Goal: Task Accomplishment & Management: Manage account settings

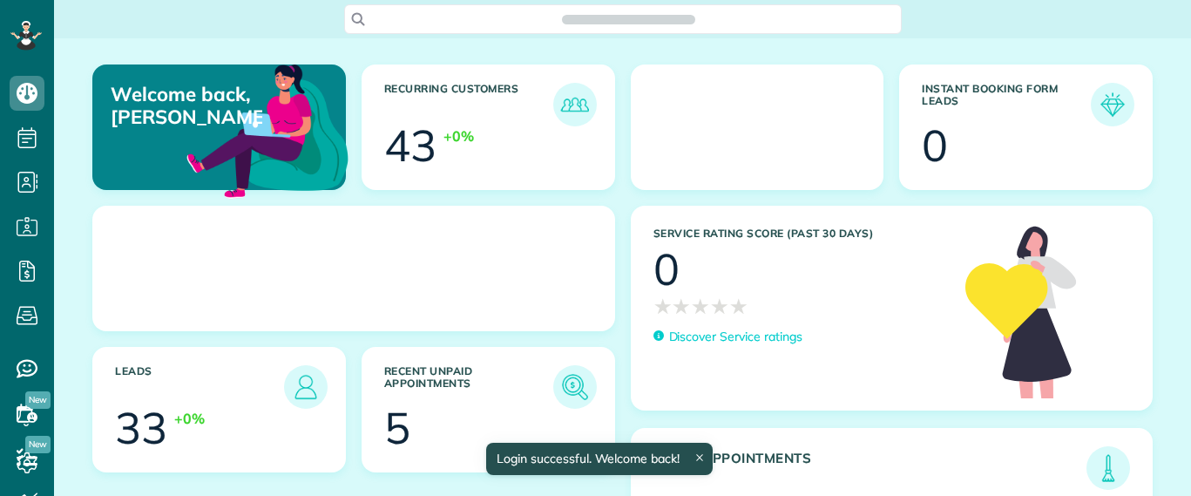
scroll to position [8, 8]
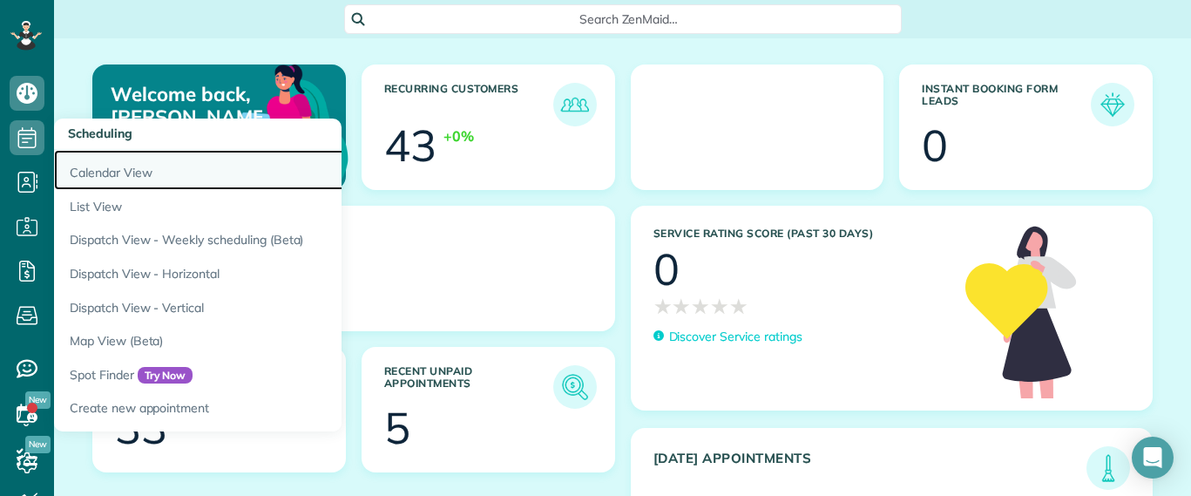
click at [74, 168] on link "Calendar View" at bounding box center [272, 170] width 436 height 40
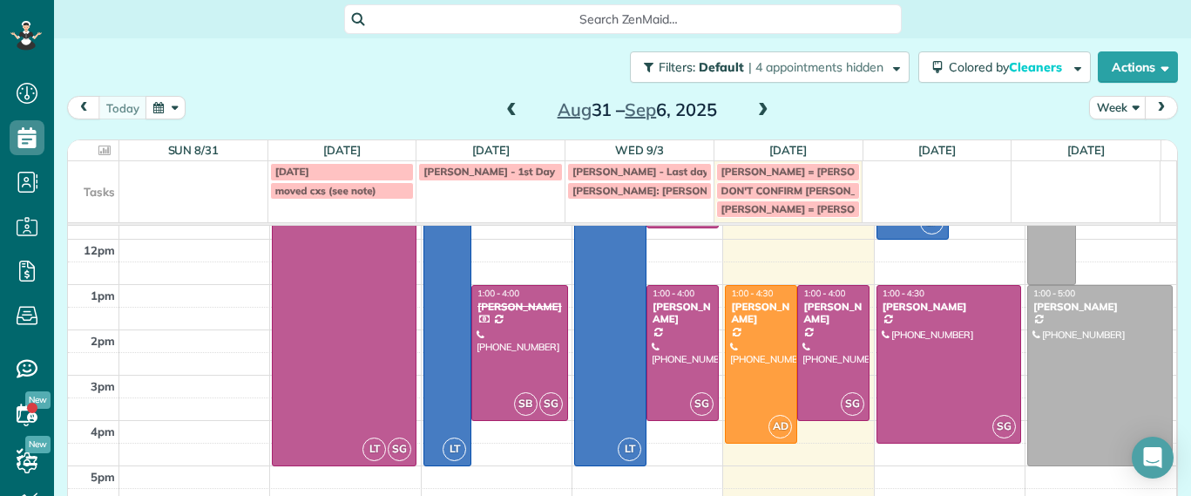
scroll to position [222, 0]
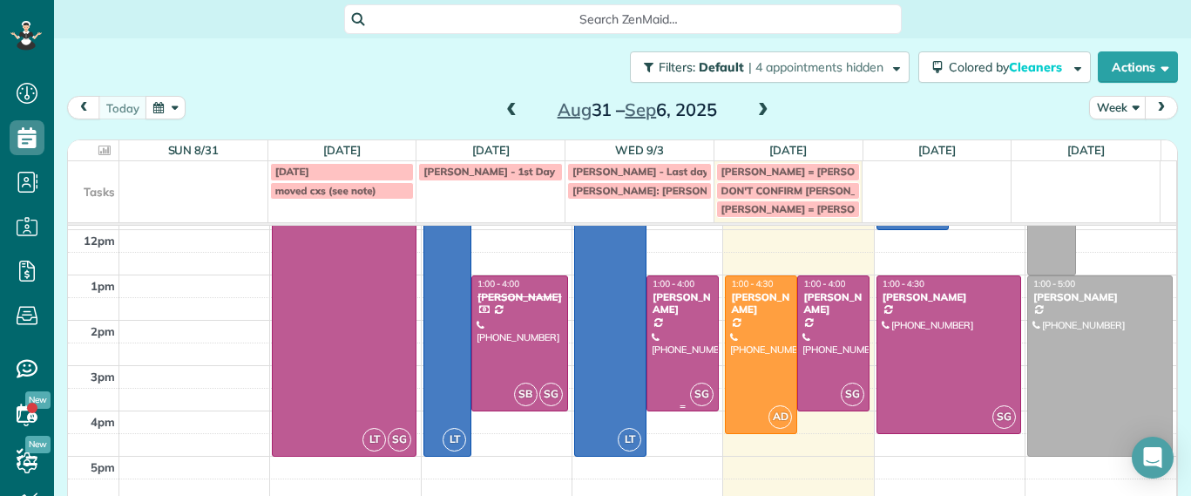
click at [681, 341] on div at bounding box center [682, 343] width 71 height 134
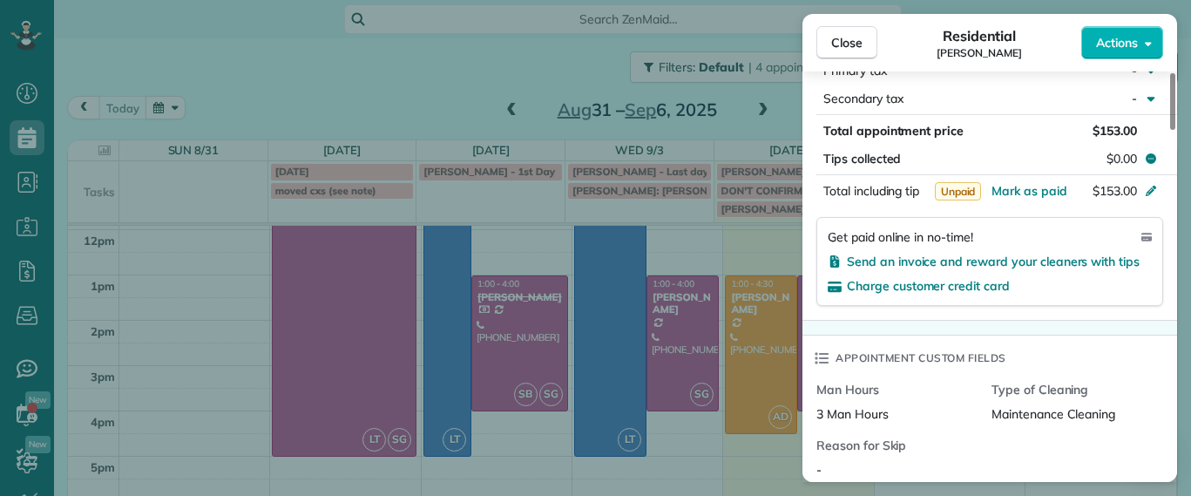
scroll to position [1099, 0]
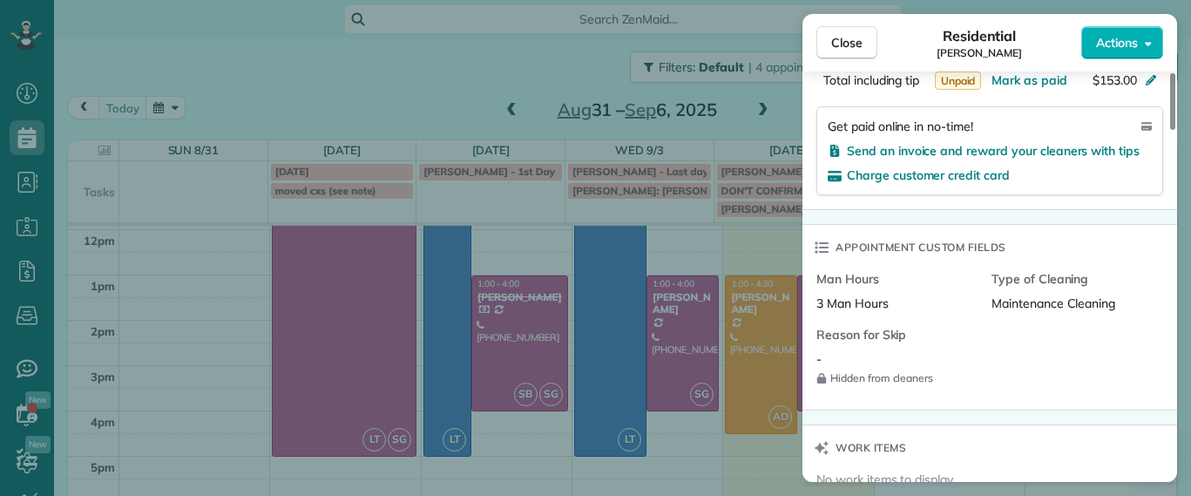
click at [960, 183] on div "Charge customer credit card" at bounding box center [990, 174] width 324 height 17
click at [952, 174] on span "Charge customer credit card" at bounding box center [928, 175] width 163 height 16
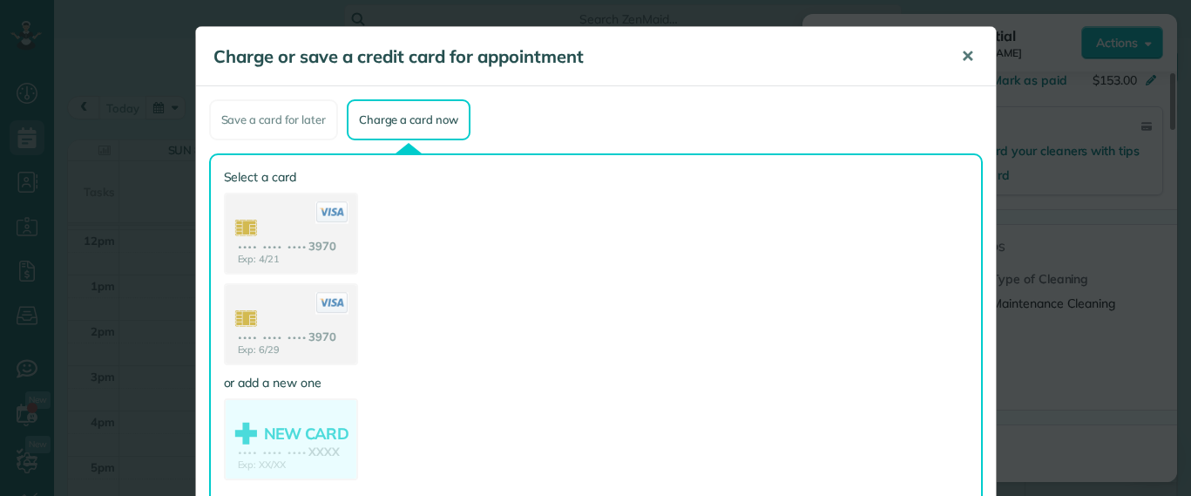
click at [961, 61] on span "✕" at bounding box center [967, 56] width 13 height 20
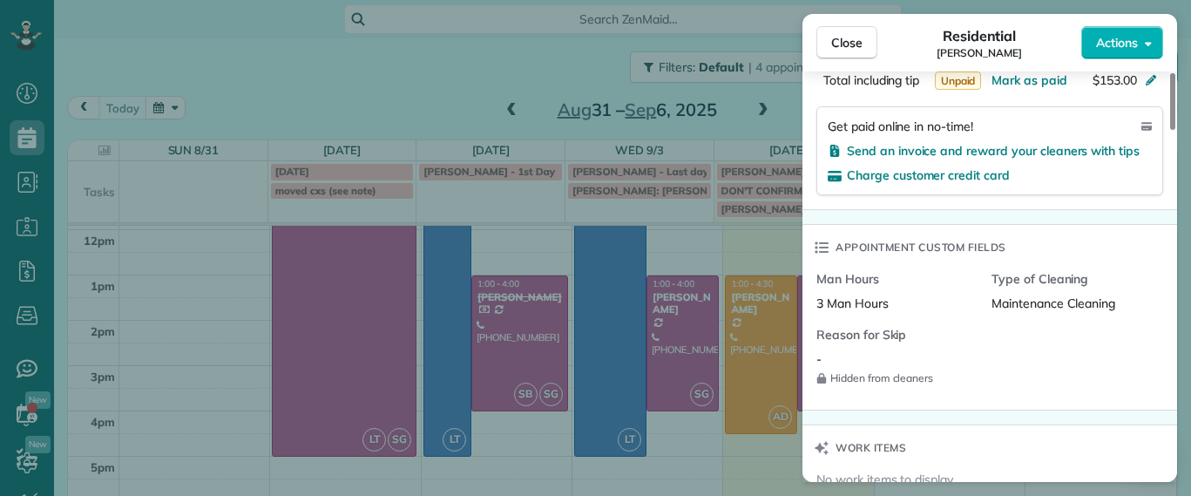
click at [44, 202] on div "Close Residential Karen Shiner Actions Status Active Karen Shiner · Open profil…" at bounding box center [595, 248] width 1191 height 496
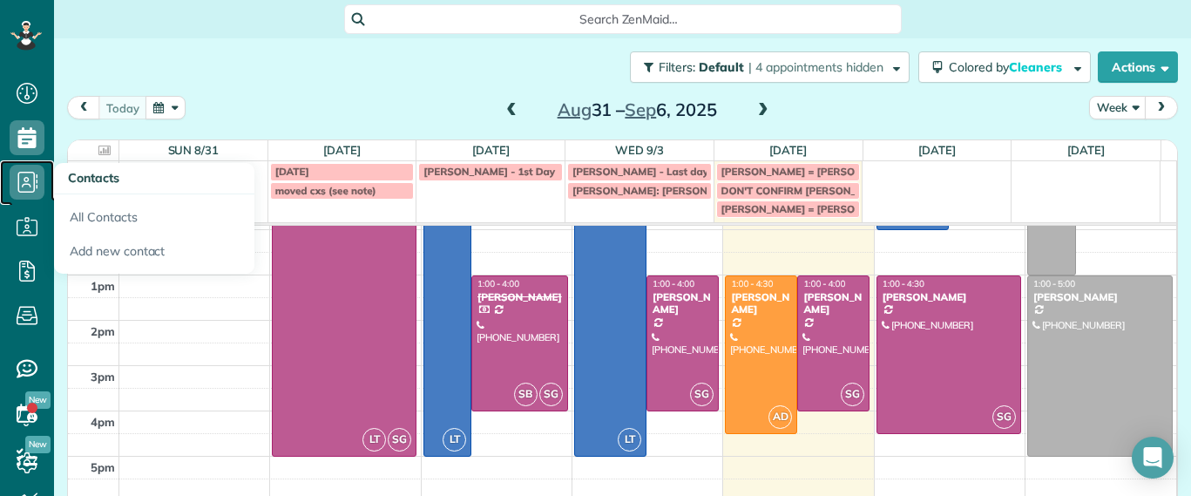
click at [34, 185] on use at bounding box center [28, 182] width 20 height 21
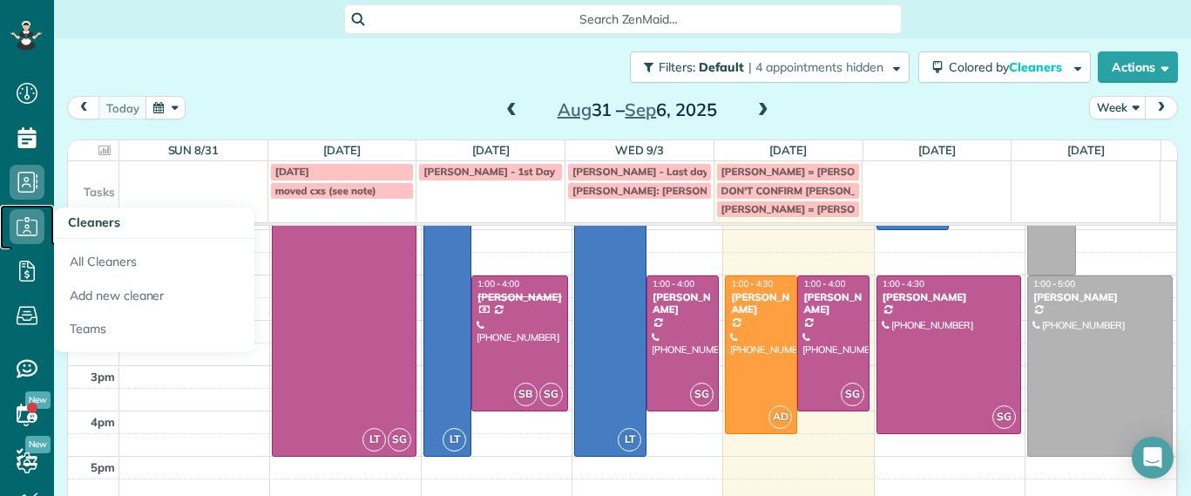
click at [23, 213] on icon at bounding box center [27, 226] width 35 height 35
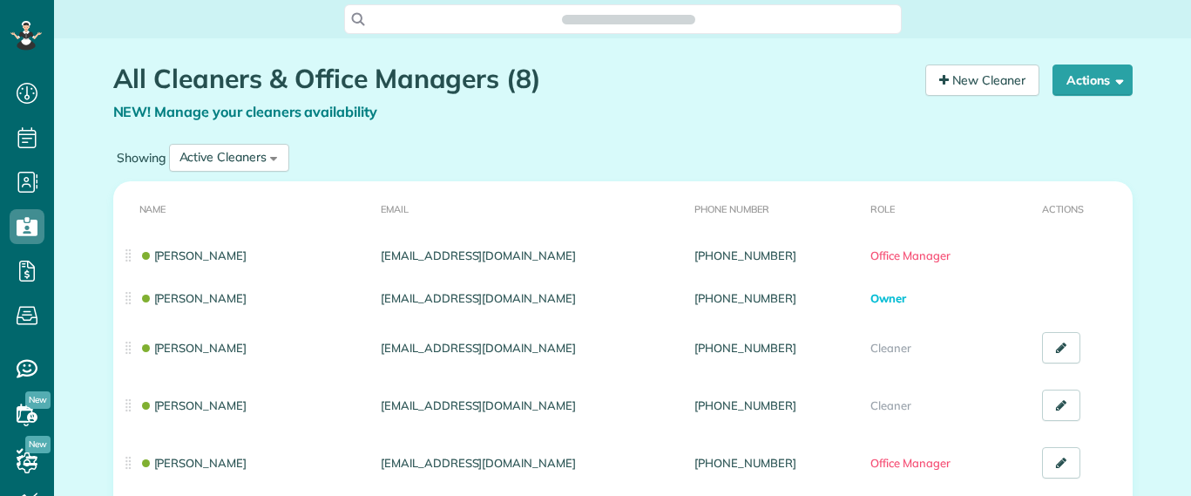
scroll to position [496, 54]
click at [28, 132] on icon at bounding box center [27, 137] width 35 height 35
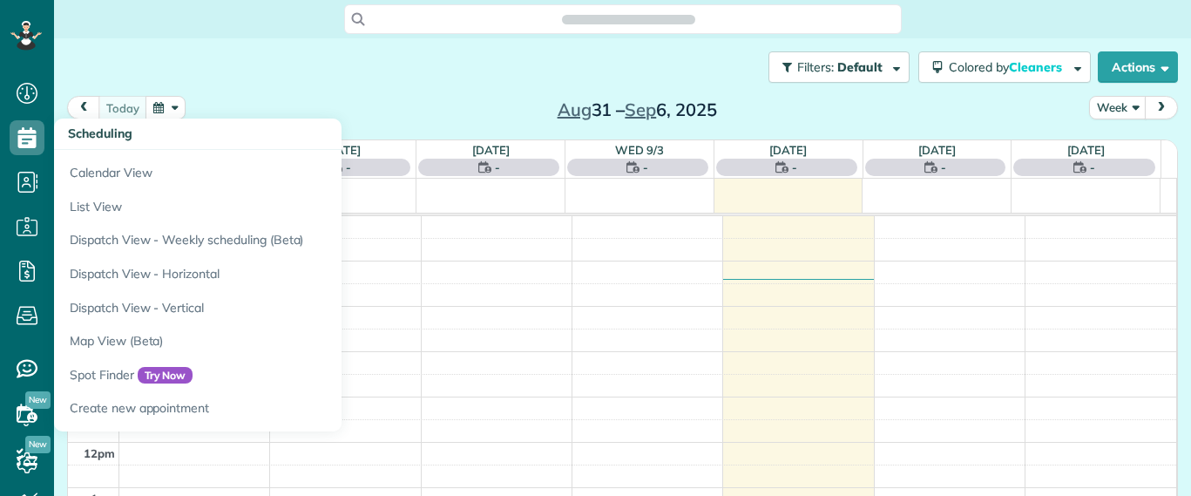
scroll to position [8, 8]
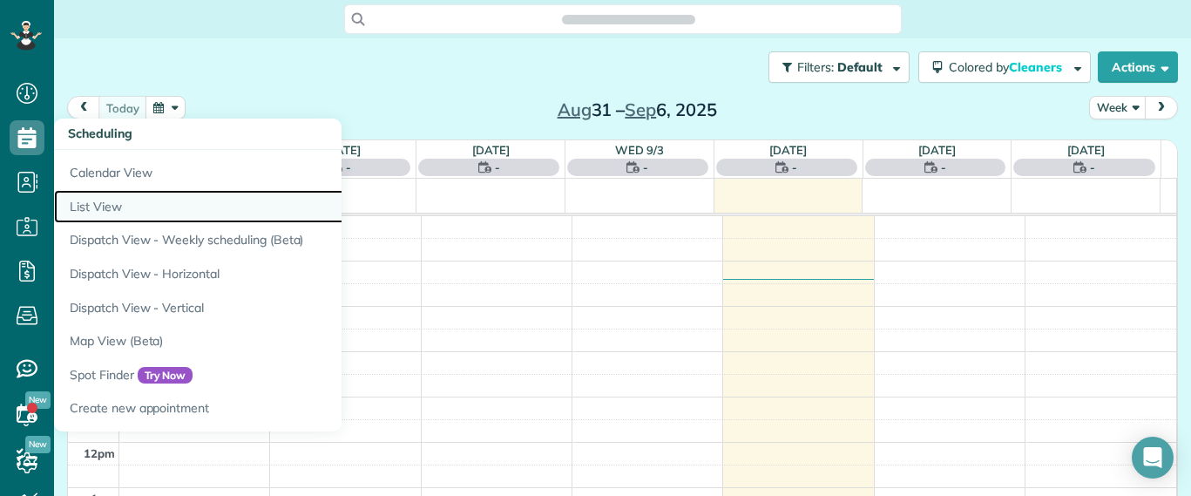
click at [82, 198] on link "List View" at bounding box center [272, 207] width 436 height 34
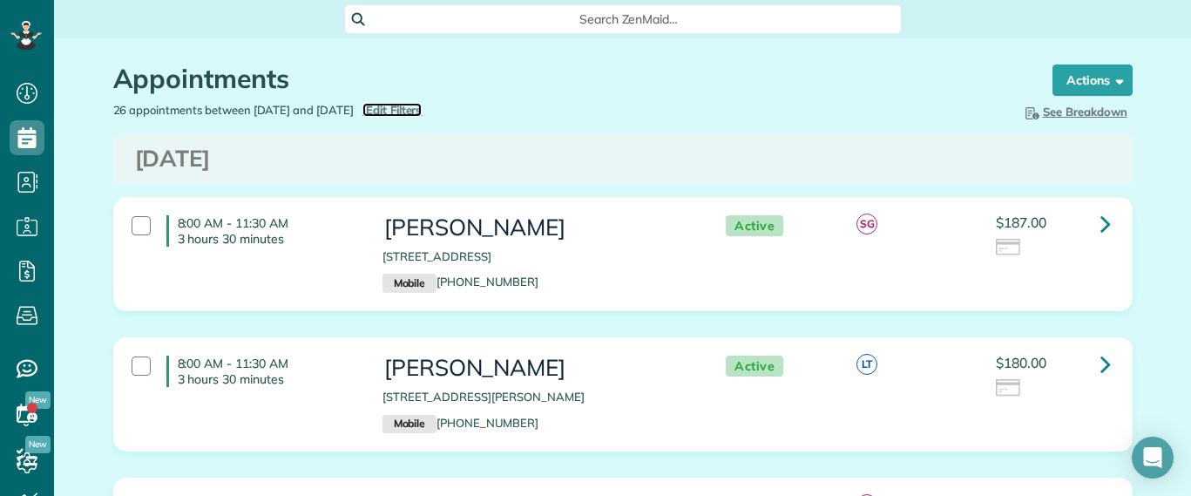
click at [423, 105] on span "Edit Filters" at bounding box center [394, 110] width 57 height 14
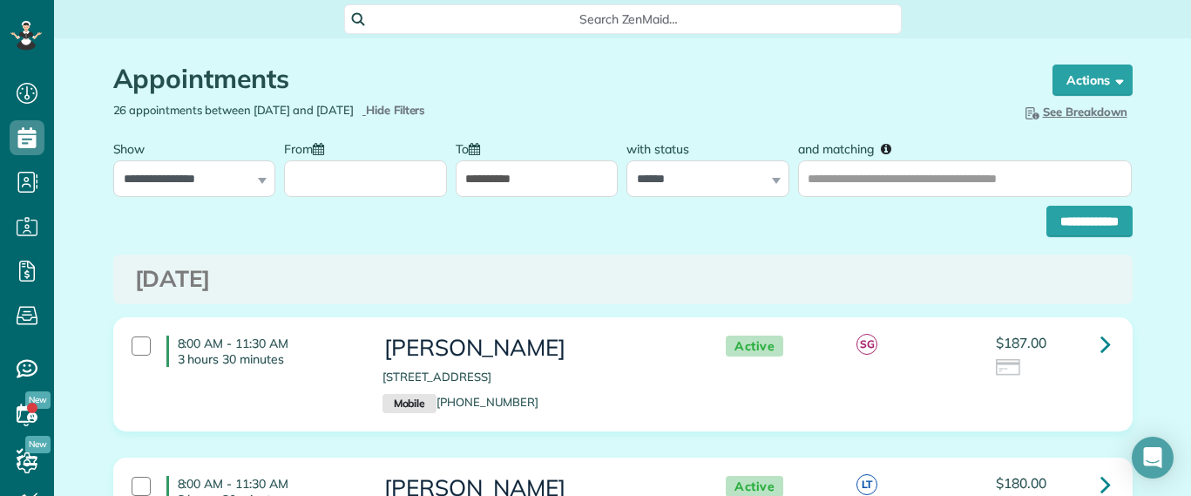
click at [364, 176] on input "From" at bounding box center [365, 178] width 163 height 37
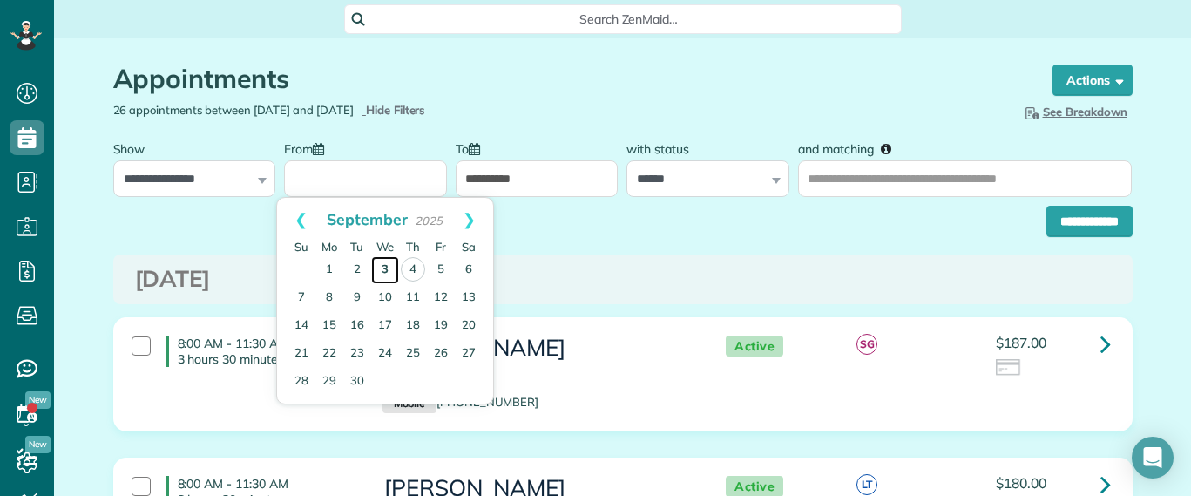
click at [387, 267] on link "3" at bounding box center [385, 270] width 28 height 28
type input "**********"
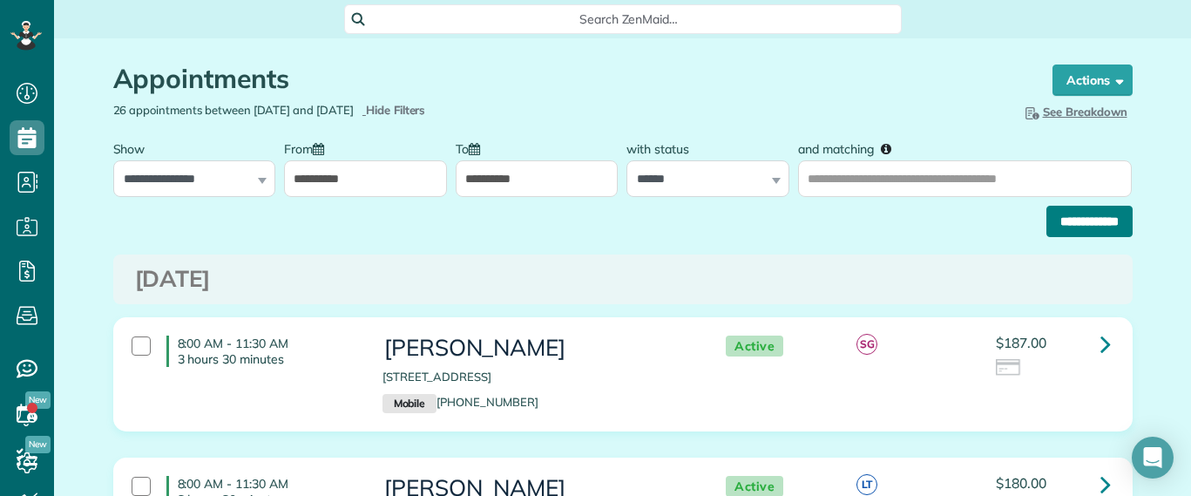
click at [1101, 227] on input "**********" at bounding box center [1089, 221] width 86 height 31
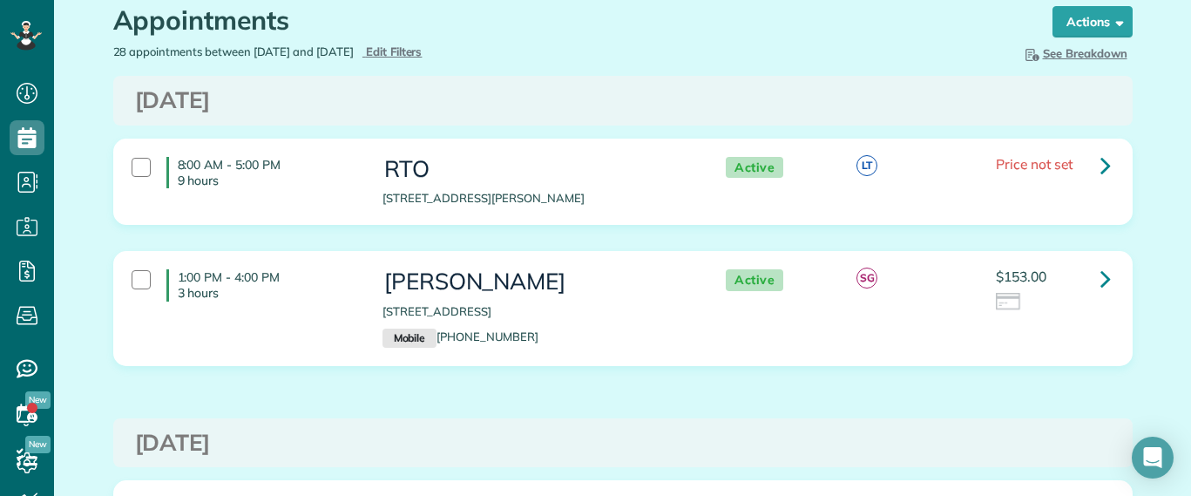
scroll to position [109, 0]
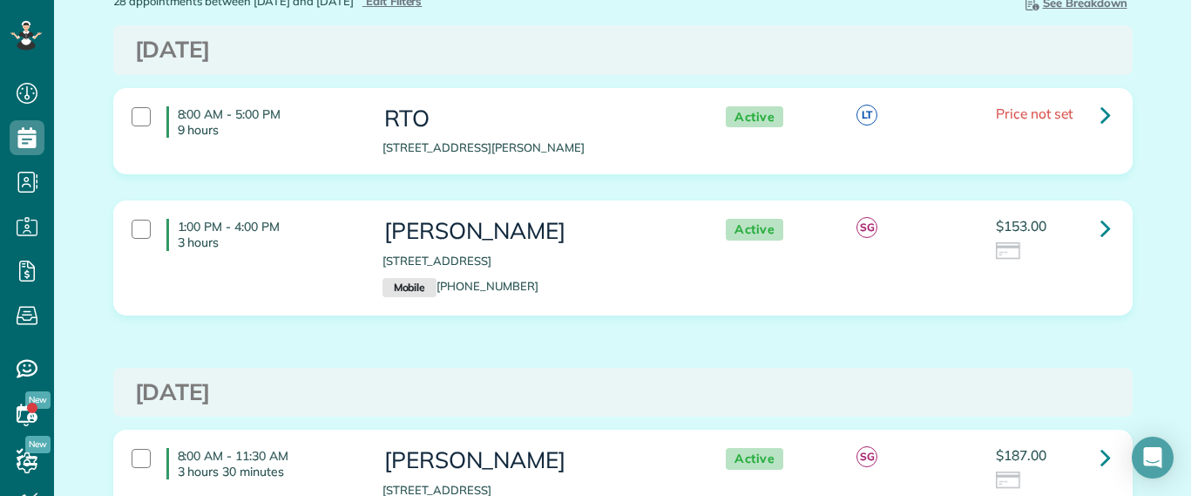
click at [1077, 225] on div "$153.00" at bounding box center [1052, 240] width 113 height 43
click at [1090, 225] on link at bounding box center [1105, 227] width 35 height 35
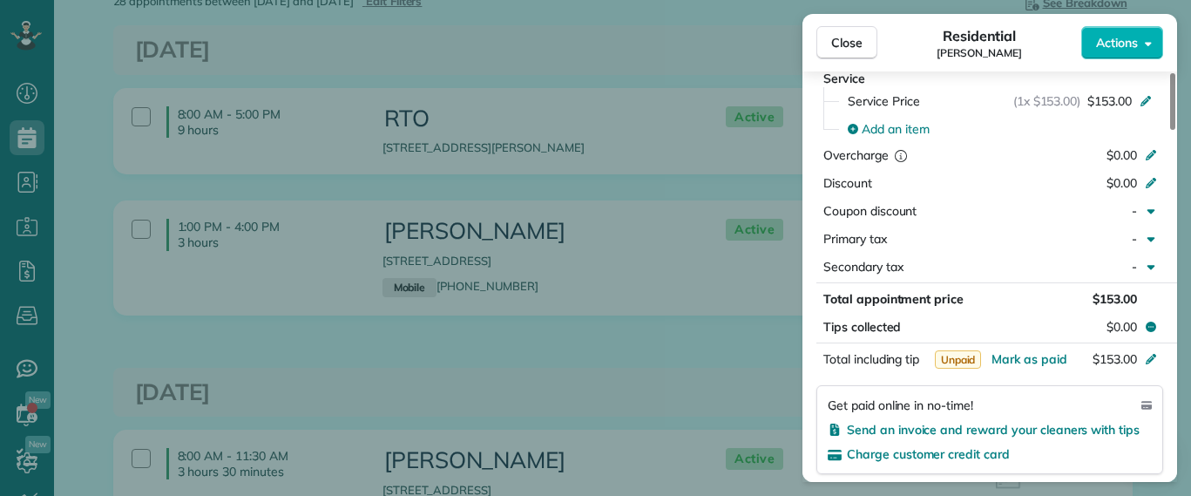
scroll to position [873, 0]
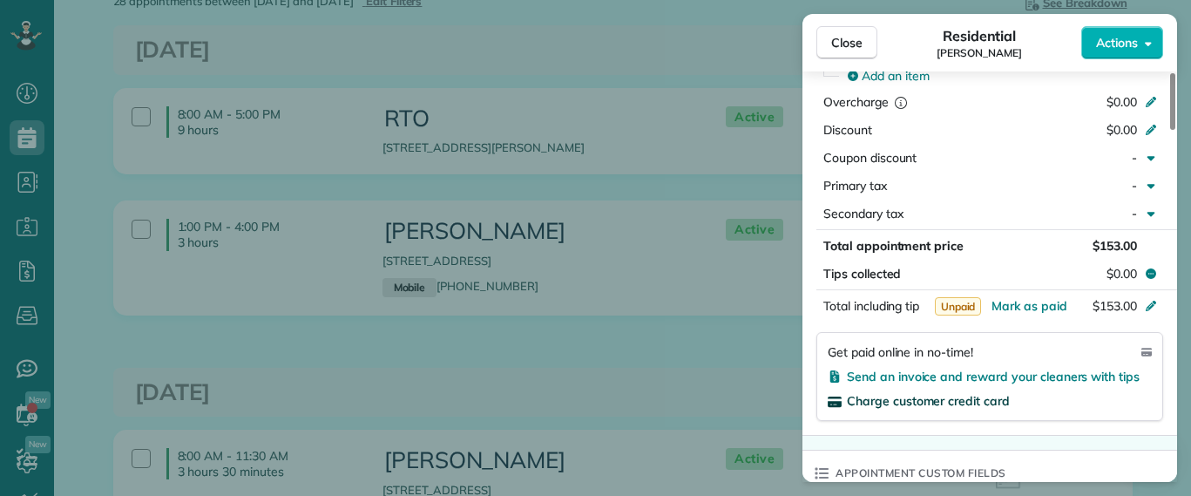
click at [946, 397] on span "Charge customer credit card" at bounding box center [928, 401] width 163 height 16
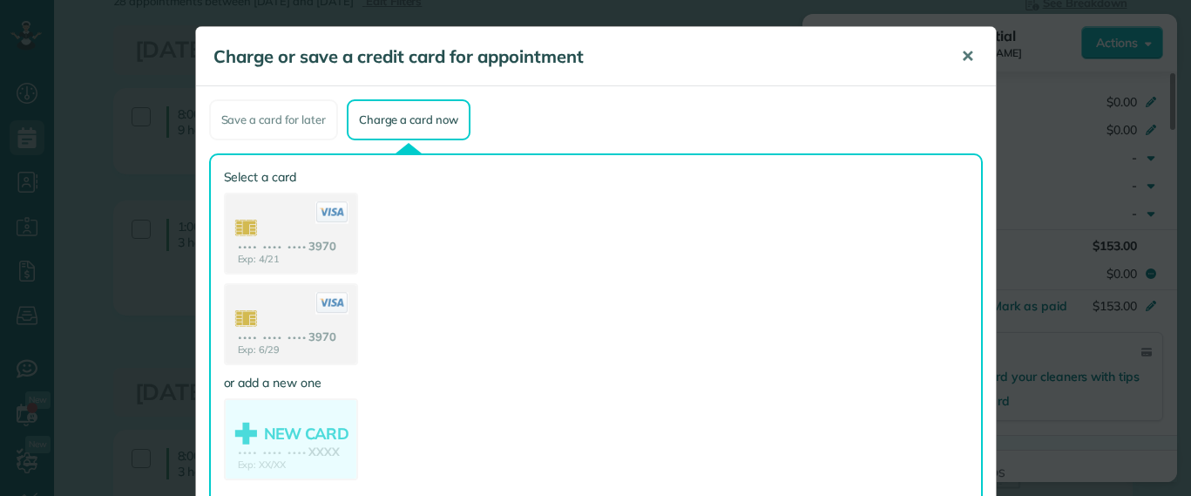
click at [961, 59] on span "✕" at bounding box center [967, 56] width 13 height 20
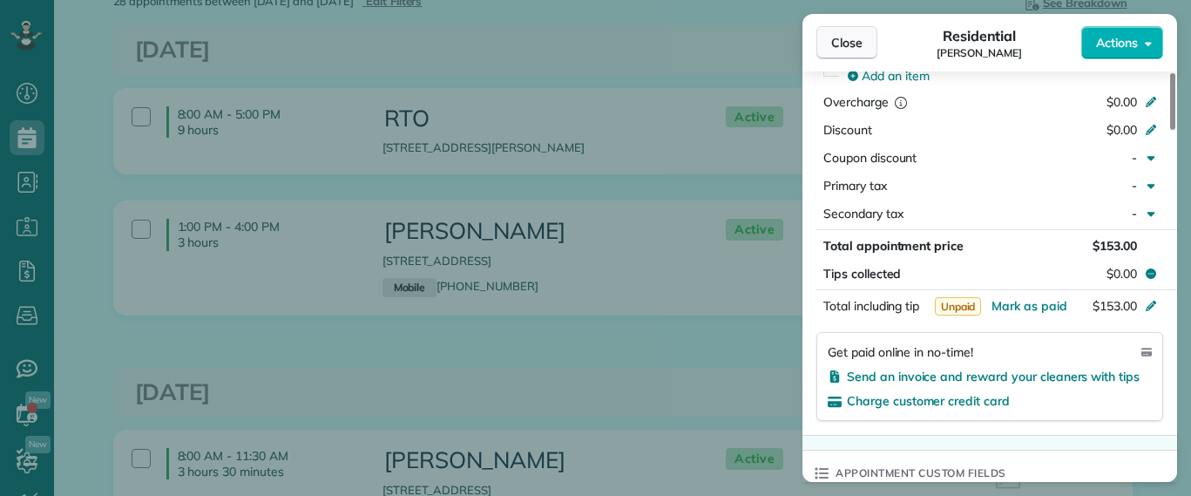
click at [852, 49] on span "Close" at bounding box center [846, 42] width 31 height 17
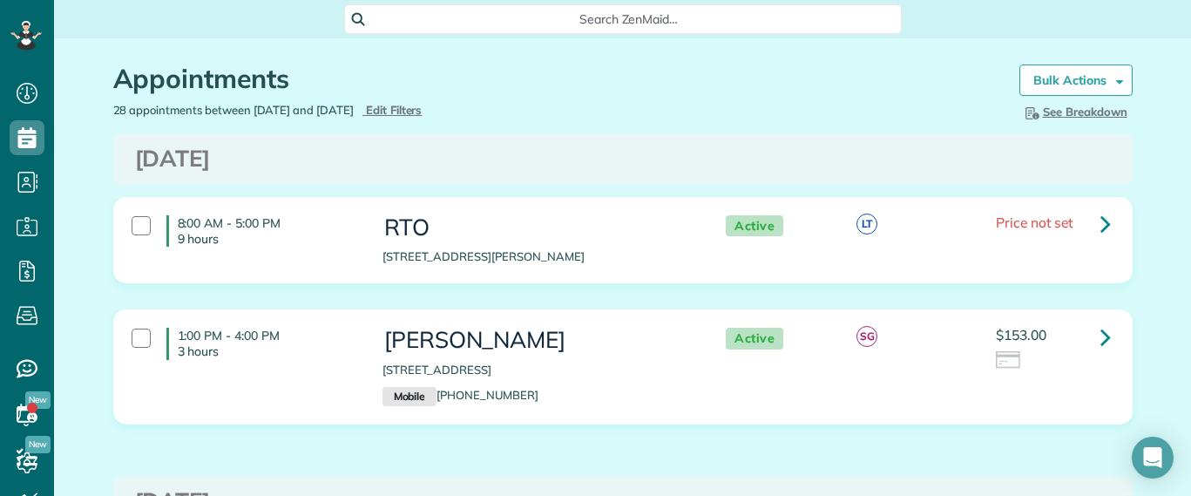
click at [1050, 50] on div "Appointments the List View [2 min] Schedule Changes Actions Create Appointment …" at bounding box center [623, 70] width 1046 height 64
click at [1059, 71] on link "Bulk Actions" at bounding box center [1075, 79] width 113 height 31
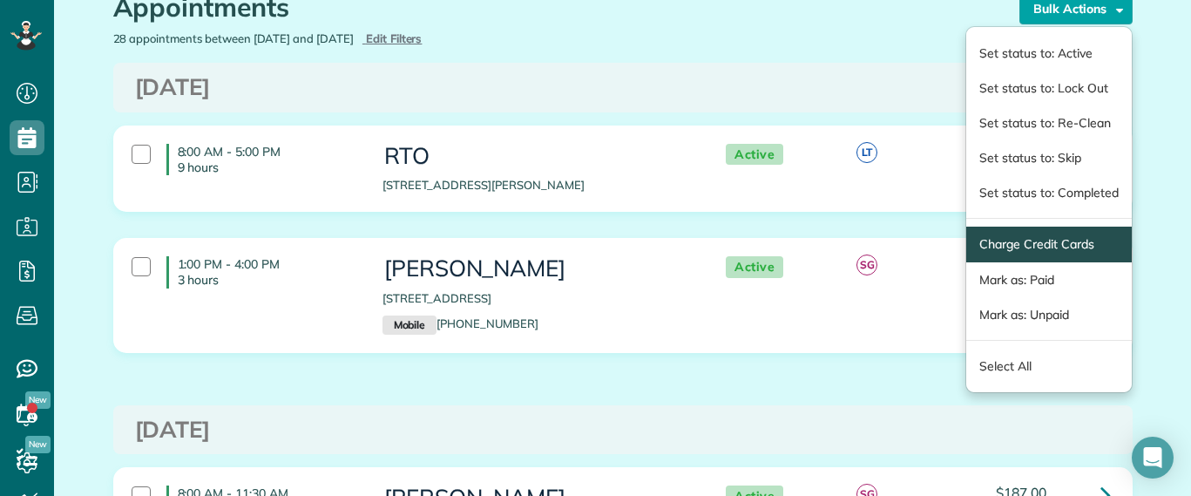
scroll to position [109, 0]
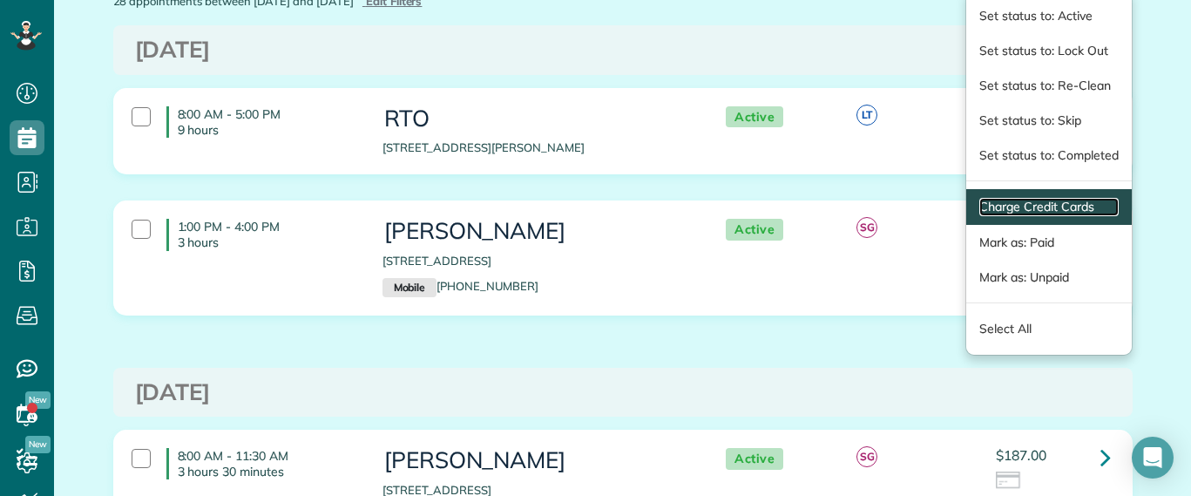
click at [1039, 201] on link "Charge Credit Cards" at bounding box center [1048, 207] width 139 height 18
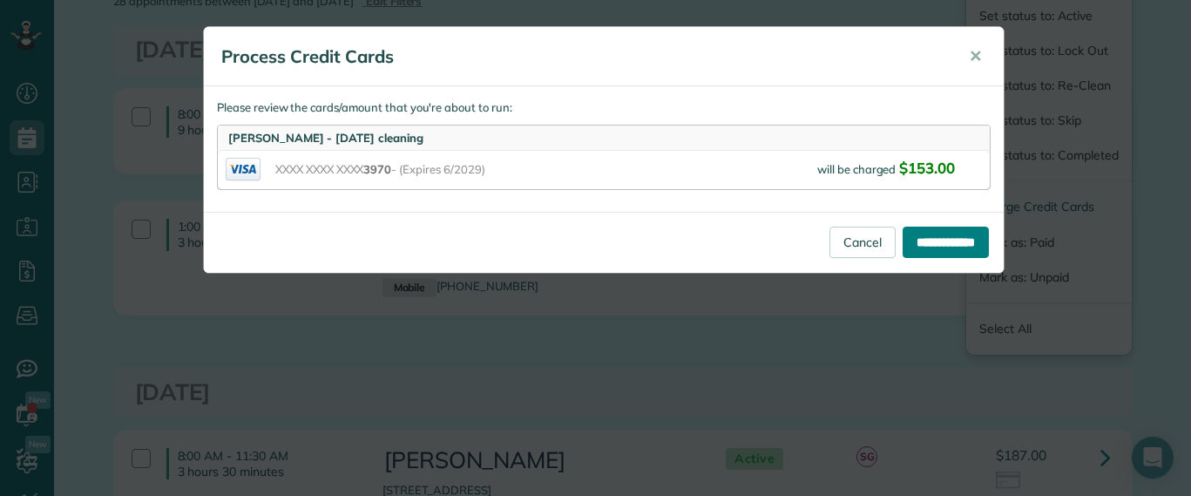
click at [927, 232] on input "**********" at bounding box center [946, 242] width 86 height 31
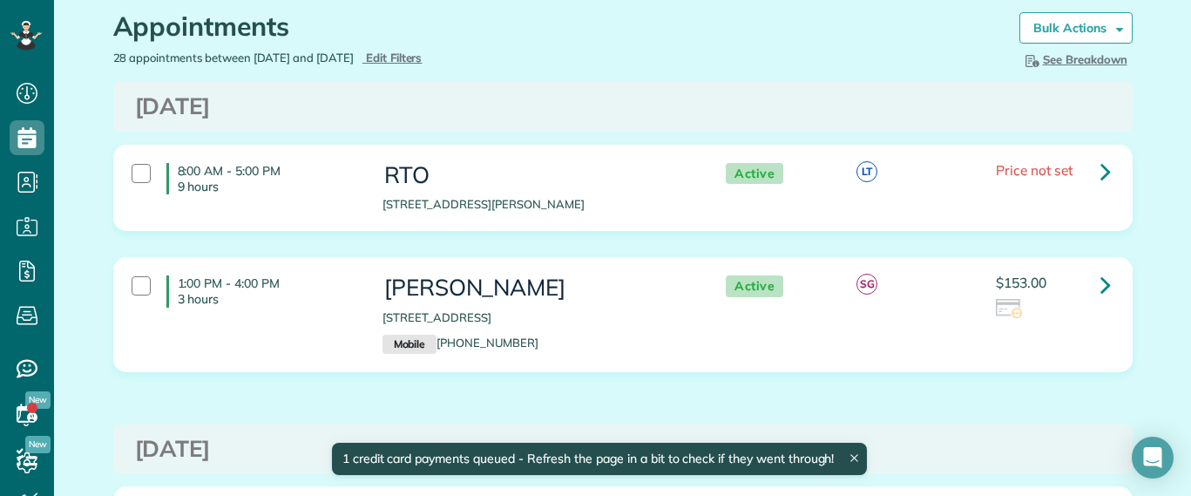
scroll to position [0, 0]
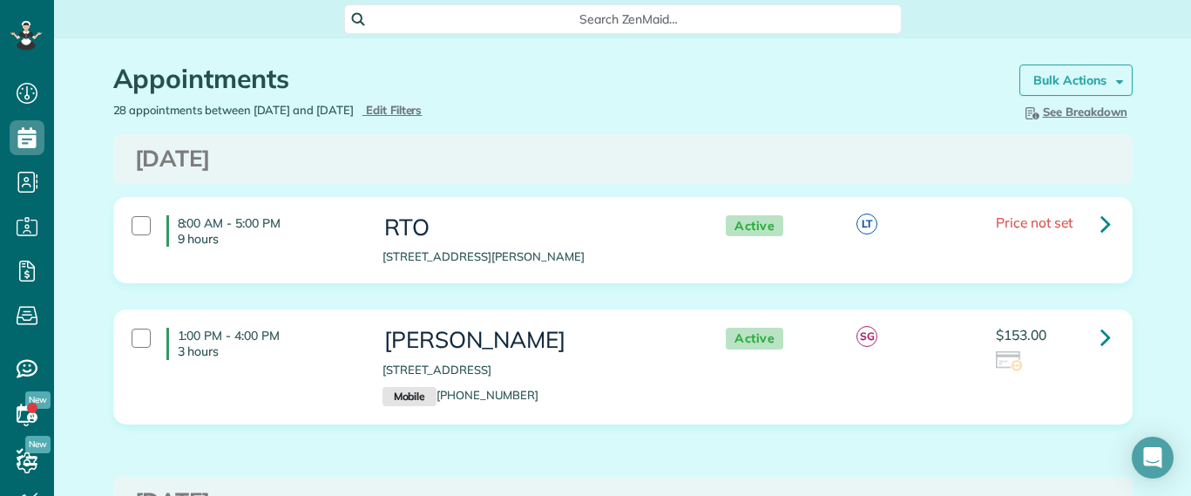
click at [1058, 87] on strong "Bulk Actions" at bounding box center [1069, 80] width 73 height 16
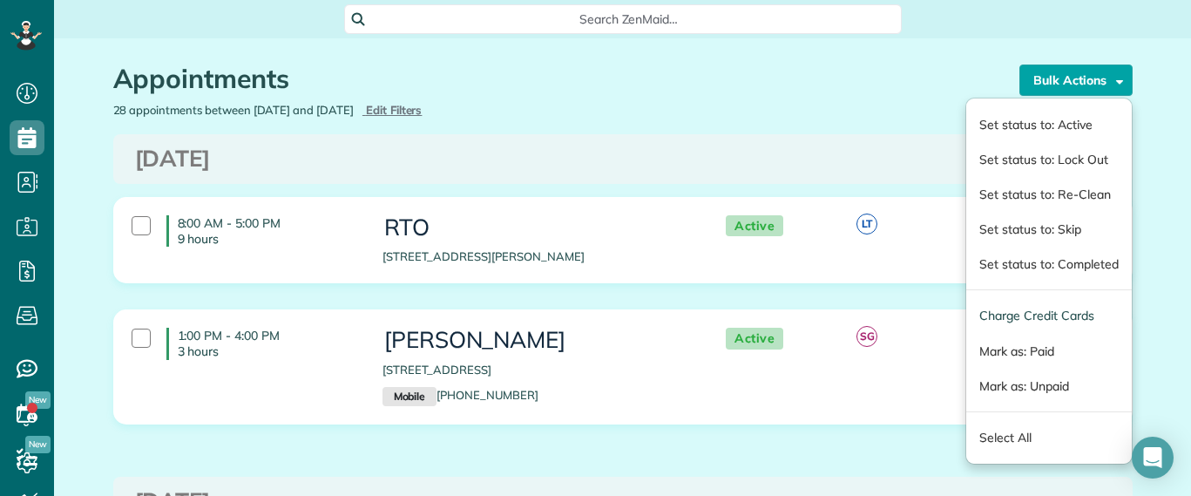
click at [1059, 87] on strong "Bulk Actions" at bounding box center [1069, 80] width 73 height 16
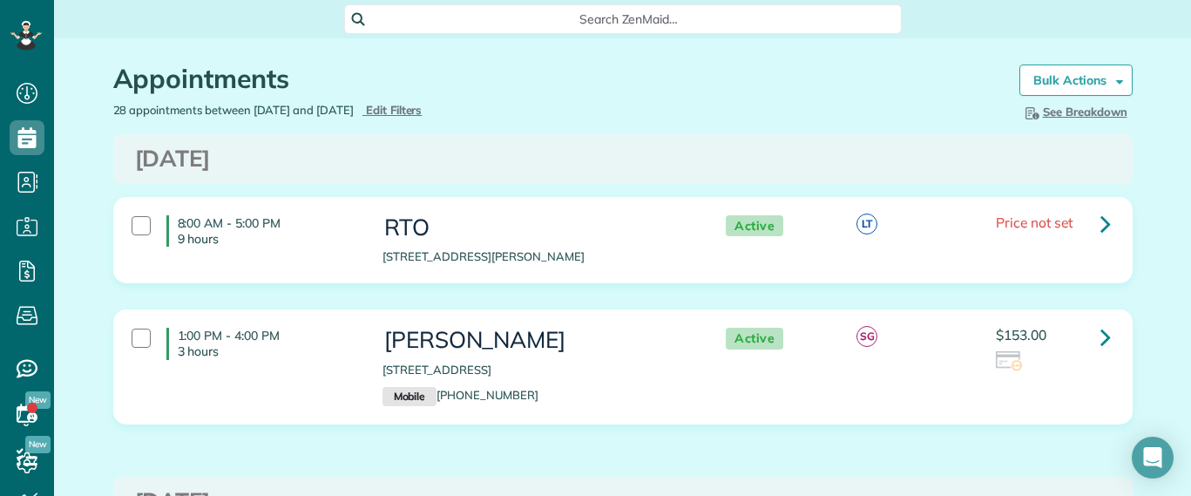
click at [993, 317] on div "1:00 PM - 4:00 PM 3 hours Karen Shiner 2611 Melbourne Drive Richmond VA 23225 M…" at bounding box center [623, 366] width 1018 height 112
click at [983, 335] on div "$153.00" at bounding box center [1052, 353] width 139 height 51
click at [1104, 343] on link at bounding box center [1105, 336] width 35 height 35
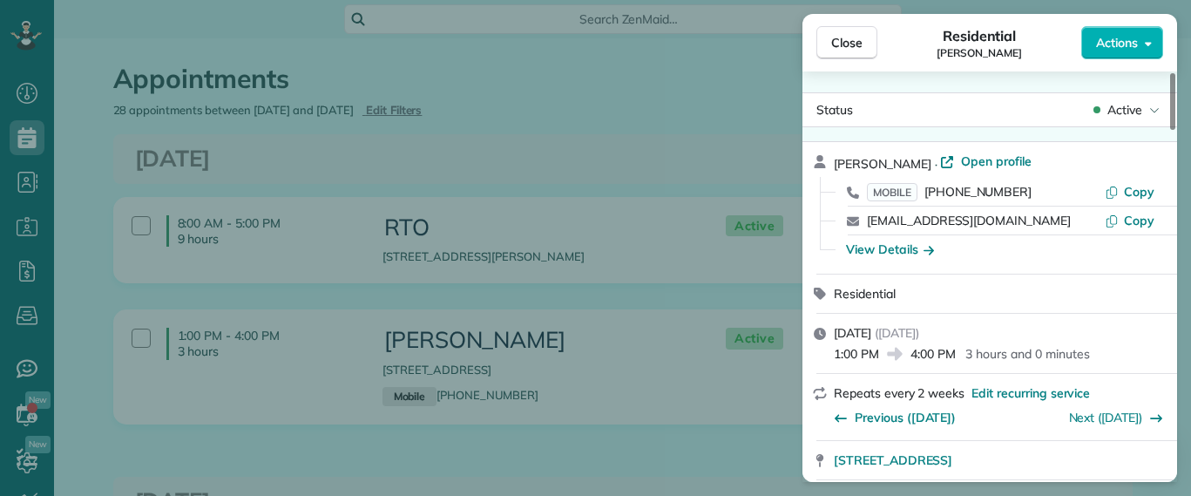
click at [1127, 123] on div "Status Active" at bounding box center [989, 109] width 375 height 35
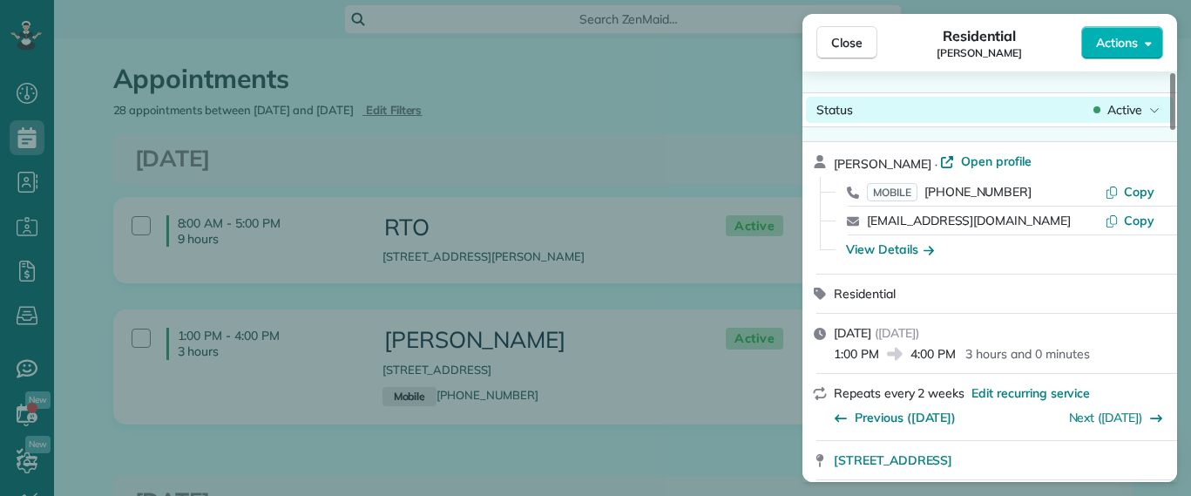
click at [1118, 107] on span "Active" at bounding box center [1124, 109] width 35 height 17
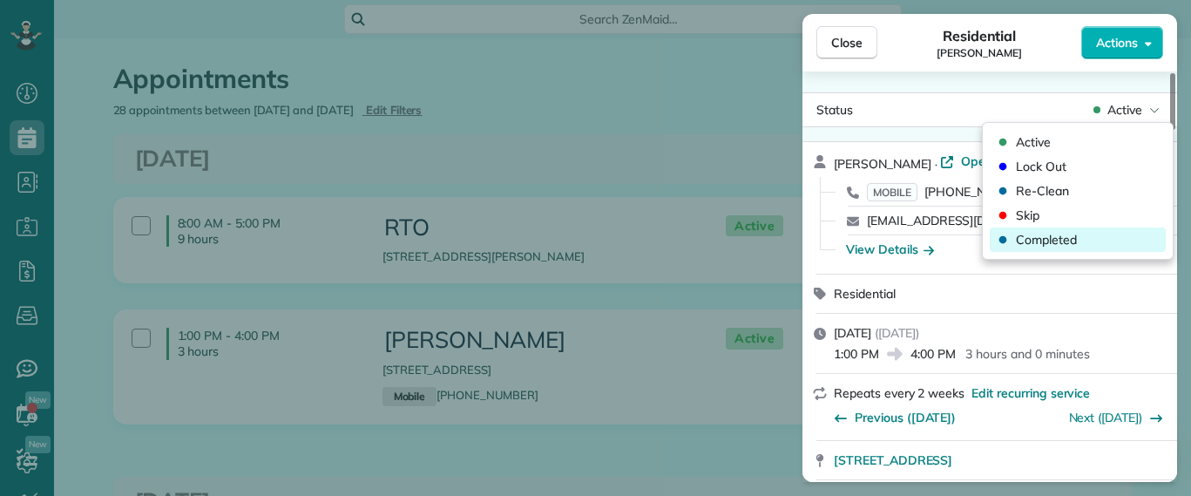
click at [1075, 228] on div "Completed" at bounding box center [1078, 239] width 176 height 24
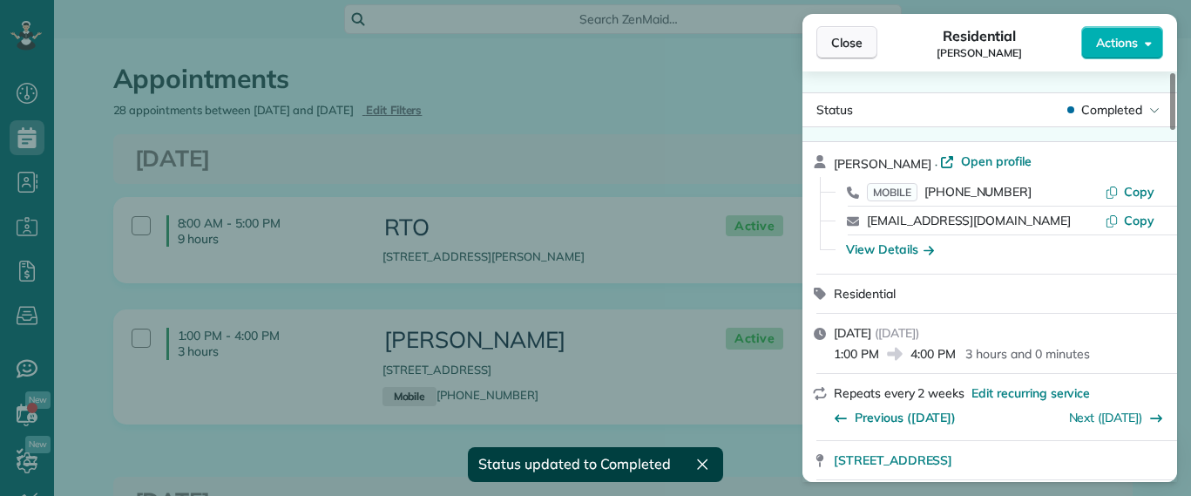
click at [834, 43] on span "Close" at bounding box center [846, 42] width 31 height 17
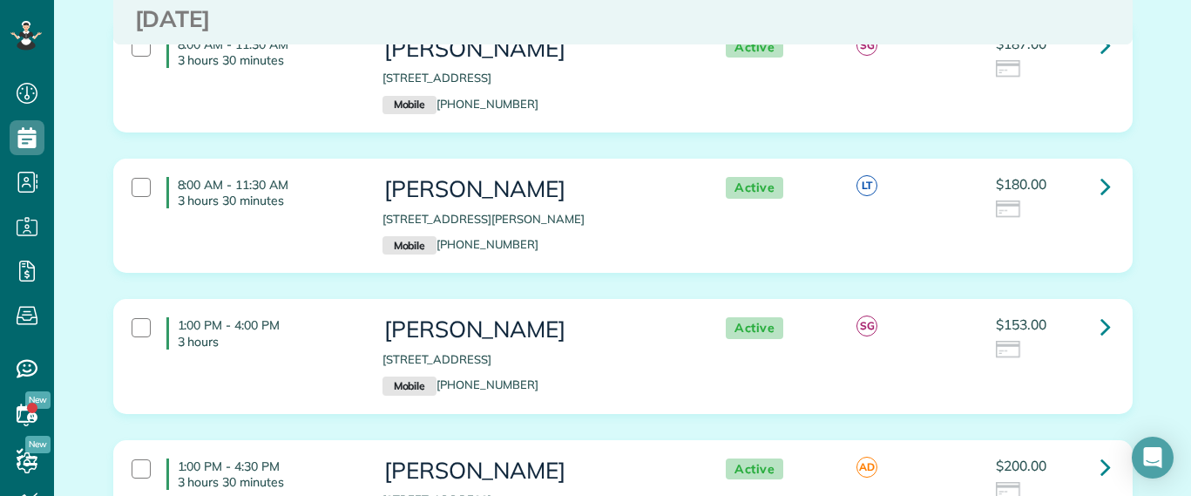
scroll to position [436, 0]
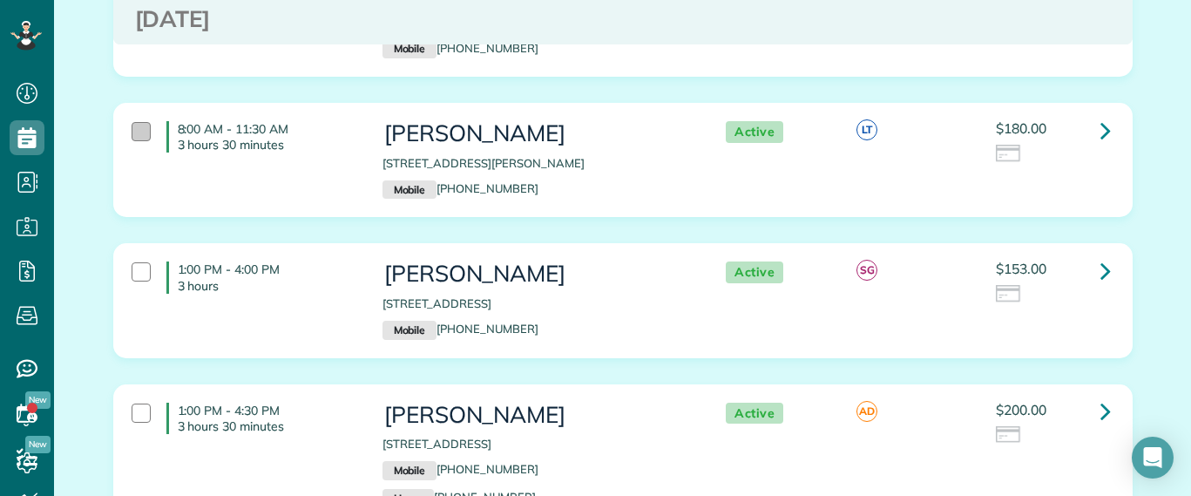
click at [139, 134] on div at bounding box center [141, 131] width 19 height 19
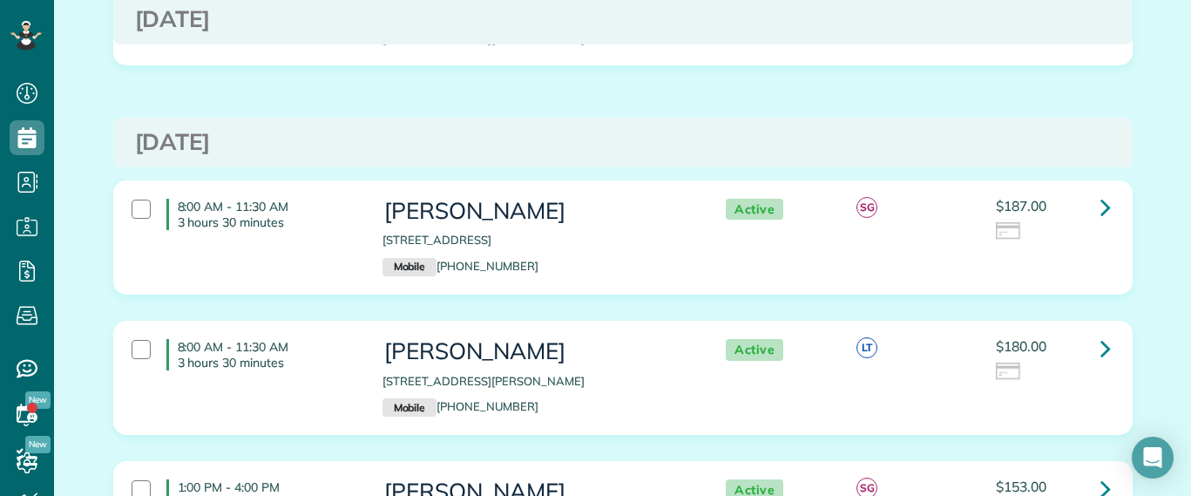
click at [1077, 341] on div "$180.00" at bounding box center [1052, 360] width 113 height 43
click at [1088, 339] on link at bounding box center [1105, 347] width 35 height 35
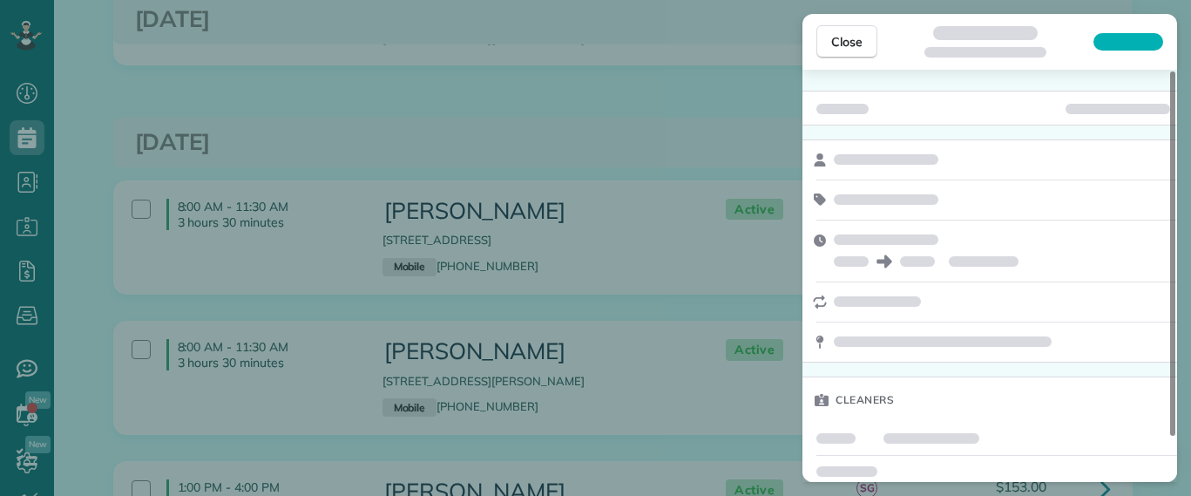
click at [371, 342] on div "Close Cleaners" at bounding box center [595, 248] width 1191 height 496
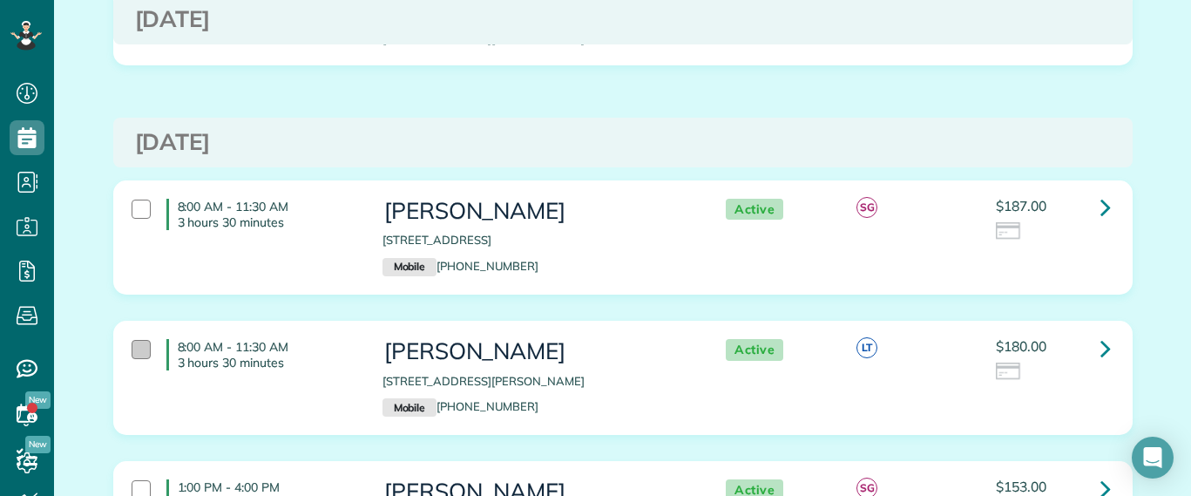
click at [136, 350] on div at bounding box center [141, 349] width 19 height 19
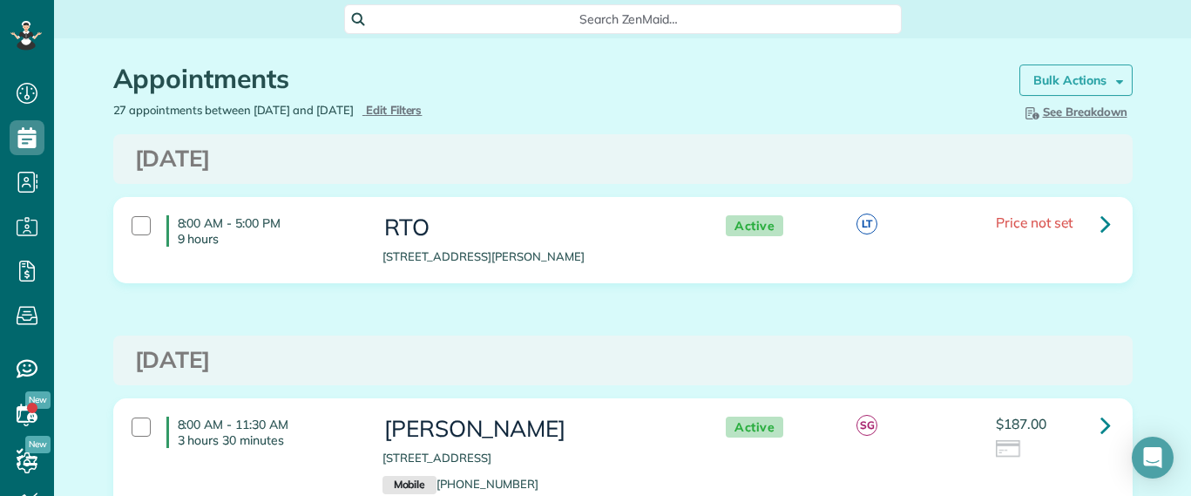
click at [1040, 89] on link "Bulk Actions" at bounding box center [1075, 79] width 113 height 31
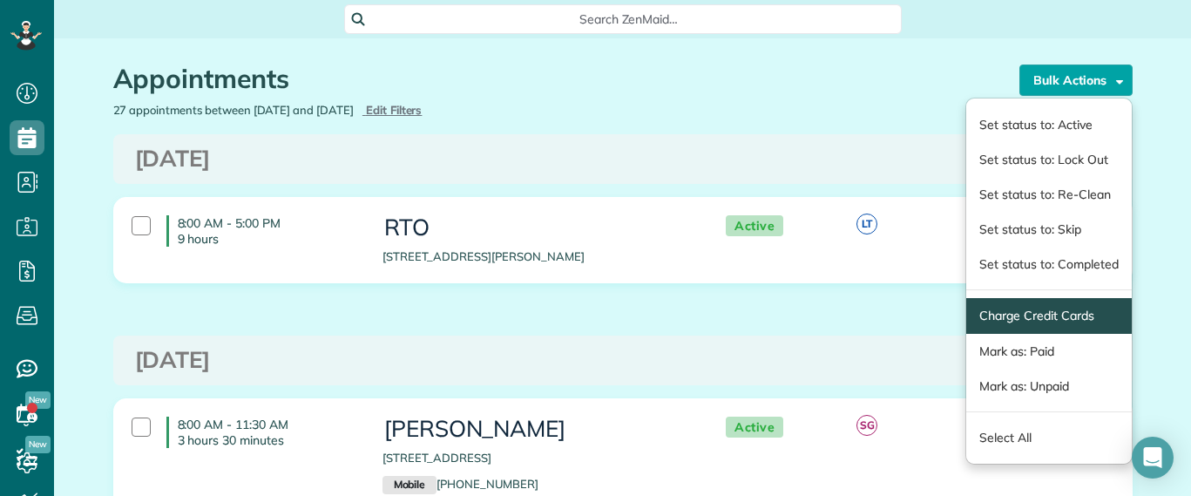
click at [1030, 302] on span "Charge Credit Cards" at bounding box center [1048, 316] width 165 height 36
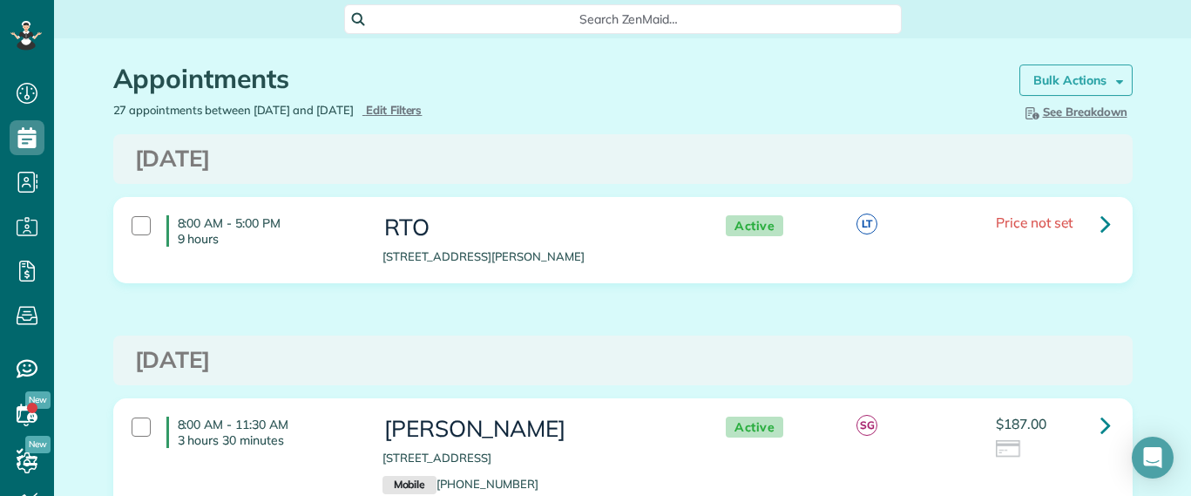
click at [1033, 86] on strong "Bulk Actions" at bounding box center [1069, 80] width 73 height 16
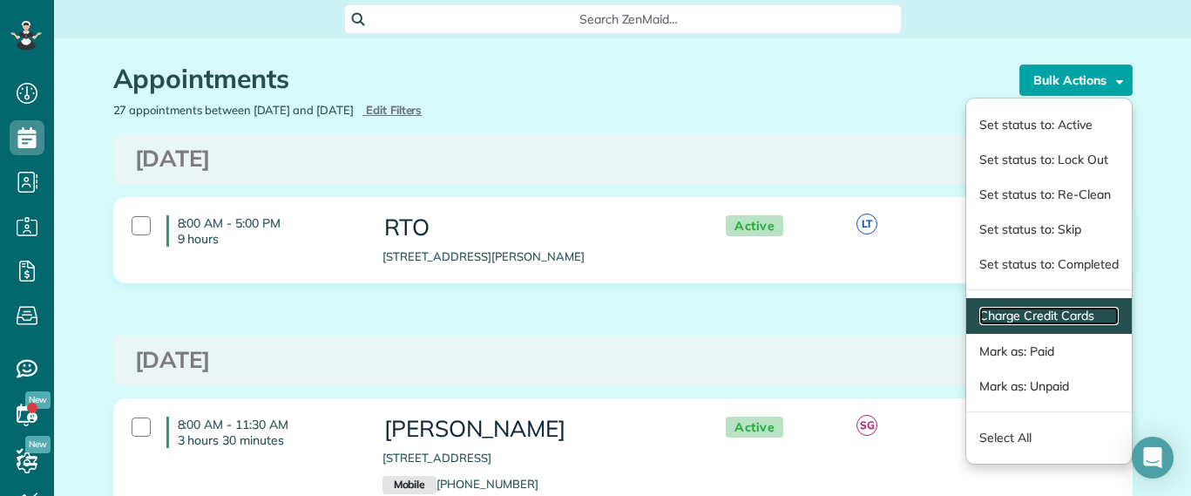
click at [979, 309] on link "Charge Credit Cards" at bounding box center [1048, 316] width 139 height 18
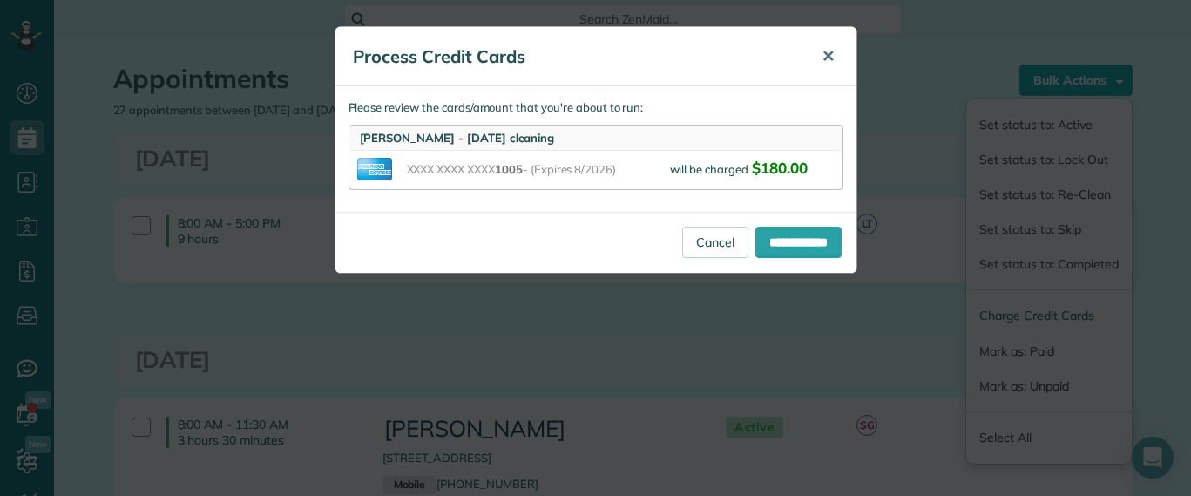
click at [837, 53] on button "✕" at bounding box center [828, 57] width 39 height 42
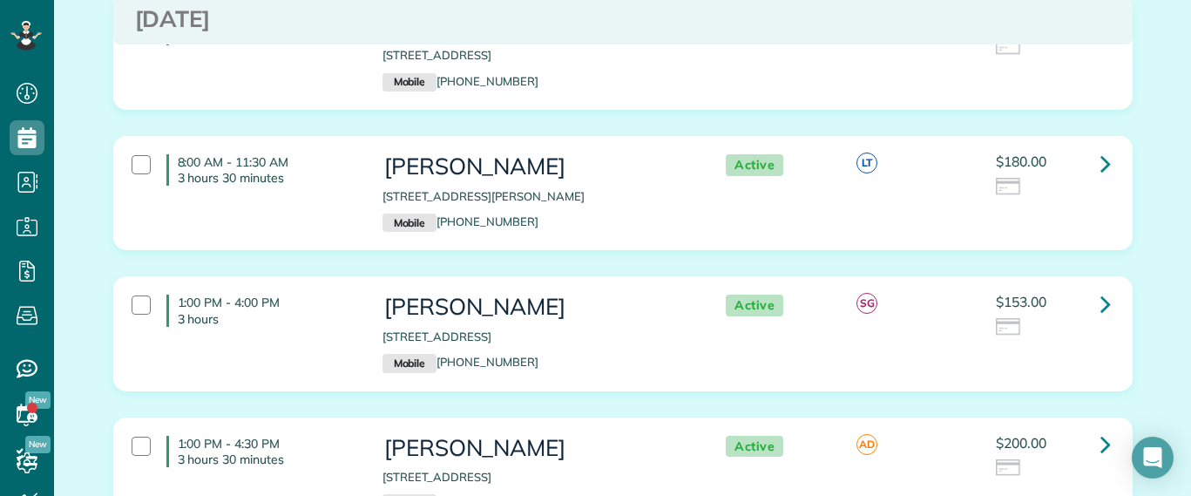
scroll to position [436, 0]
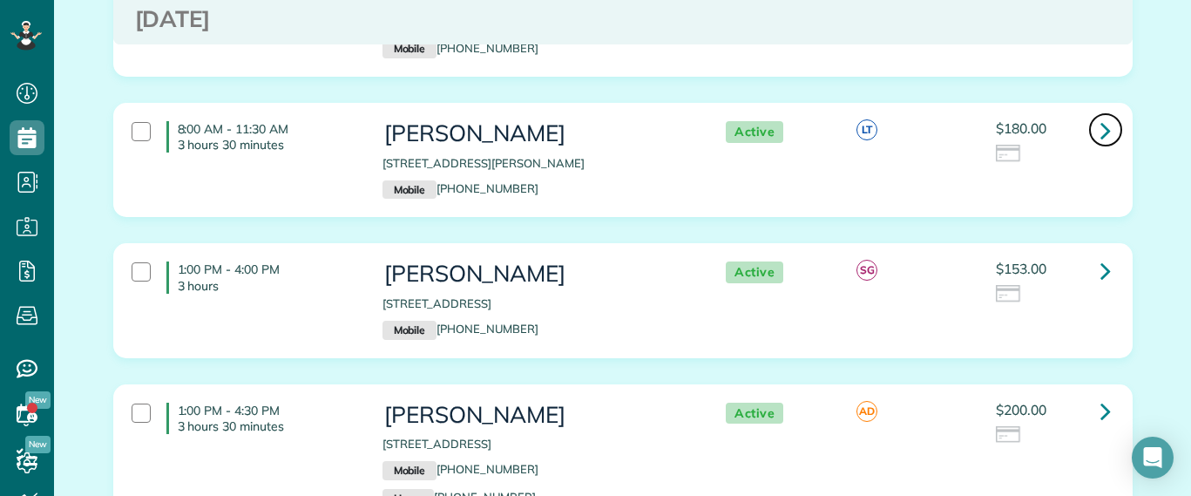
click at [1088, 124] on link at bounding box center [1105, 129] width 35 height 35
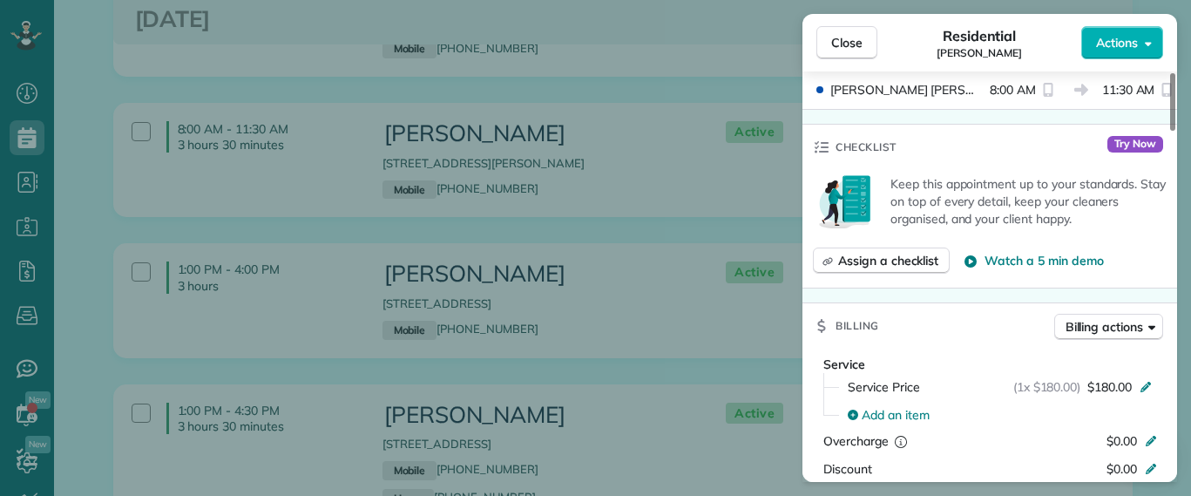
scroll to position [768, 0]
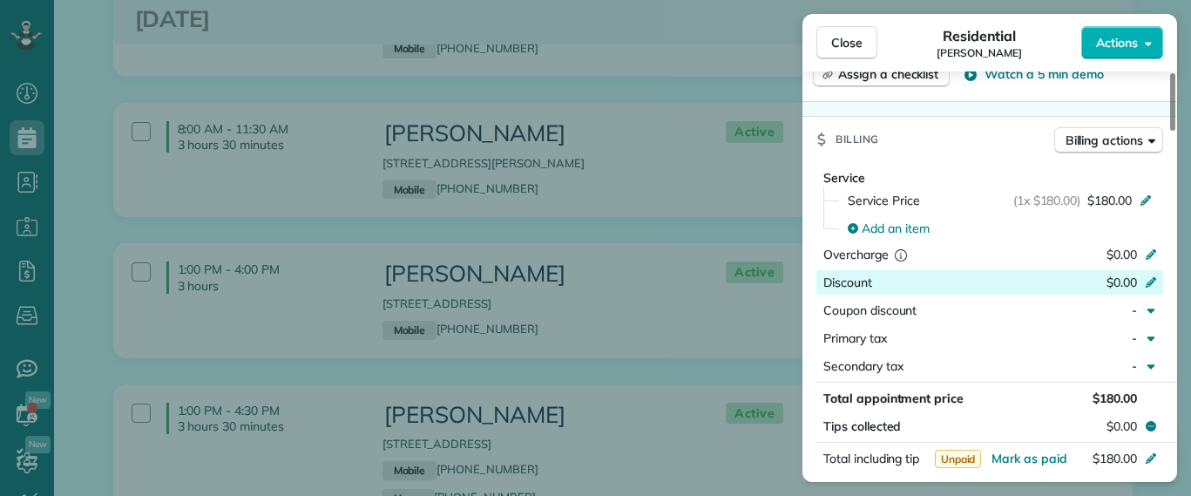
click at [1135, 274] on span "$0.00" at bounding box center [1122, 282] width 30 height 16
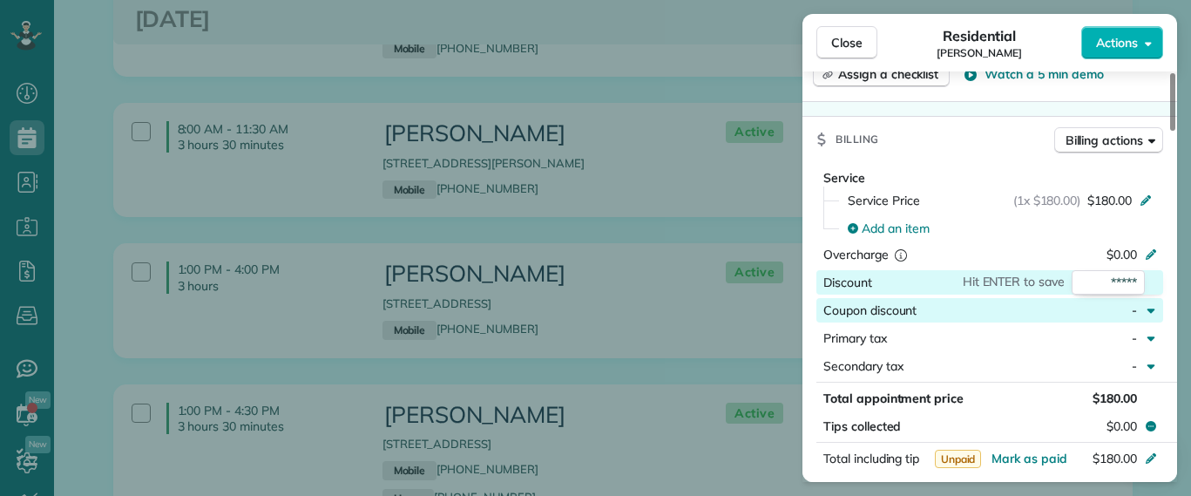
click at [1117, 301] on div "-" at bounding box center [1106, 309] width 76 height 17
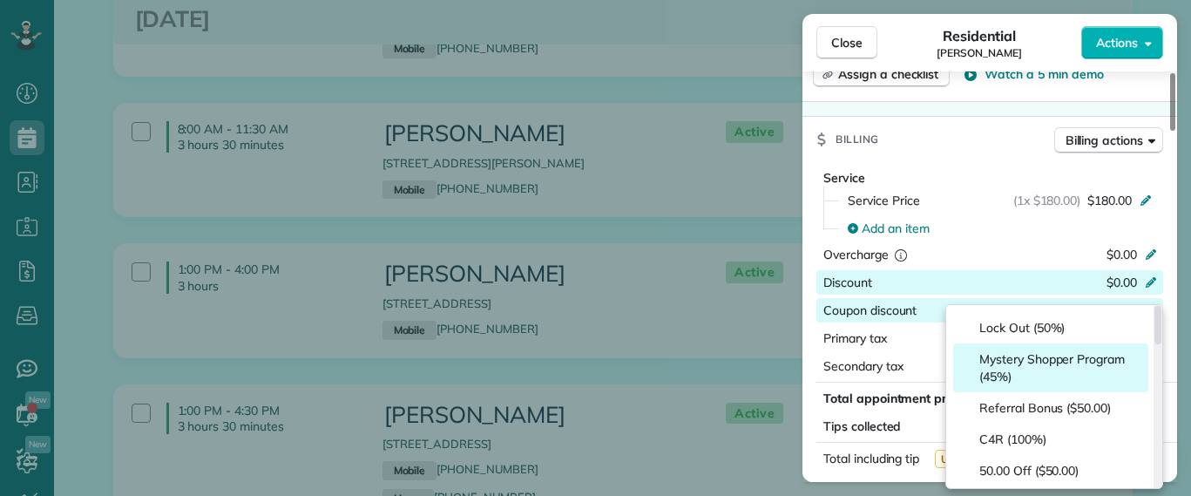
click at [1081, 355] on span "Mystery Shopper Program (45%)" at bounding box center [1060, 367] width 162 height 35
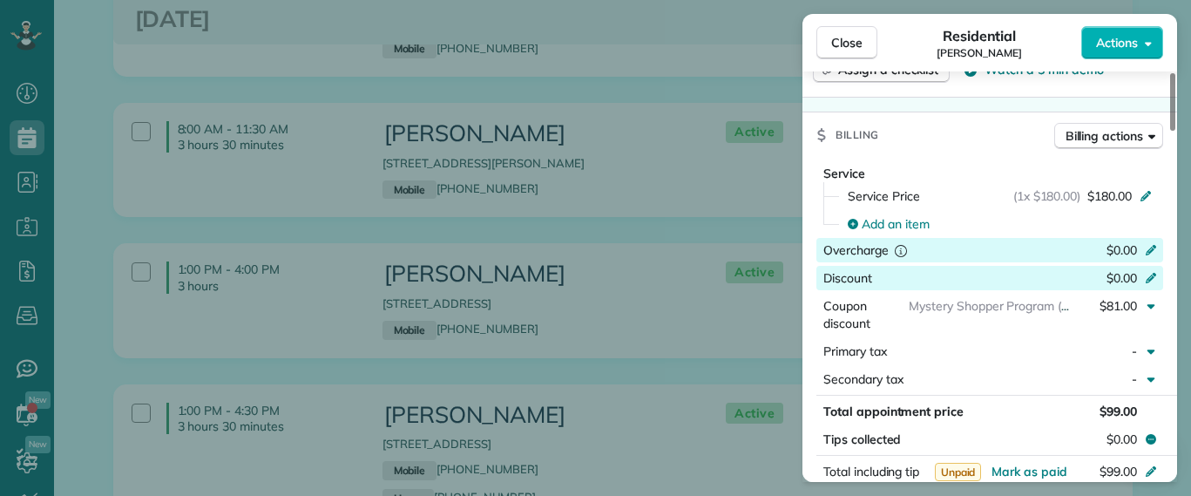
scroll to position [768, 0]
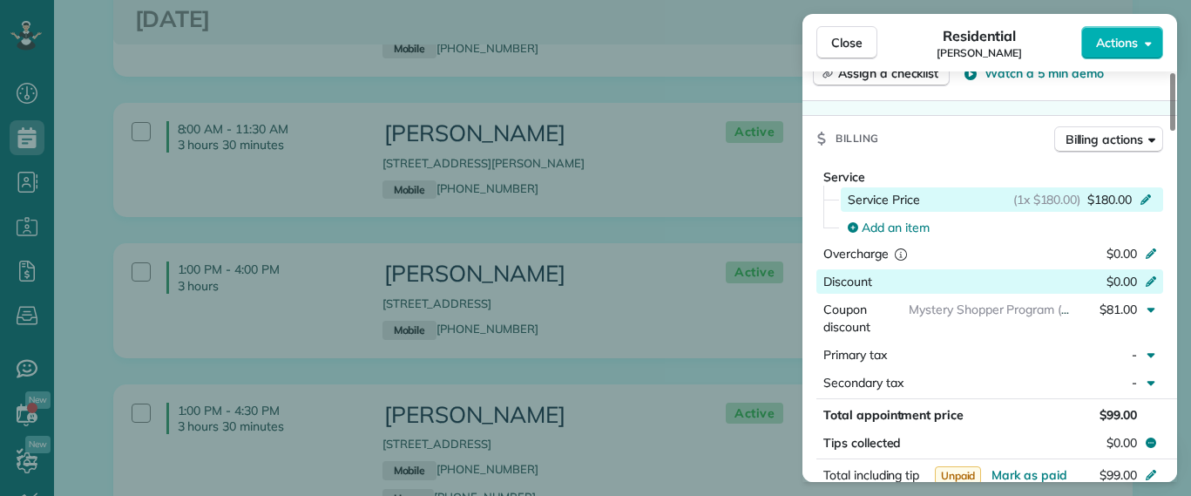
click at [1145, 191] on div "(1x $180.00) $180.00" at bounding box center [1085, 199] width 145 height 17
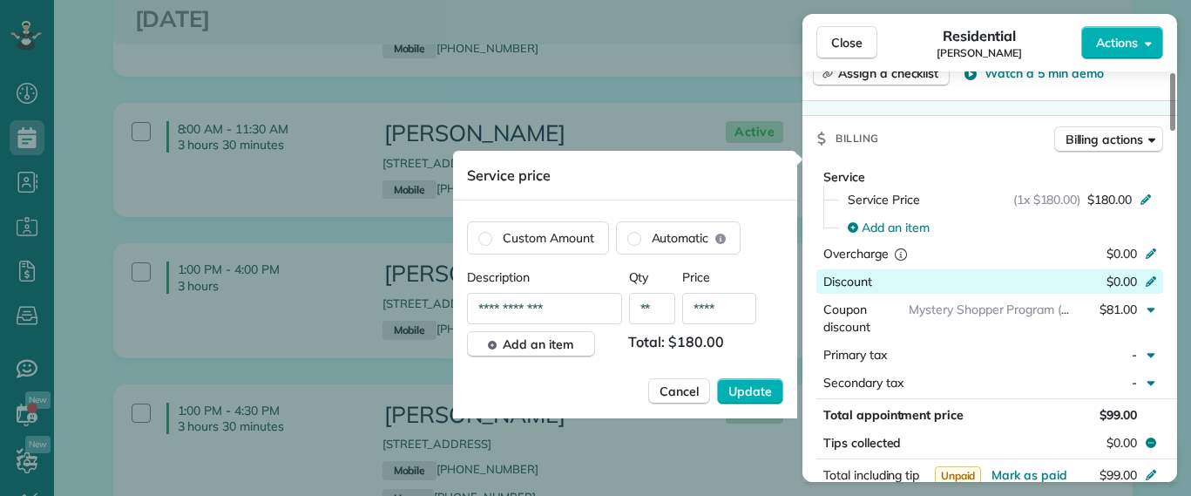
click at [733, 306] on input "****" at bounding box center [719, 308] width 74 height 31
type input "**"
type input "****"
click at [735, 387] on span "Update" at bounding box center [750, 390] width 44 height 17
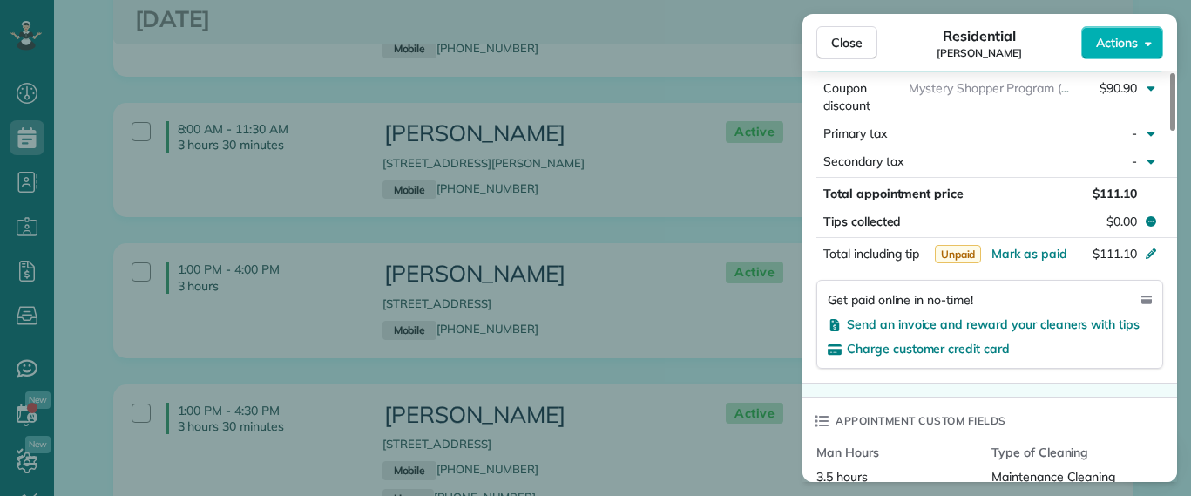
scroll to position [977, 0]
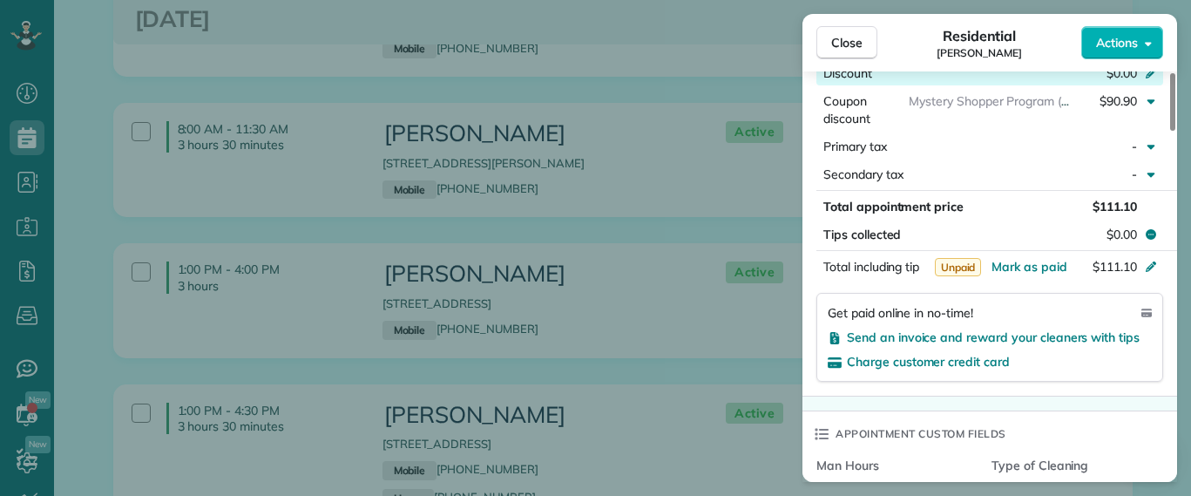
click at [882, 50] on div "Residential James Crenshaw" at bounding box center [979, 42] width 204 height 35
click at [863, 47] on button "Close" at bounding box center [846, 42] width 61 height 33
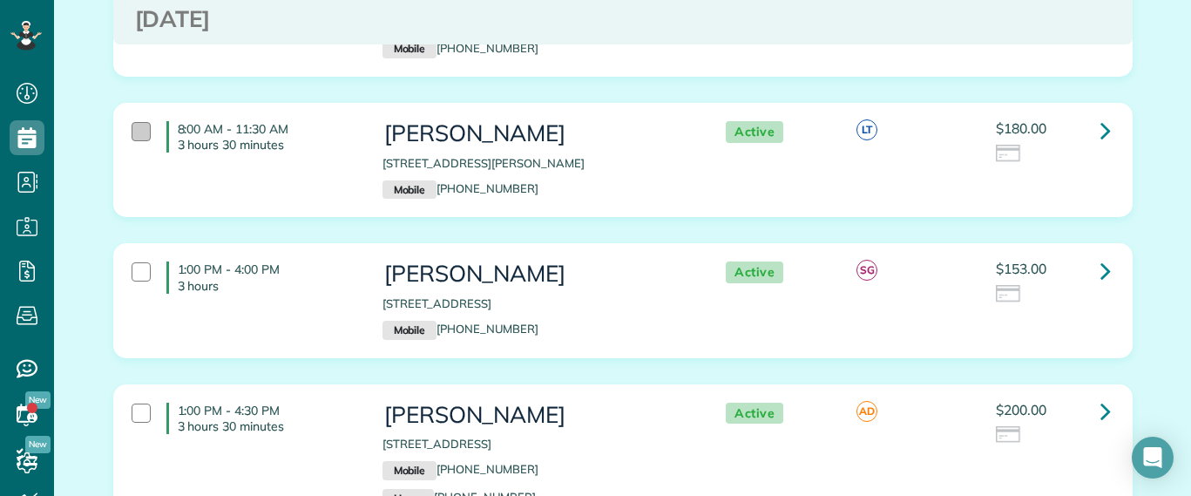
click at [135, 136] on div at bounding box center [141, 131] width 19 height 19
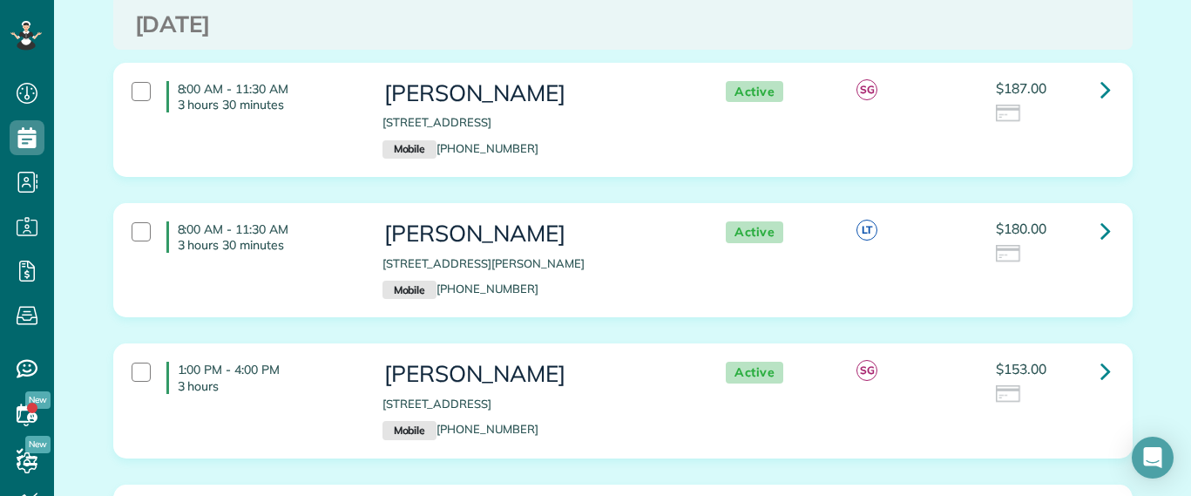
scroll to position [218, 0]
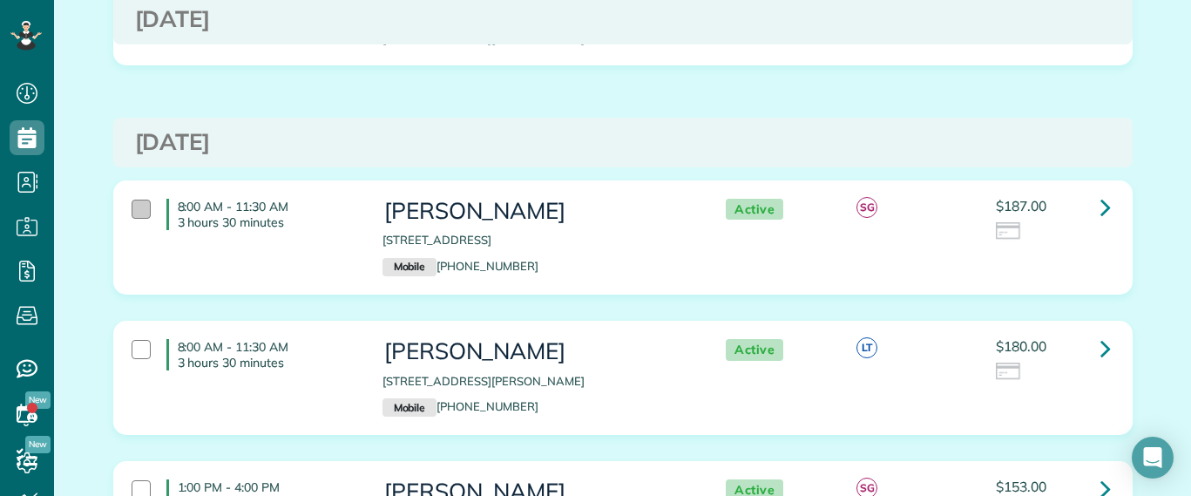
click at [138, 208] on div at bounding box center [141, 209] width 19 height 19
click at [1088, 202] on link at bounding box center [1105, 207] width 35 height 35
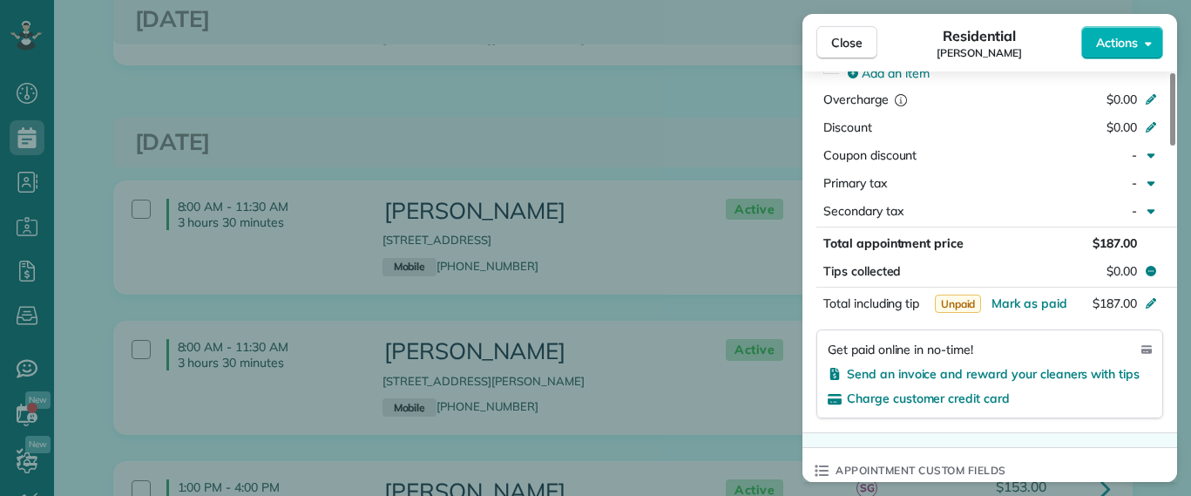
scroll to position [986, 0]
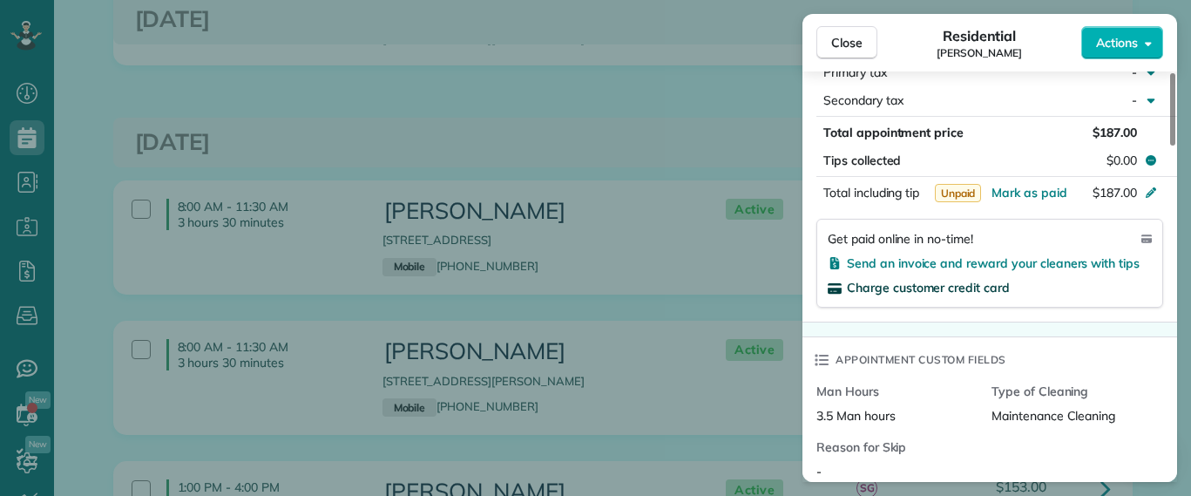
click at [986, 288] on span "Charge customer credit card" at bounding box center [928, 288] width 163 height 16
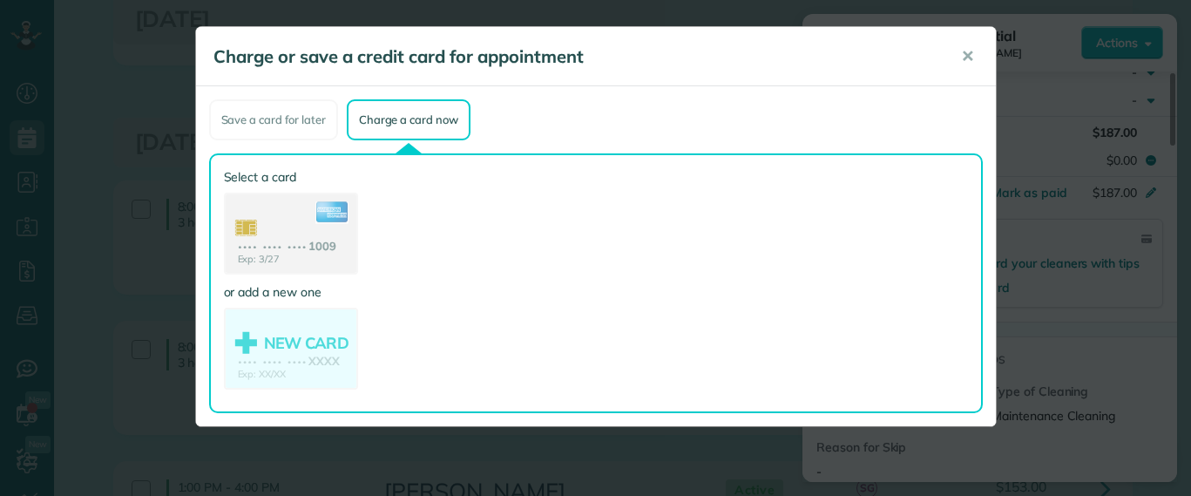
click at [385, 253] on div "Select a card Exp: 3/27 •••• •••• •••• 1009 or add a new one NEW CARD Exp: XX/X…" at bounding box center [600, 283] width 753 height 230
click at [360, 250] on div "Select a card Exp: 3/27 •••• •••• •••• 1009 or add a new one NEW CARD Exp: XX/X…" at bounding box center [600, 283] width 753 height 230
click at [311, 229] on use at bounding box center [290, 235] width 134 height 85
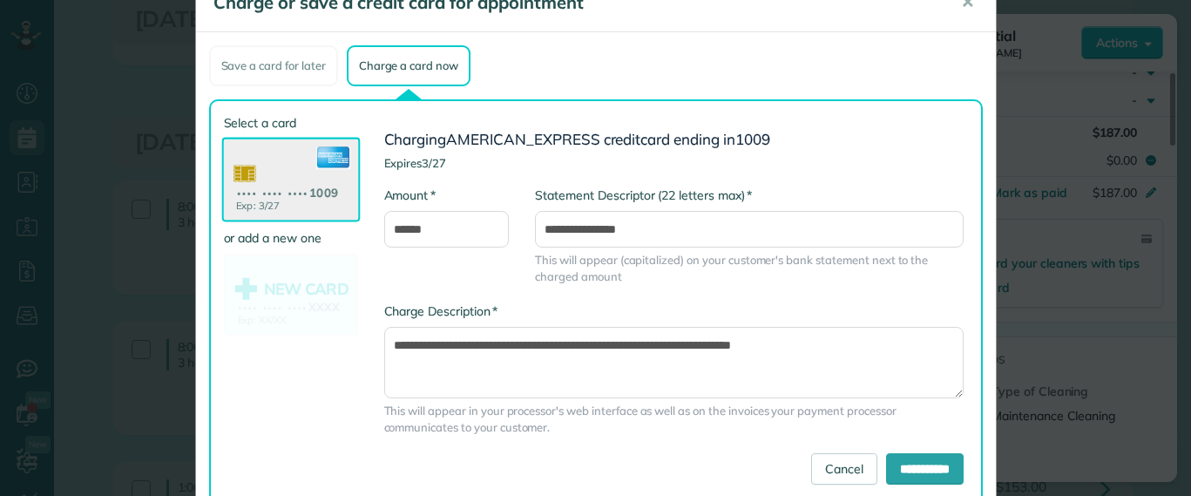
scroll to position [105, 0]
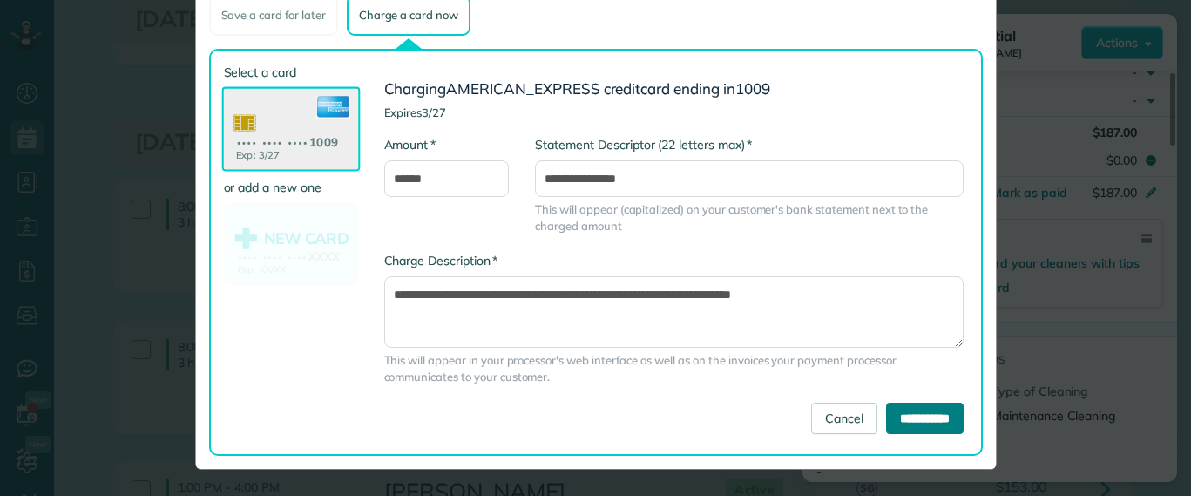
click at [925, 423] on input "**********" at bounding box center [925, 418] width 78 height 31
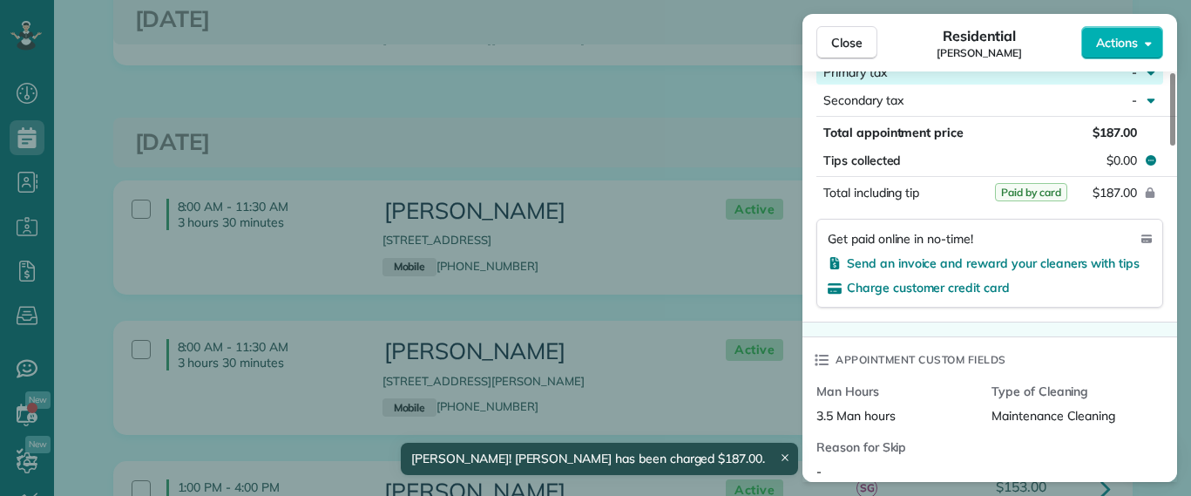
scroll to position [975, 0]
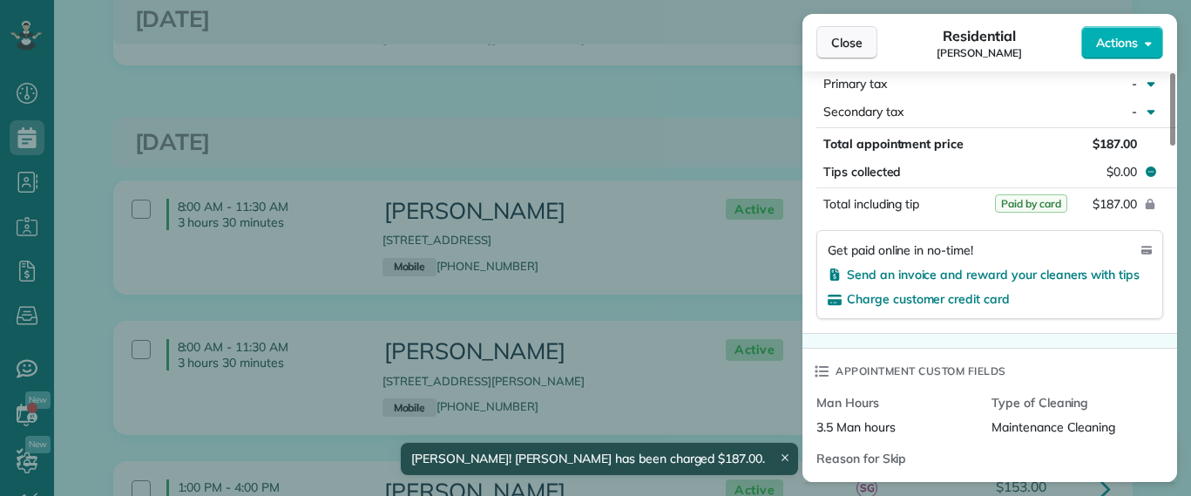
click at [843, 43] on span "Close" at bounding box center [846, 42] width 31 height 17
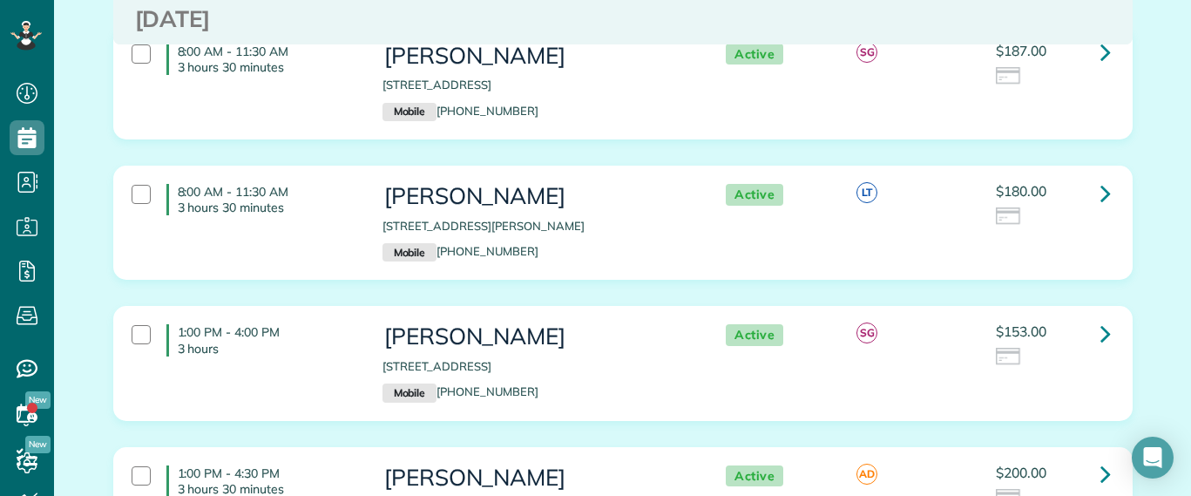
scroll to position [327, 0]
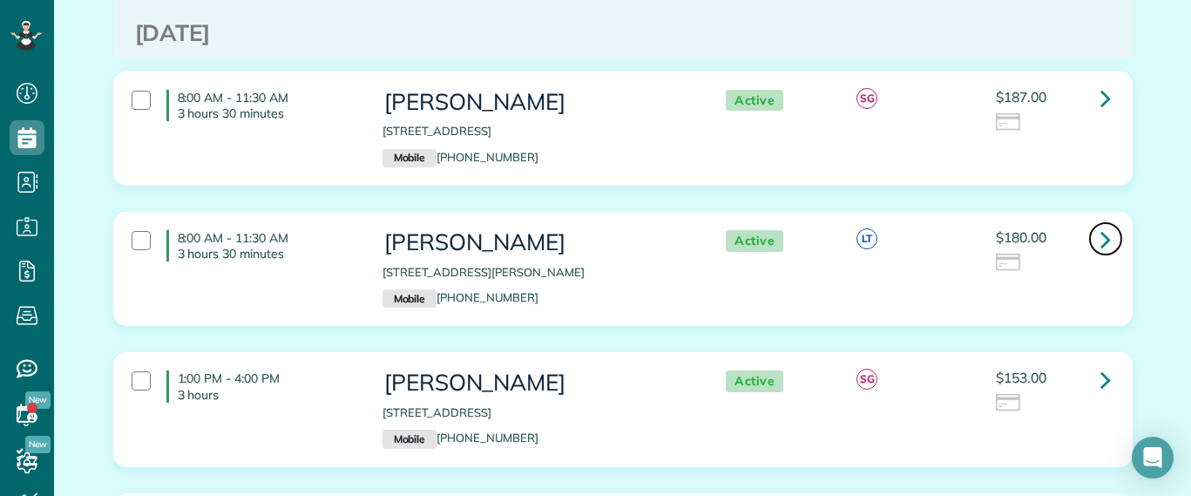
click at [1105, 239] on link at bounding box center [1105, 238] width 35 height 35
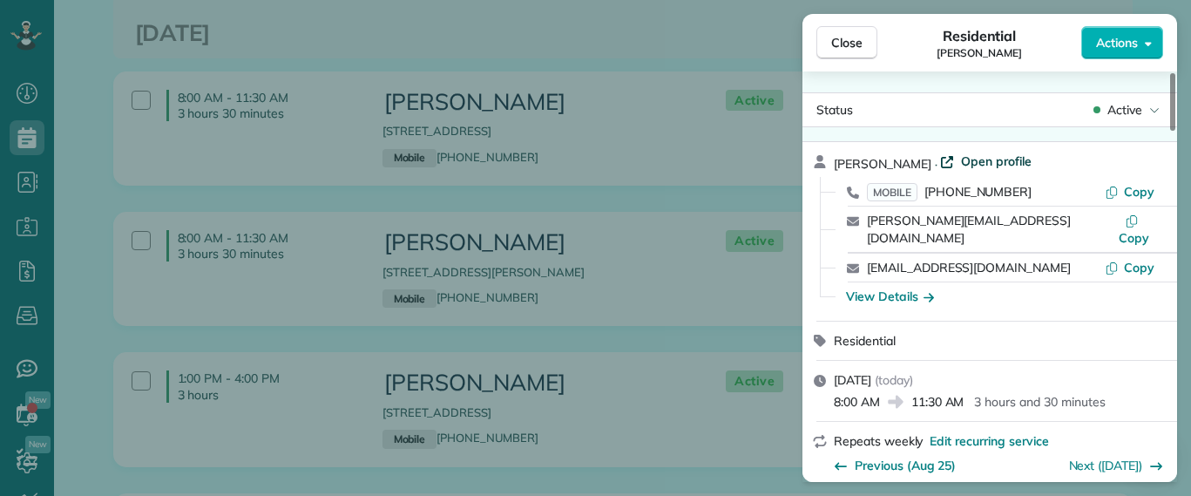
click at [1016, 163] on span "Open profile" at bounding box center [996, 160] width 71 height 17
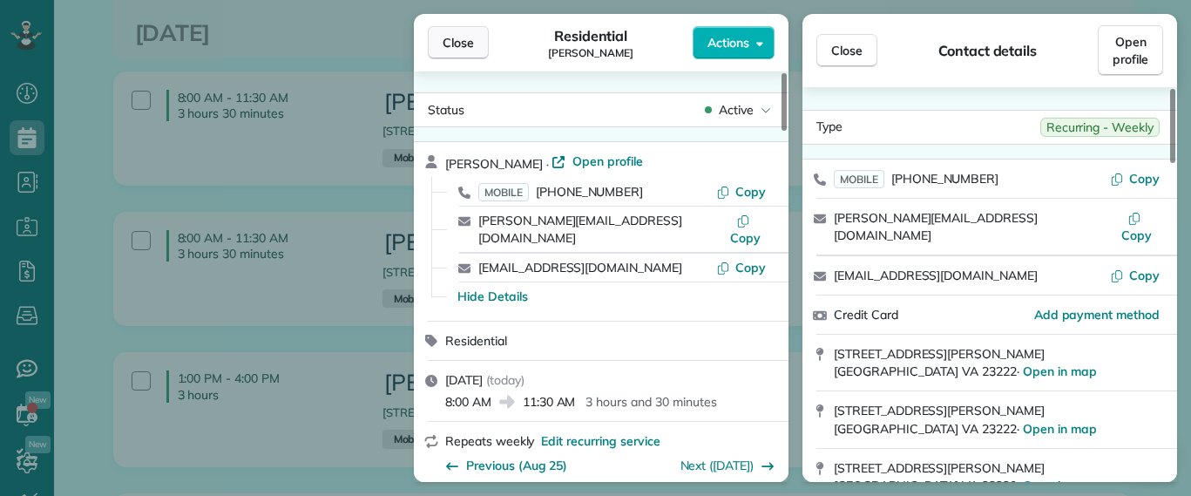
click at [450, 28] on button "Close" at bounding box center [458, 42] width 61 height 33
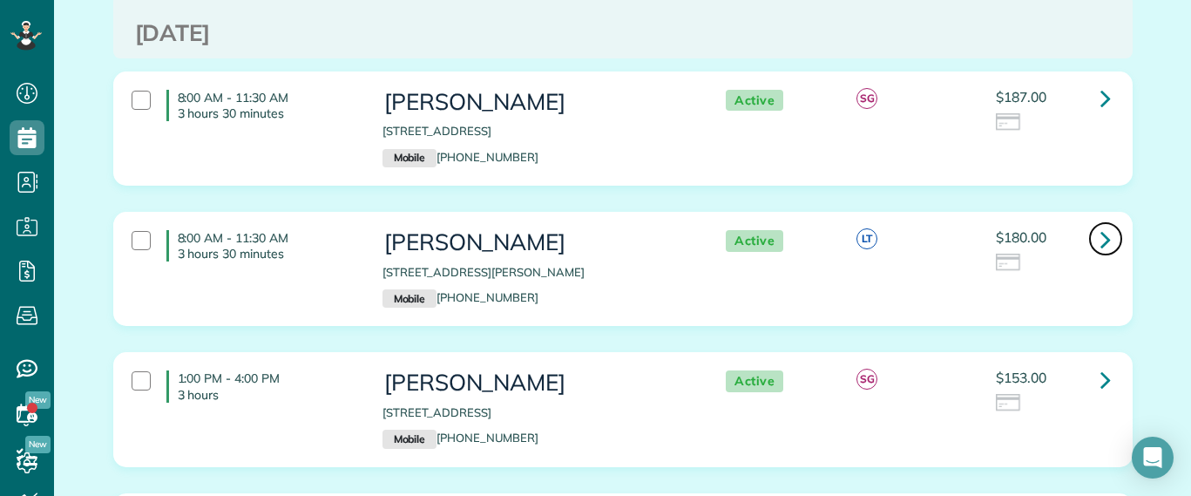
click at [1100, 240] on icon at bounding box center [1105, 239] width 10 height 30
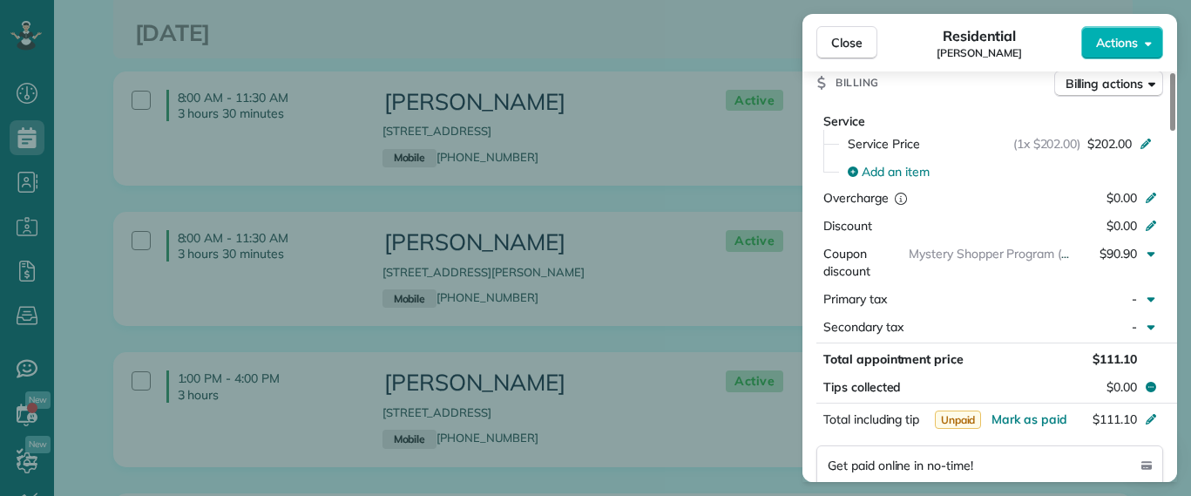
scroll to position [874, 0]
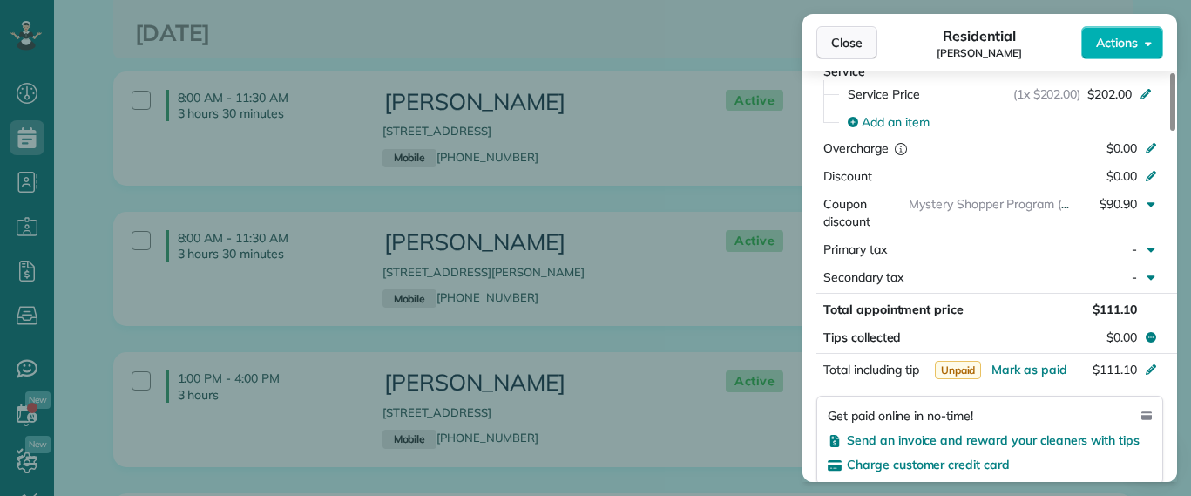
click at [859, 39] on span "Close" at bounding box center [846, 42] width 31 height 17
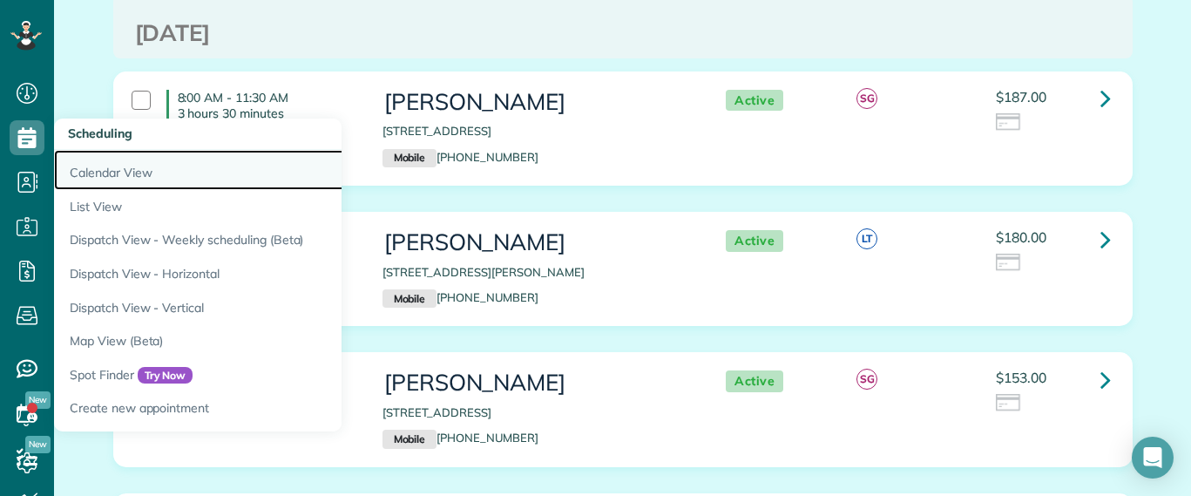
click at [80, 173] on link "Calendar View" at bounding box center [272, 170] width 436 height 40
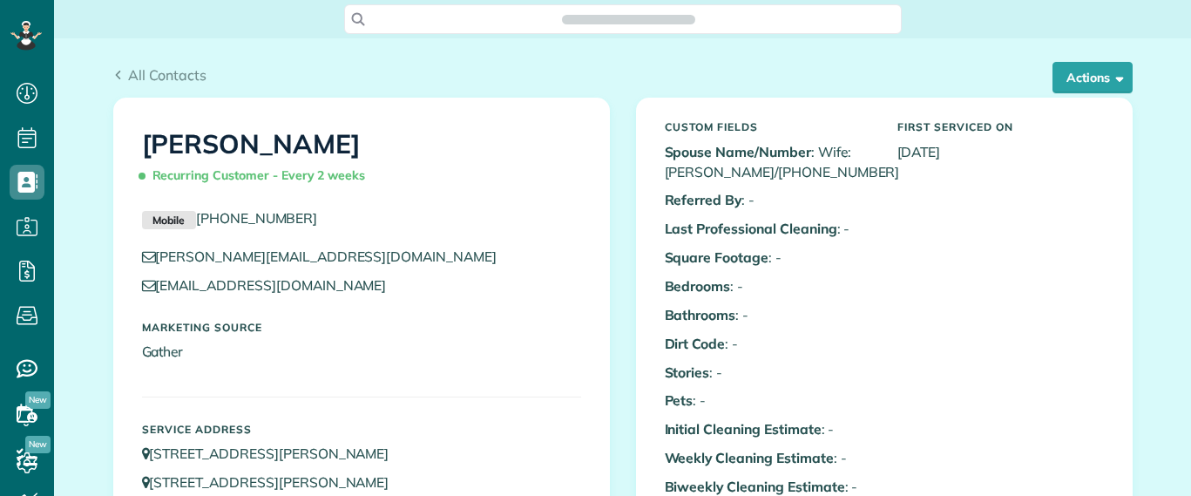
scroll to position [496, 54]
click at [1057, 91] on button "Actions" at bounding box center [1093, 77] width 80 height 31
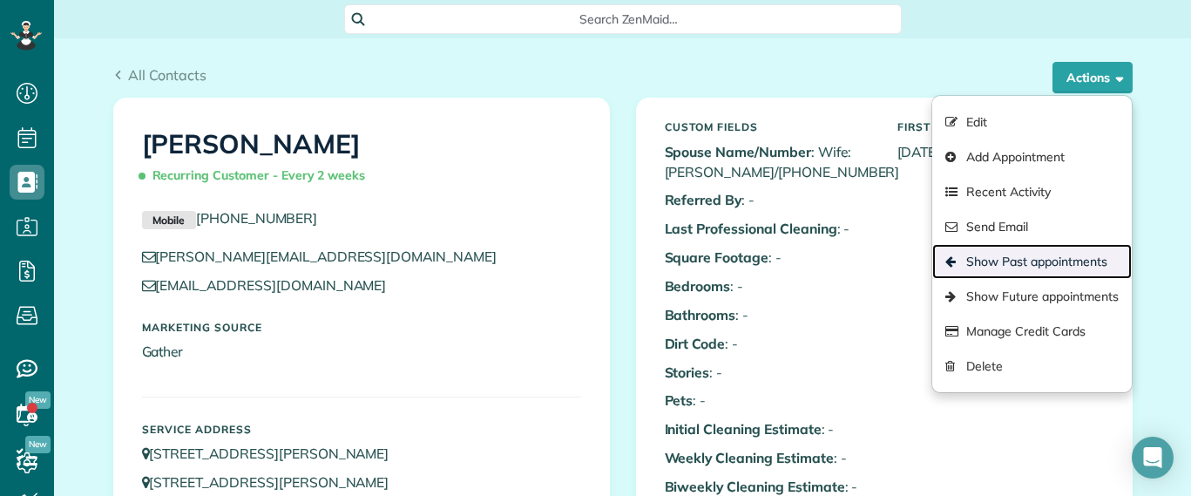
click at [1041, 259] on link "Show Past appointments" at bounding box center [1031, 261] width 199 height 35
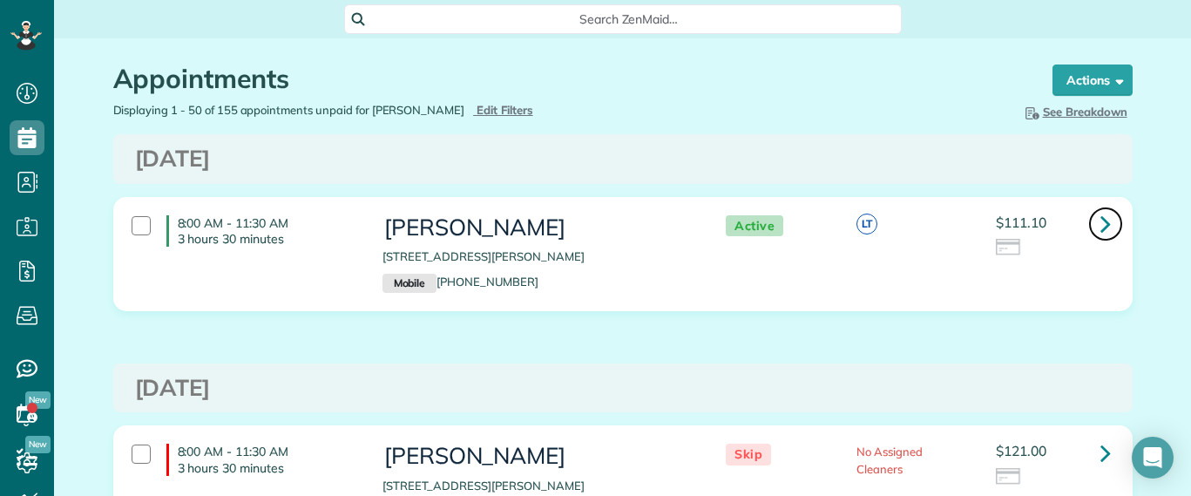
click at [1100, 223] on icon at bounding box center [1105, 223] width 10 height 30
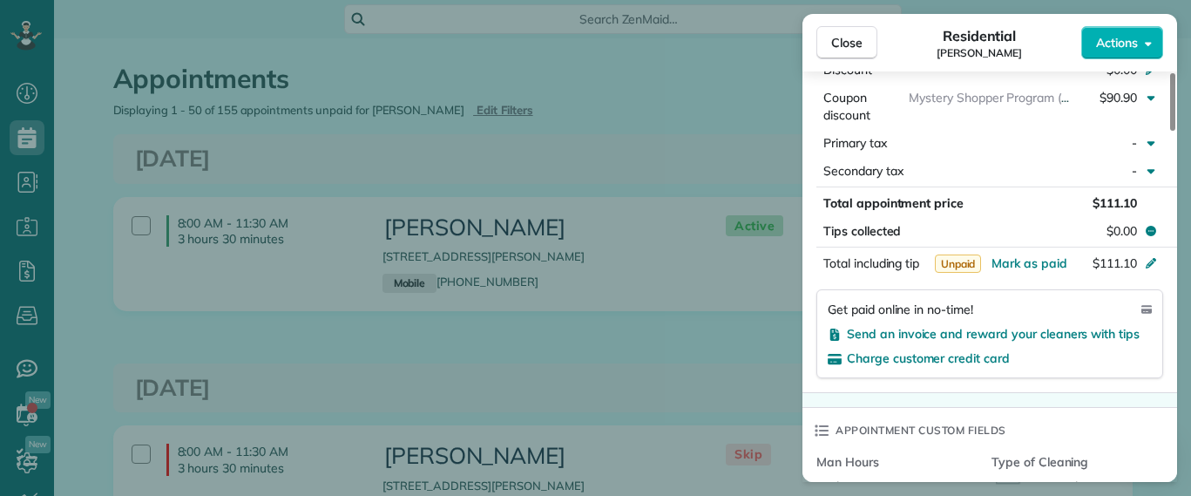
scroll to position [762, 0]
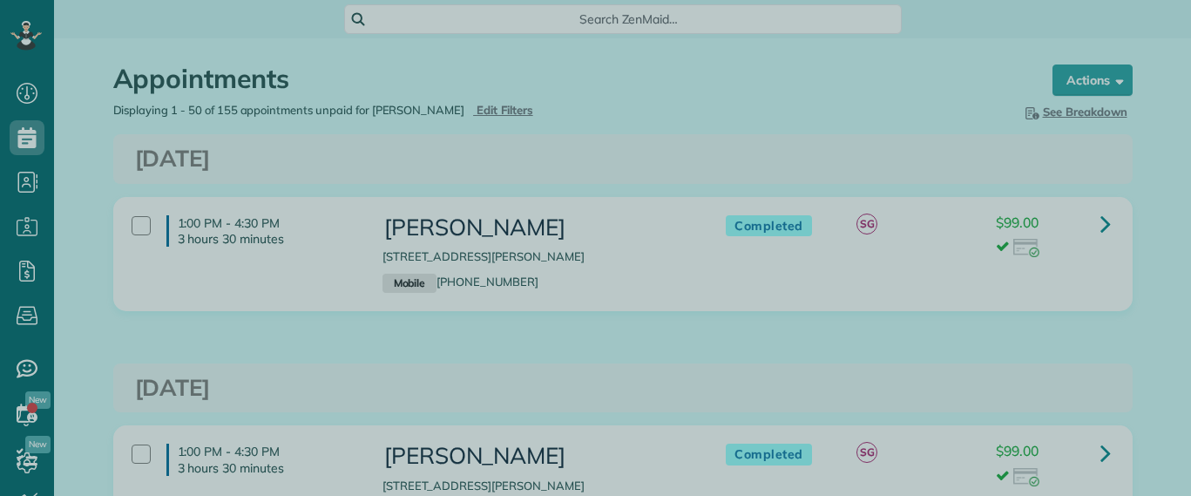
scroll to position [496, 54]
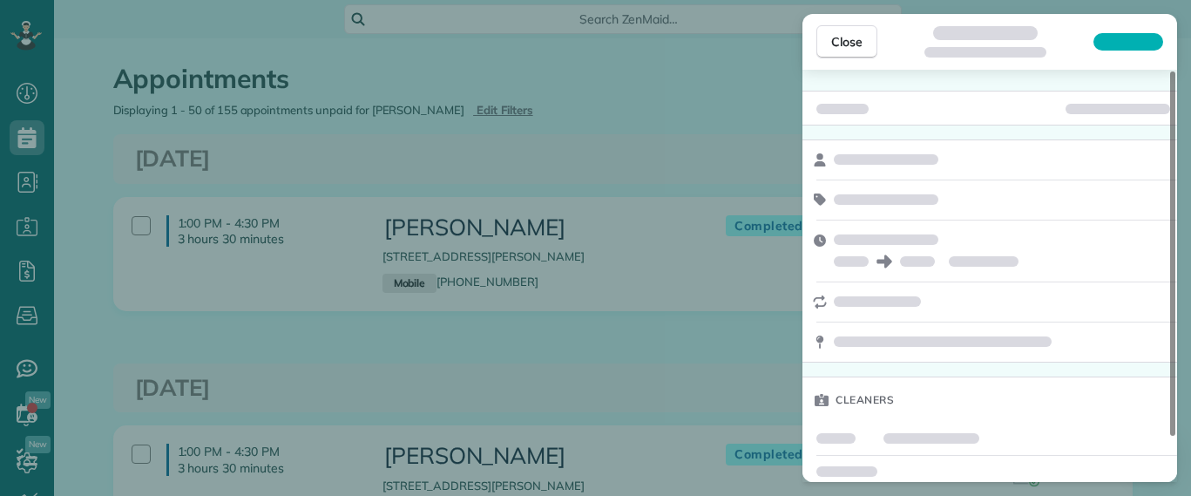
click at [707, 139] on div "Close Cleaners" at bounding box center [595, 248] width 1191 height 496
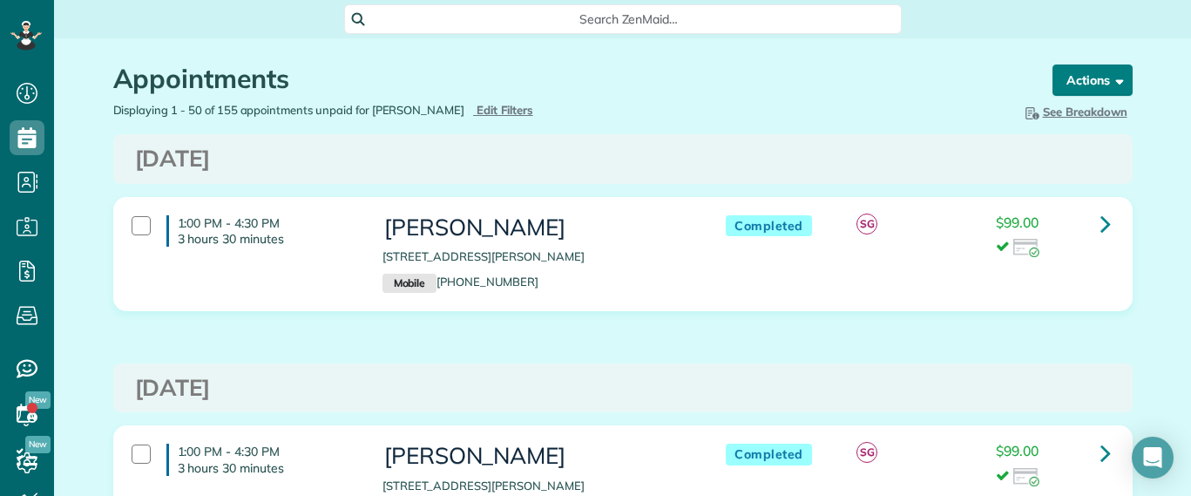
click at [1053, 78] on button "Actions" at bounding box center [1093, 79] width 80 height 31
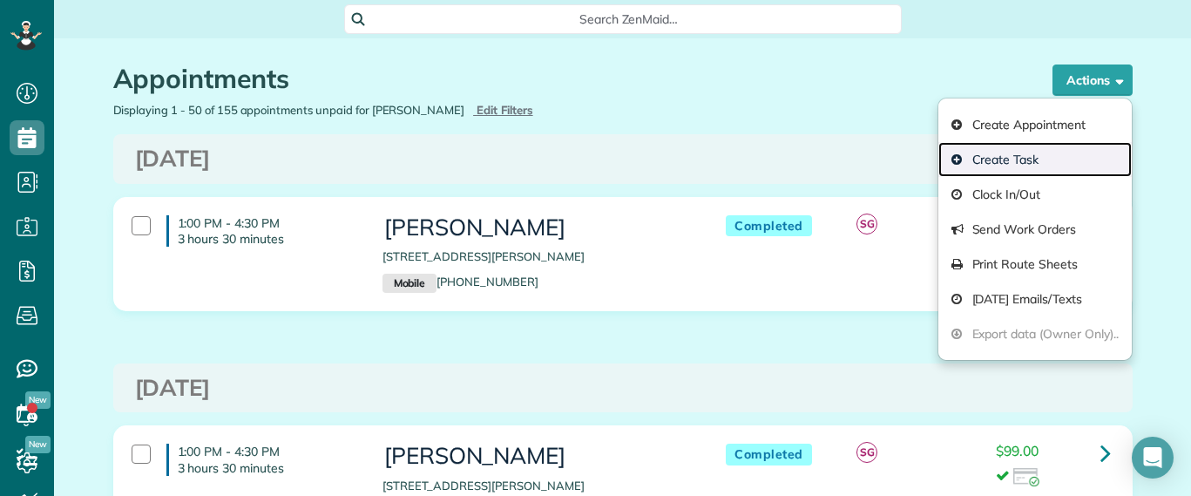
click at [938, 152] on link "Create Task" at bounding box center [1034, 159] width 193 height 35
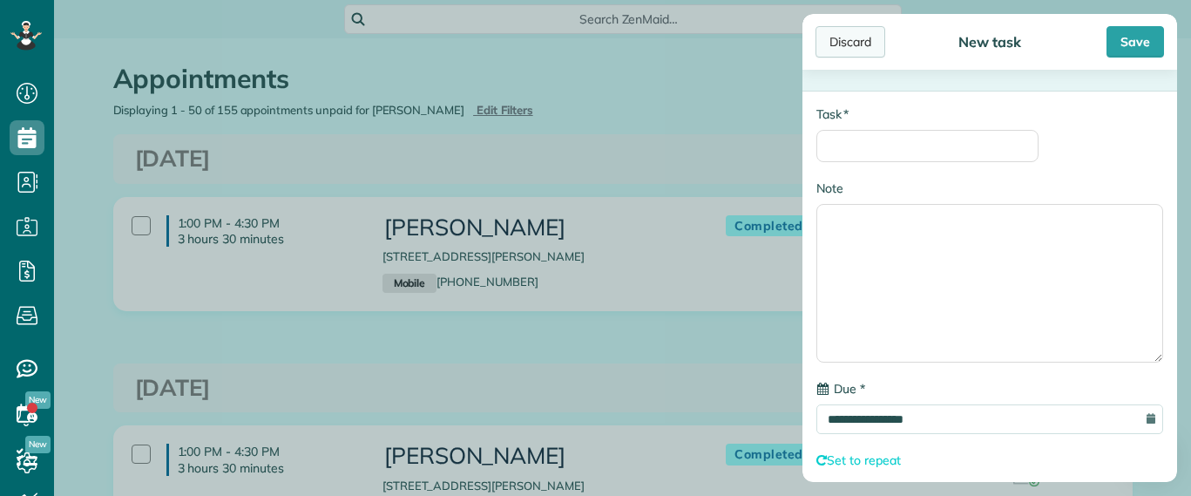
click at [851, 41] on div "Discard" at bounding box center [851, 41] width 70 height 31
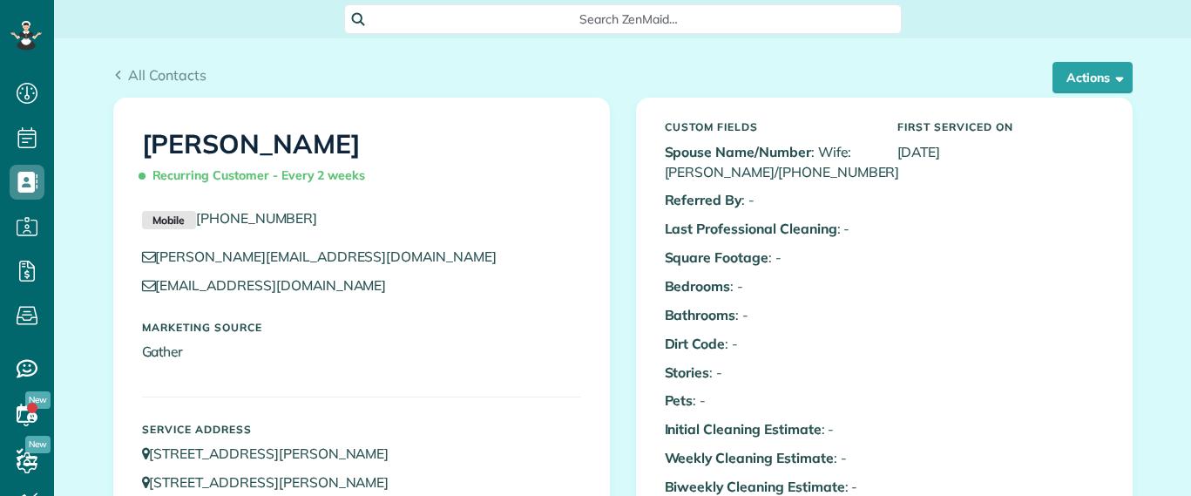
scroll to position [8, 8]
click at [1053, 76] on button "Actions" at bounding box center [1093, 77] width 80 height 31
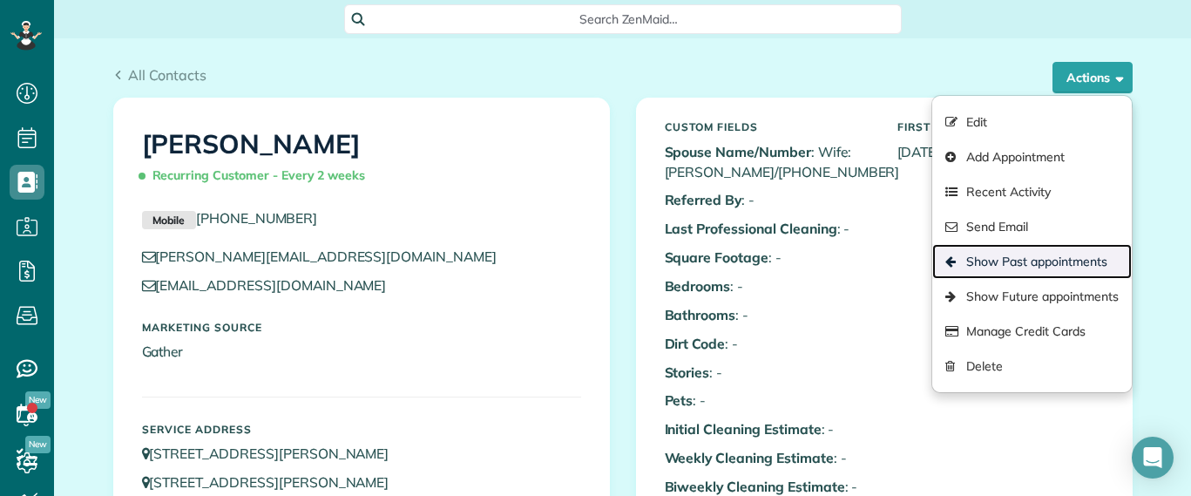
click at [1002, 254] on link "Show Past appointments" at bounding box center [1031, 261] width 199 height 35
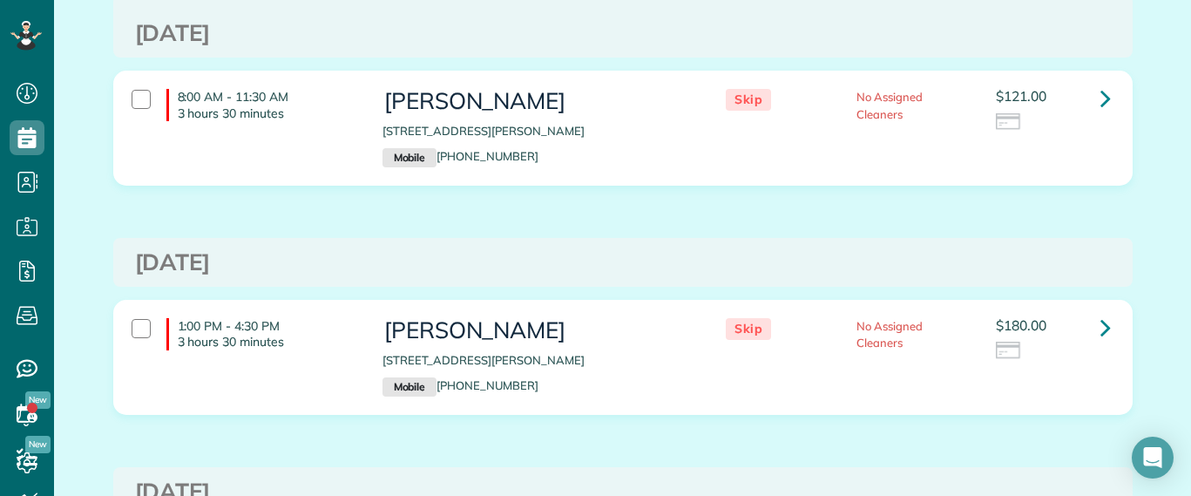
scroll to position [109, 0]
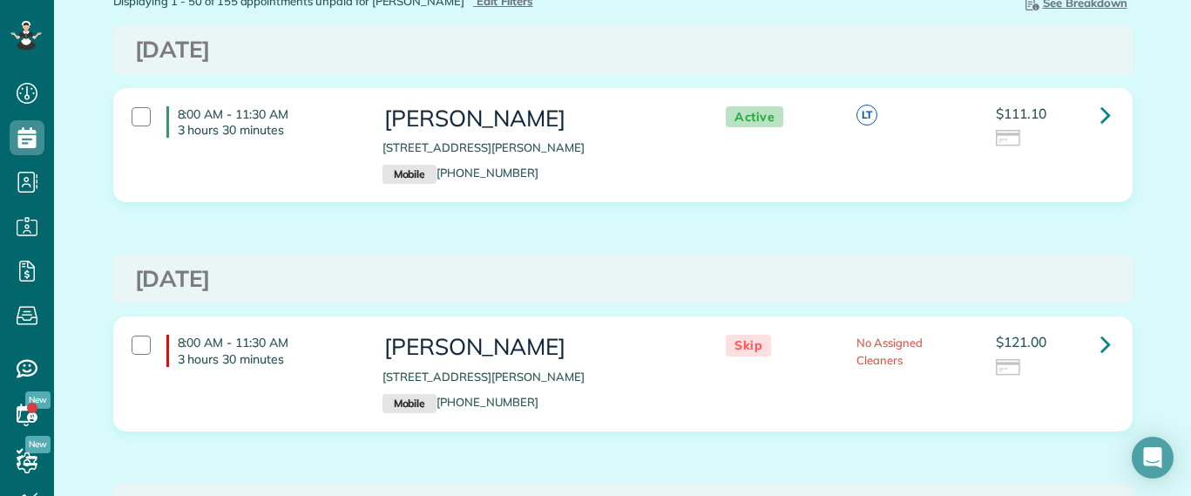
click at [1037, 345] on span "$121.00" at bounding box center [1021, 341] width 51 height 17
click at [1100, 338] on icon at bounding box center [1105, 343] width 10 height 30
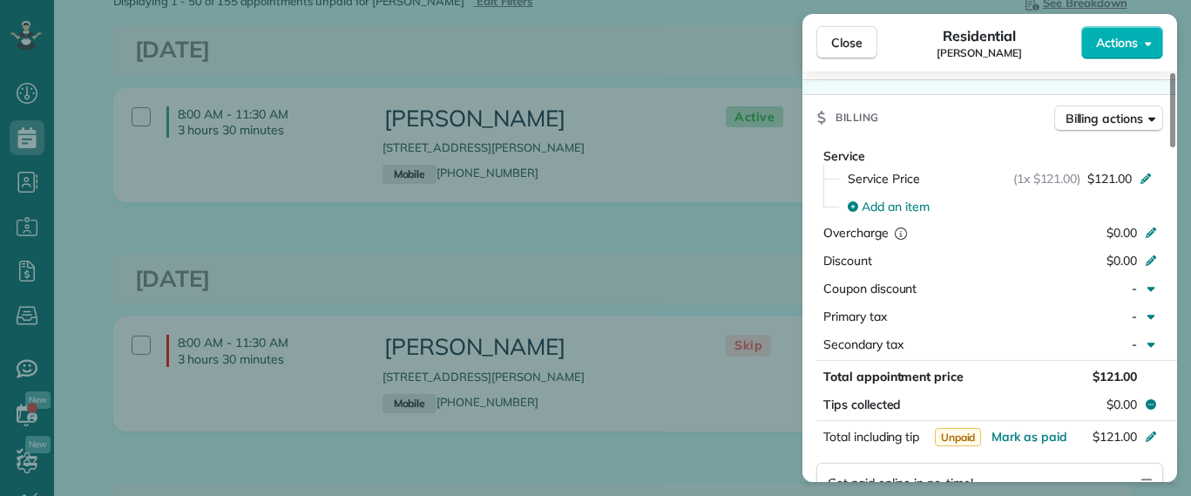
scroll to position [548, 0]
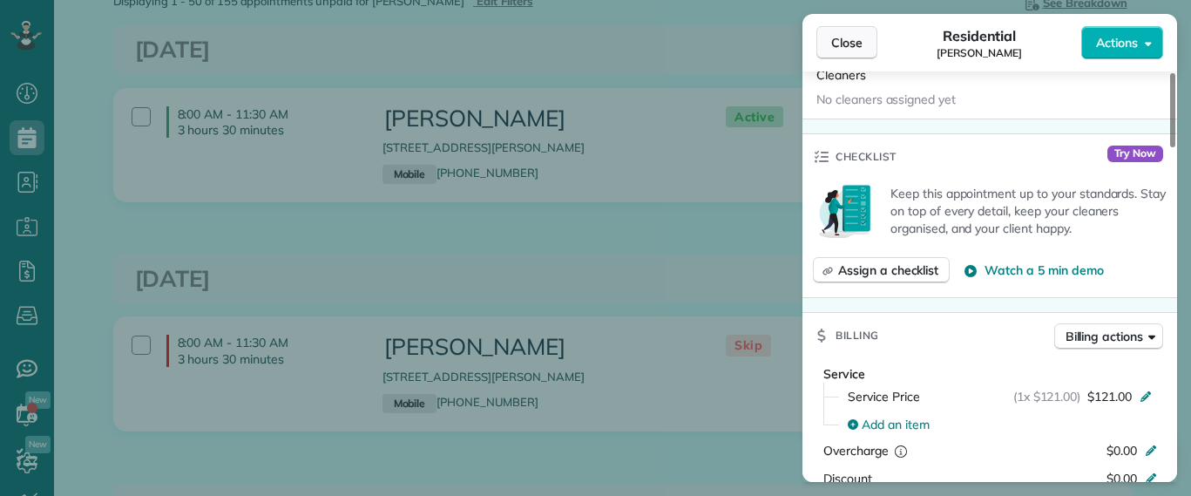
click at [857, 47] on span "Close" at bounding box center [846, 42] width 31 height 17
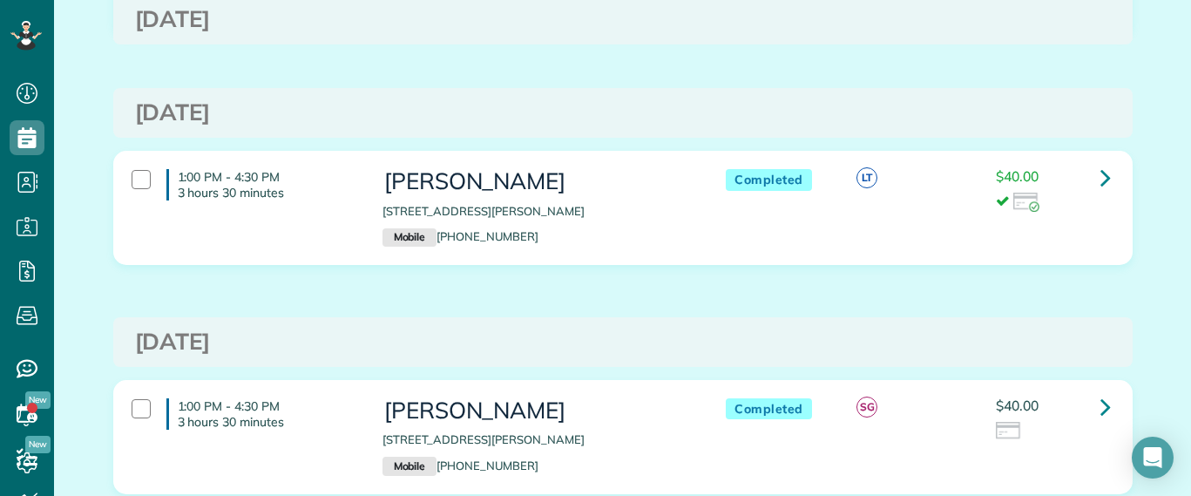
scroll to position [850, 0]
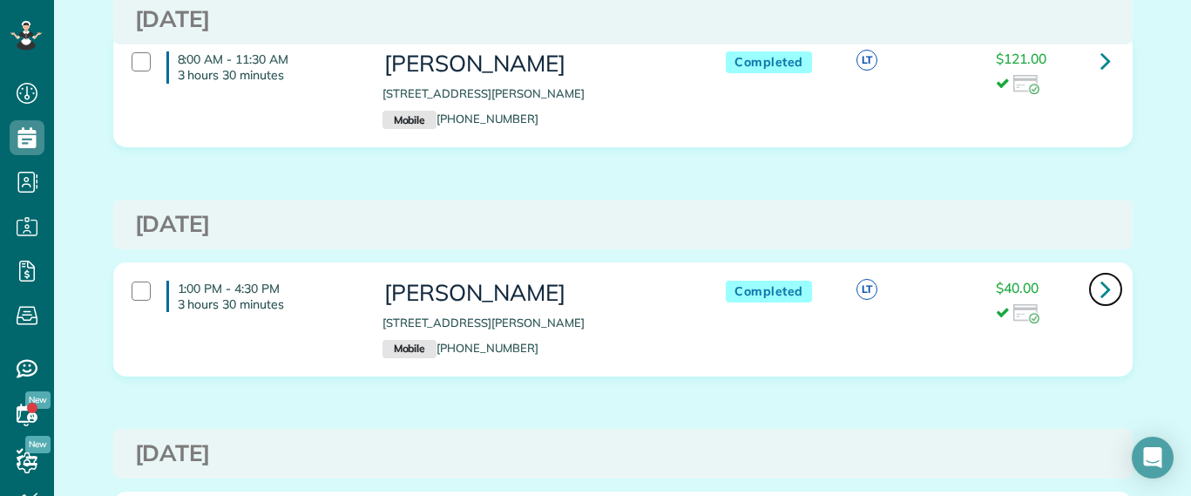
click at [1100, 292] on icon at bounding box center [1105, 289] width 10 height 30
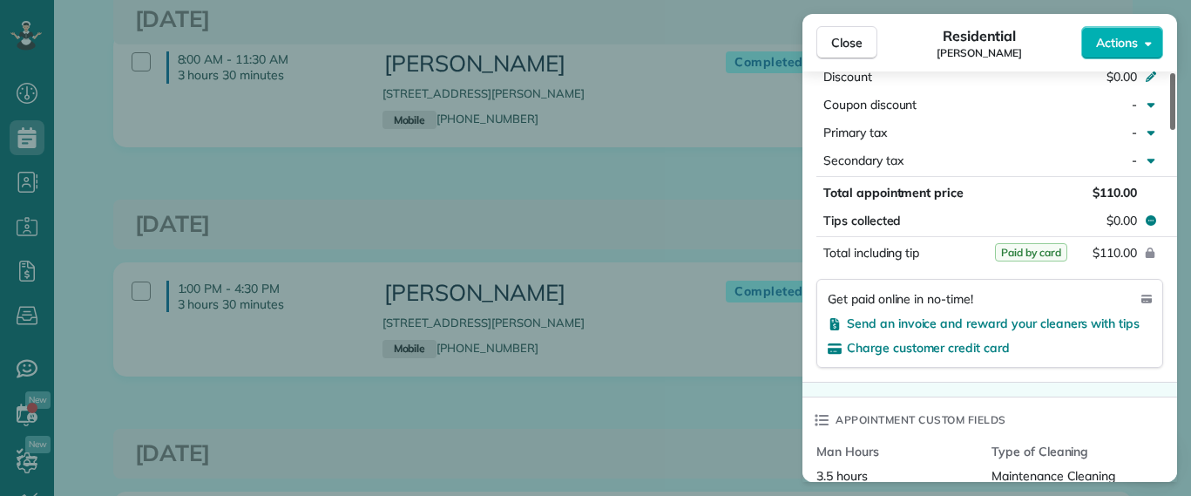
scroll to position [995, 0]
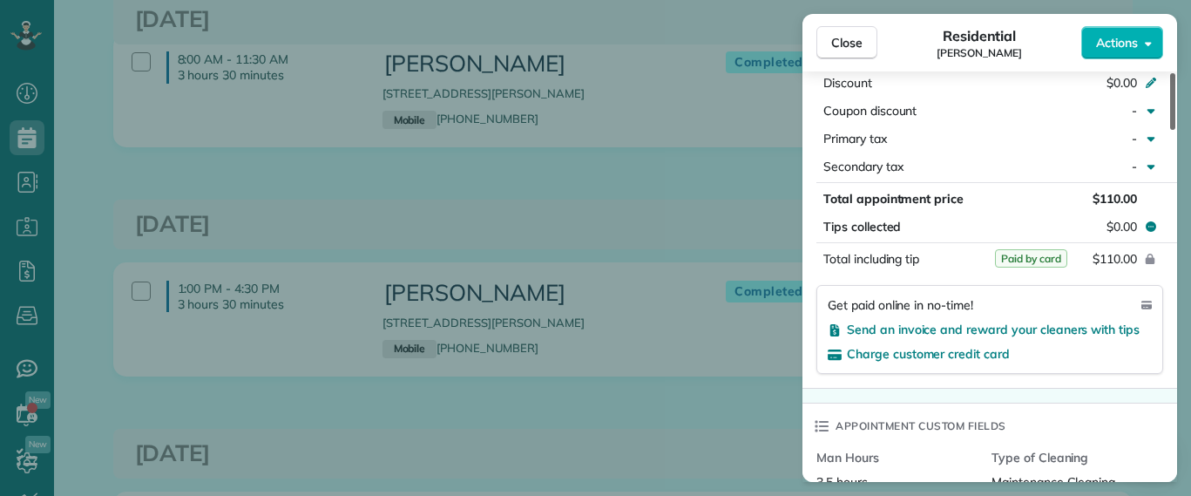
drag, startPoint x: 1174, startPoint y: 99, endPoint x: 1184, endPoint y: 238, distance: 138.9
click at [1175, 130] on div at bounding box center [1172, 101] width 5 height 57
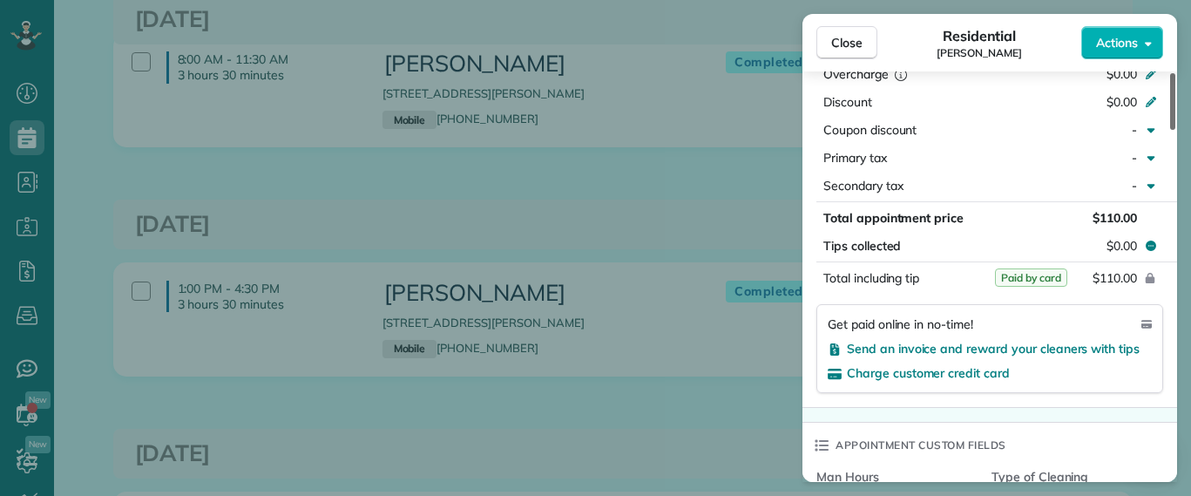
click at [1170, 130] on div at bounding box center [1172, 101] width 5 height 57
click at [837, 50] on span "Close" at bounding box center [846, 42] width 31 height 17
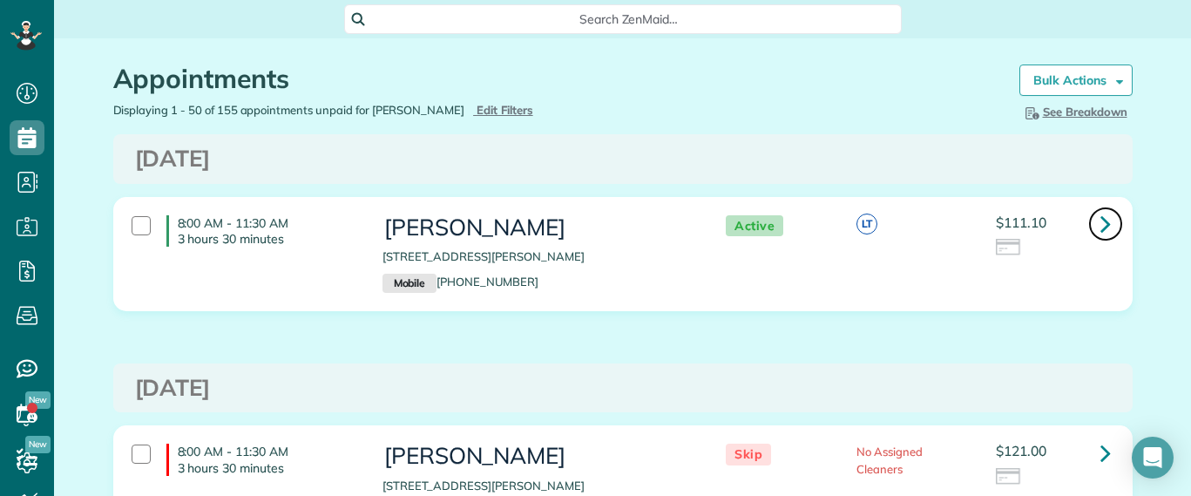
click at [1100, 223] on icon at bounding box center [1105, 223] width 10 height 30
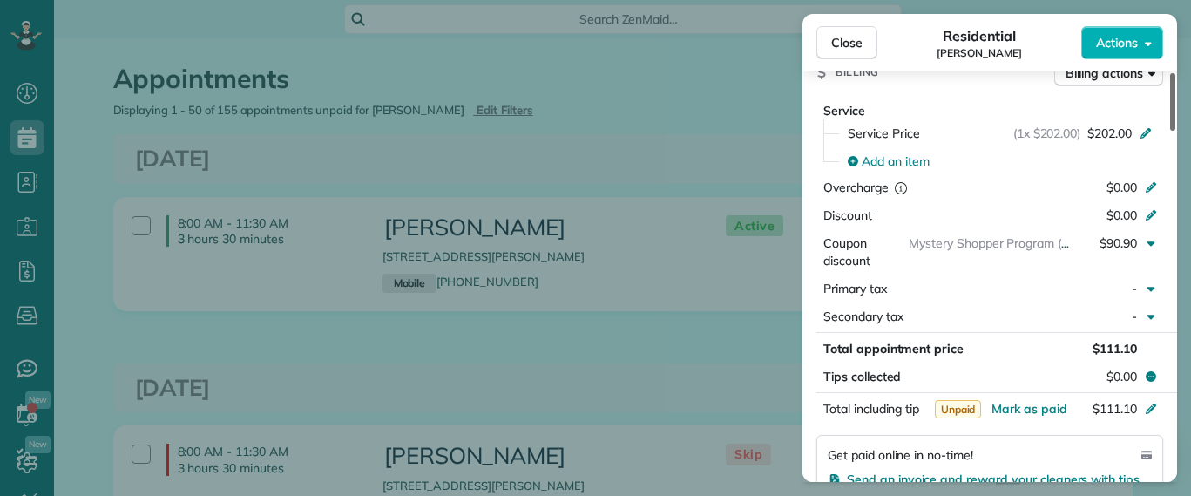
scroll to position [872, 0]
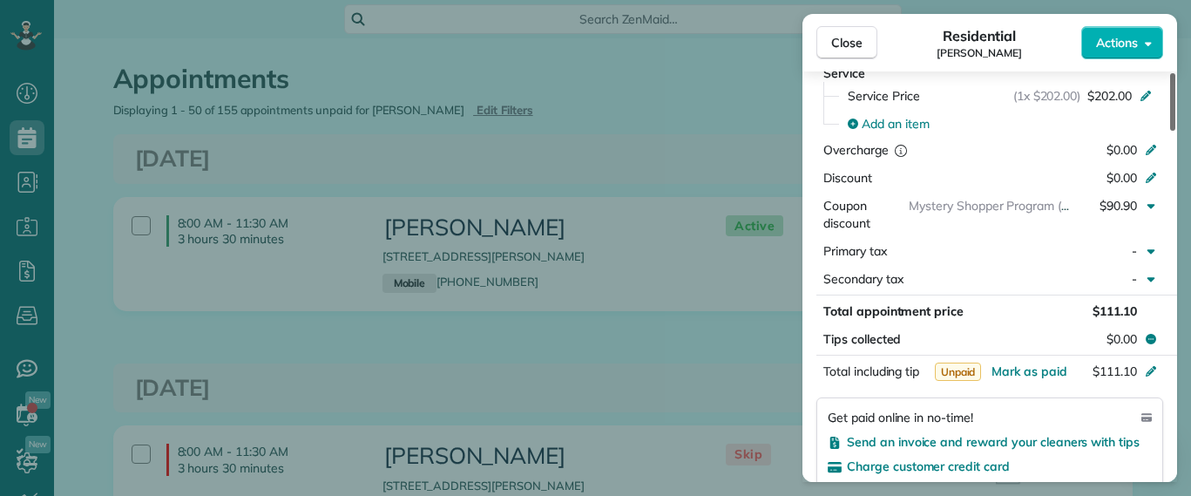
drag, startPoint x: 1175, startPoint y: 89, endPoint x: 1180, endPoint y: 211, distance: 122.1
click at [1175, 131] on div at bounding box center [1172, 102] width 5 height 58
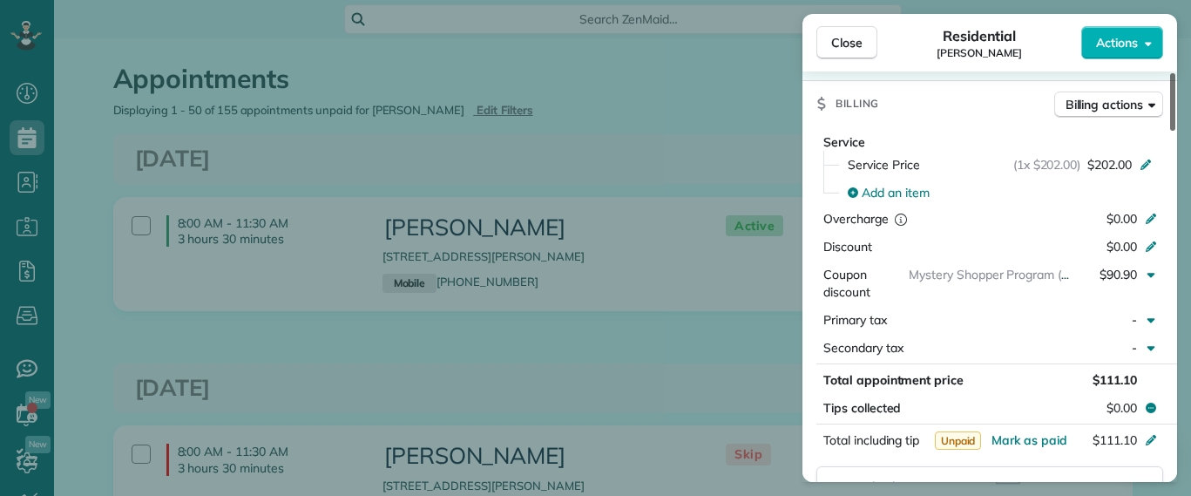
scroll to position [791, 0]
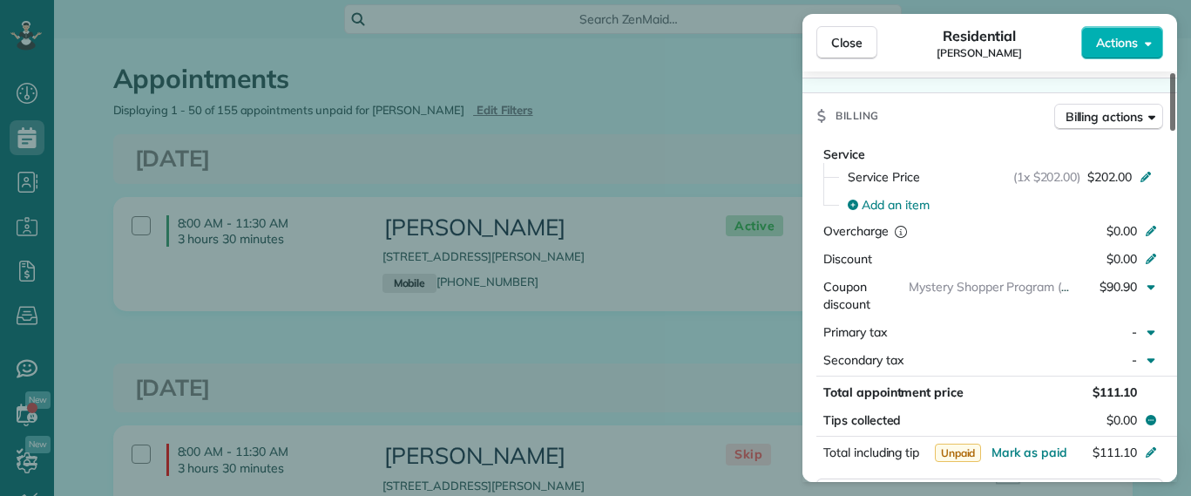
drag, startPoint x: 1174, startPoint y: 222, endPoint x: 1173, endPoint y: 211, distance: 11.4
click at [1173, 131] on div at bounding box center [1172, 102] width 5 height 58
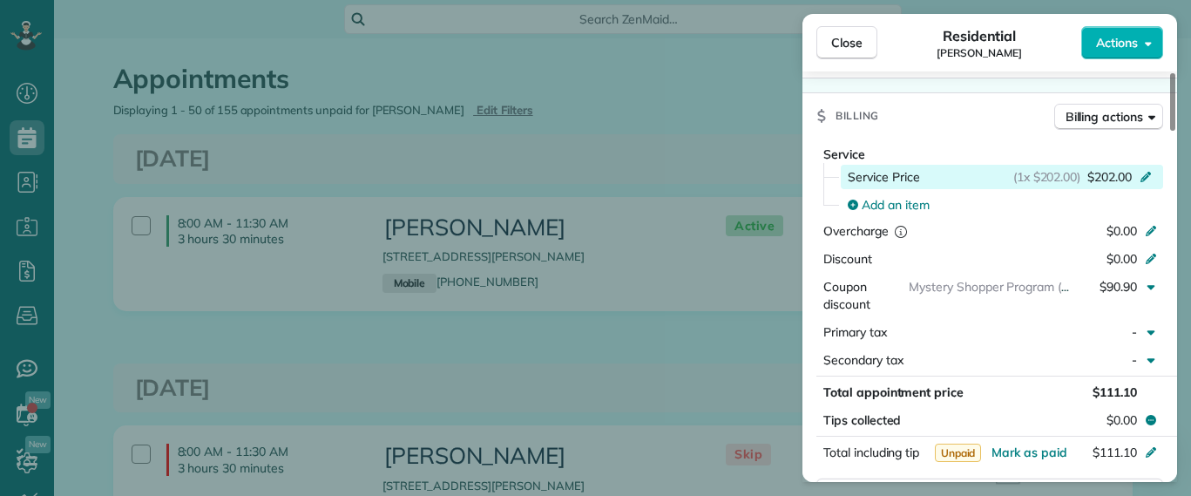
click at [1119, 168] on span "$202.00" at bounding box center [1109, 176] width 44 height 17
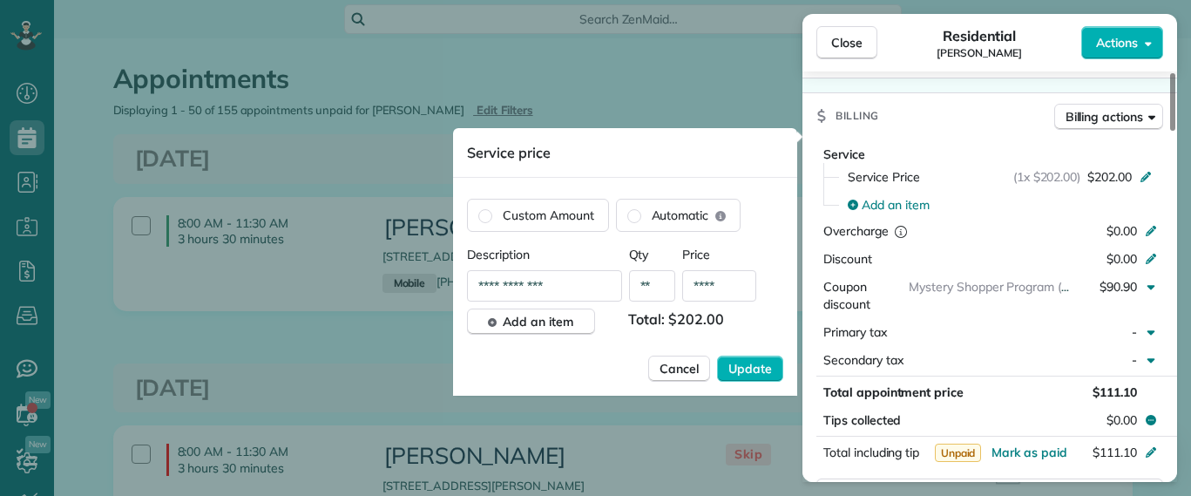
click at [722, 286] on input "****" at bounding box center [719, 285] width 74 height 31
type input "****"
click at [726, 363] on button "Update" at bounding box center [750, 368] width 66 height 26
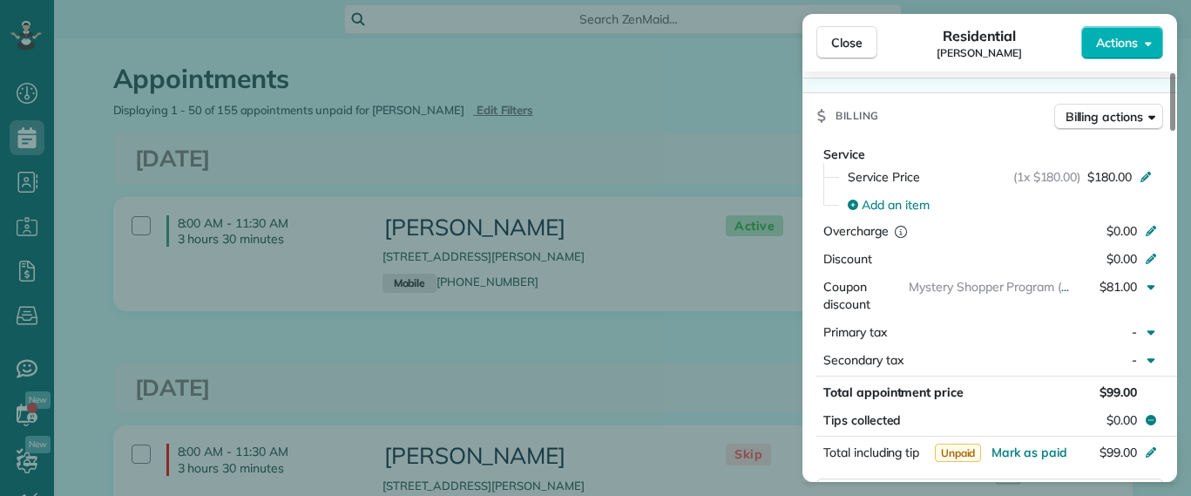
click at [988, 66] on div "Close Residential James Crenshaw Actions" at bounding box center [989, 43] width 375 height 58
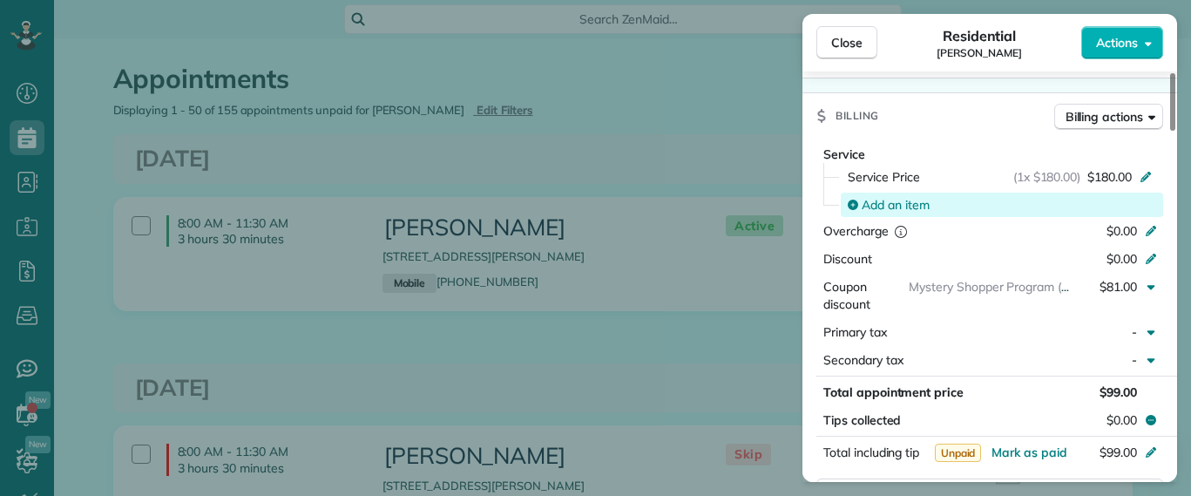
click at [923, 196] on span "Add an item" at bounding box center [896, 204] width 68 height 17
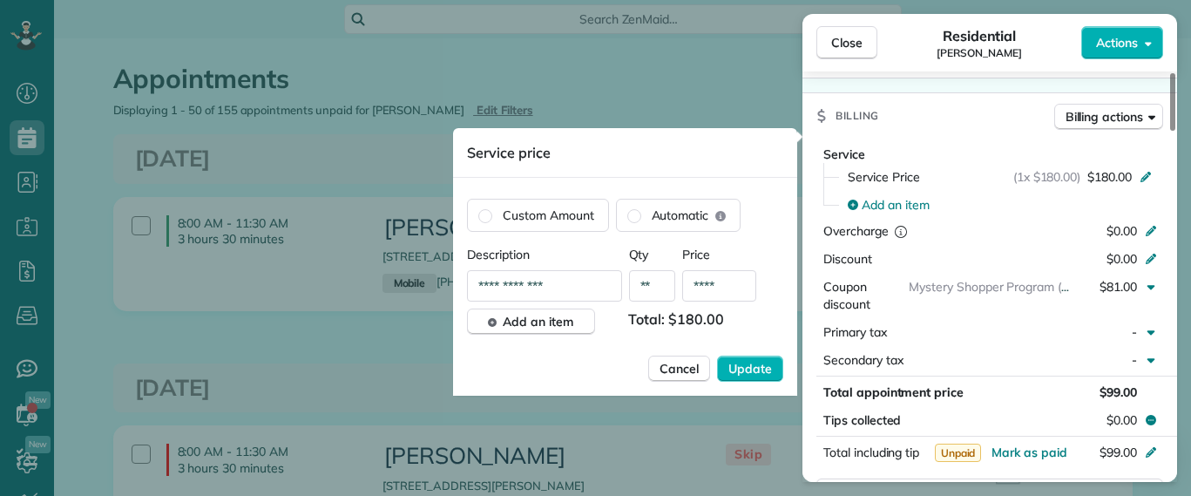
click at [607, 279] on input "**********" at bounding box center [544, 285] width 155 height 31
click at [710, 275] on input "****" at bounding box center [719, 285] width 74 height 31
click at [554, 323] on span "Add an item" at bounding box center [538, 321] width 71 height 17
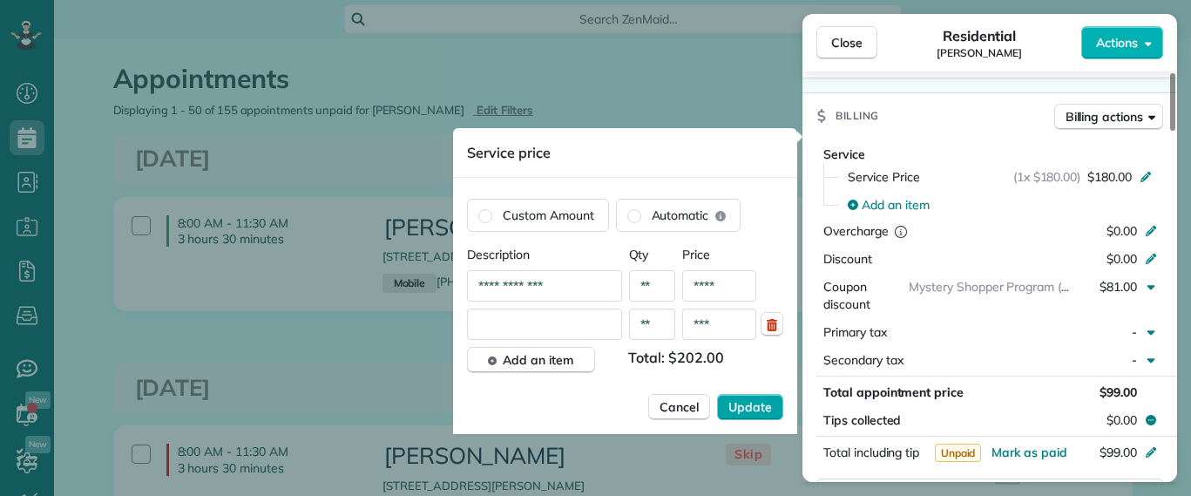
type input "***"
click at [741, 398] on span "Update" at bounding box center [750, 406] width 44 height 17
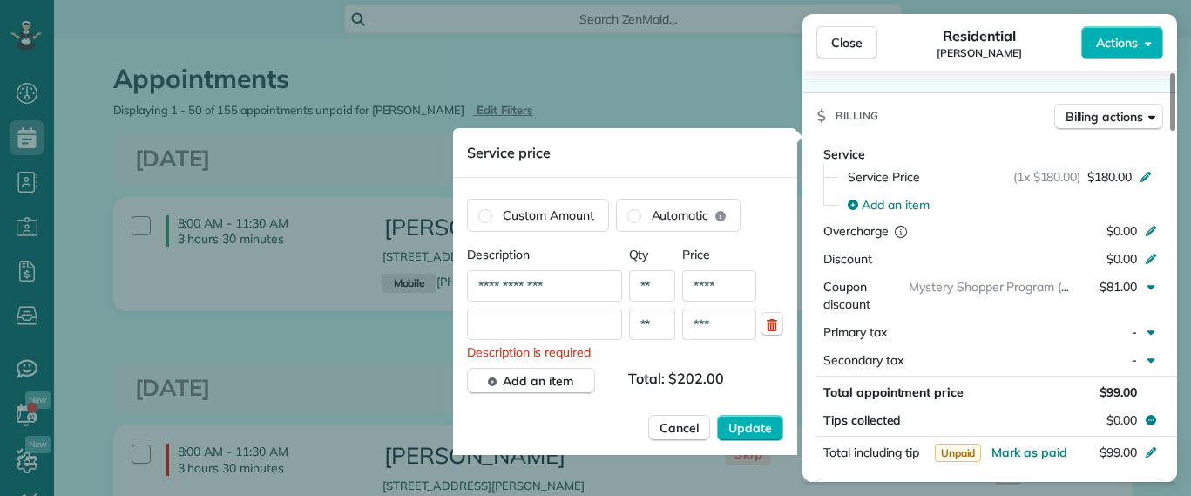
click at [517, 335] on input "text" at bounding box center [544, 323] width 155 height 31
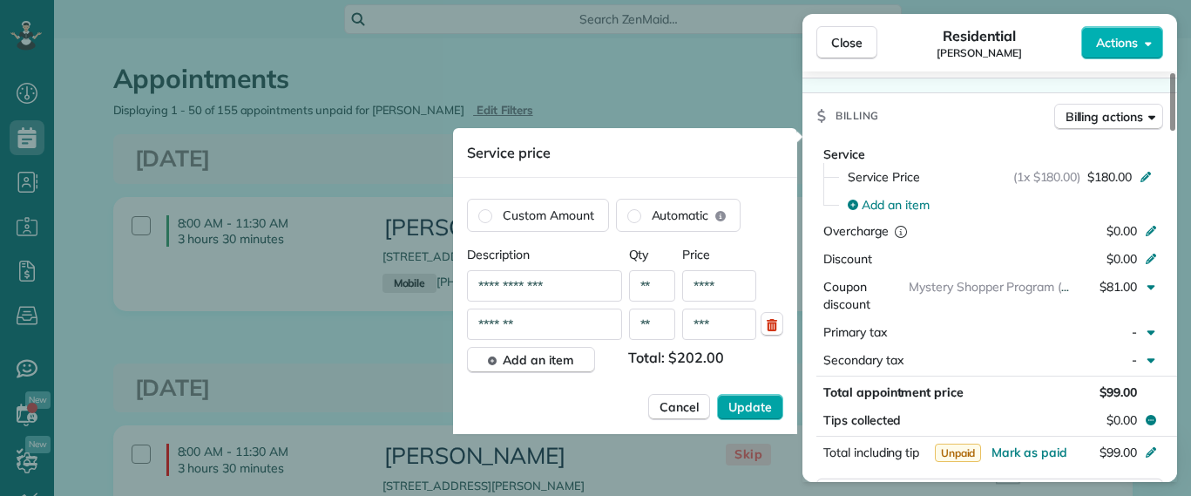
type input "*******"
click at [732, 411] on span "Update" at bounding box center [750, 406] width 44 height 17
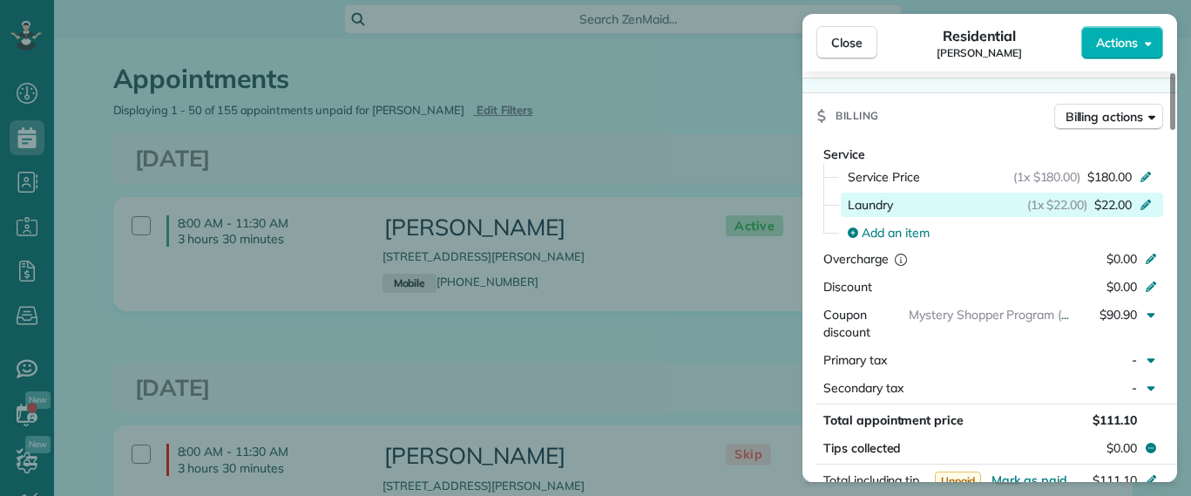
click at [1145, 200] on icon at bounding box center [1146, 205] width 10 height 10
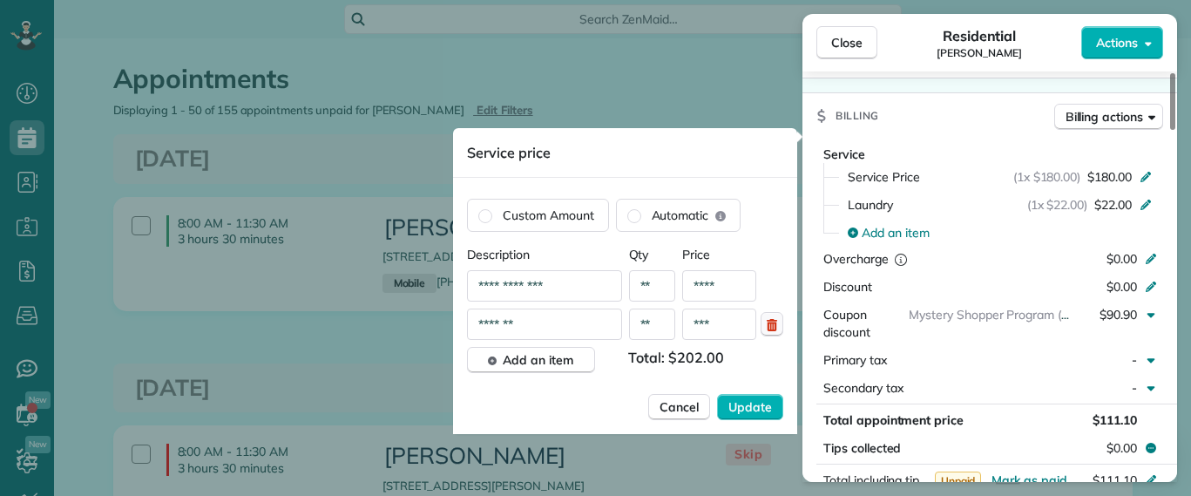
click at [780, 326] on button "button" at bounding box center [772, 324] width 23 height 24
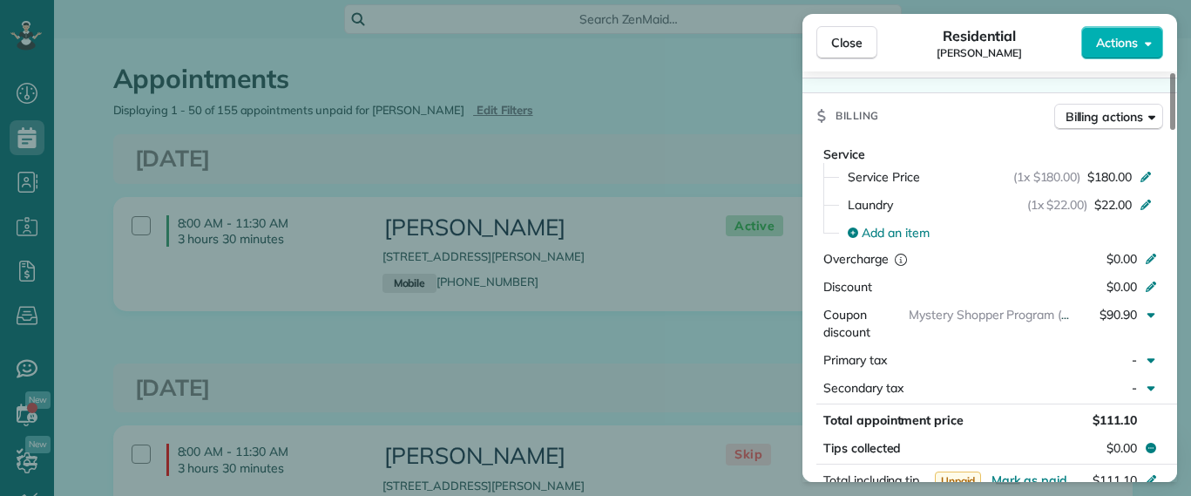
click at [963, 93] on div "Billing Billing actions" at bounding box center [989, 115] width 375 height 45
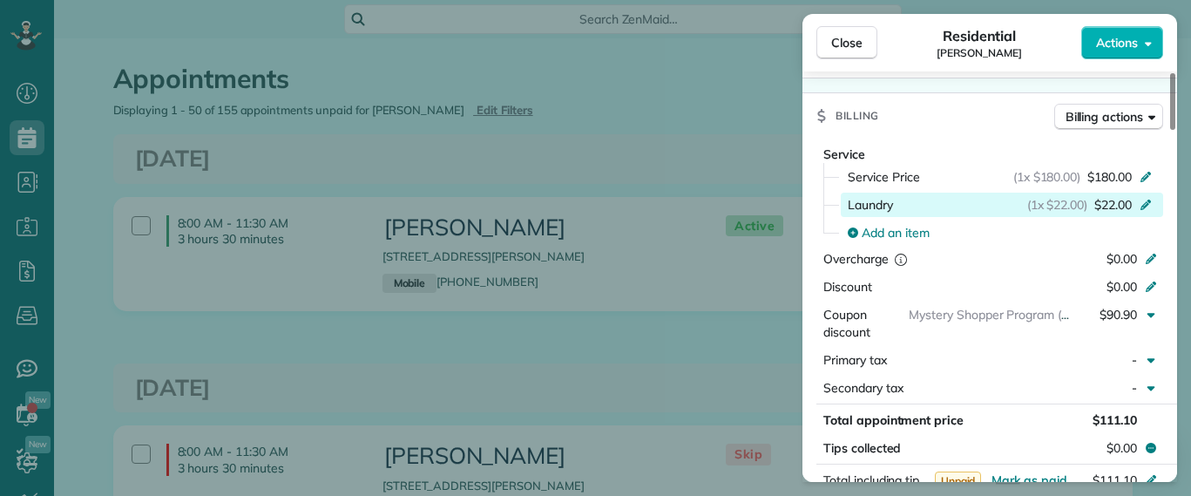
click at [1027, 196] on span "(1x $22.00)" at bounding box center [1057, 204] width 61 height 17
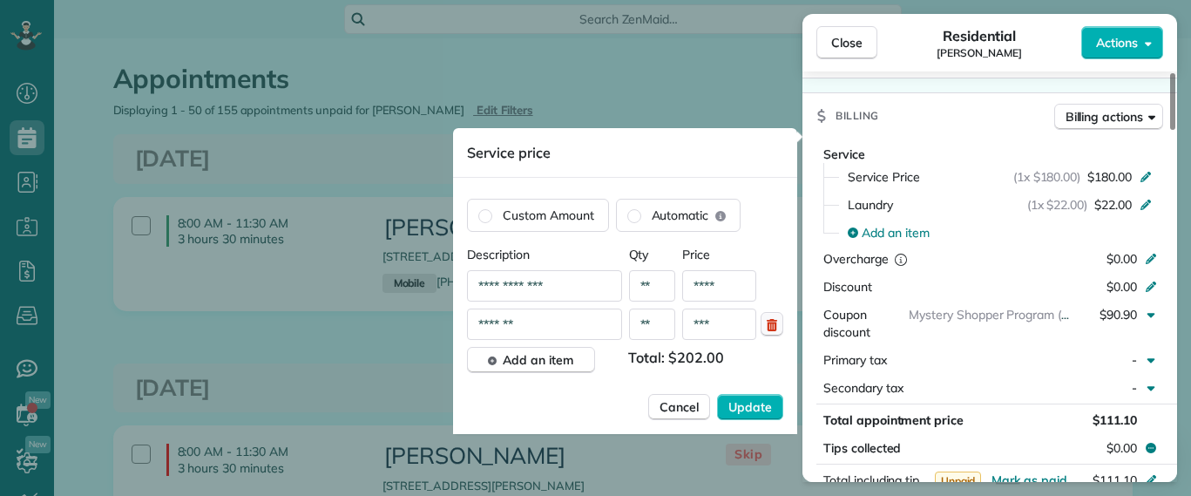
click at [773, 329] on icon "button" at bounding box center [772, 325] width 10 height 12
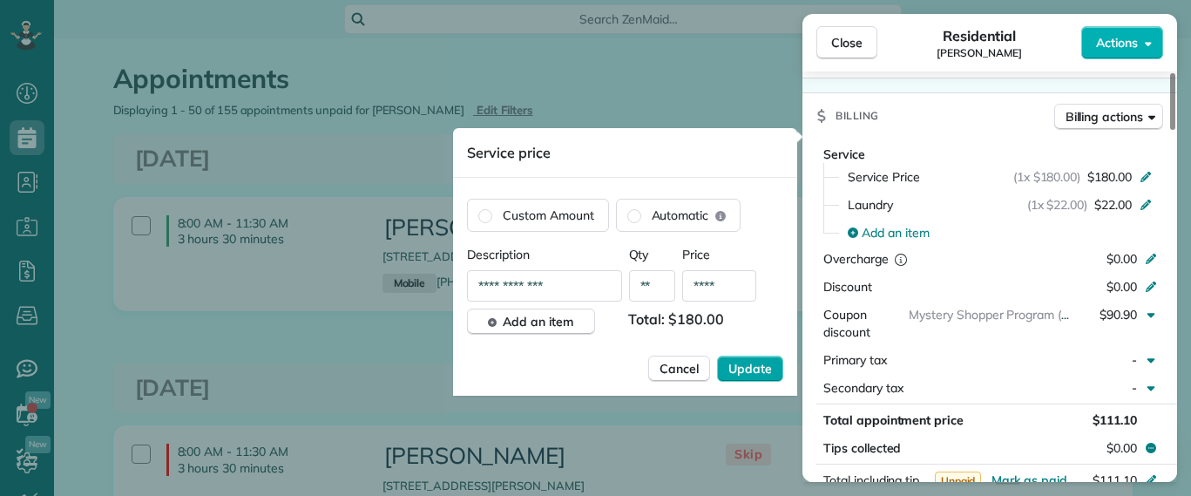
click at [737, 367] on span "Update" at bounding box center [750, 368] width 44 height 17
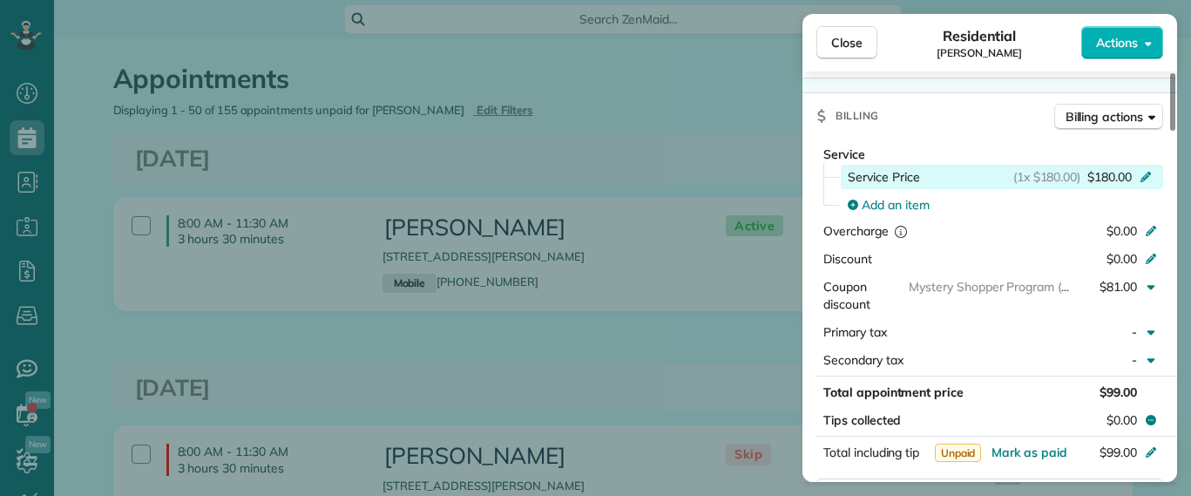
click at [1113, 168] on span "$180.00" at bounding box center [1109, 176] width 44 height 17
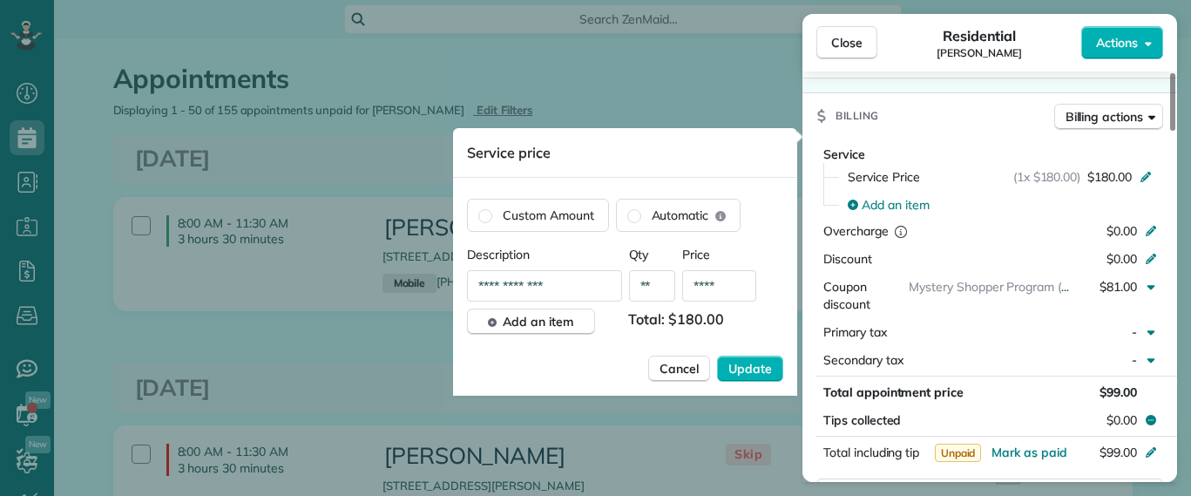
drag, startPoint x: 728, startPoint y: 265, endPoint x: 714, endPoint y: 284, distance: 23.2
click at [714, 284] on input "****" at bounding box center [719, 285] width 74 height 31
type input "****"
click at [748, 381] on div "**********" at bounding box center [625, 321] width 316 height 150
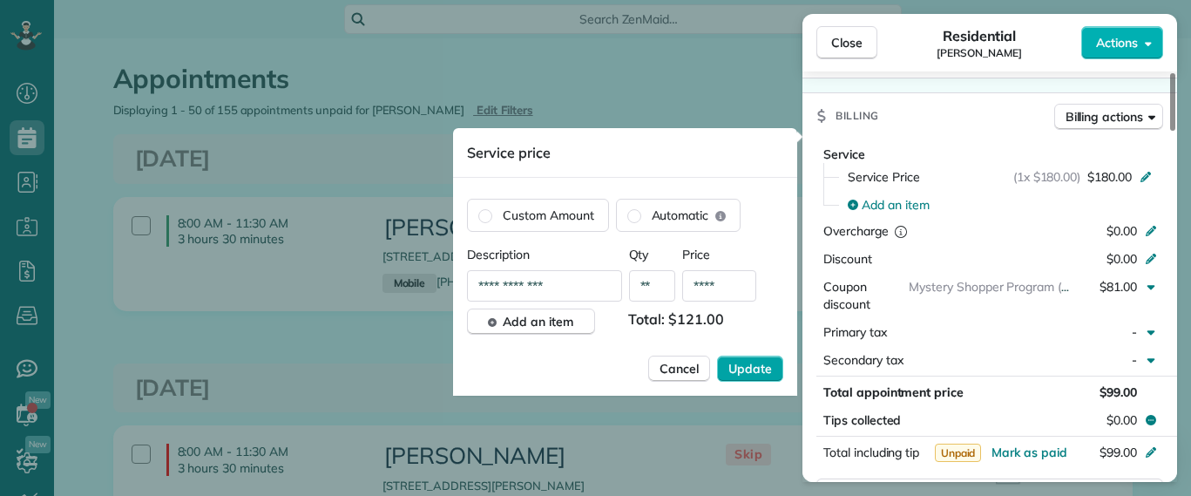
drag, startPoint x: 748, startPoint y: 381, endPoint x: 730, endPoint y: 370, distance: 21.1
click at [730, 370] on span "Update" at bounding box center [750, 368] width 44 height 17
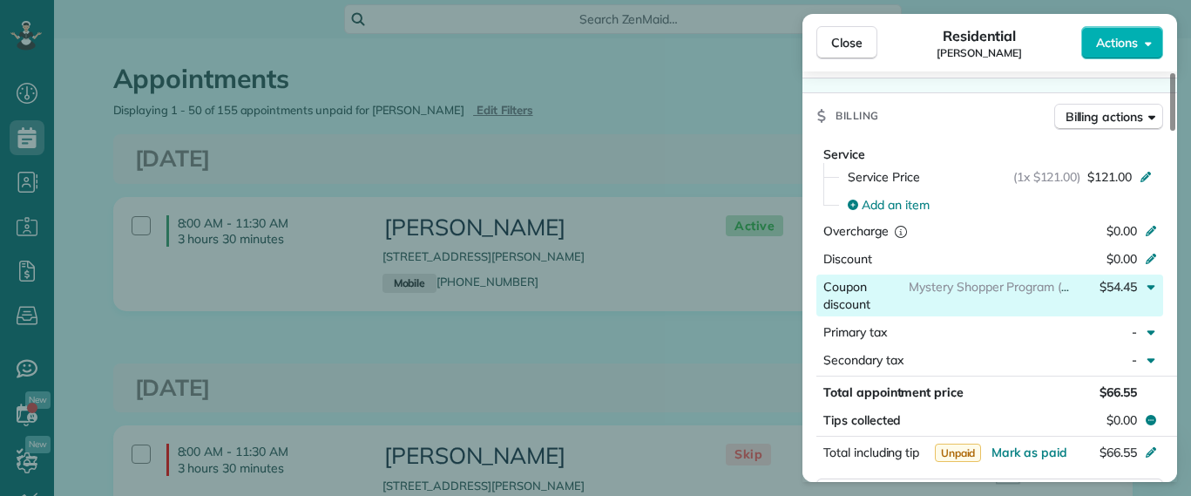
click at [1121, 279] on span "$54.45" at bounding box center [1118, 287] width 37 height 16
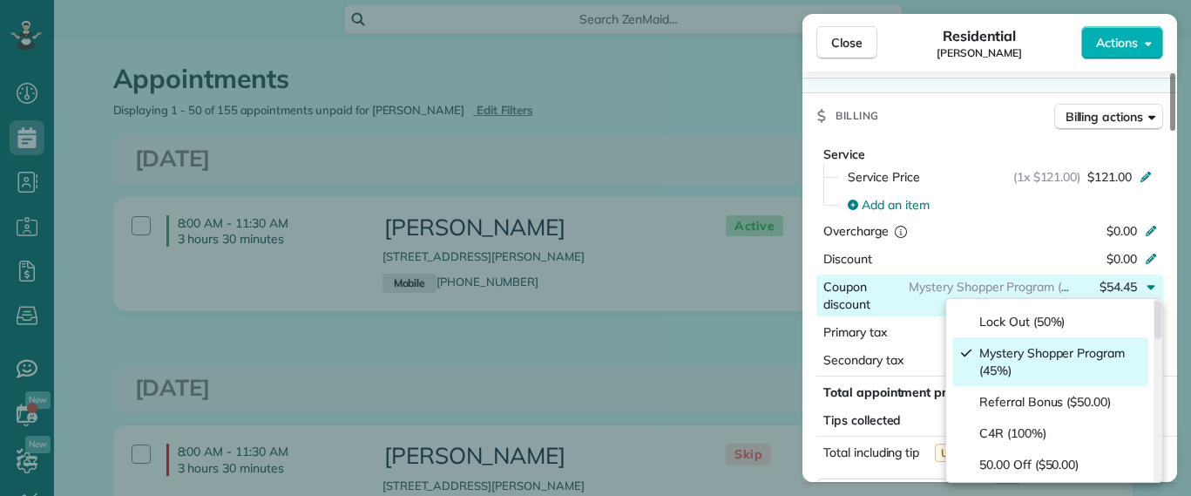
scroll to position [3, 0]
click at [1154, 320] on div at bounding box center [1157, 320] width 7 height 38
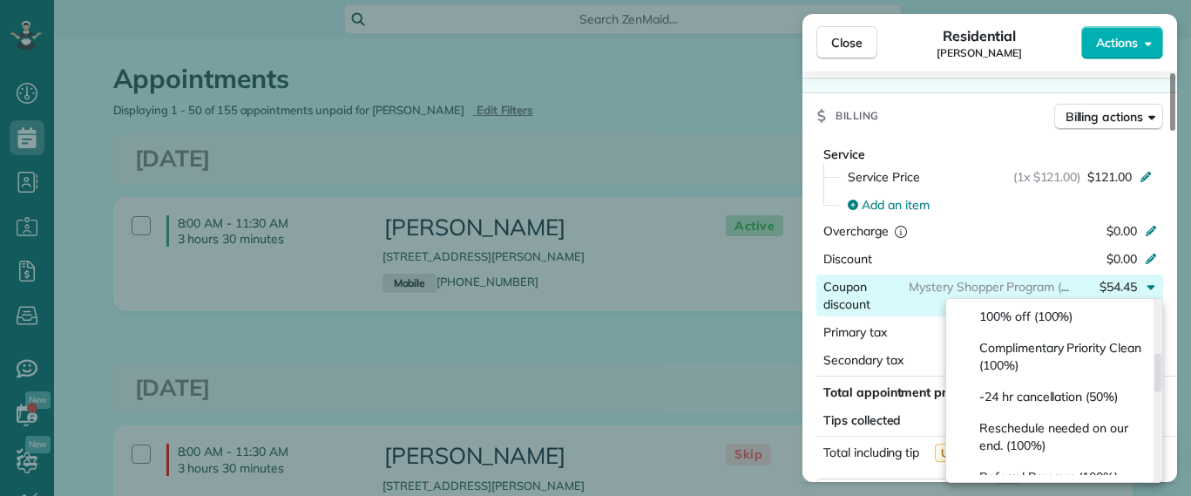
scroll to position [278, 0]
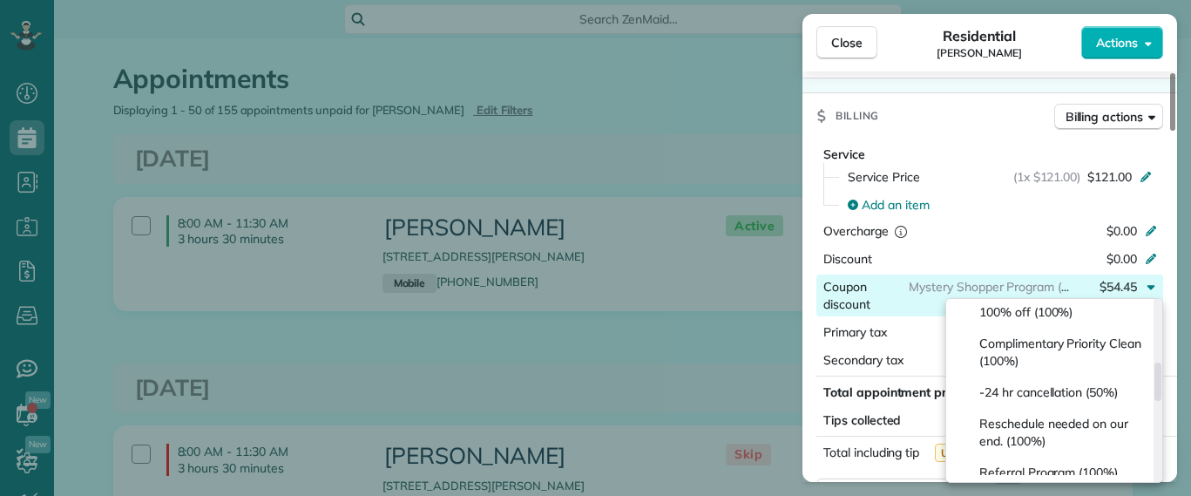
drag, startPoint x: 1160, startPoint y: 322, endPoint x: 1155, endPoint y: 383, distance: 61.1
click at [1155, 383] on div at bounding box center [1157, 381] width 7 height 38
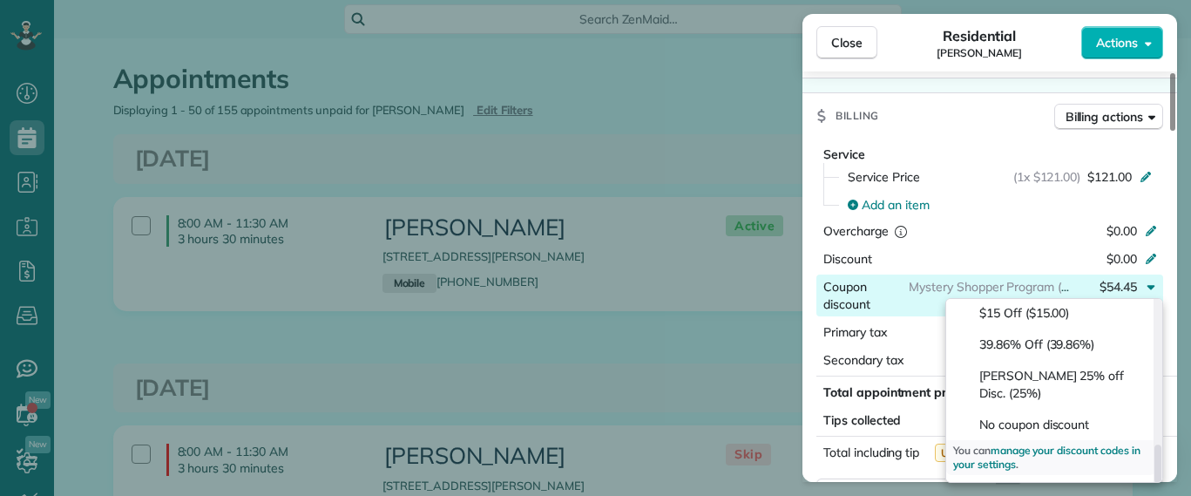
scroll to position [643, 0]
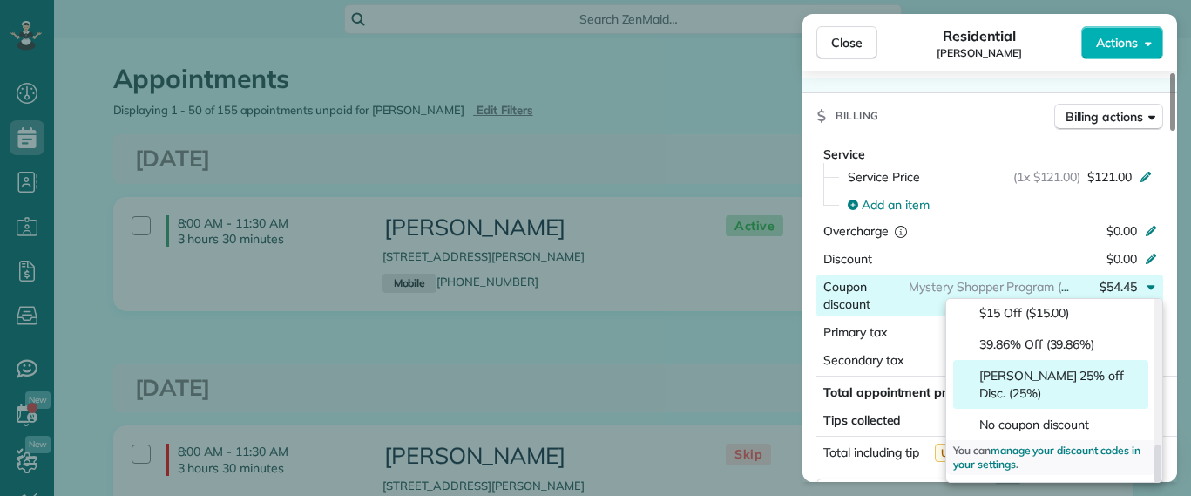
click at [1079, 407] on div "V. Ellison 25% off Disc. (25%)" at bounding box center [1050, 384] width 195 height 49
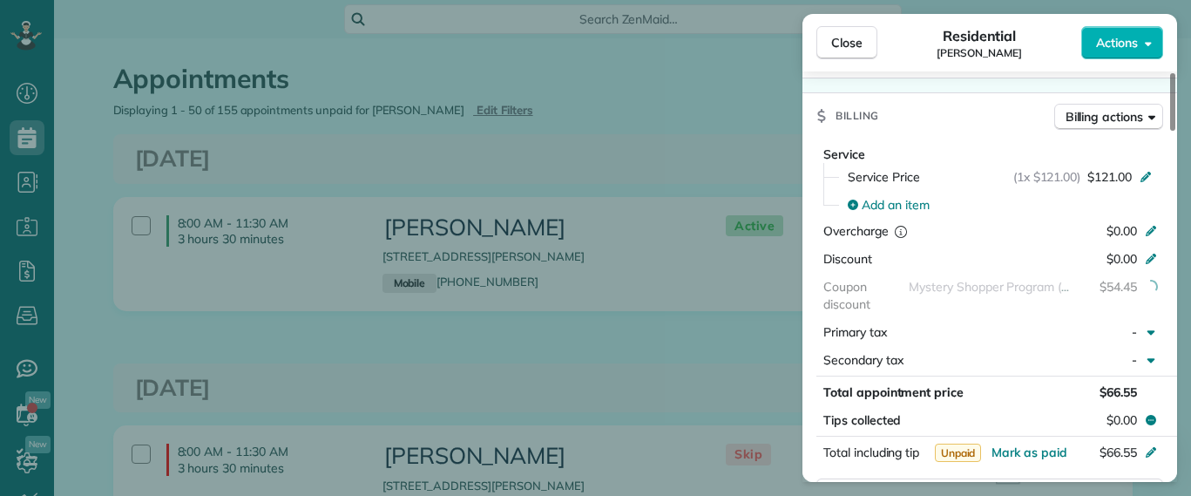
drag, startPoint x: 1079, startPoint y: 407, endPoint x: 1073, endPoint y: 417, distance: 12.1
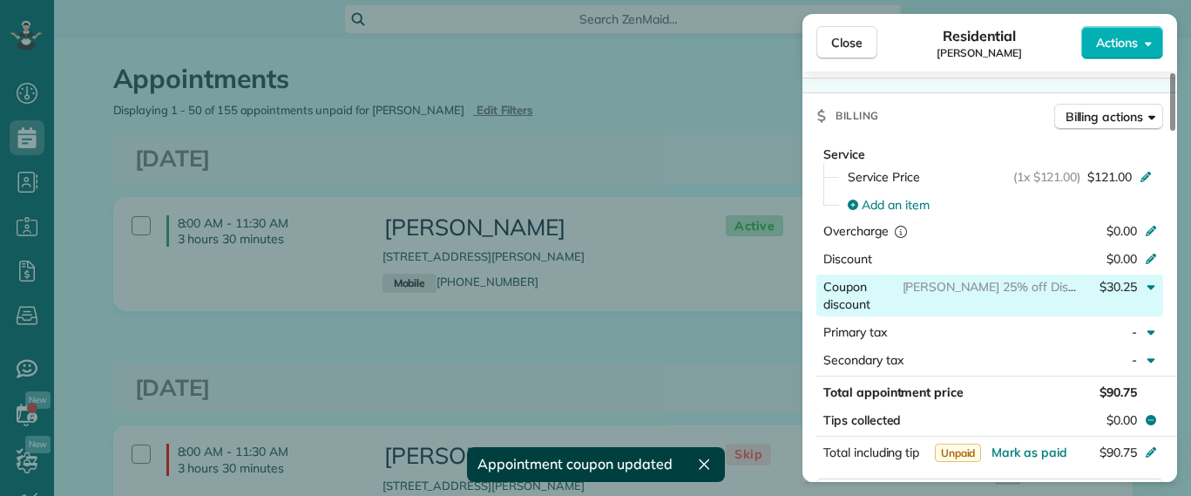
click at [1158, 278] on div "button" at bounding box center [1153, 295] width 19 height 35
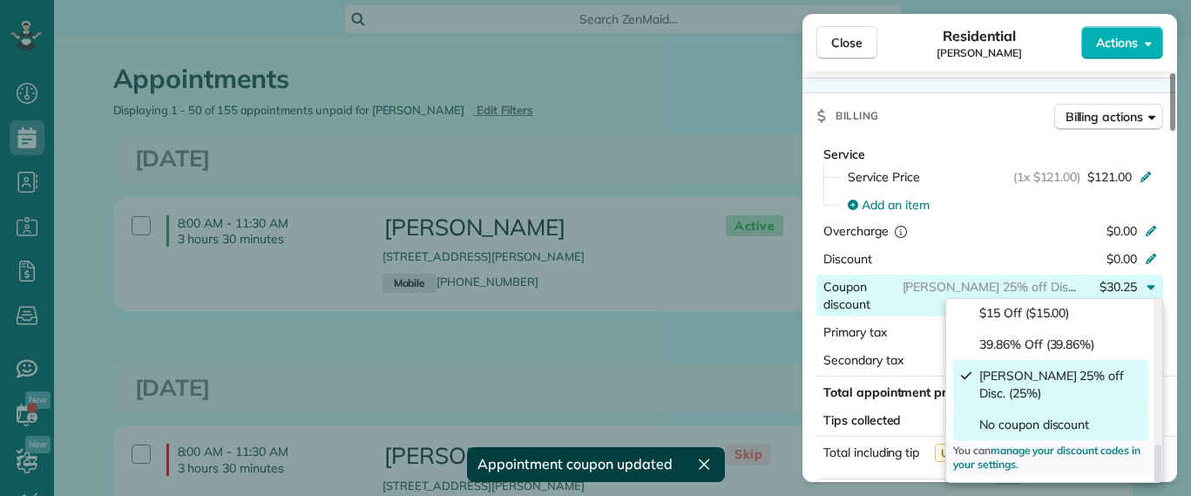
click at [1045, 428] on span "No coupon discount" at bounding box center [1034, 424] width 110 height 17
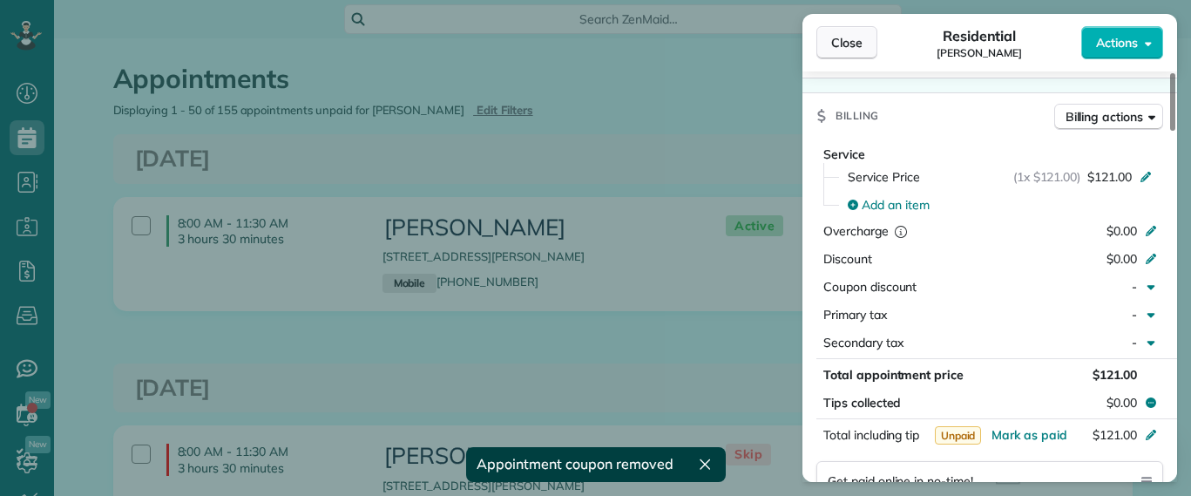
click at [870, 49] on button "Close" at bounding box center [846, 42] width 61 height 33
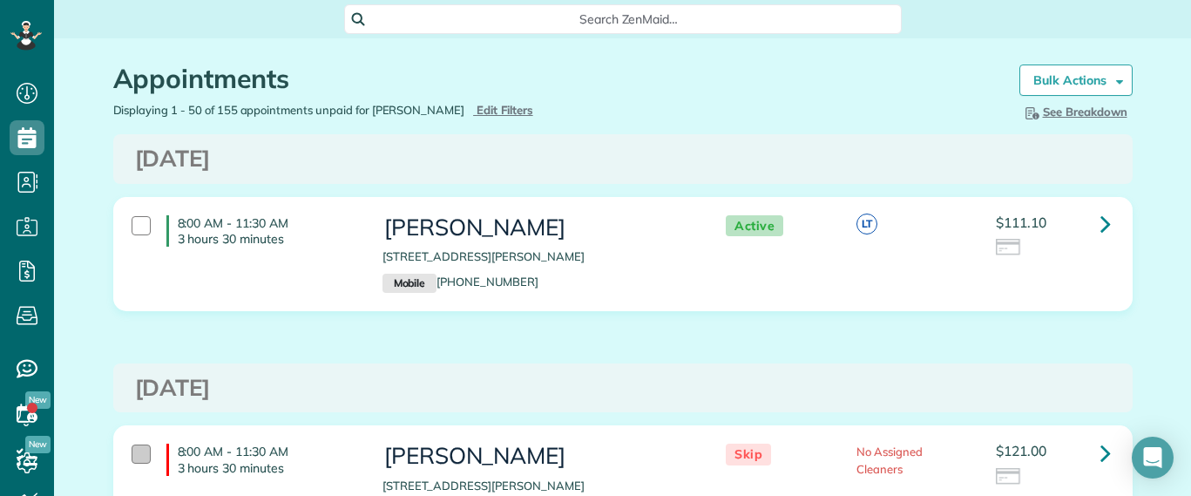
click at [132, 452] on div at bounding box center [141, 453] width 19 height 19
click at [132, 227] on div at bounding box center [141, 225] width 19 height 19
click at [1088, 229] on link at bounding box center [1105, 223] width 35 height 35
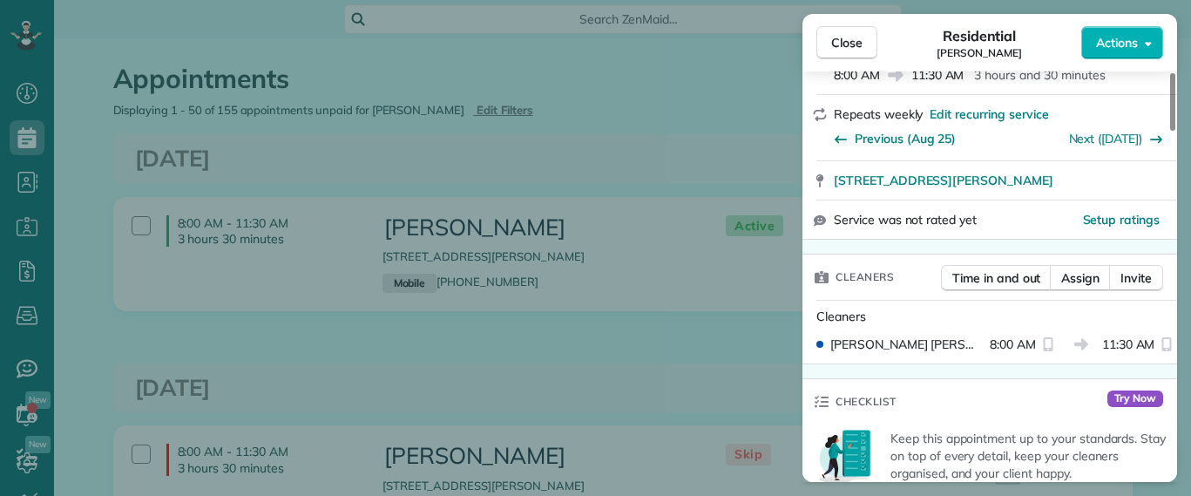
scroll to position [767, 0]
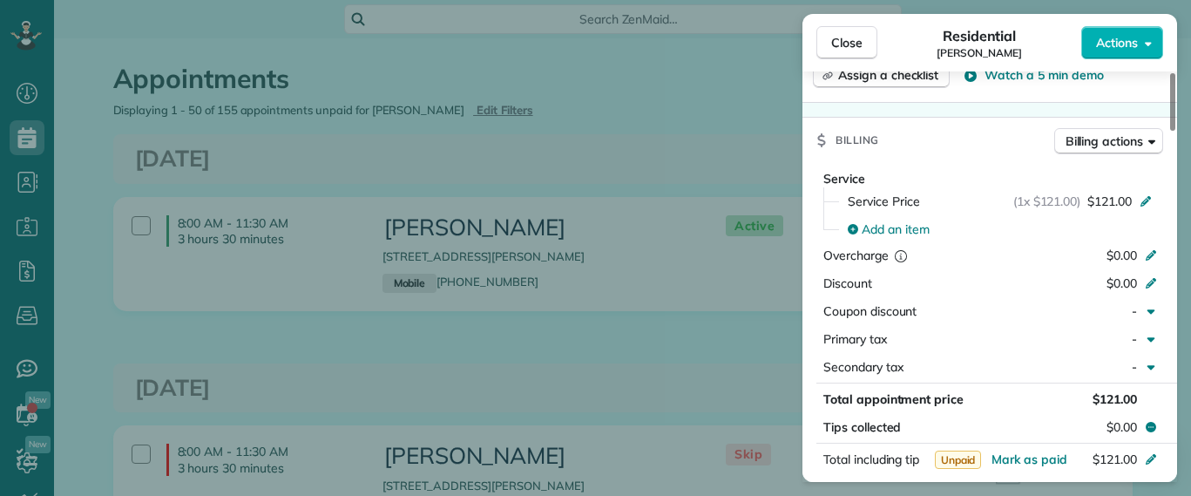
click at [774, 130] on div "Close Residential James Crenshaw Actions Status Active James Crenshaw · Open pr…" at bounding box center [595, 248] width 1191 height 496
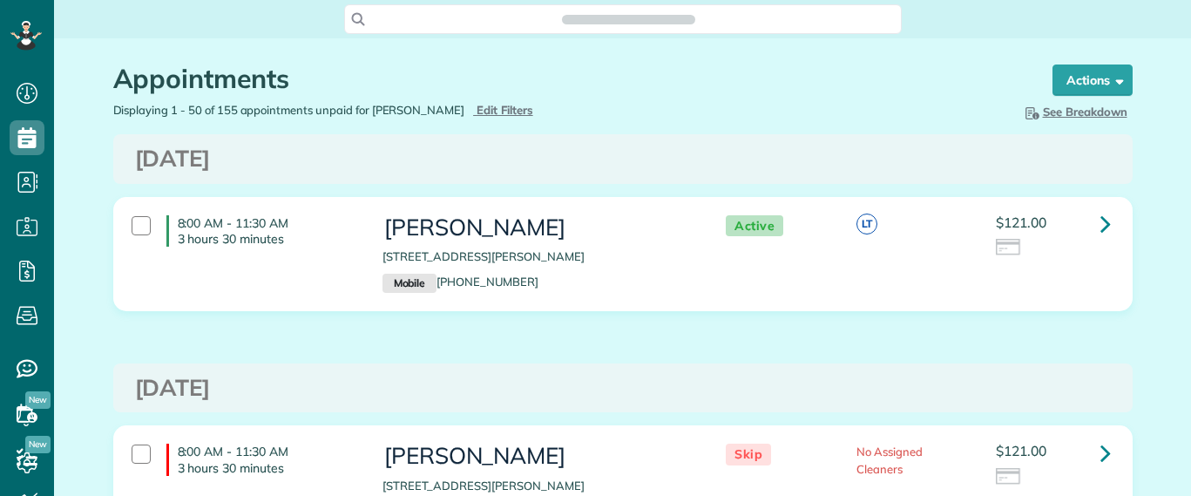
scroll to position [8, 8]
click at [139, 224] on div at bounding box center [141, 225] width 19 height 19
click at [1053, 91] on link "Bulk Actions" at bounding box center [1075, 79] width 113 height 31
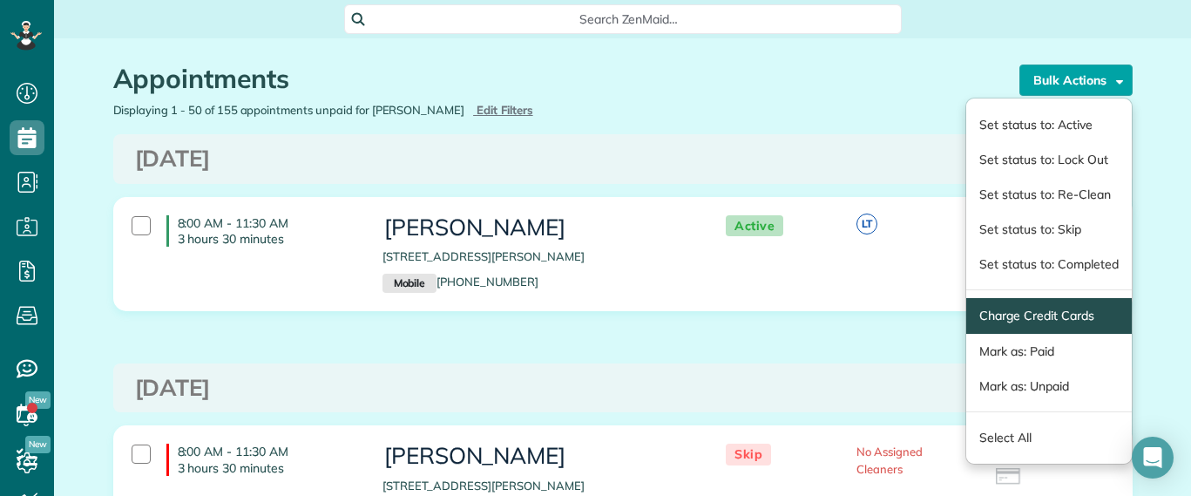
click at [1061, 303] on span "Charge Credit Cards" at bounding box center [1048, 316] width 165 height 36
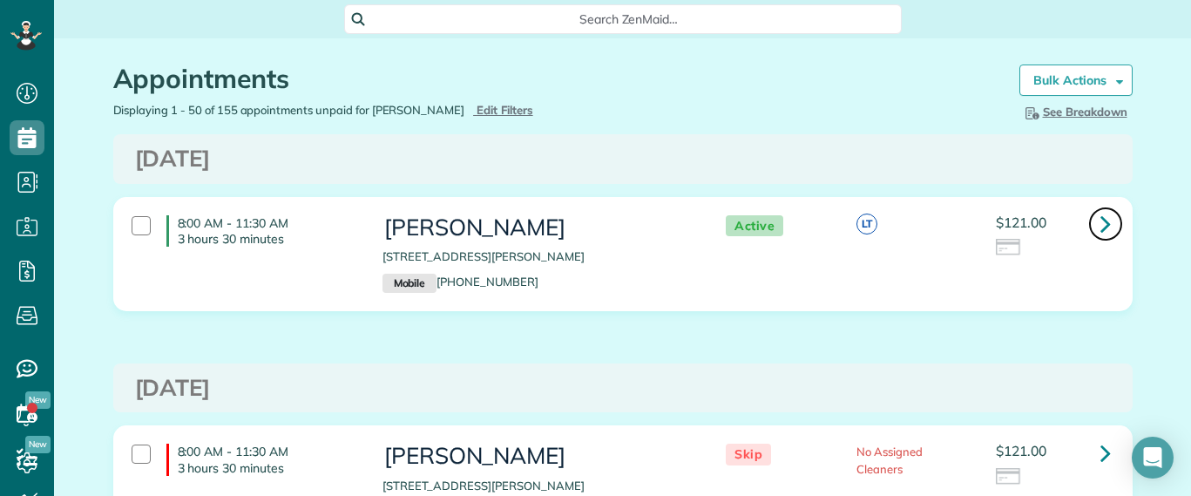
click at [1100, 217] on icon at bounding box center [1105, 223] width 10 height 30
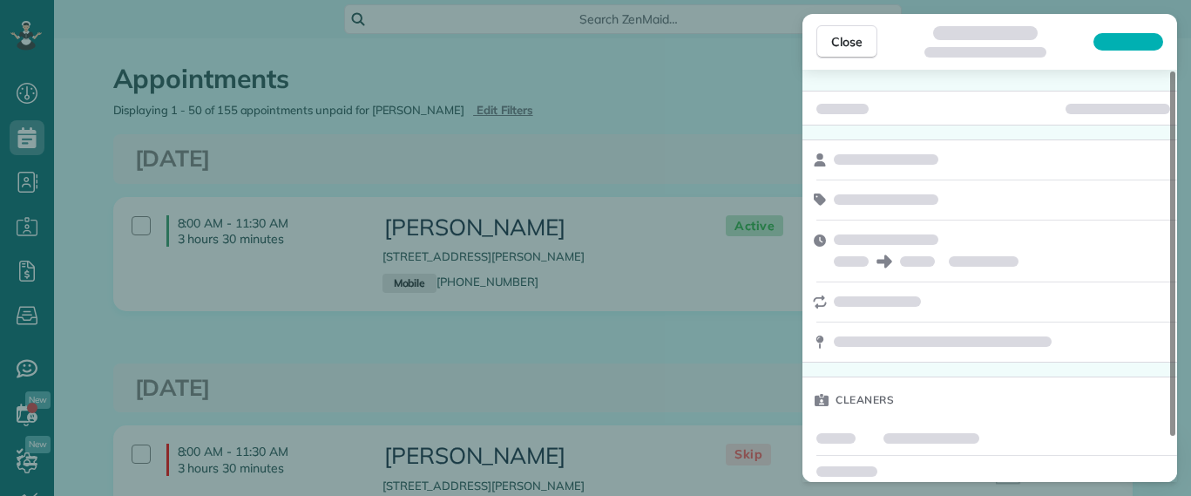
click at [752, 66] on div "Close Cleaners" at bounding box center [595, 248] width 1191 height 496
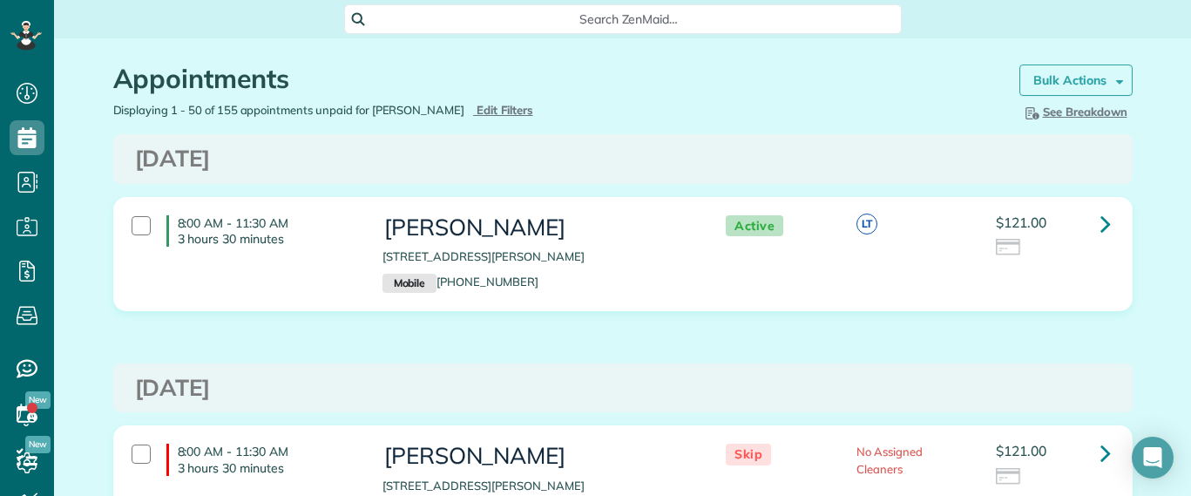
click at [1049, 89] on link "Bulk Actions" at bounding box center [1075, 79] width 113 height 31
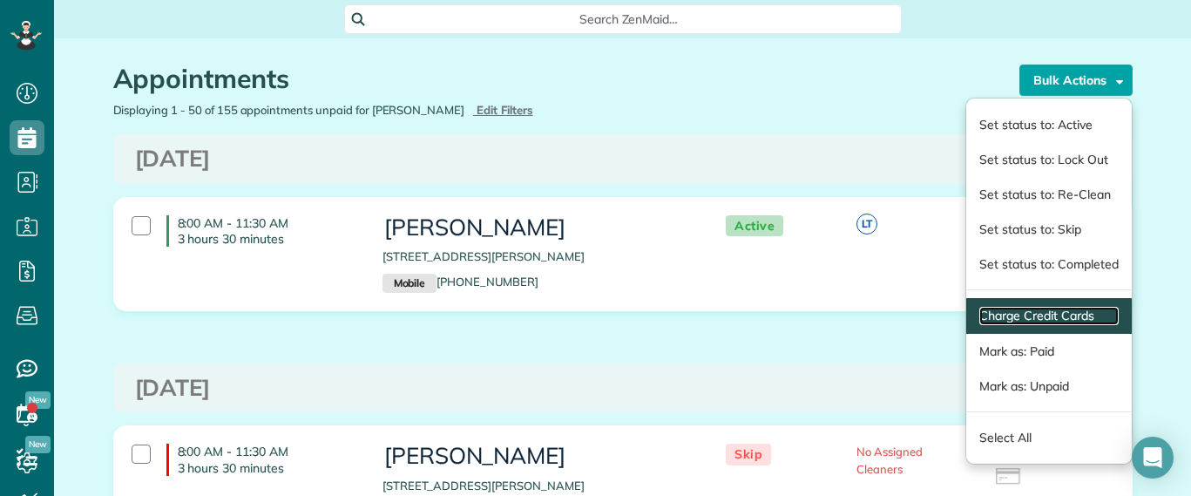
click at [993, 309] on link "Charge Credit Cards" at bounding box center [1048, 316] width 139 height 18
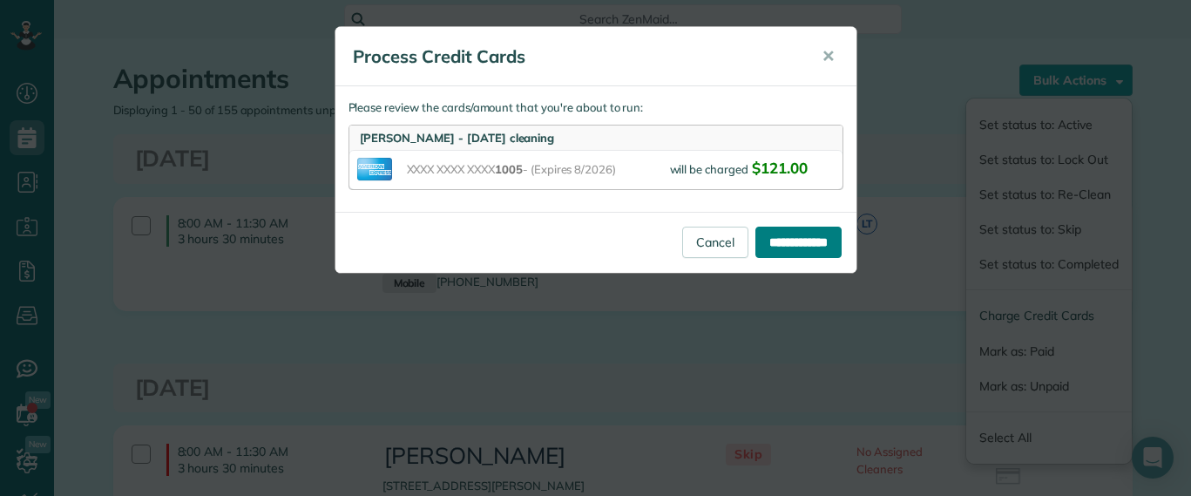
click at [784, 242] on input "**********" at bounding box center [798, 242] width 86 height 31
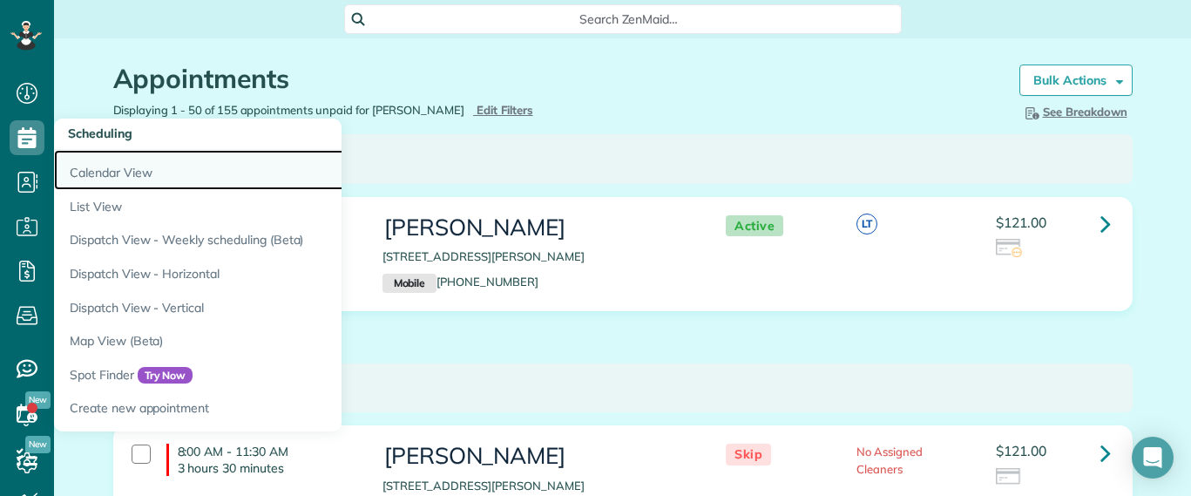
click at [78, 161] on link "Calendar View" at bounding box center [272, 170] width 436 height 40
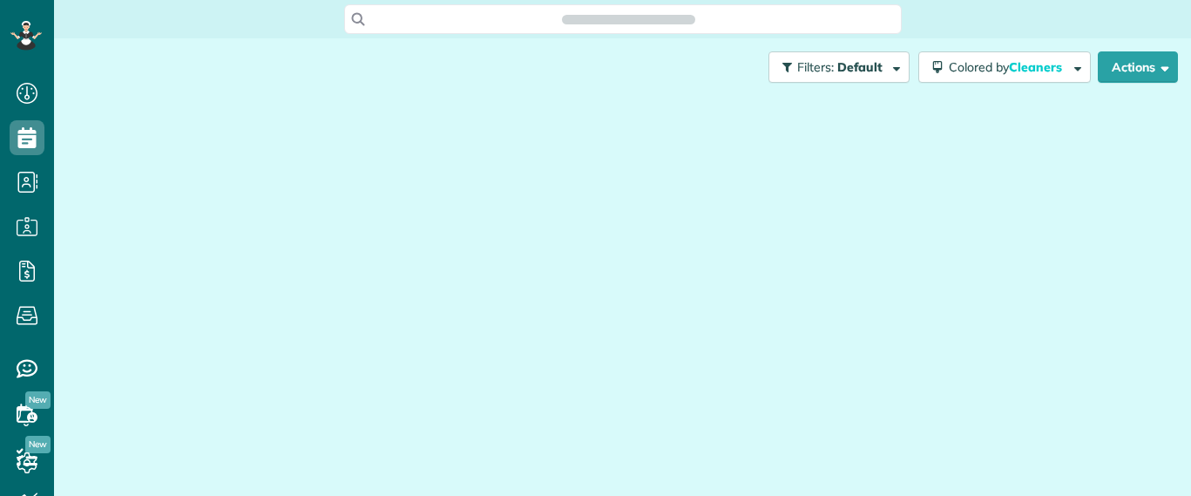
scroll to position [8, 8]
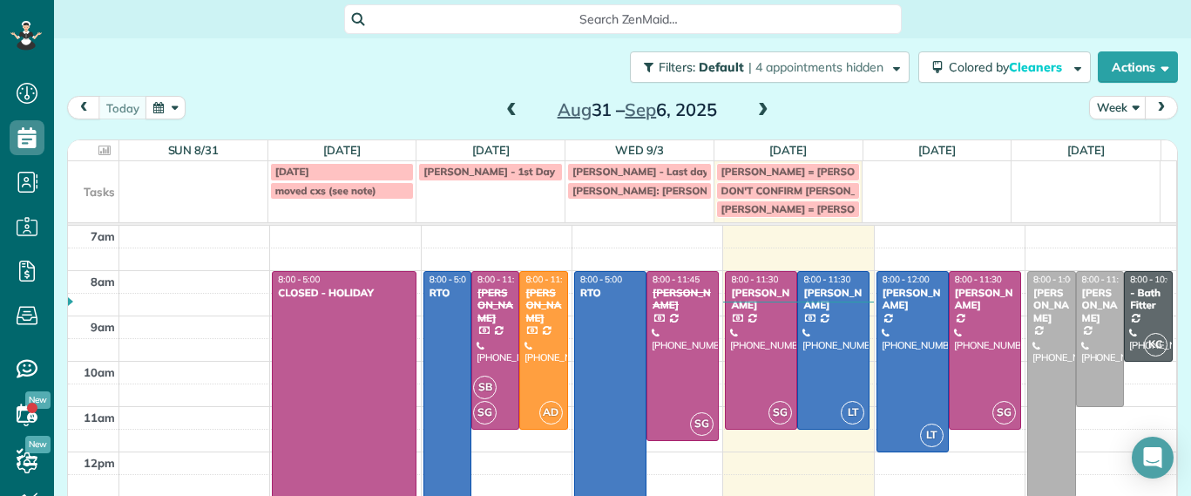
click at [758, 114] on span at bounding box center [763, 111] width 19 height 16
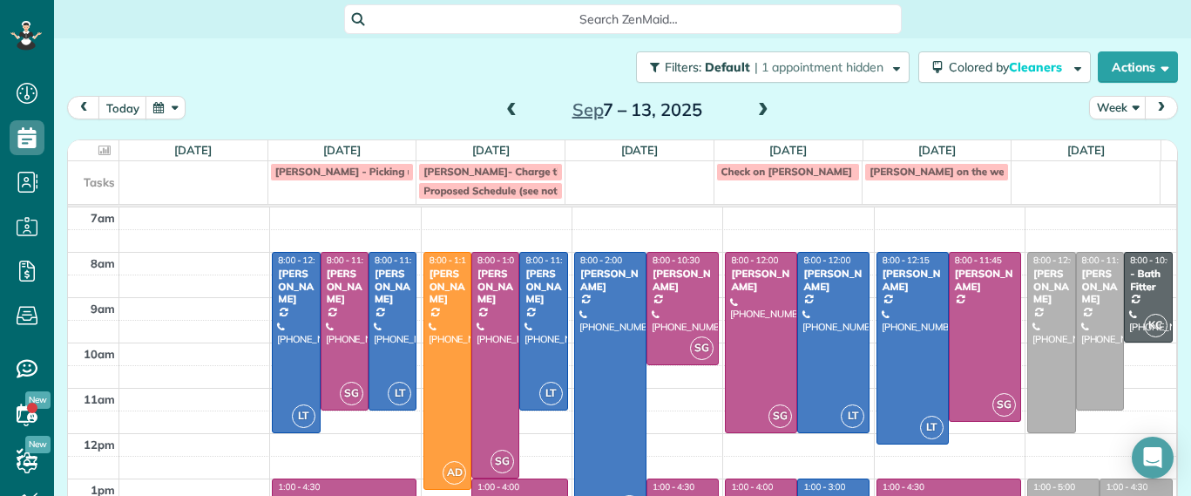
click at [507, 113] on span at bounding box center [511, 111] width 19 height 16
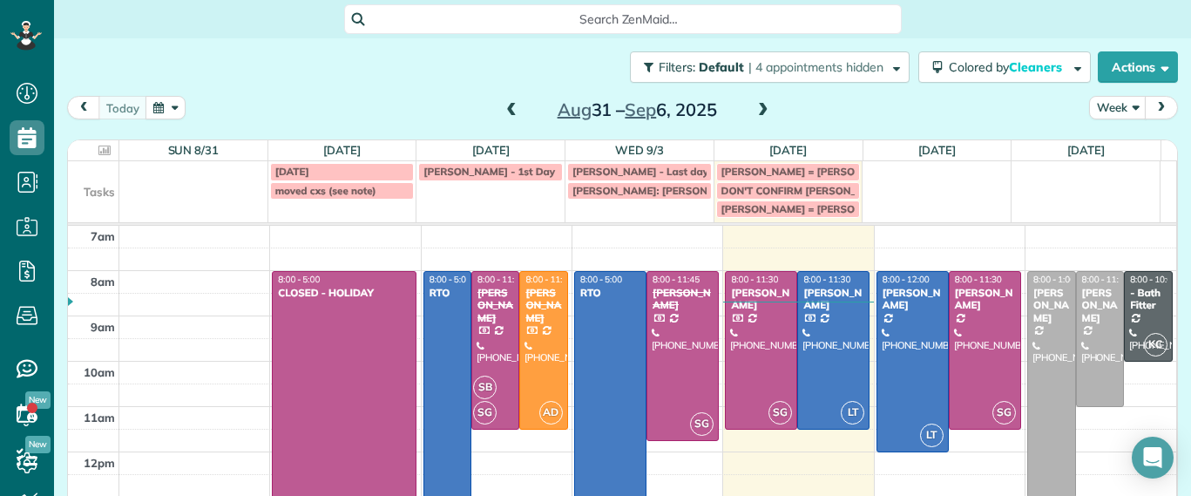
click at [755, 113] on span at bounding box center [763, 111] width 19 height 16
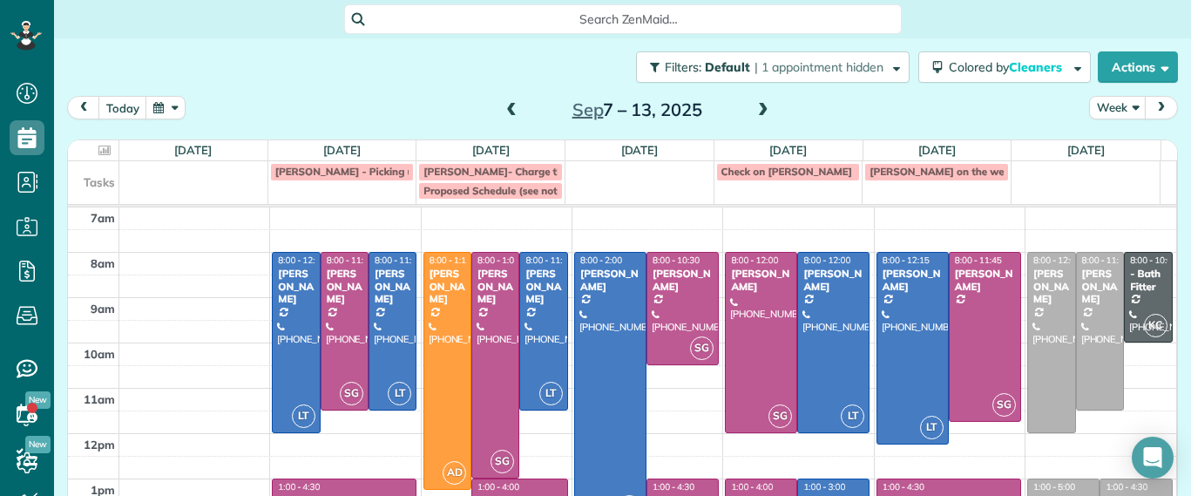
click at [762, 108] on span at bounding box center [763, 111] width 19 height 16
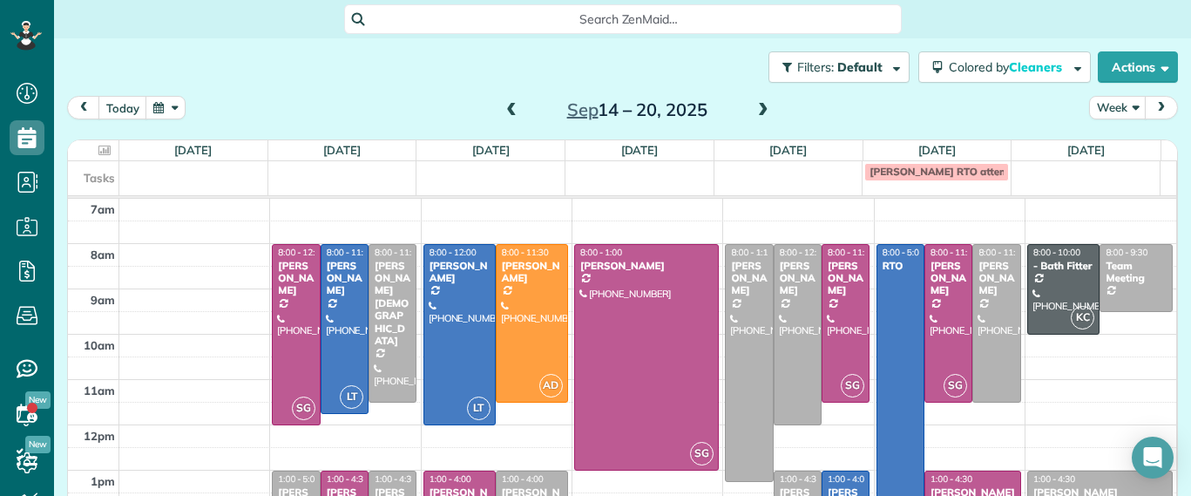
click at [393, 174] on td at bounding box center [341, 170] width 149 height 19
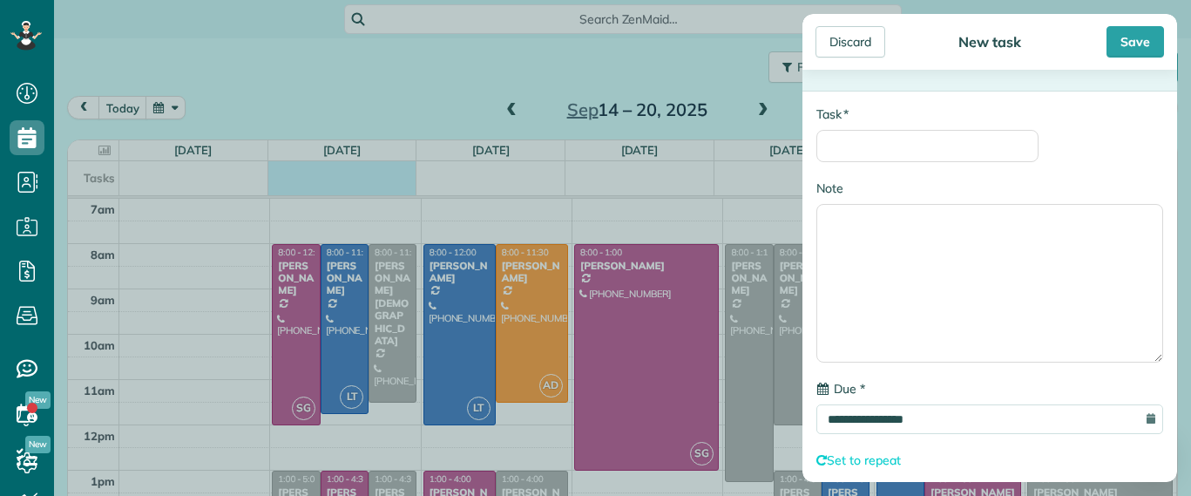
click at [500, 109] on div "**********" at bounding box center [595, 248] width 1191 height 496
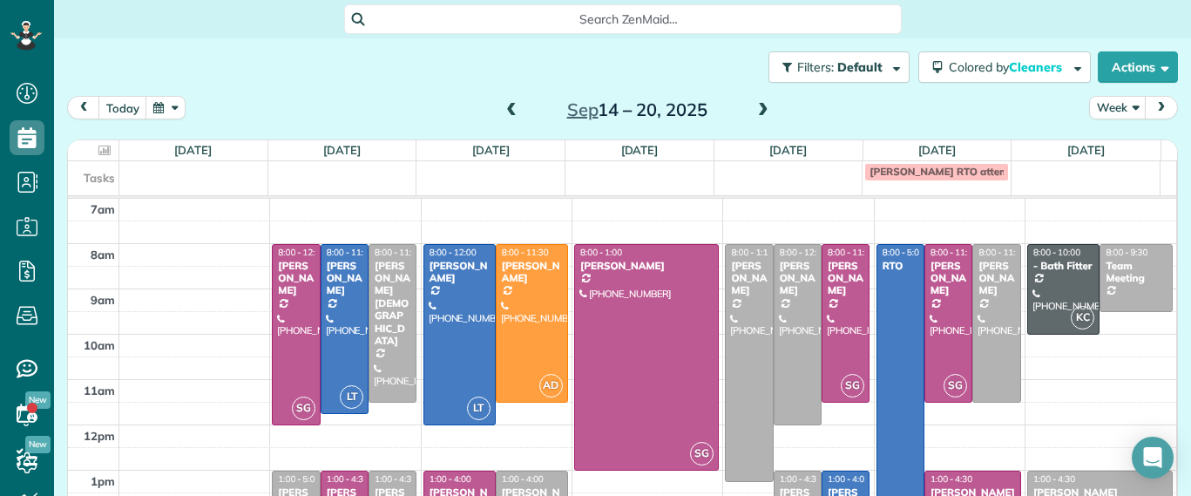
click at [502, 109] on span at bounding box center [511, 111] width 19 height 16
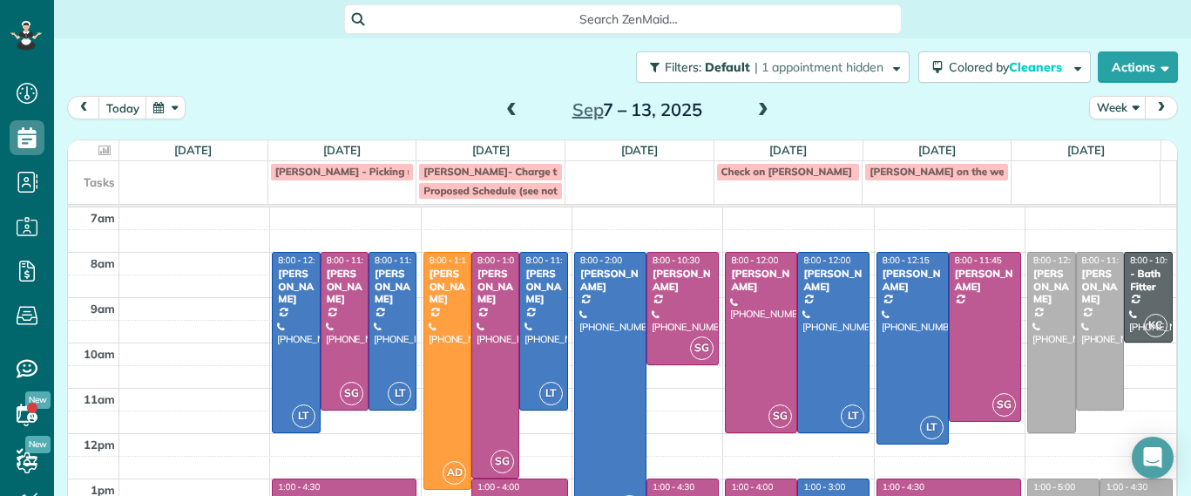
click at [892, 199] on td "[PERSON_NAME] on the week of 15?" at bounding box center [937, 180] width 149 height 38
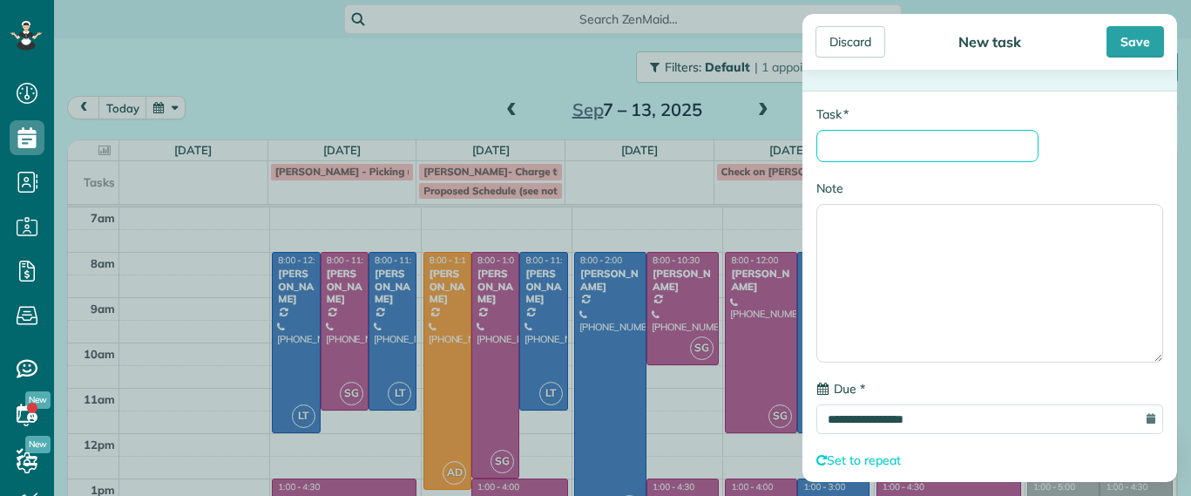
click at [890, 146] on input "* Task" at bounding box center [927, 146] width 222 height 32
type input "*********"
drag, startPoint x: 850, startPoint y: 151, endPoint x: 787, endPoint y: 132, distance: 65.6
click at [787, 132] on div "**********" at bounding box center [595, 248] width 1191 height 496
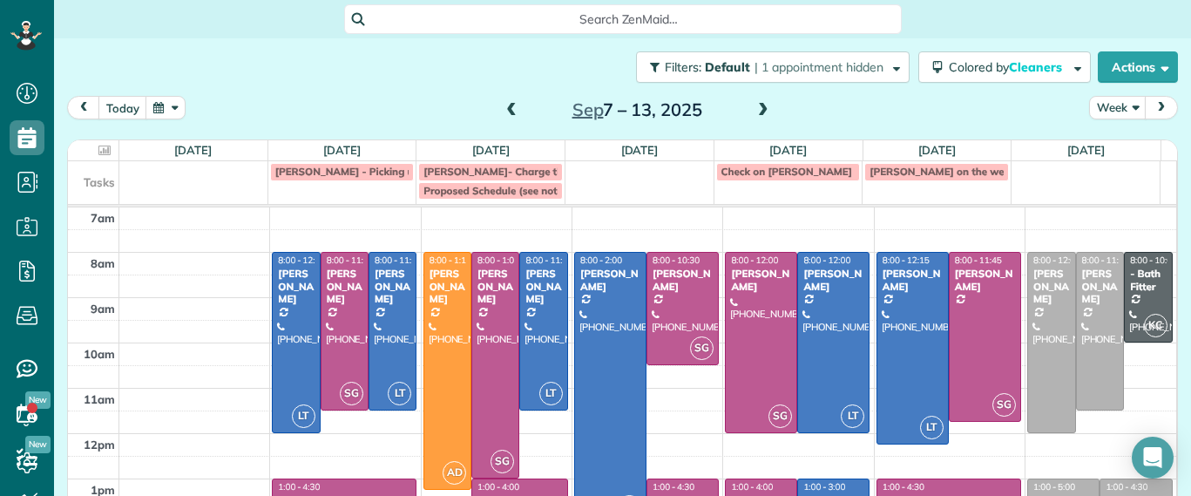
click at [932, 190] on td "[PERSON_NAME] on the week of 15?" at bounding box center [937, 180] width 149 height 38
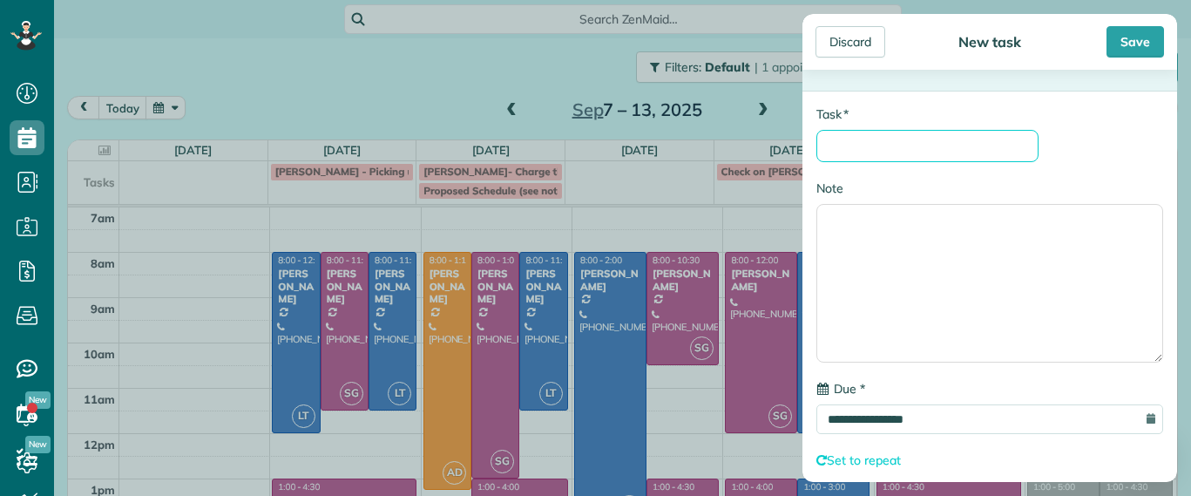
click at [911, 141] on input "* Task" at bounding box center [927, 146] width 222 height 32
click at [911, 141] on input "*********" at bounding box center [927, 146] width 222 height 32
type input "**********"
drag, startPoint x: 852, startPoint y: 146, endPoint x: 829, endPoint y: 166, distance: 30.2
click at [829, 166] on div "**********" at bounding box center [989, 316] width 375 height 450
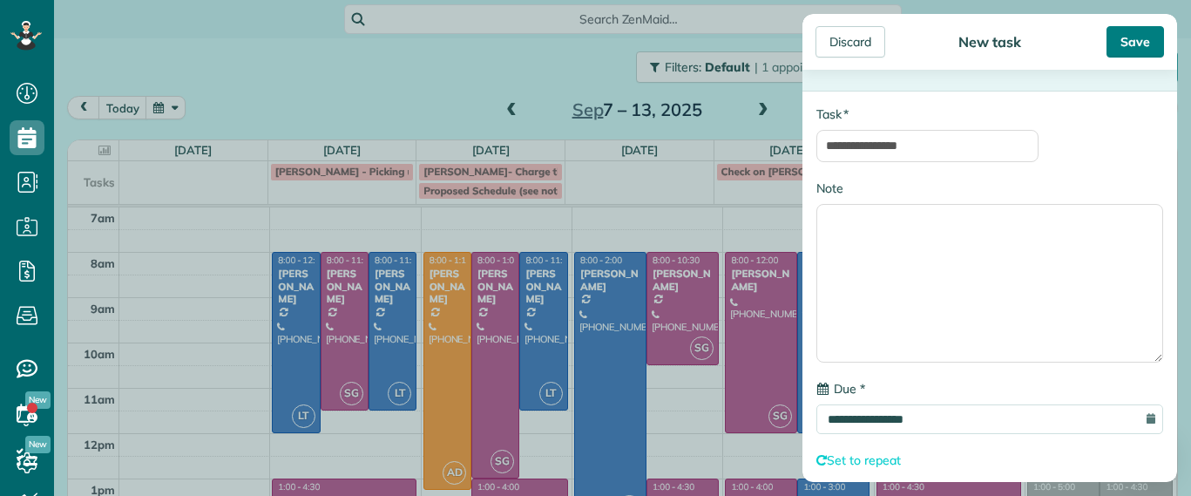
click at [1141, 51] on div "Save" at bounding box center [1136, 41] width 58 height 31
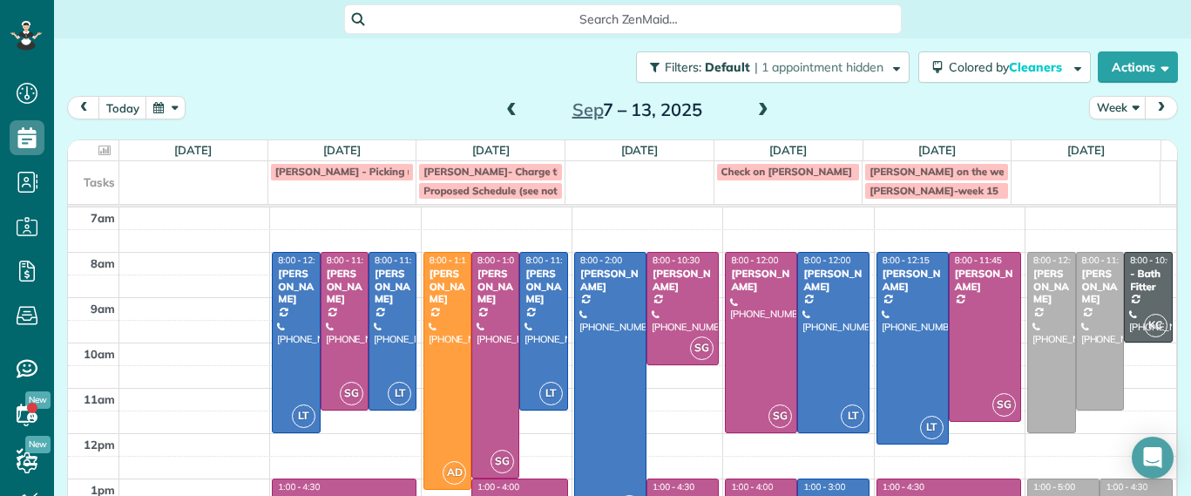
click at [506, 113] on span at bounding box center [511, 111] width 19 height 16
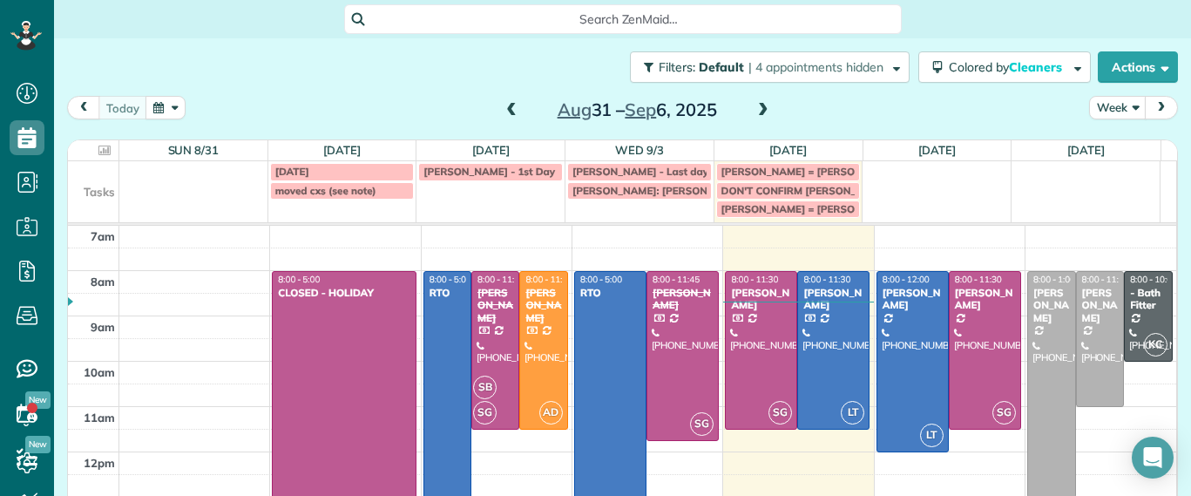
click at [502, 109] on span at bounding box center [511, 111] width 19 height 16
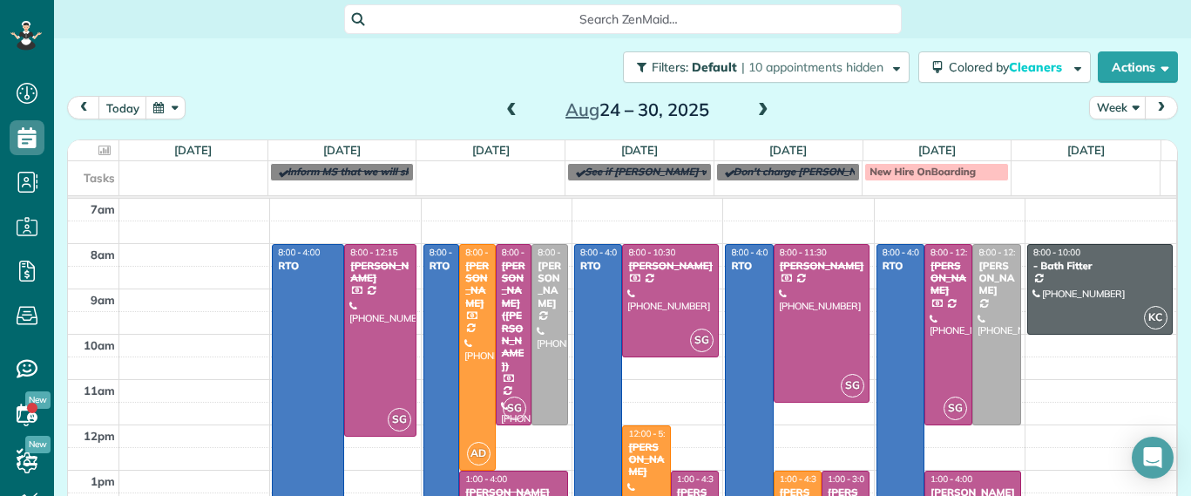
click at [758, 113] on span at bounding box center [763, 111] width 19 height 16
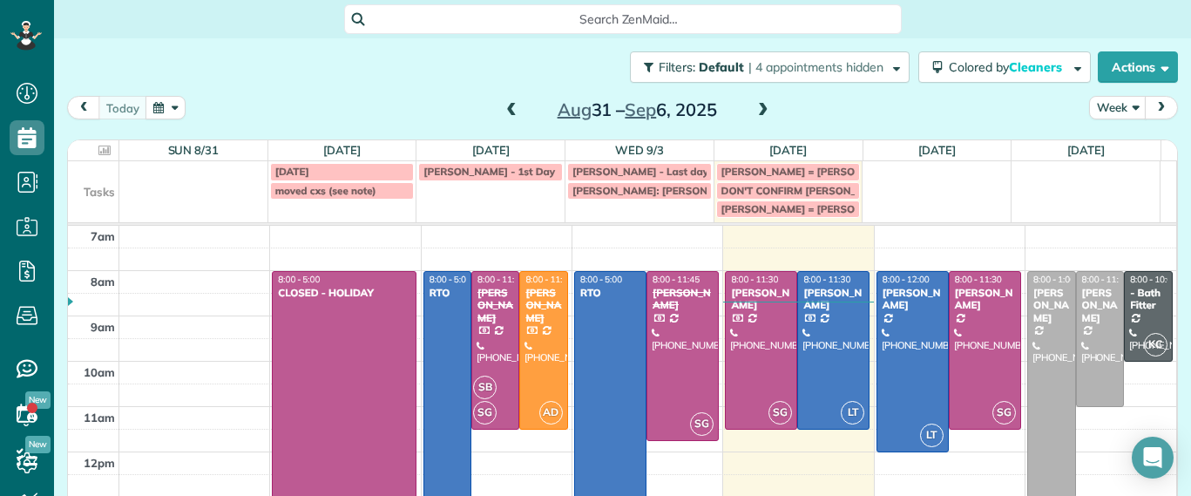
click at [507, 112] on span at bounding box center [511, 111] width 19 height 16
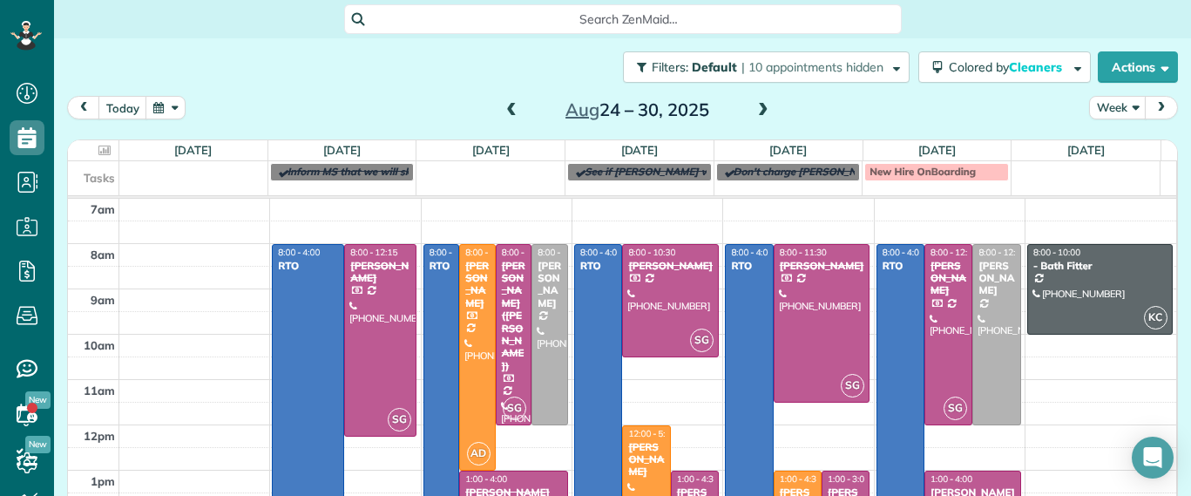
click at [754, 108] on span at bounding box center [763, 111] width 19 height 16
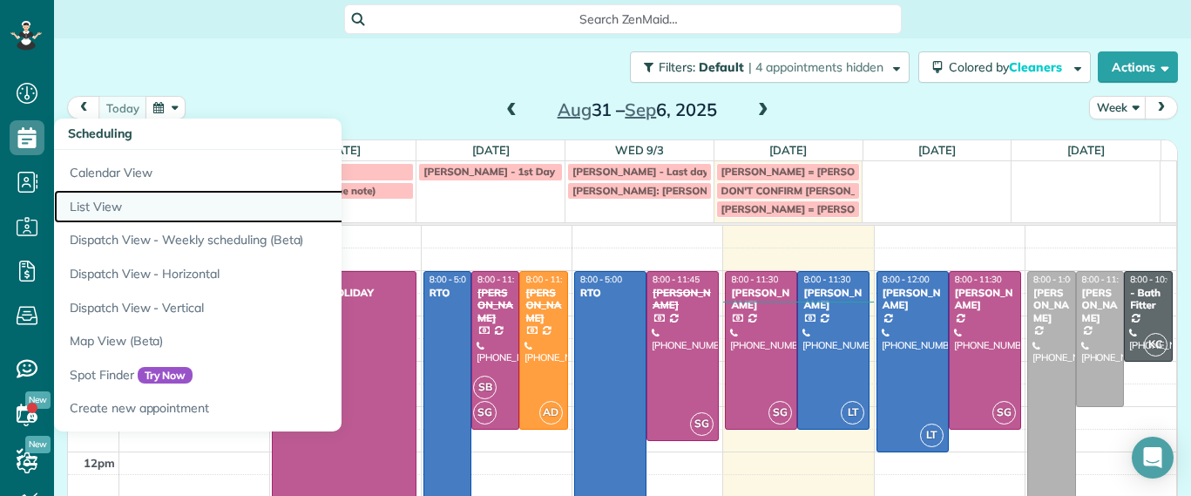
click at [89, 192] on link "List View" at bounding box center [272, 207] width 436 height 34
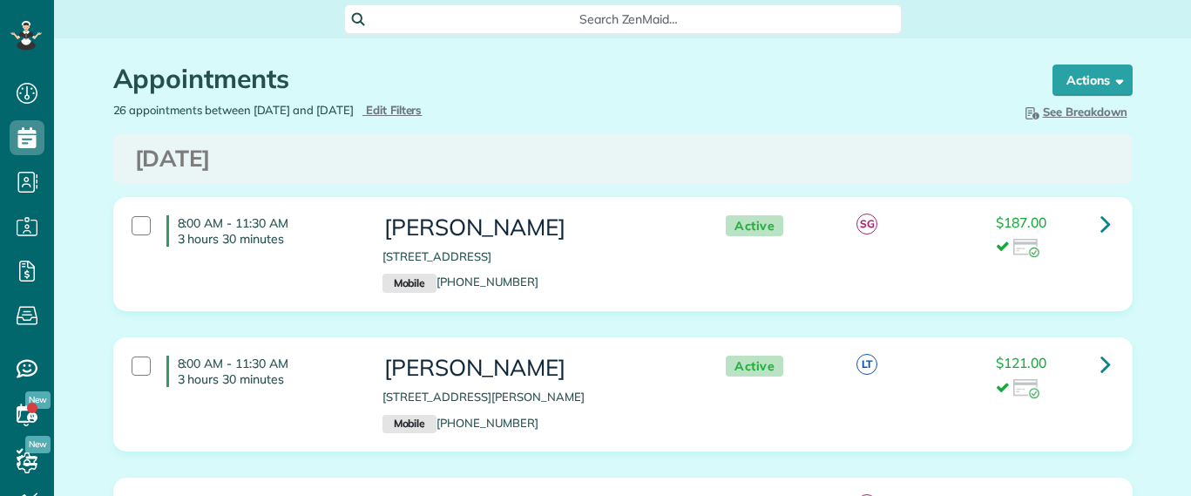
scroll to position [8, 8]
click at [423, 109] on span "Edit Filters" at bounding box center [394, 110] width 57 height 14
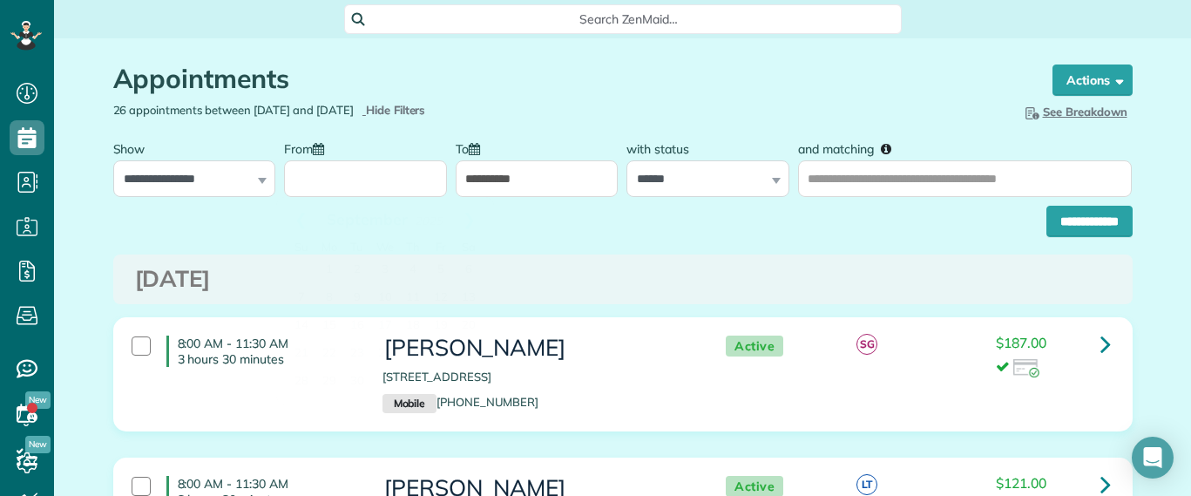
click at [359, 185] on input "From" at bounding box center [365, 178] width 163 height 37
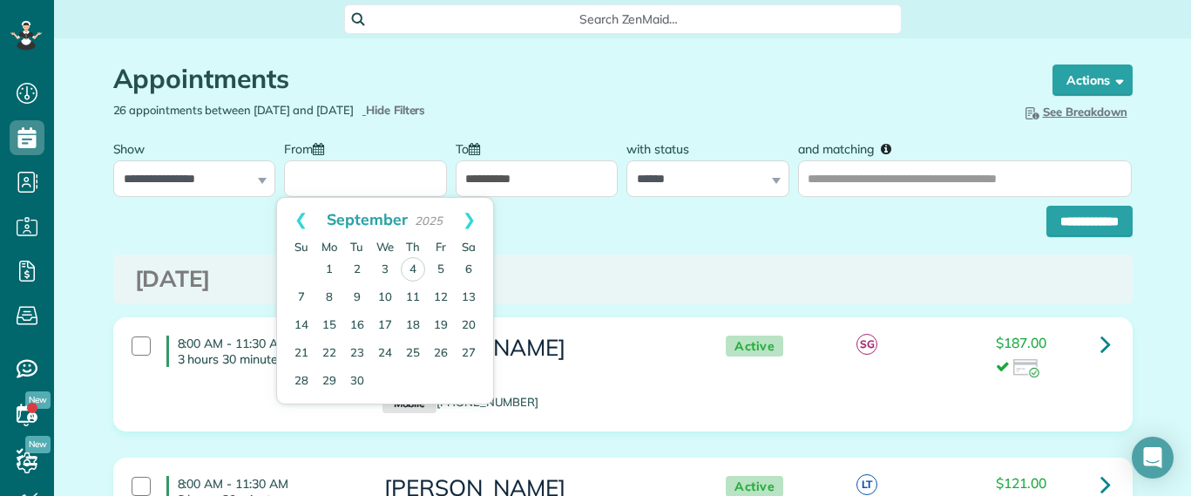
click at [407, 164] on input "From" at bounding box center [365, 178] width 163 height 37
click at [388, 184] on input "From" at bounding box center [365, 178] width 163 height 37
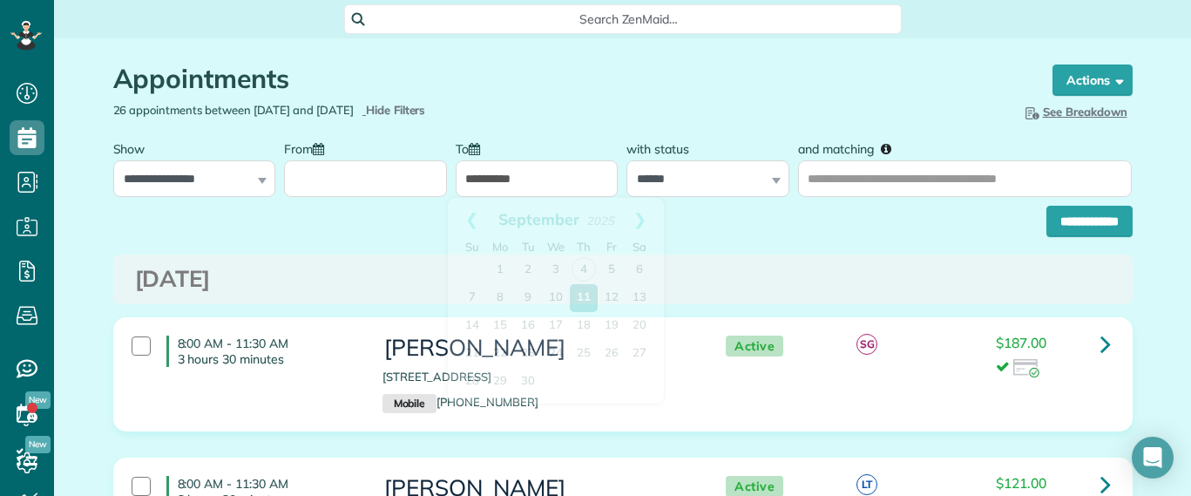
click at [584, 186] on input "**********" at bounding box center [537, 178] width 163 height 37
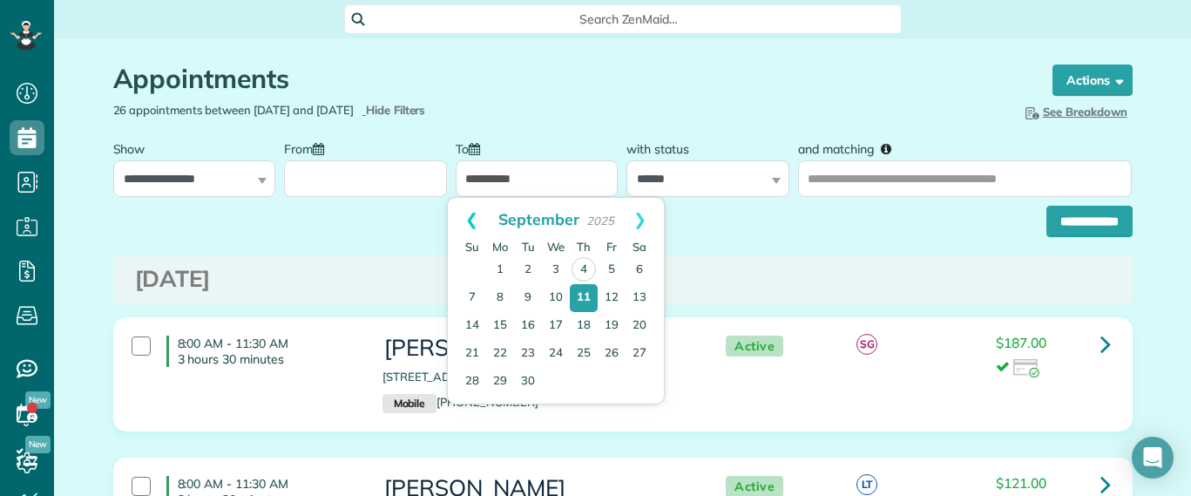
click at [474, 227] on link "Prev" at bounding box center [472, 220] width 48 height 44
click at [613, 380] on link "29" at bounding box center [612, 381] width 28 height 28
type input "**********"
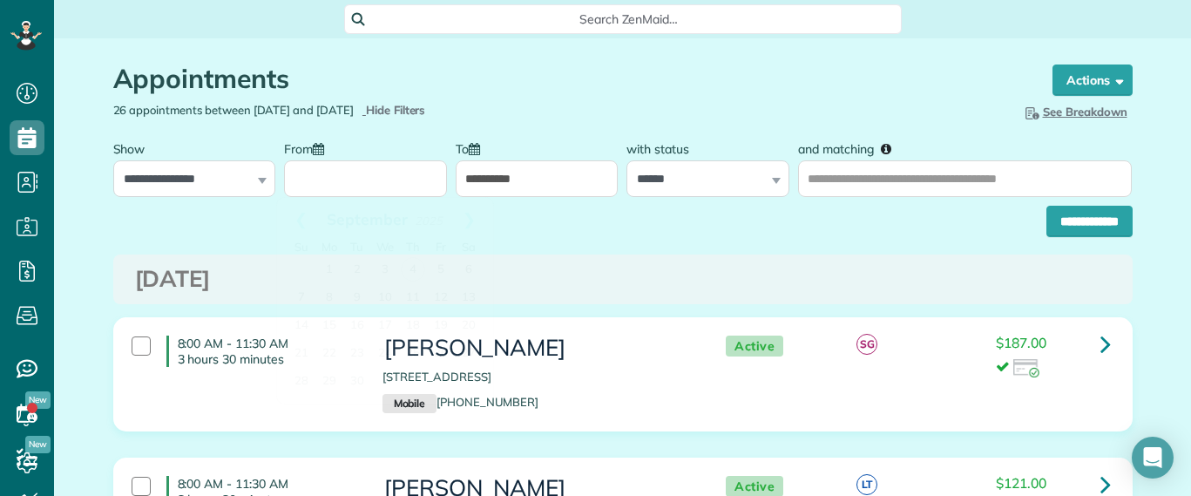
click at [379, 190] on input "From" at bounding box center [365, 178] width 163 height 37
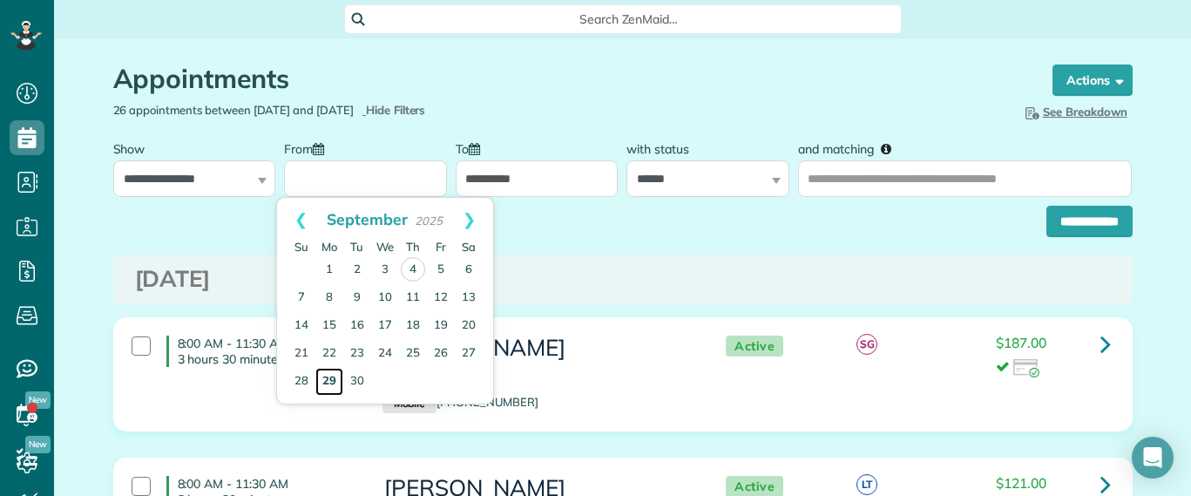
click at [336, 381] on link "29" at bounding box center [329, 382] width 28 height 28
type input "**********"
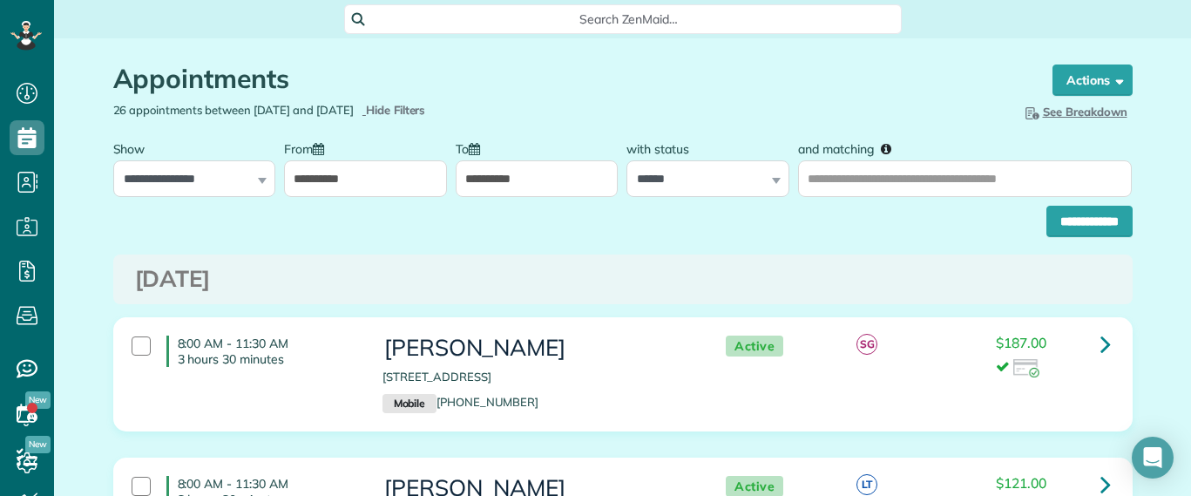
click at [511, 183] on input "**********" at bounding box center [537, 178] width 163 height 37
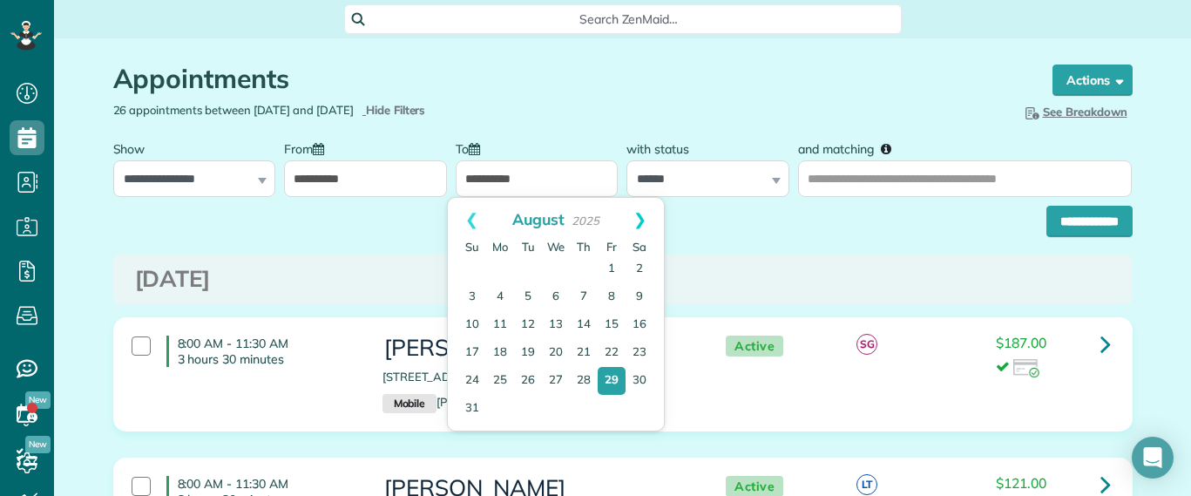
click at [631, 212] on link "Next" at bounding box center [640, 220] width 48 height 44
click at [591, 271] on link "4" at bounding box center [584, 269] width 24 height 24
type input "**********"
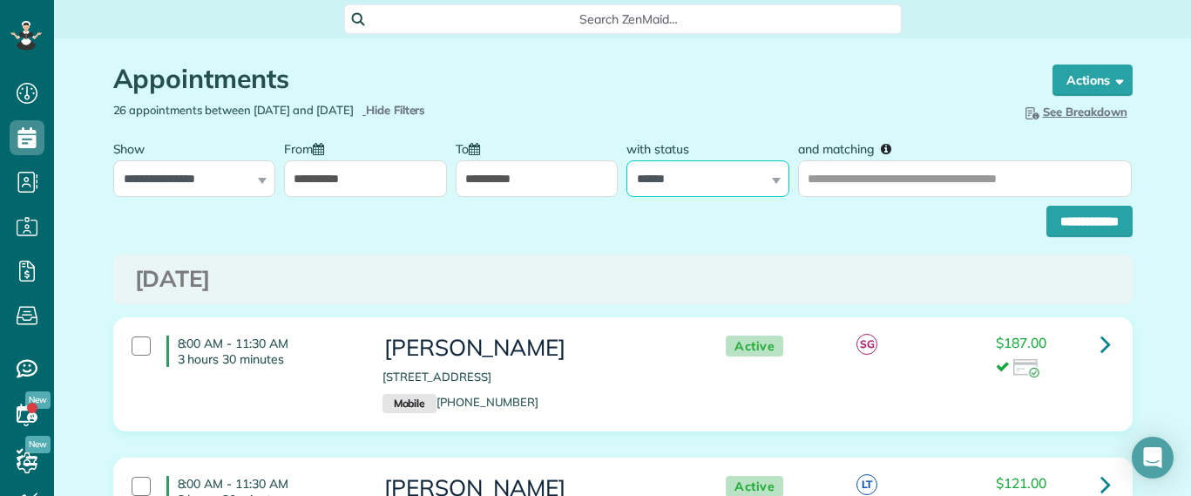
click at [752, 179] on select "**********" at bounding box center [707, 178] width 163 height 37
select select
click at [626, 160] on select "**********" at bounding box center [707, 178] width 163 height 37
click at [812, 189] on input "and matching" at bounding box center [965, 178] width 334 height 37
type input "******"
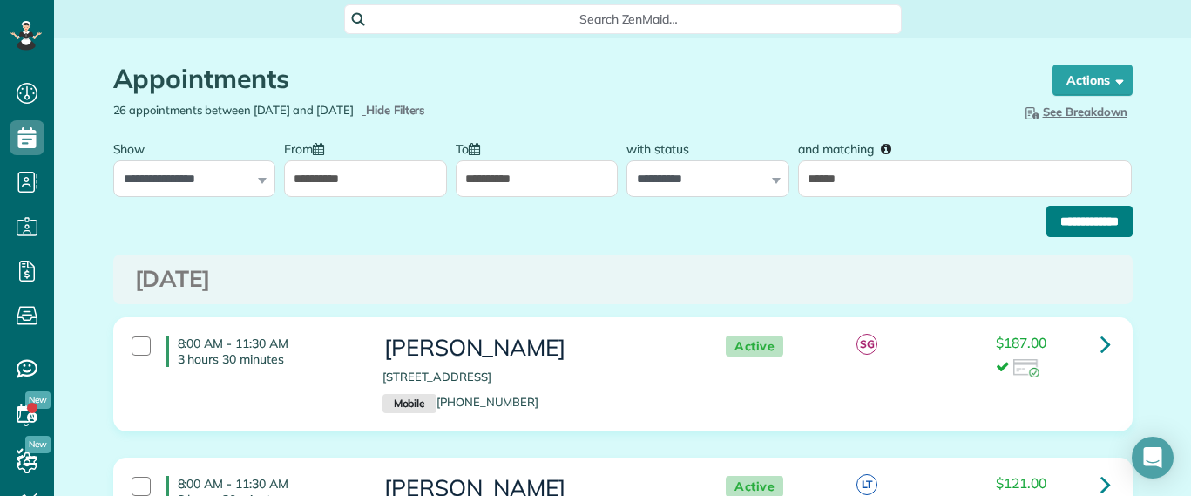
click at [1055, 224] on input "**********" at bounding box center [1089, 221] width 86 height 31
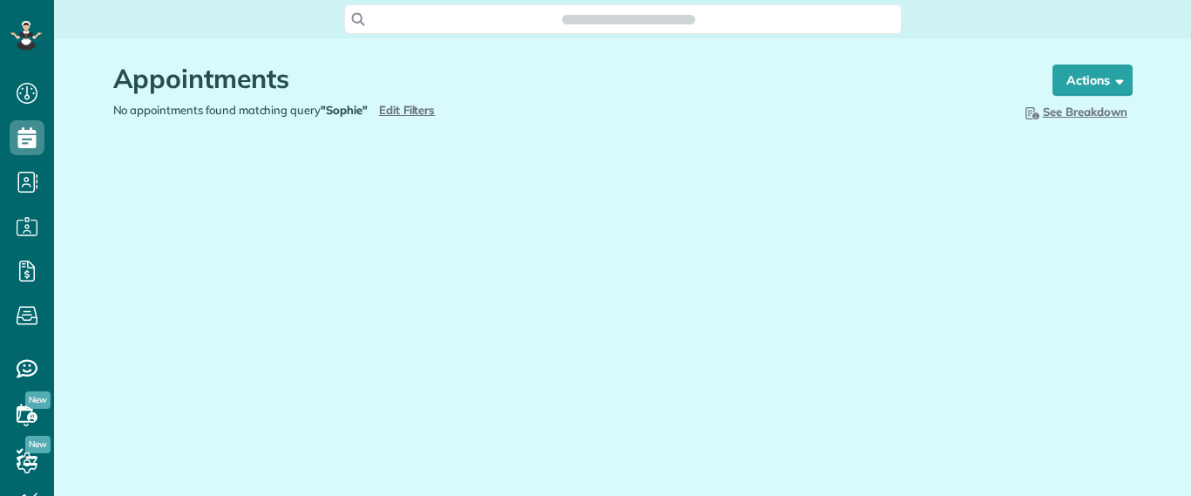
scroll to position [8, 8]
click at [419, 109] on span "Edit Filters" at bounding box center [407, 110] width 57 height 14
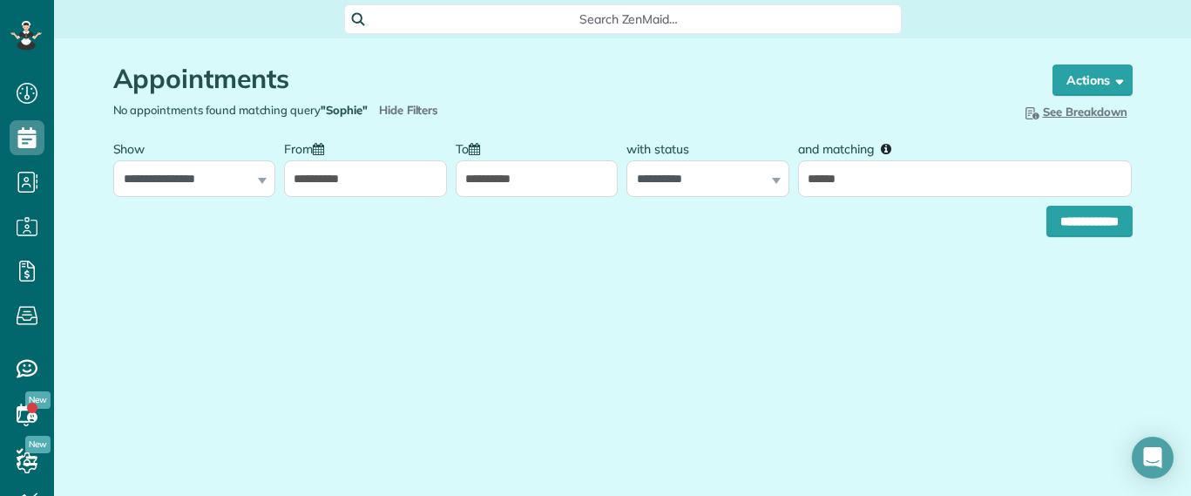
click at [309, 171] on input "**********" at bounding box center [365, 178] width 163 height 37
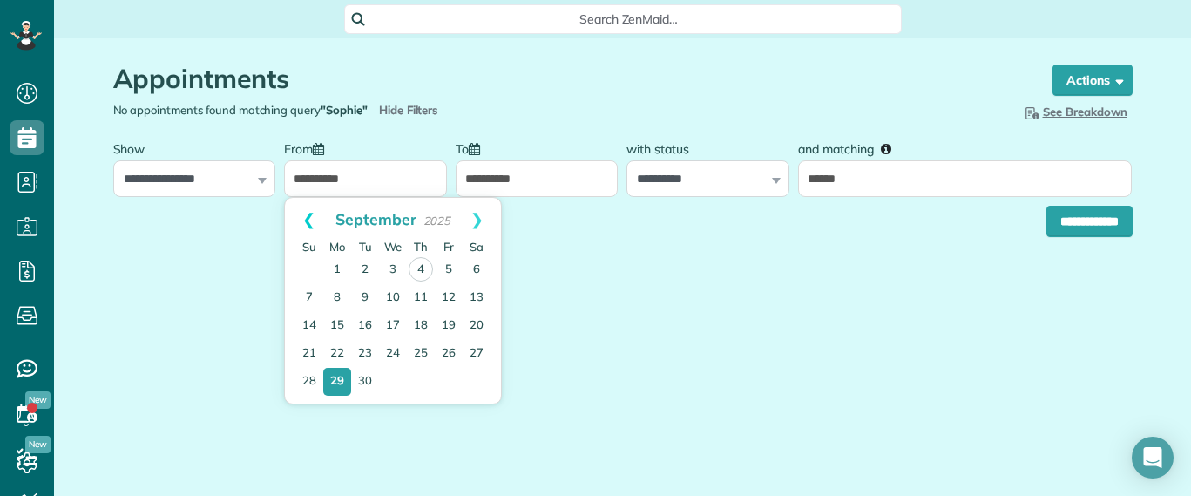
click at [313, 218] on link "Prev" at bounding box center [309, 220] width 48 height 44
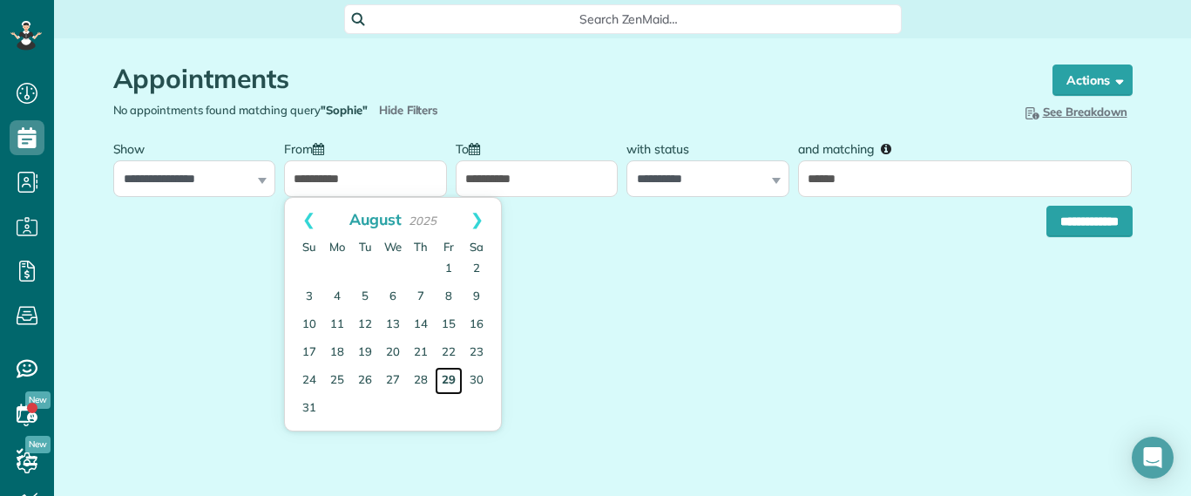
click at [450, 383] on link "29" at bounding box center [449, 381] width 28 height 28
type input "**********"
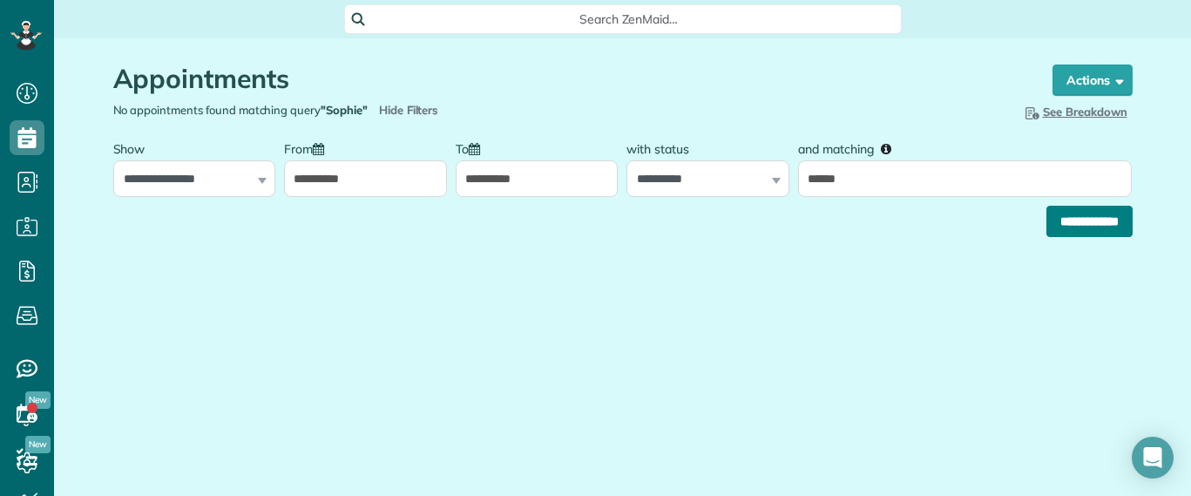
click at [1053, 217] on input "**********" at bounding box center [1089, 221] width 86 height 31
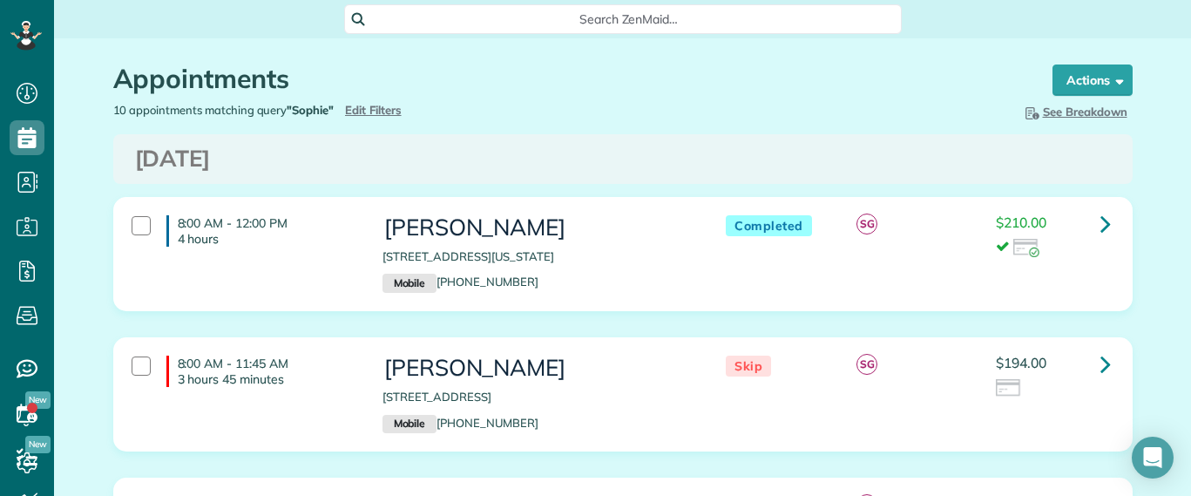
click at [428, 92] on h1 "Appointments" at bounding box center [566, 78] width 906 height 29
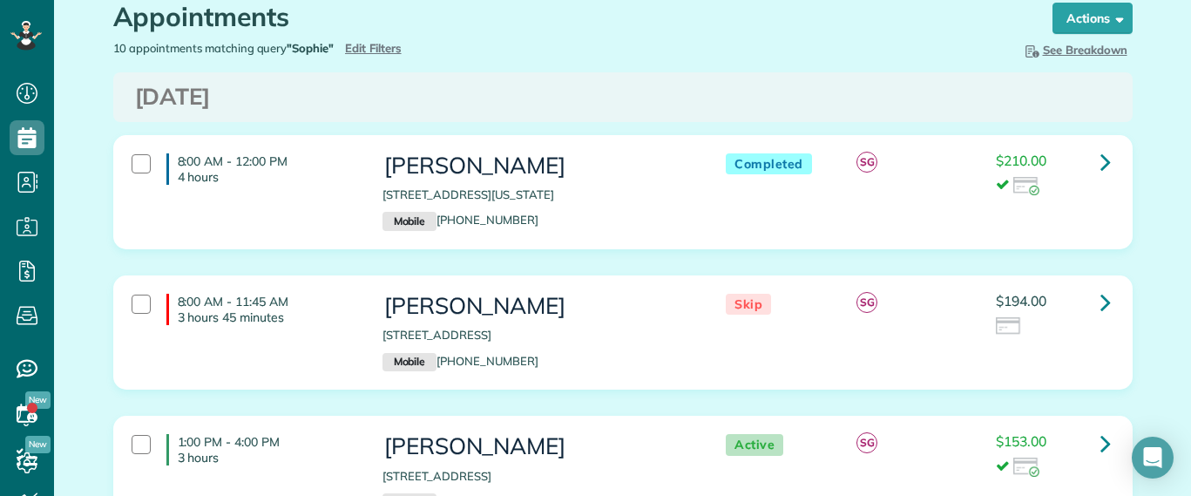
scroll to position [109, 0]
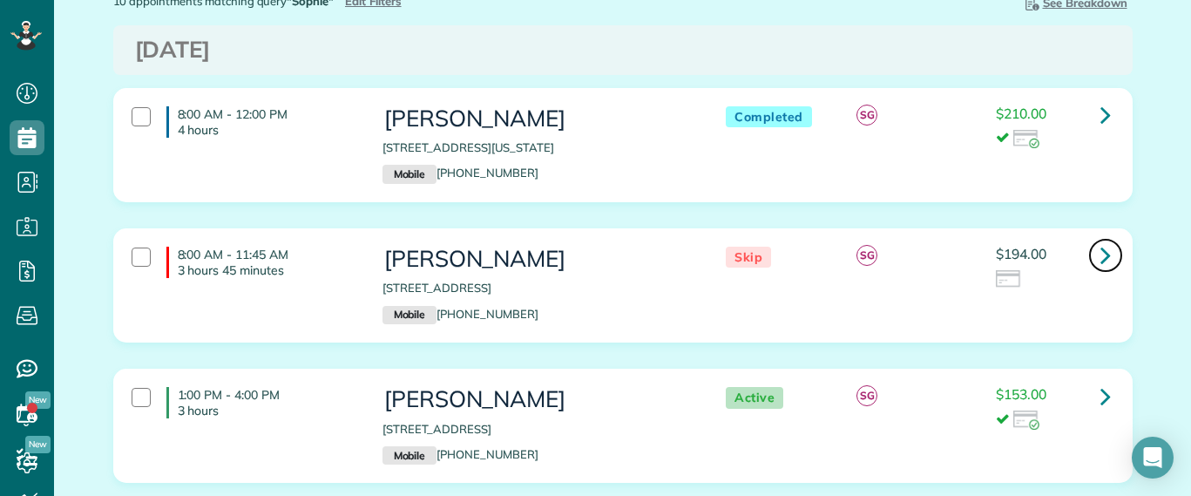
click at [1100, 251] on icon at bounding box center [1105, 255] width 10 height 30
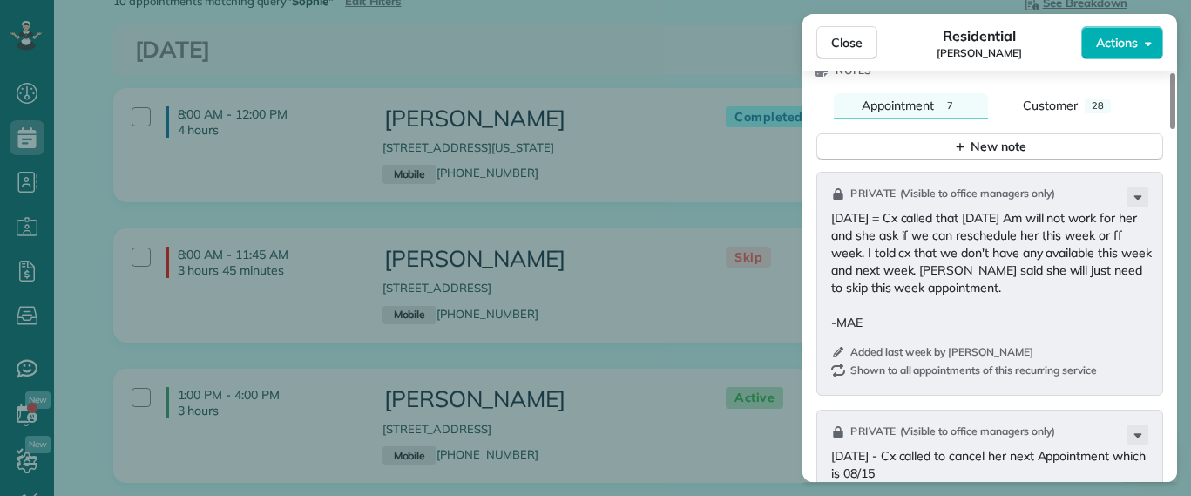
scroll to position [1532, 0]
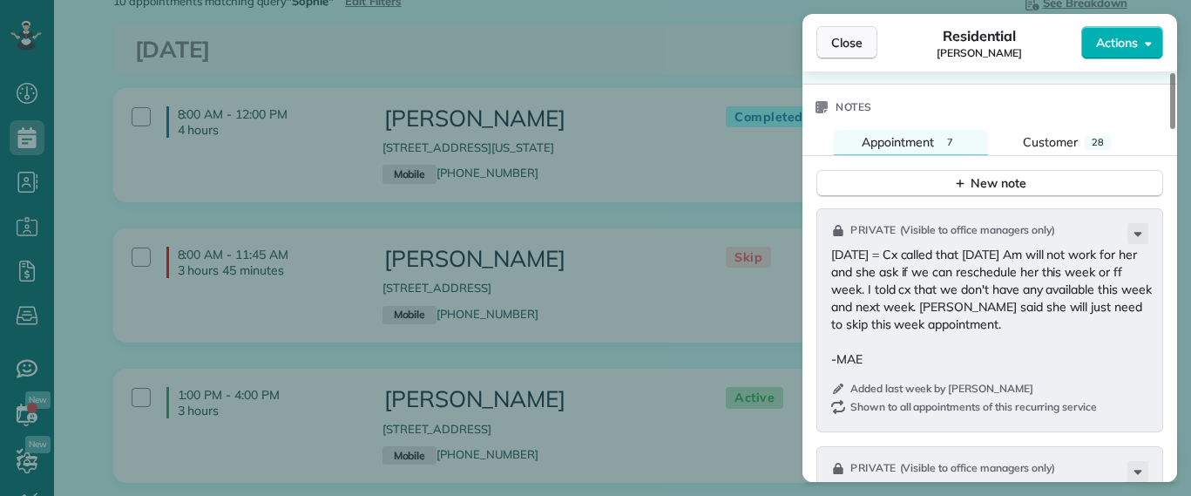
click at [849, 53] on button "Close" at bounding box center [846, 42] width 61 height 33
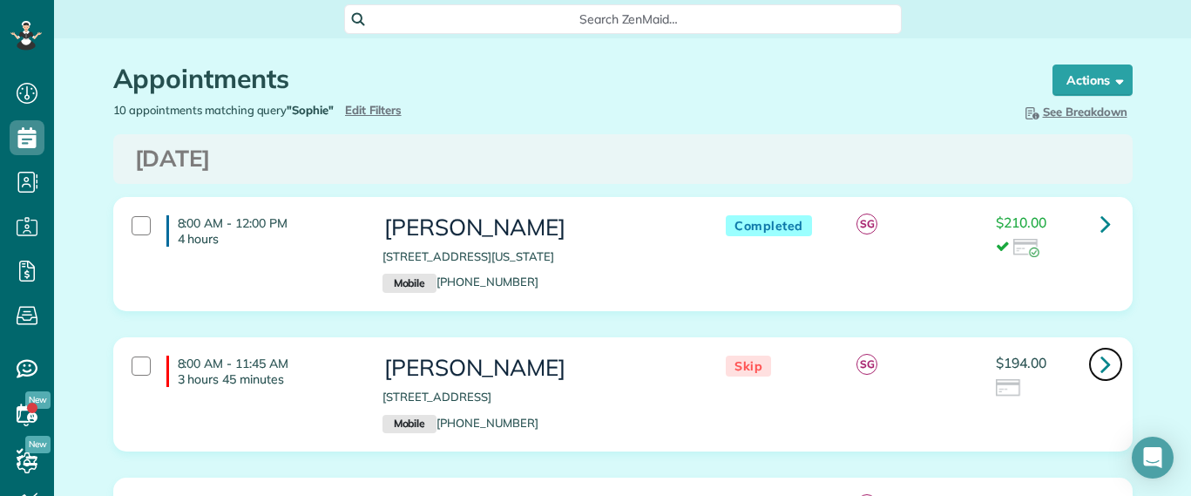
click at [1090, 364] on link at bounding box center [1105, 364] width 35 height 35
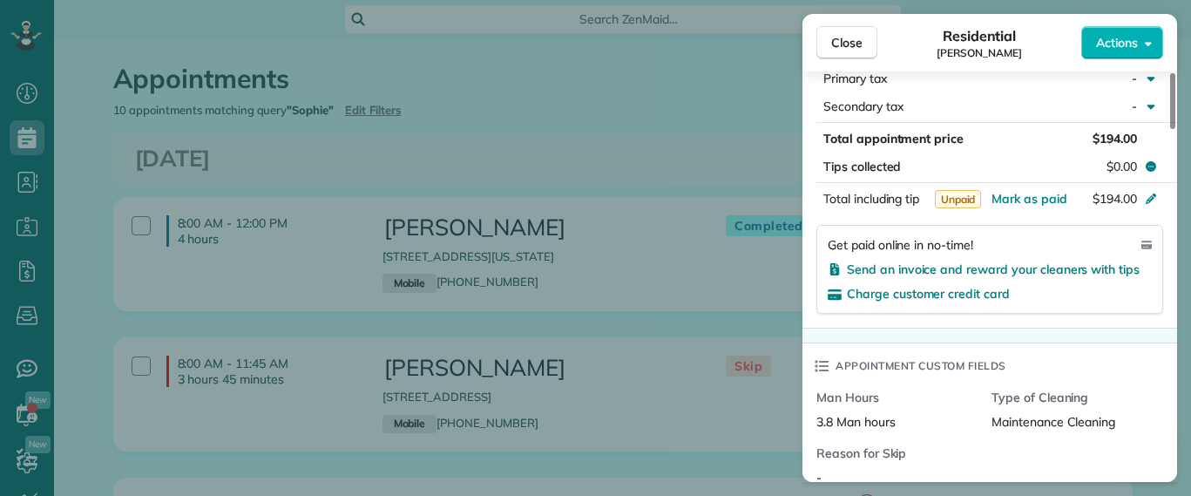
scroll to position [1645, 0]
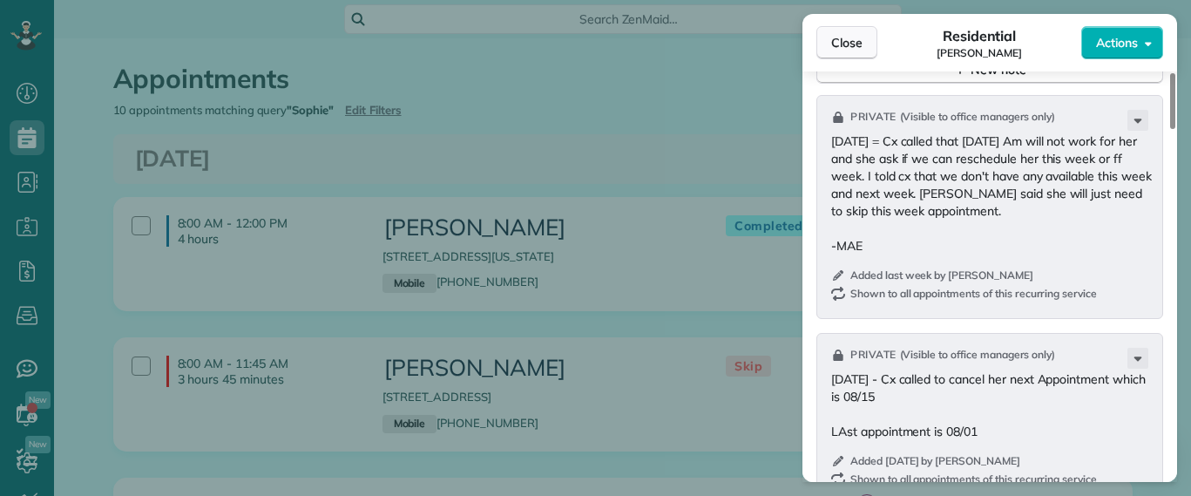
click at [839, 42] on span "Close" at bounding box center [846, 42] width 31 height 17
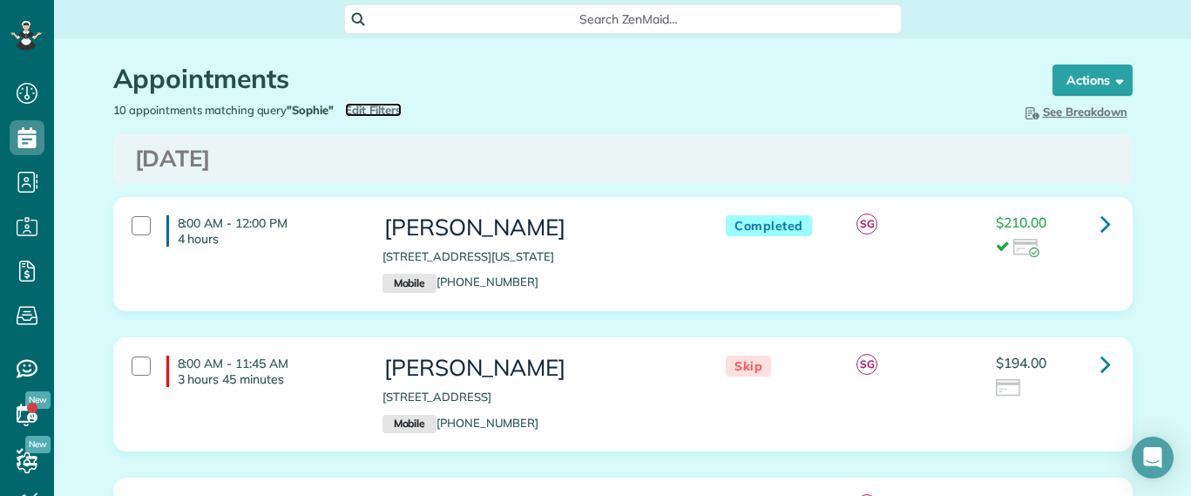
click at [378, 103] on span "Edit Filters" at bounding box center [373, 110] width 57 height 14
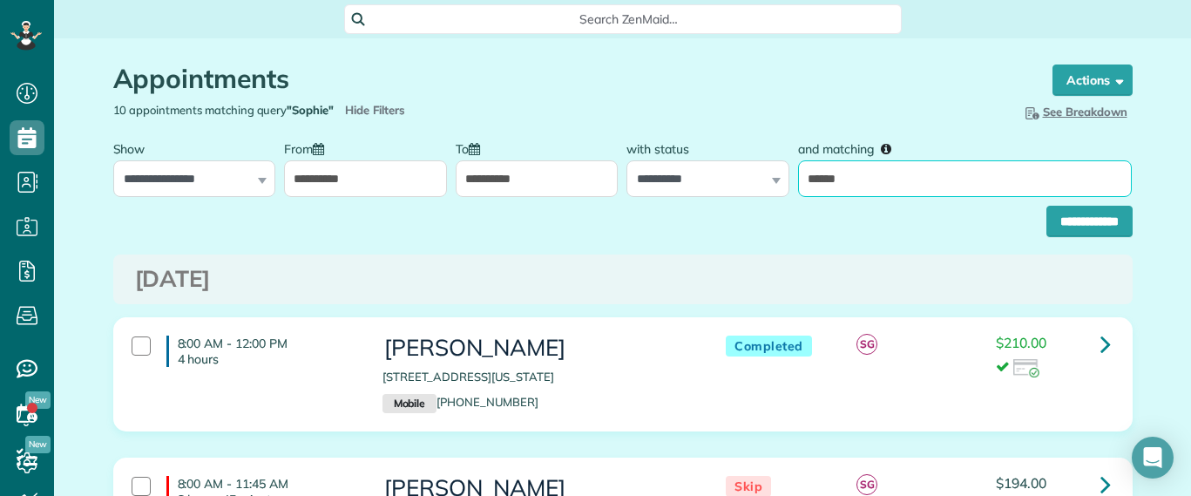
click at [829, 178] on input "******" at bounding box center [965, 178] width 334 height 37
click at [827, 178] on input "******" at bounding box center [965, 178] width 334 height 37
click at [826, 178] on input "******" at bounding box center [965, 178] width 334 height 37
type input "*****"
click at [1046, 206] on input "**********" at bounding box center [1089, 221] width 86 height 31
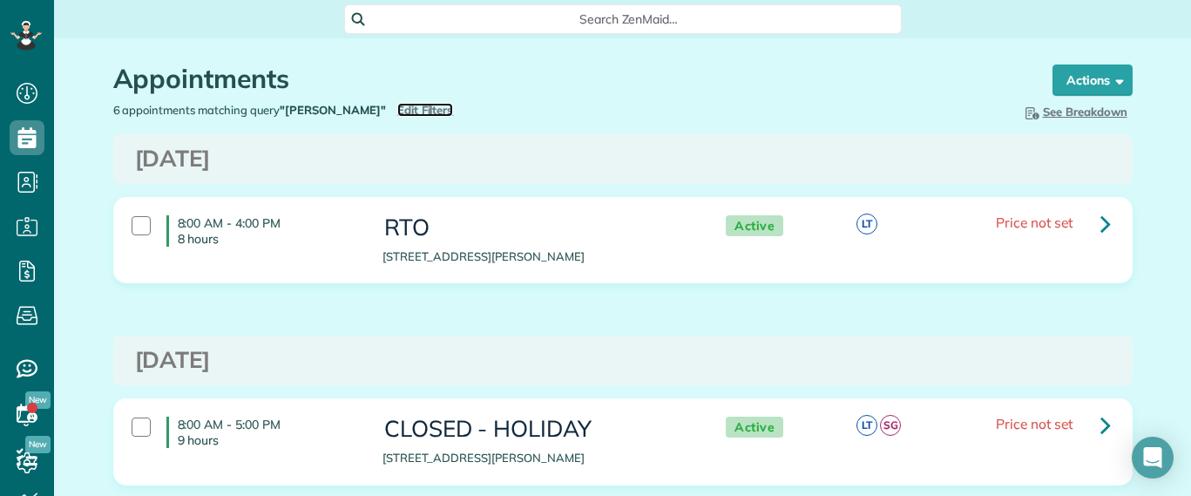
click at [397, 107] on span "Edit Filters" at bounding box center [425, 110] width 57 height 14
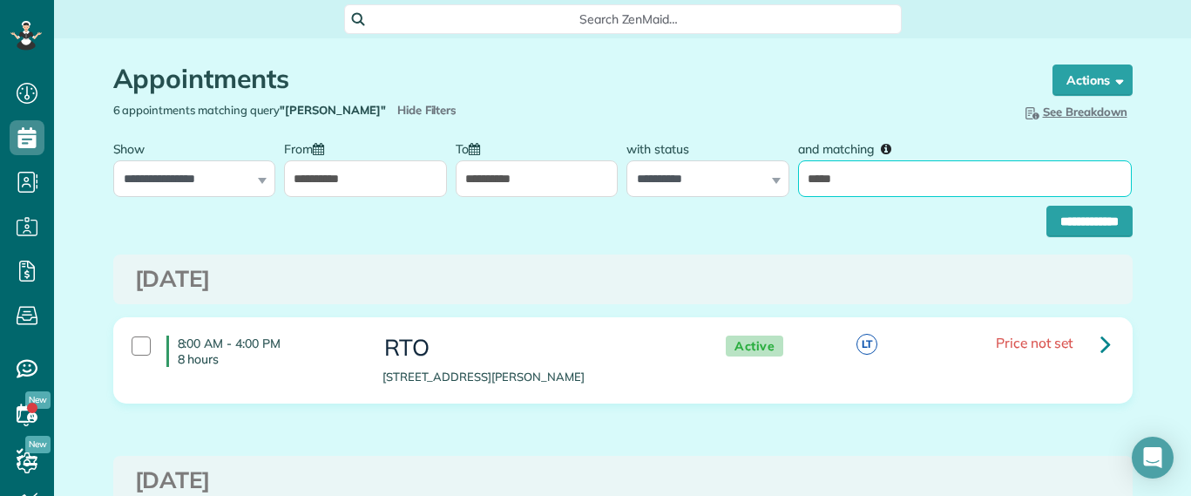
click at [821, 166] on input "*****" at bounding box center [965, 178] width 334 height 37
type input "********"
click at [1046, 206] on input "**********" at bounding box center [1089, 221] width 86 height 31
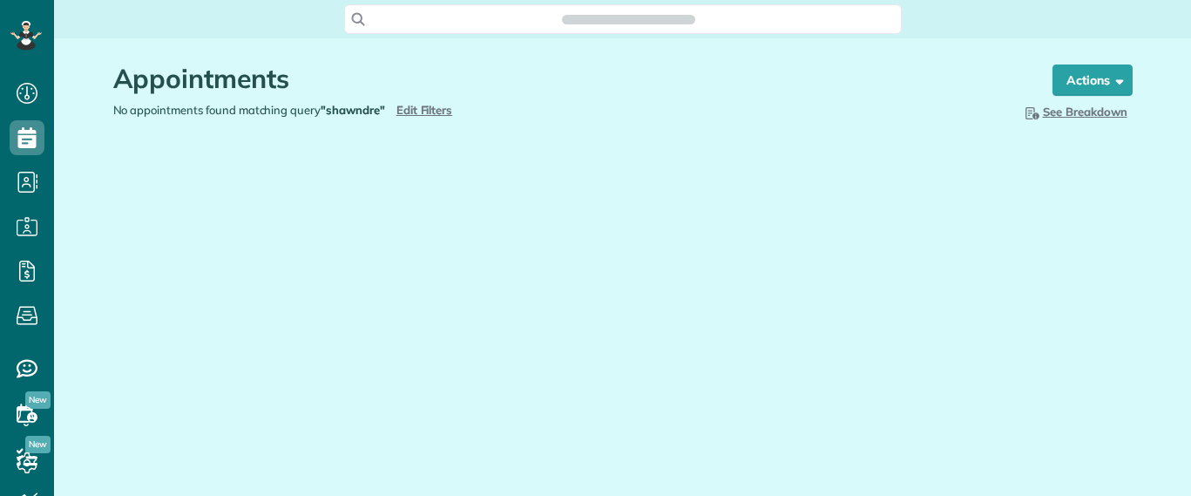
scroll to position [8, 8]
type input "**********"
click at [416, 109] on span "Edit Filters" at bounding box center [424, 110] width 57 height 14
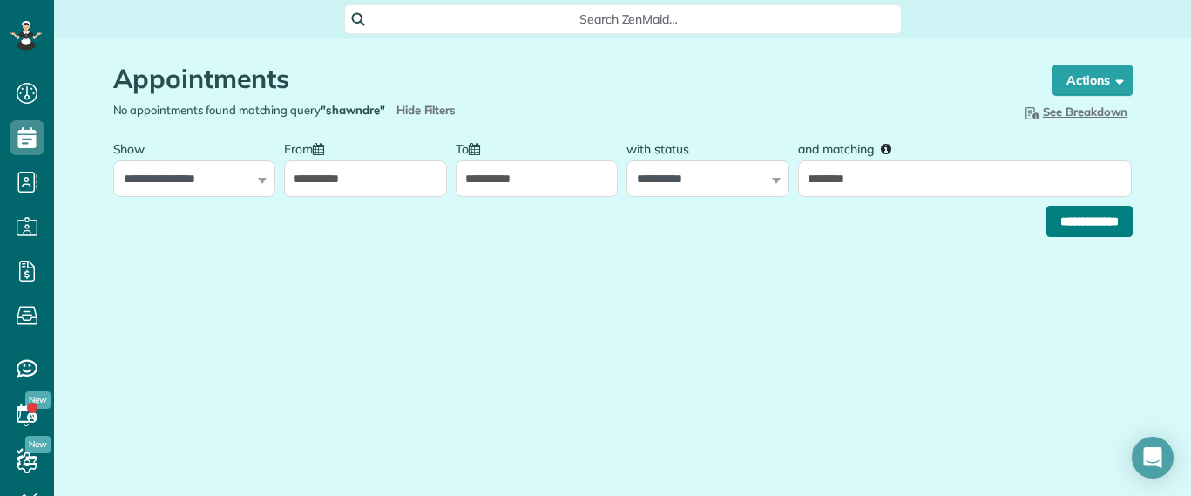
click at [1055, 222] on input "**********" at bounding box center [1089, 221] width 86 height 31
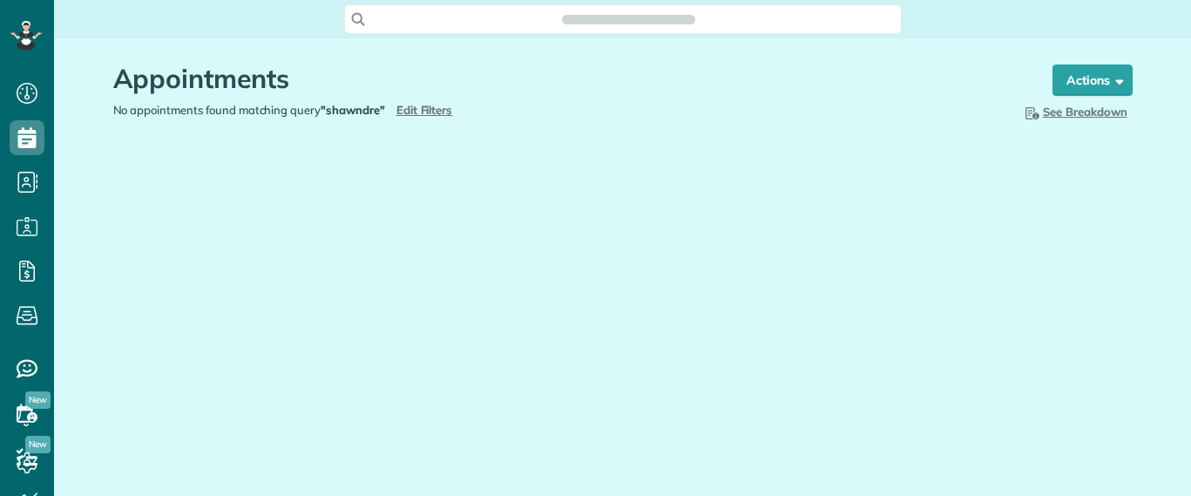
scroll to position [496, 54]
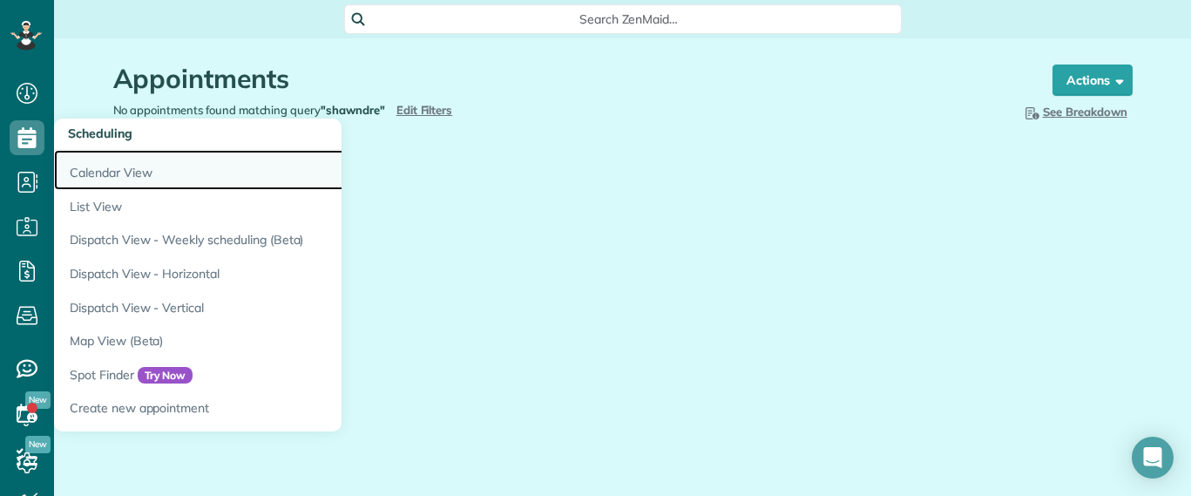
click at [81, 174] on link "Calendar View" at bounding box center [272, 170] width 436 height 40
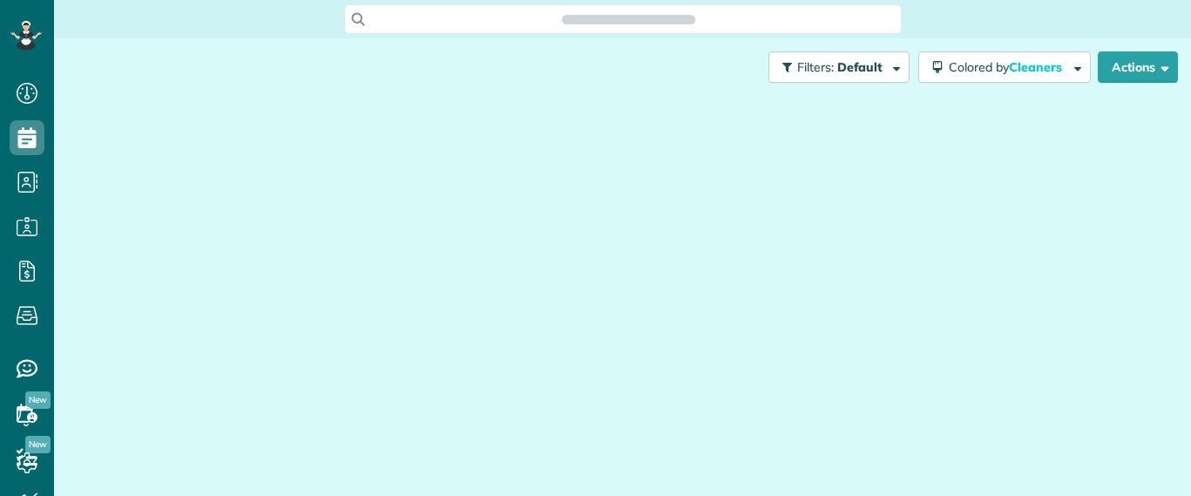
scroll to position [8, 8]
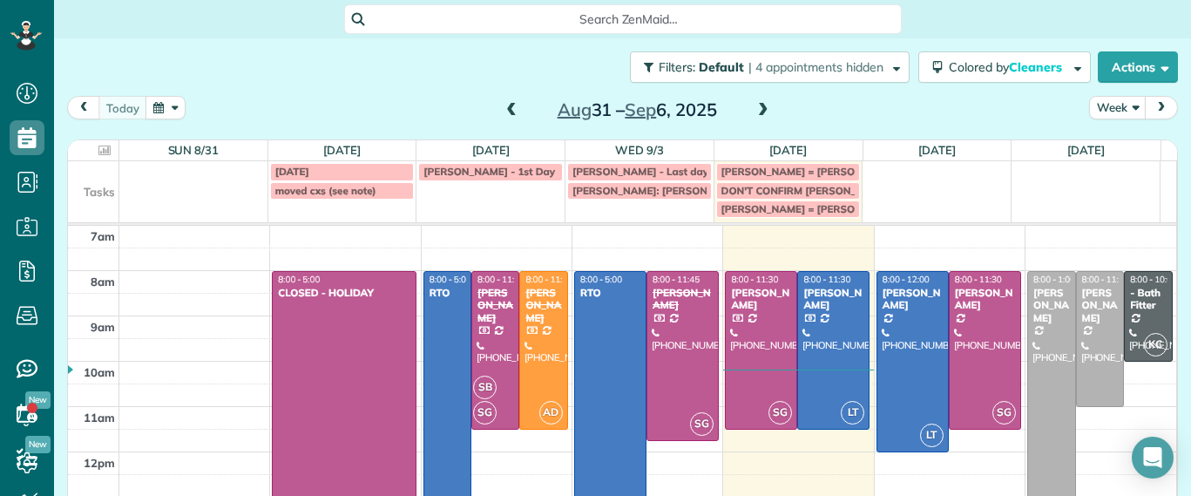
click at [756, 116] on span at bounding box center [763, 111] width 19 height 16
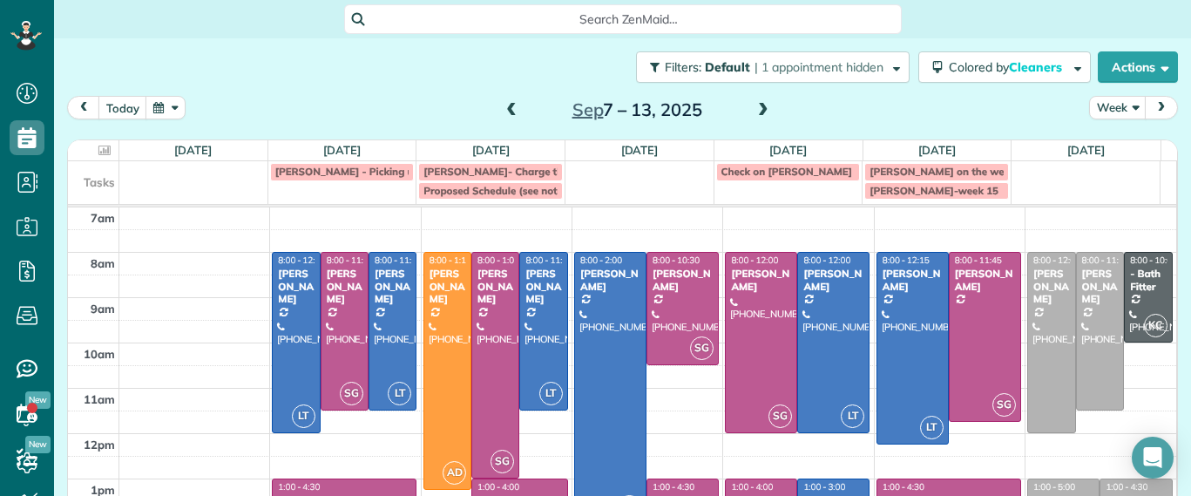
click at [502, 114] on span at bounding box center [511, 111] width 19 height 16
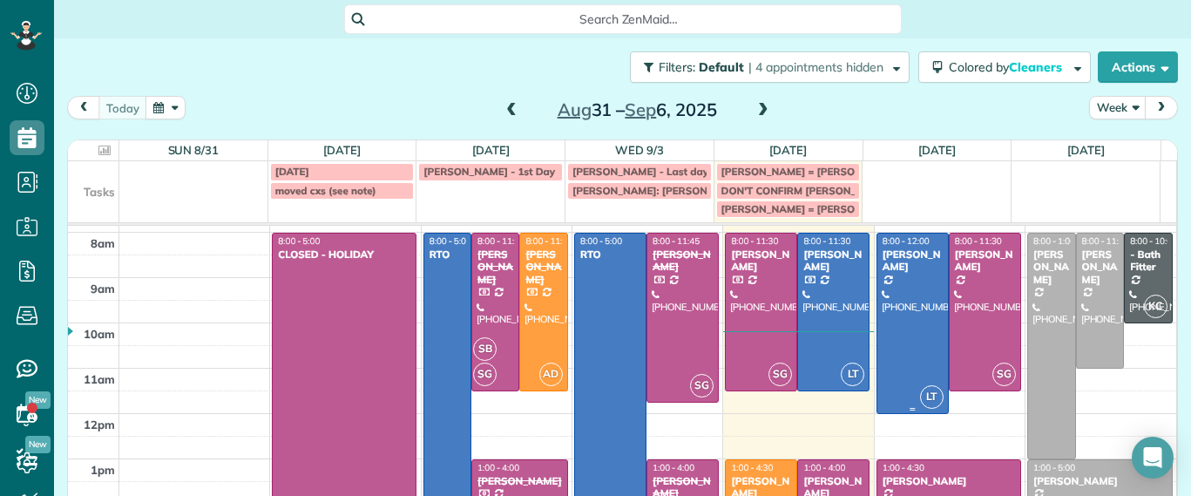
scroll to position [0, 0]
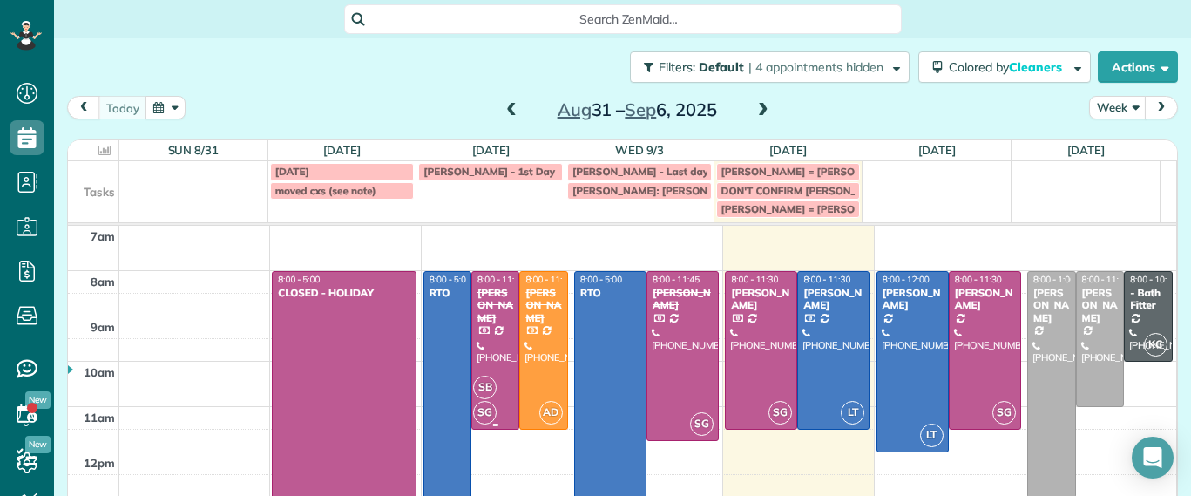
click at [493, 390] on div "SB SG" at bounding box center [493, 400] width 43 height 51
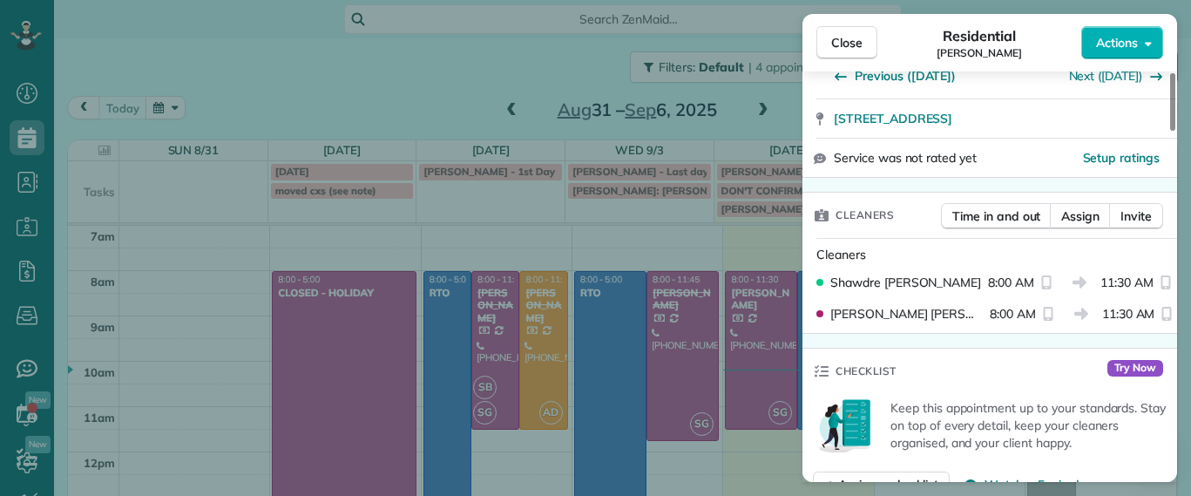
scroll to position [233, 0]
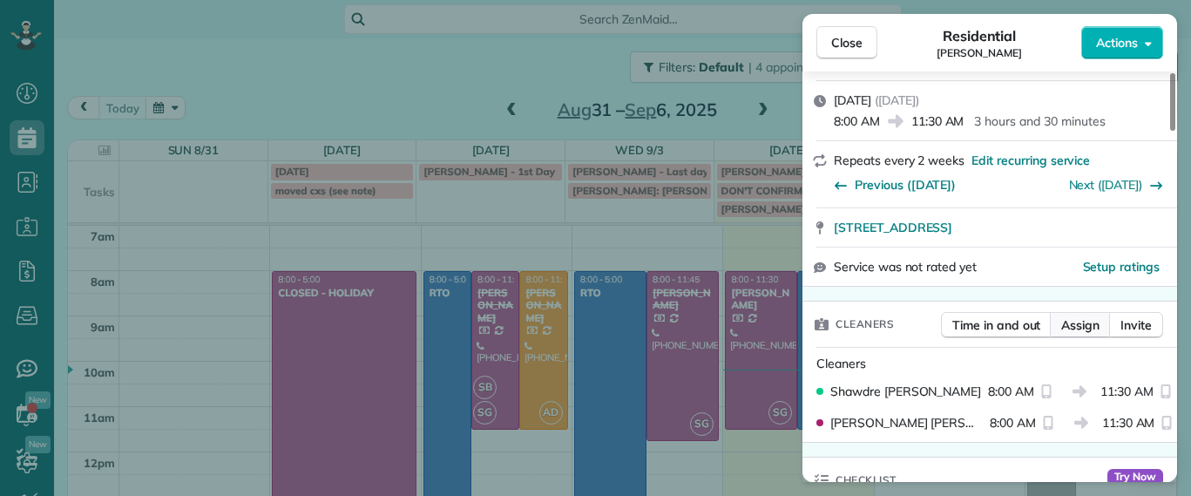
click at [1064, 320] on span "Assign" at bounding box center [1080, 324] width 38 height 17
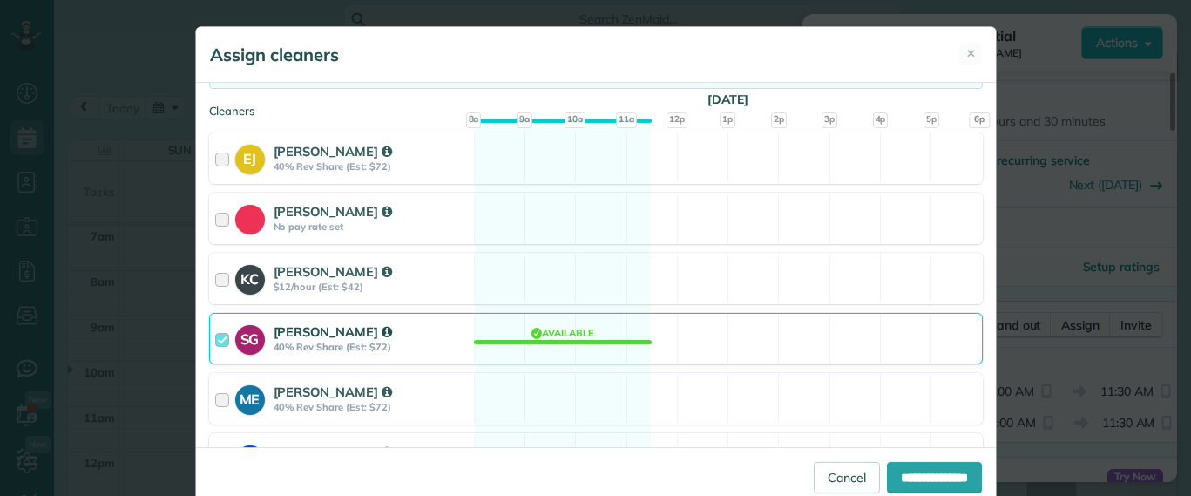
scroll to position [166, 0]
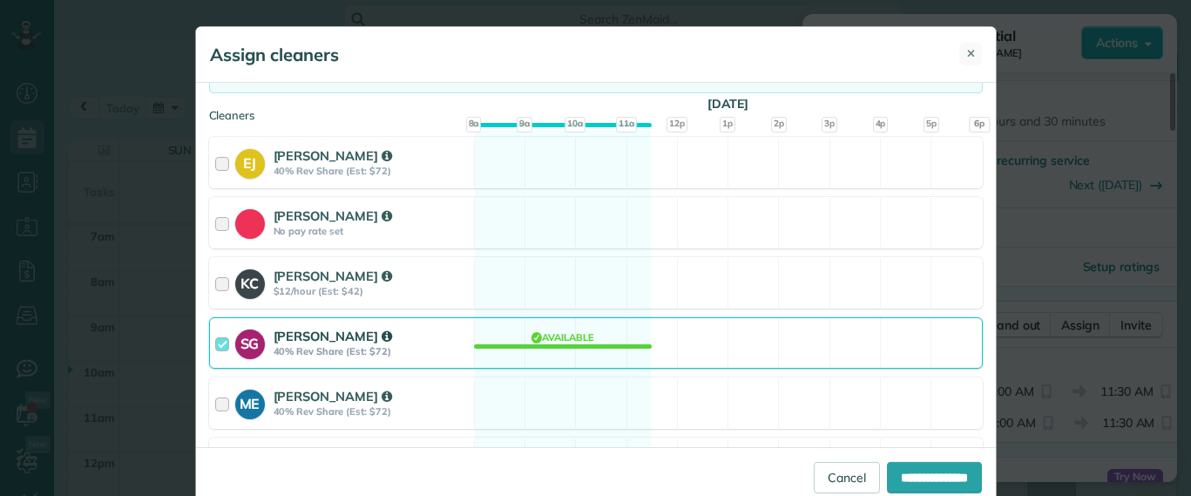
click at [959, 54] on button "✕" at bounding box center [970, 54] width 23 height 23
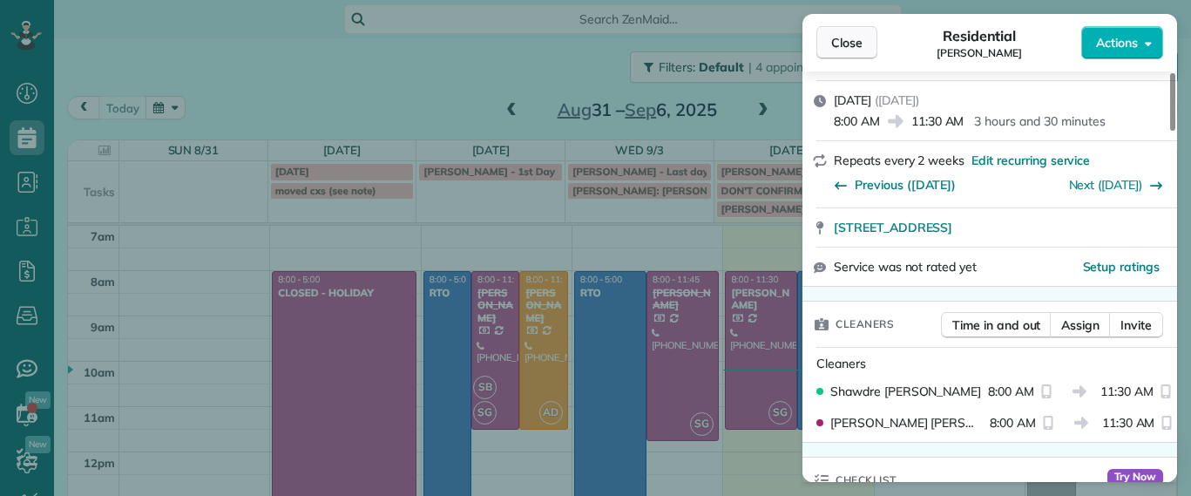
click at [840, 48] on span "Close" at bounding box center [846, 42] width 31 height 17
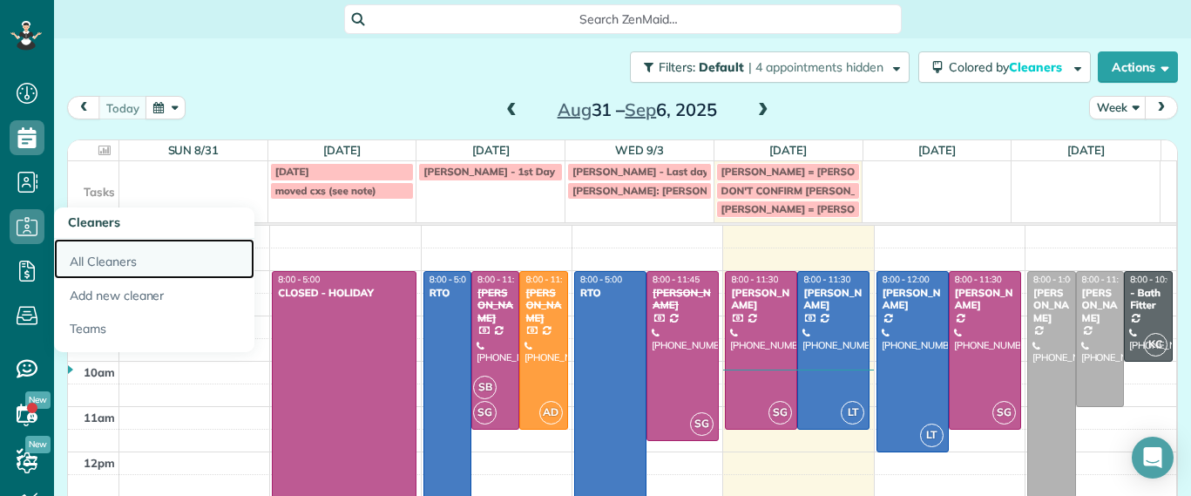
click at [114, 270] on link "All Cleaners" at bounding box center [154, 259] width 200 height 40
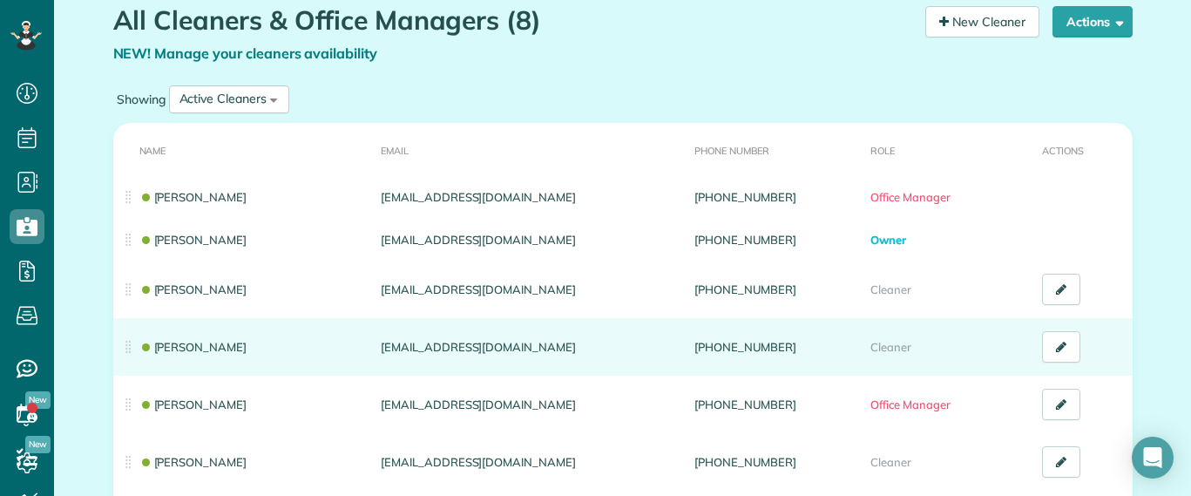
scroll to position [109, 0]
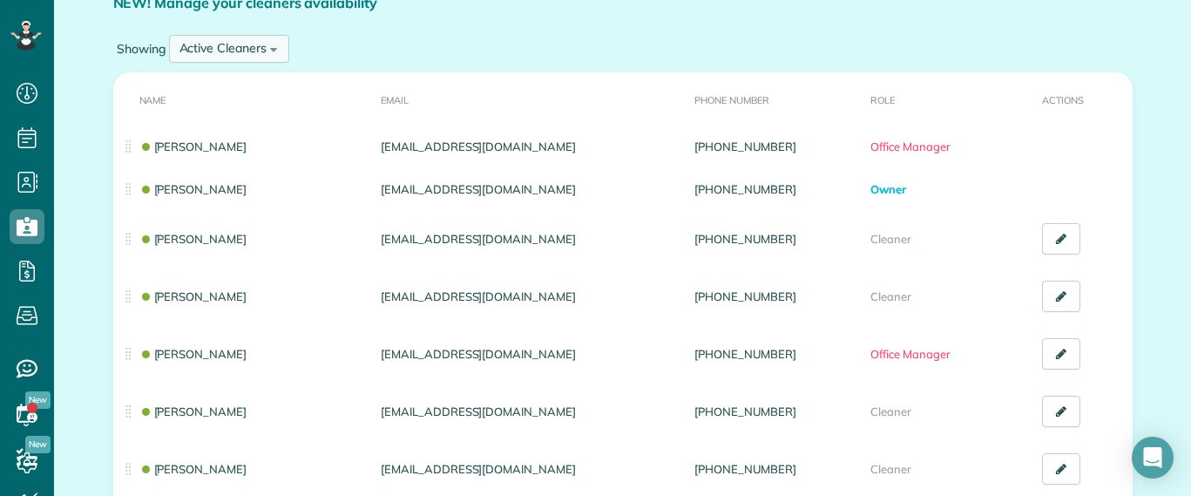
click at [274, 55] on div "Active Cleaners All Cleaners Active Cleaners Inactive Cleaners" at bounding box center [229, 49] width 120 height 28
click at [225, 160] on span "Inactive Cleaners" at bounding box center [227, 163] width 96 height 16
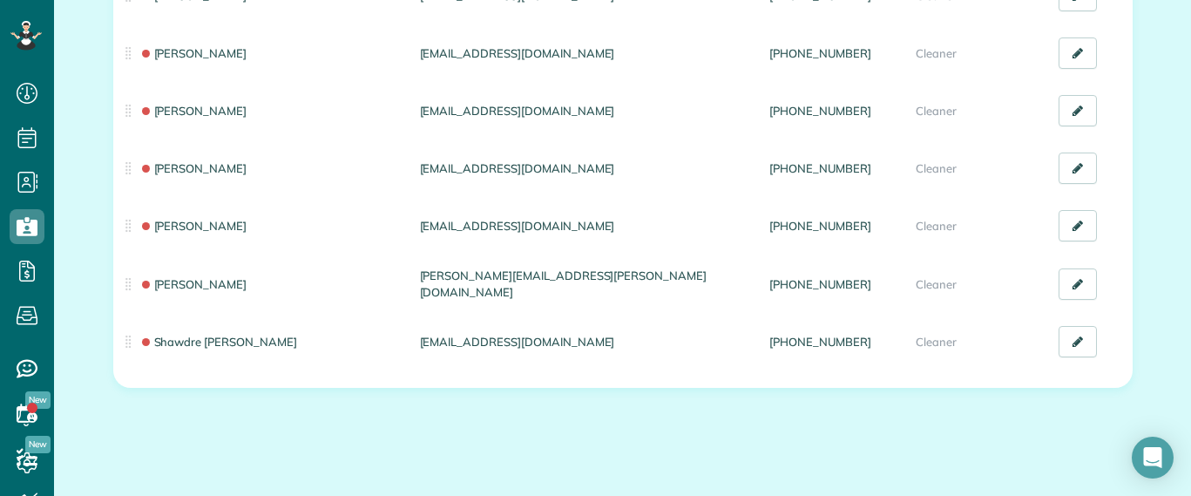
scroll to position [4505, 0]
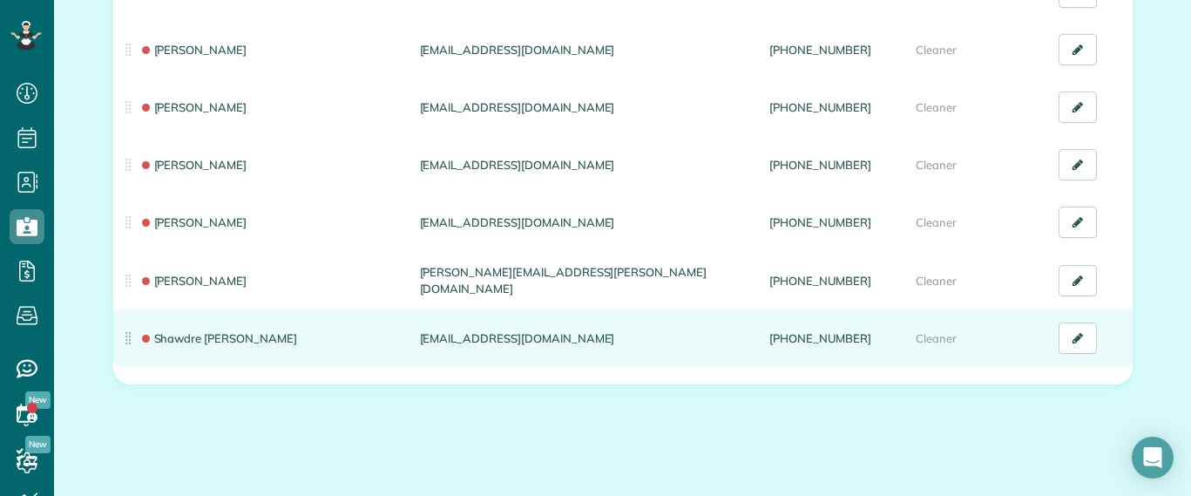
click at [273, 324] on td "Shawdre [PERSON_NAME]" at bounding box center [263, 338] width 300 height 58
click at [205, 331] on link "Shawdre [PERSON_NAME]" at bounding box center [218, 338] width 158 height 14
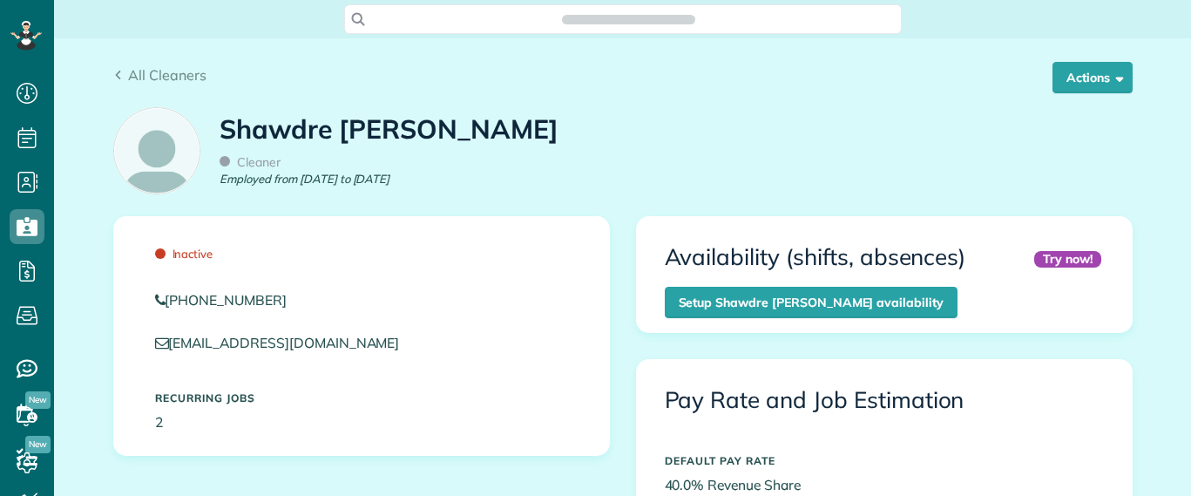
scroll to position [8, 8]
click at [1083, 92] on button "Actions" at bounding box center [1093, 77] width 80 height 31
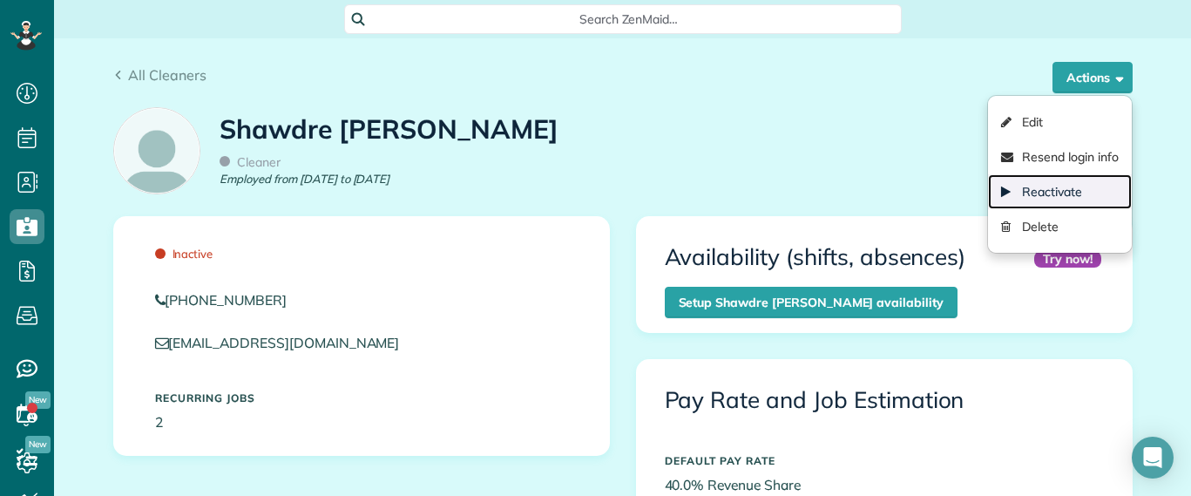
click at [1057, 192] on link "Reactivate" at bounding box center [1059, 191] width 143 height 35
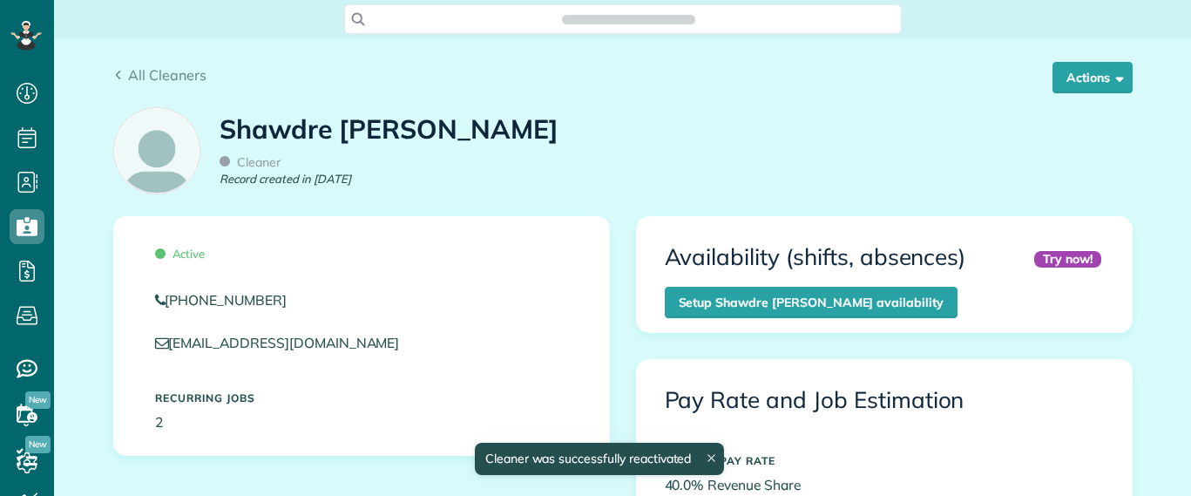
scroll to position [8, 8]
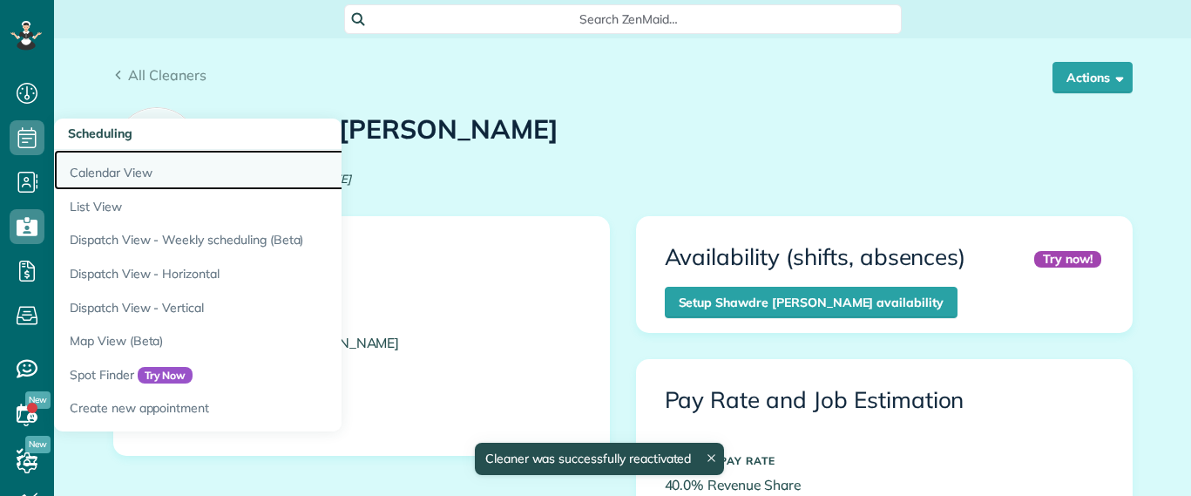
click at [116, 178] on link "Calendar View" at bounding box center [272, 170] width 436 height 40
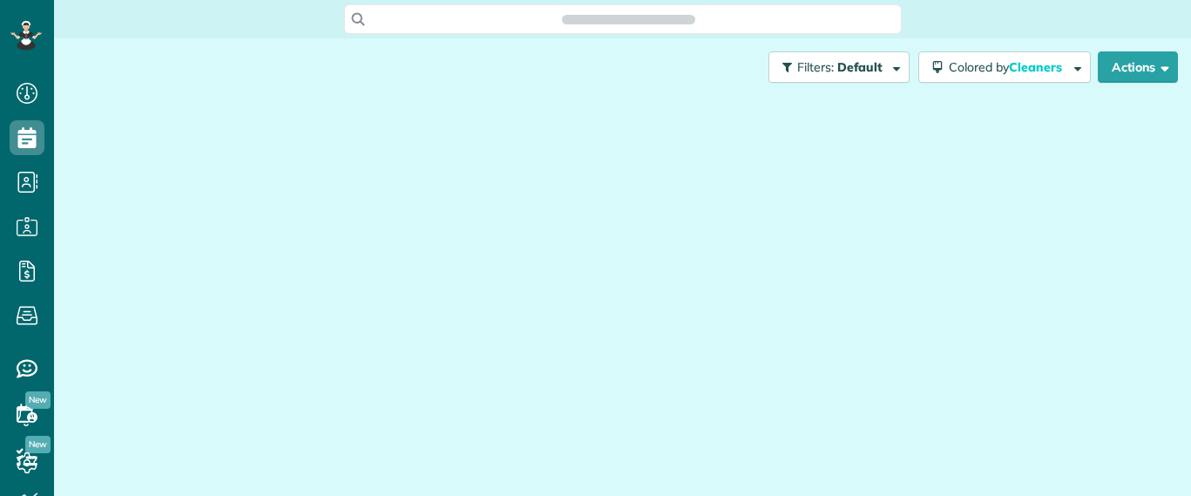
scroll to position [8, 8]
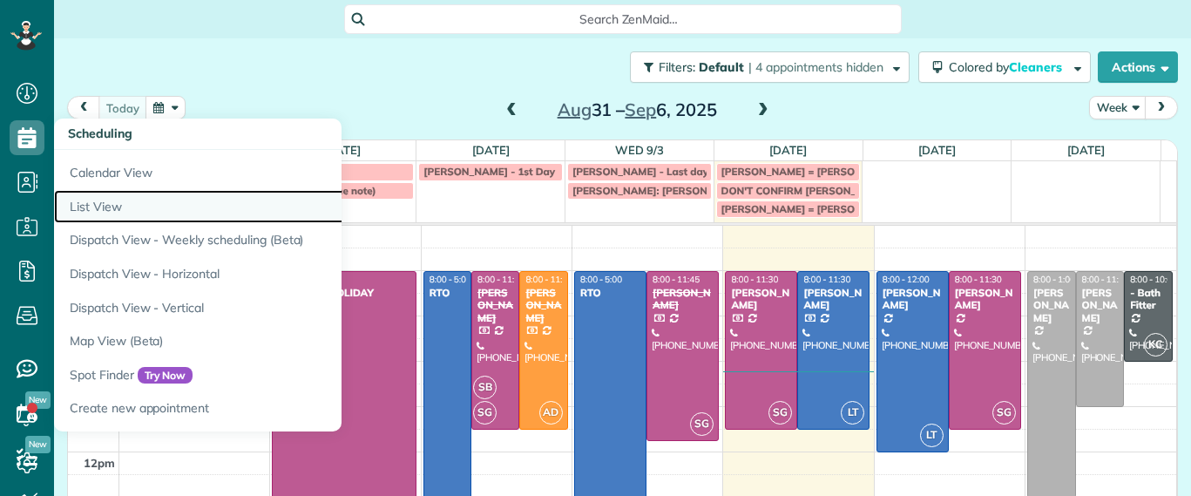
click at [105, 203] on link "List View" at bounding box center [272, 207] width 436 height 34
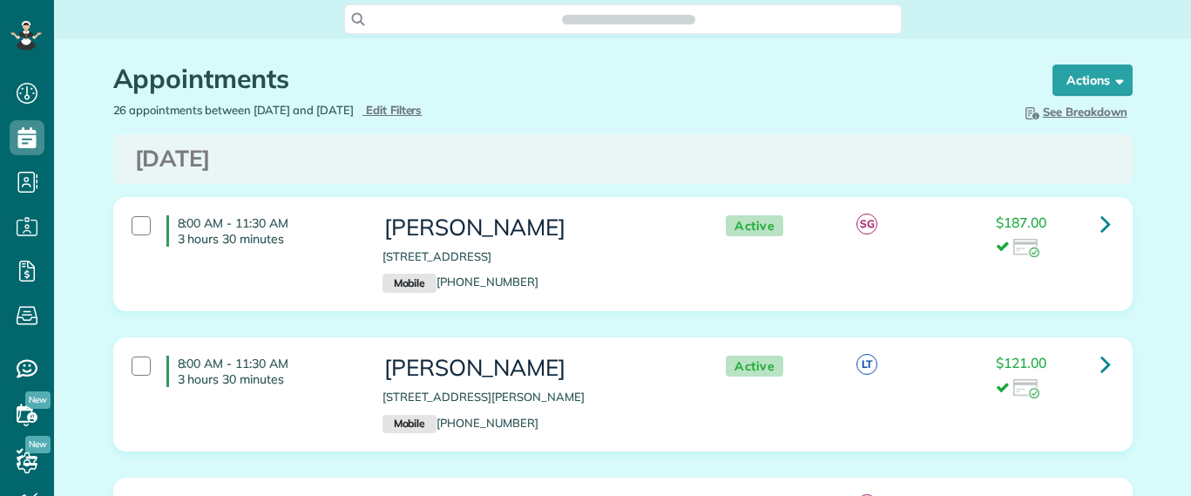
scroll to position [8, 8]
click at [416, 108] on span "Edit Filters" at bounding box center [394, 110] width 57 height 14
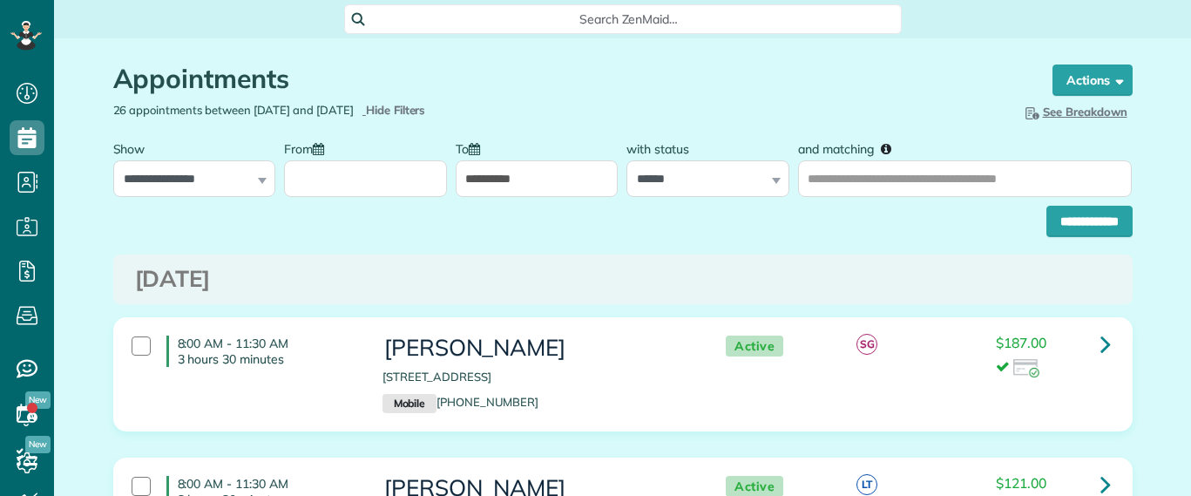
click at [389, 161] on input "From" at bounding box center [365, 178] width 163 height 37
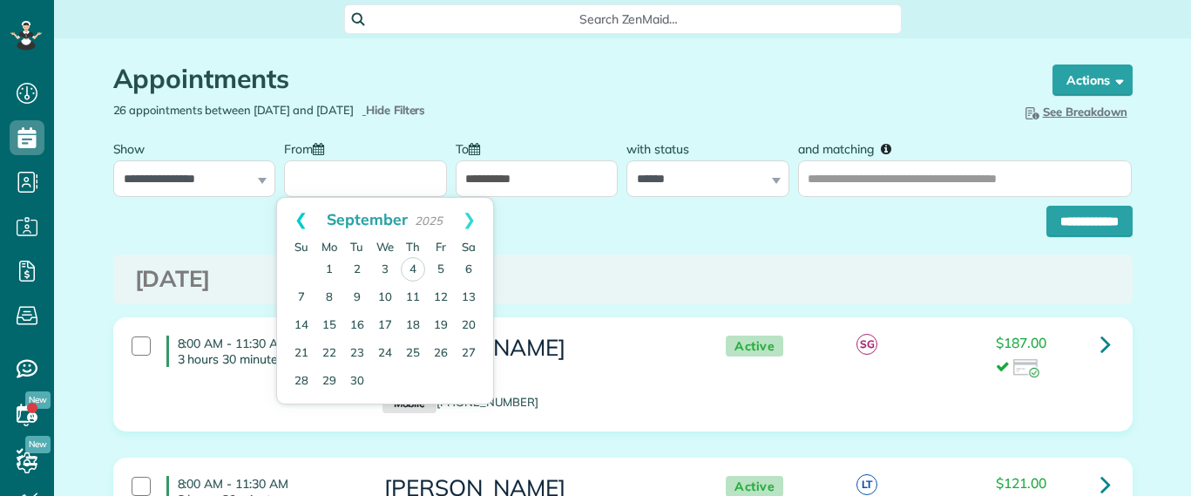
click at [304, 230] on link "Prev" at bounding box center [301, 220] width 48 height 44
click at [436, 369] on link "29" at bounding box center [441, 381] width 28 height 28
type input "**********"
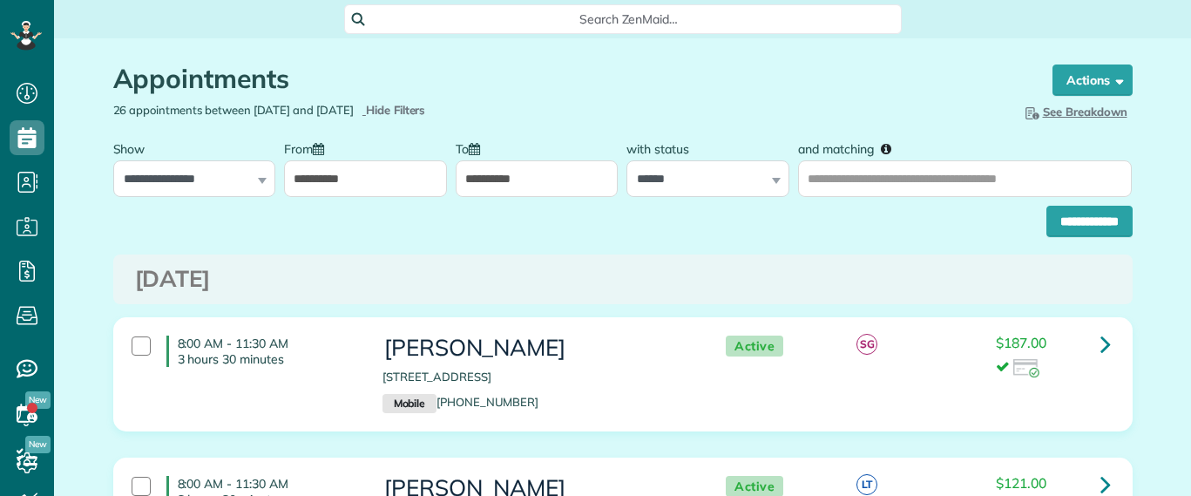
click at [494, 183] on input "**********" at bounding box center [537, 178] width 163 height 37
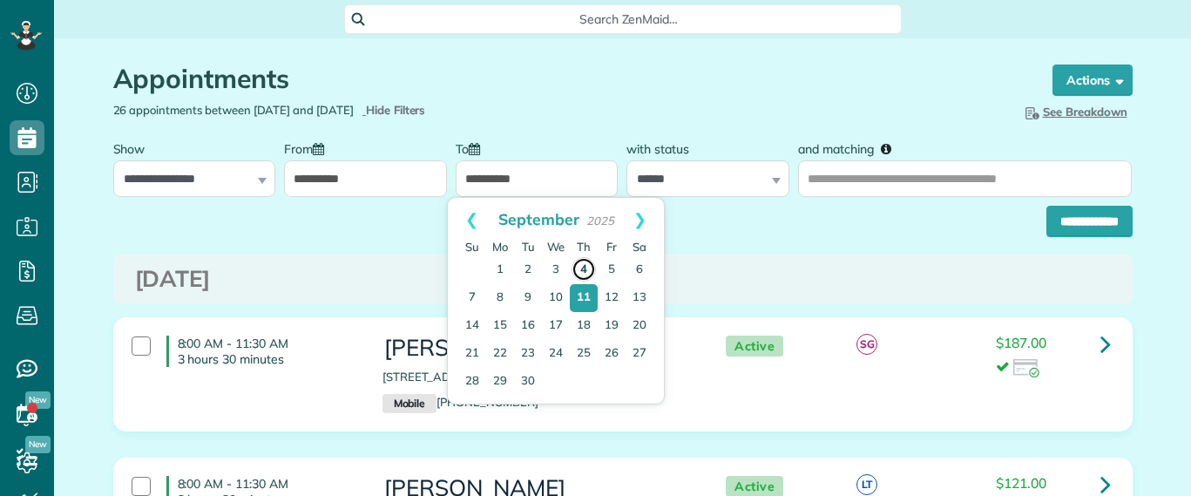
click at [580, 269] on link "4" at bounding box center [584, 269] width 24 height 24
type input "**********"
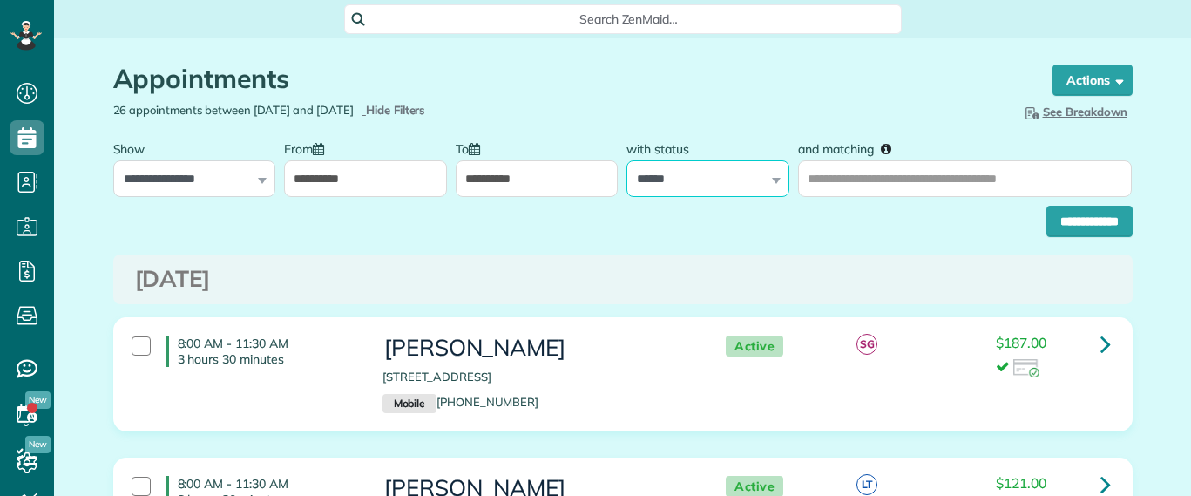
click at [751, 176] on select "**********" at bounding box center [707, 178] width 163 height 37
select select
click at [626, 160] on select "**********" at bounding box center [707, 178] width 163 height 37
click at [845, 192] on input "and matching" at bounding box center [965, 178] width 334 height 37
type input "********"
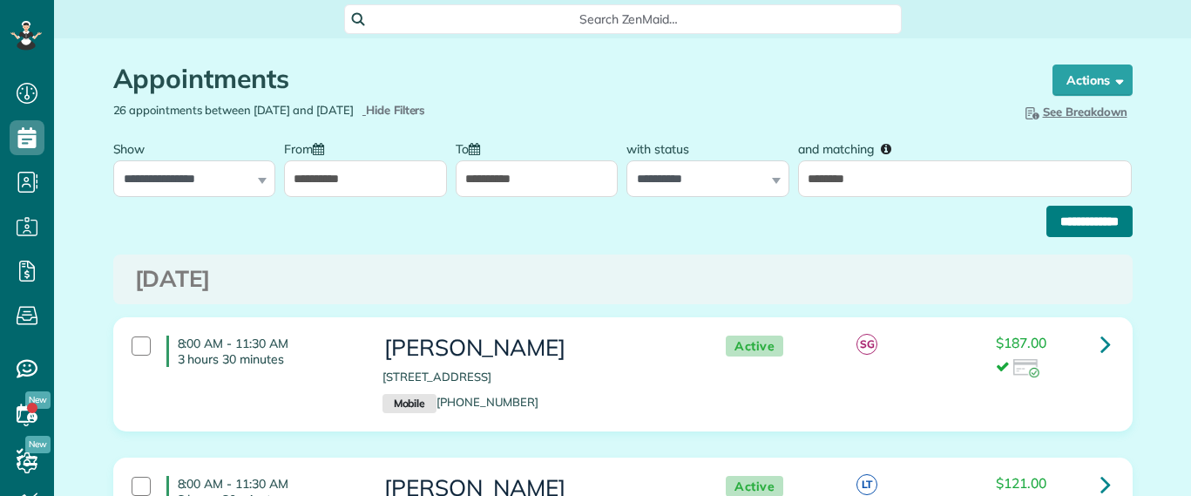
click at [1062, 213] on input "**********" at bounding box center [1089, 221] width 86 height 31
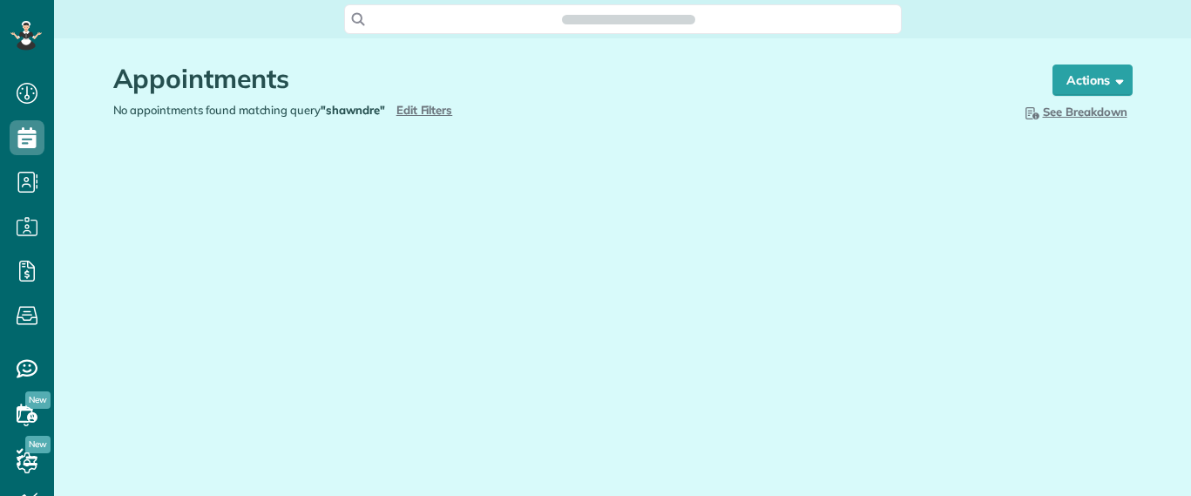
scroll to position [8, 8]
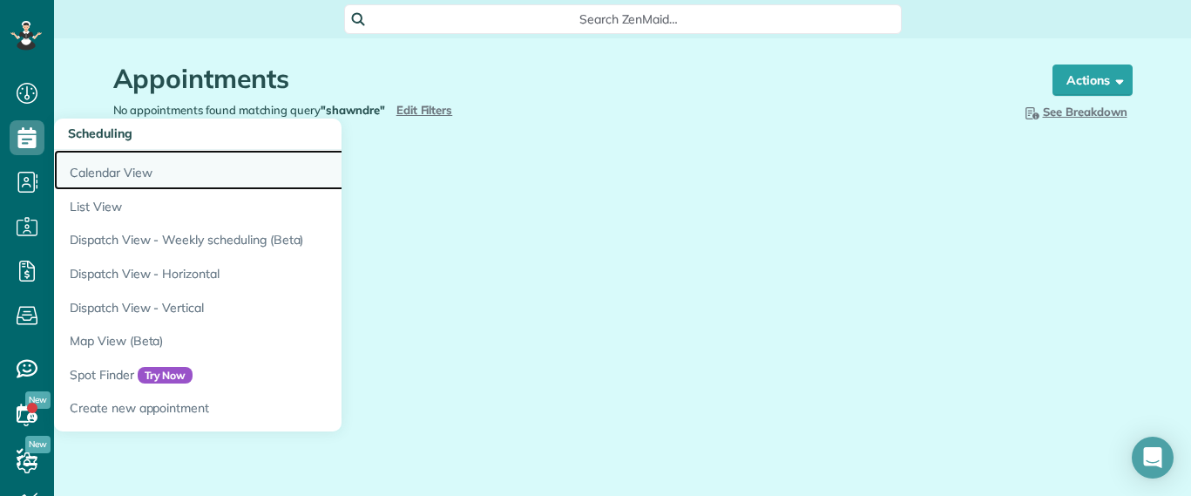
click at [85, 177] on link "Calendar View" at bounding box center [272, 170] width 436 height 40
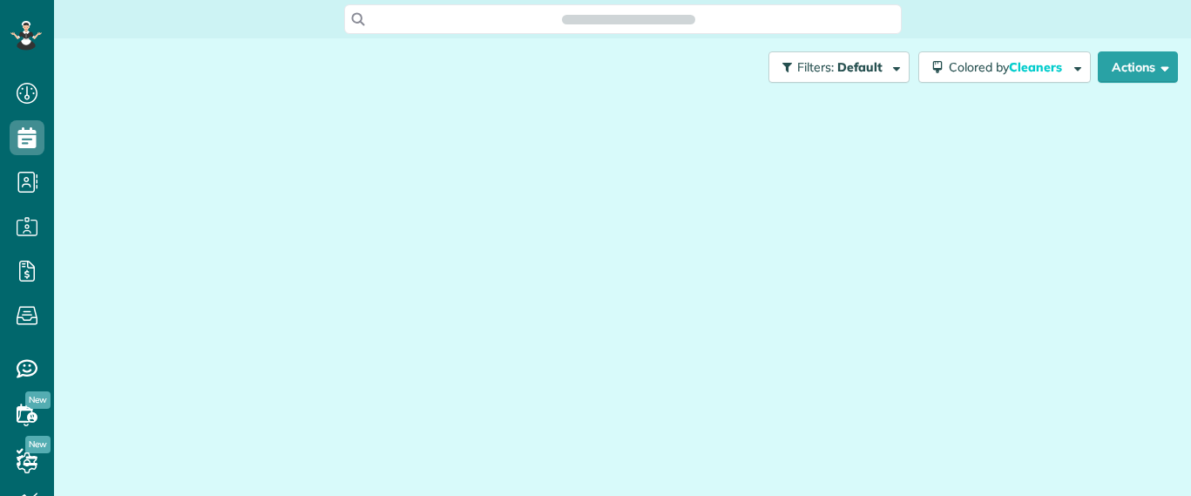
scroll to position [496, 54]
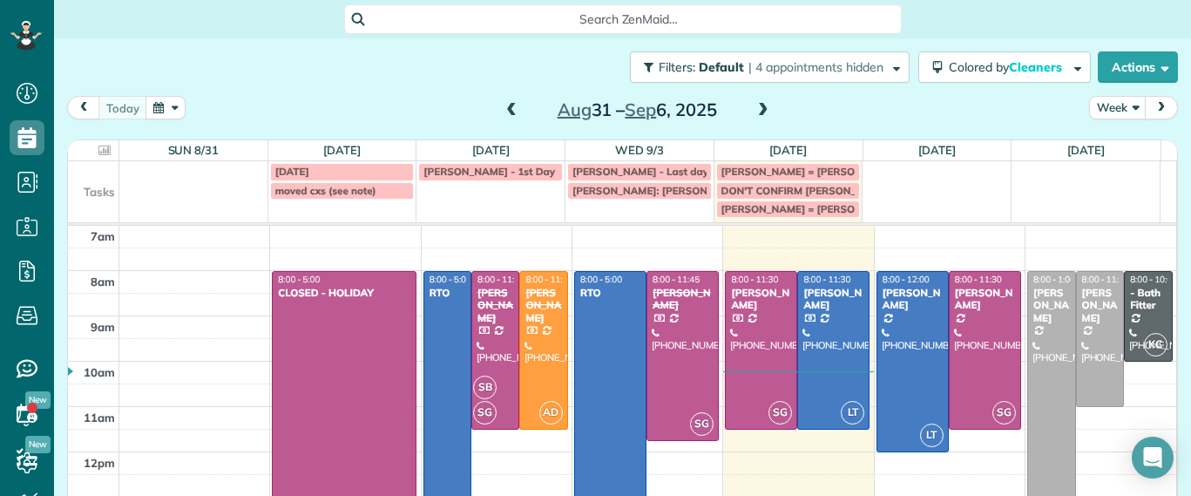
click at [502, 110] on span at bounding box center [511, 111] width 19 height 16
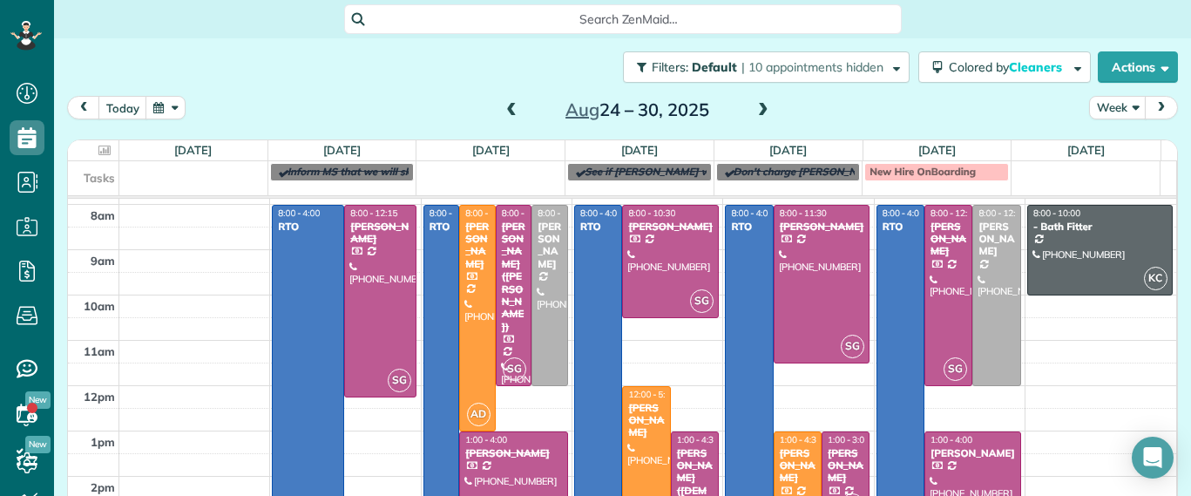
scroll to position [0, 0]
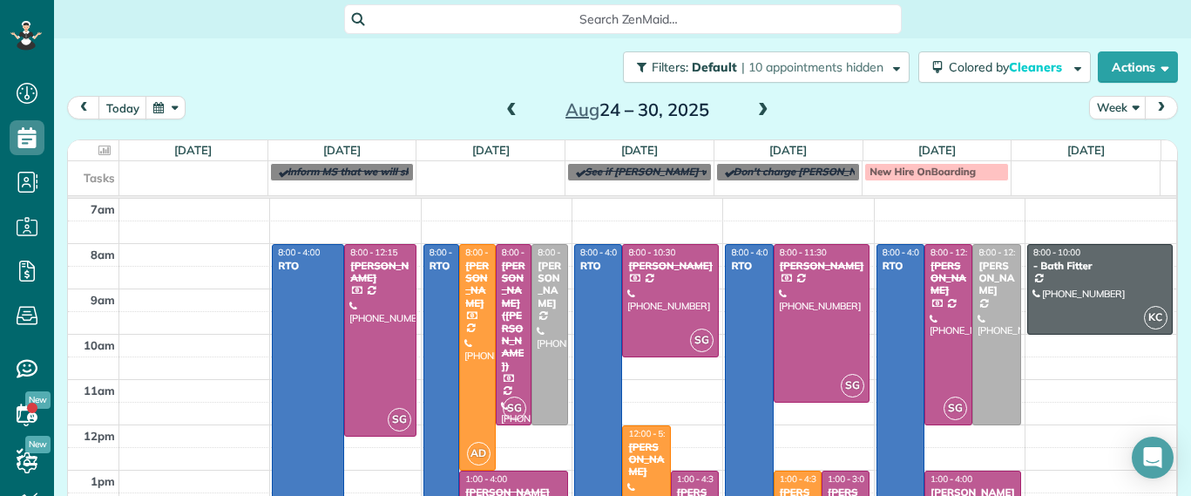
click at [754, 110] on span at bounding box center [763, 111] width 19 height 16
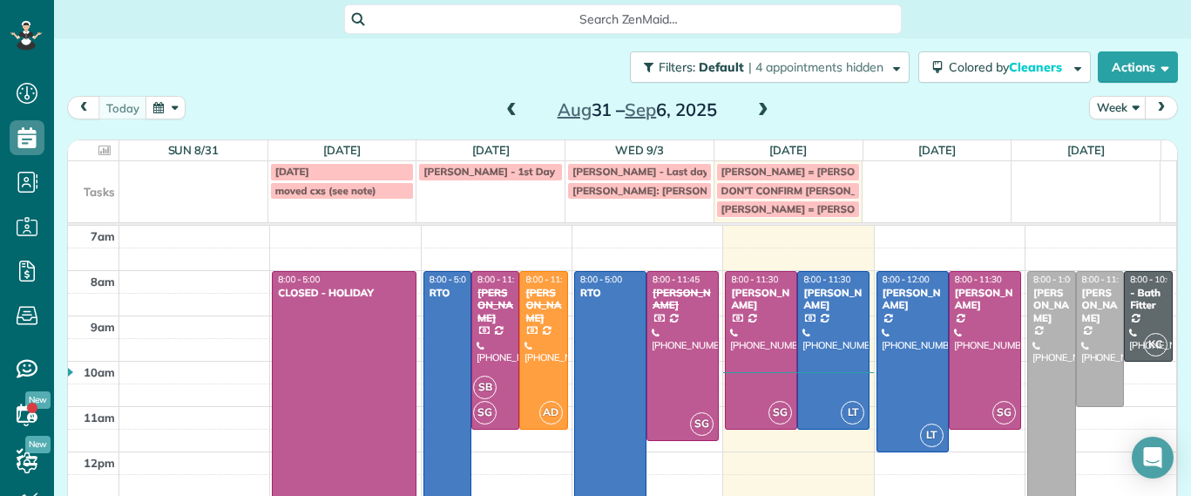
click at [507, 112] on span at bounding box center [511, 111] width 19 height 16
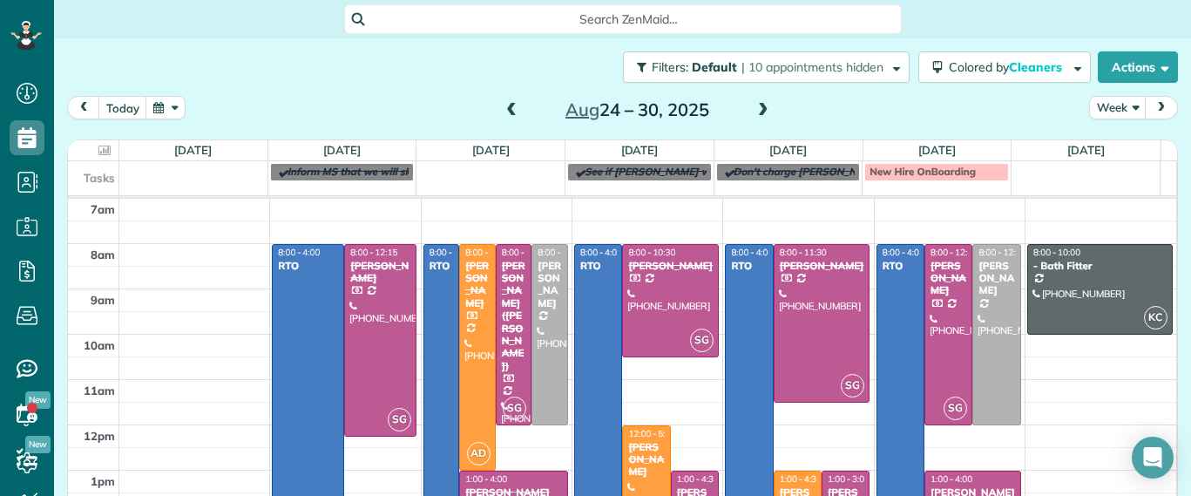
click at [754, 112] on span at bounding box center [763, 111] width 19 height 16
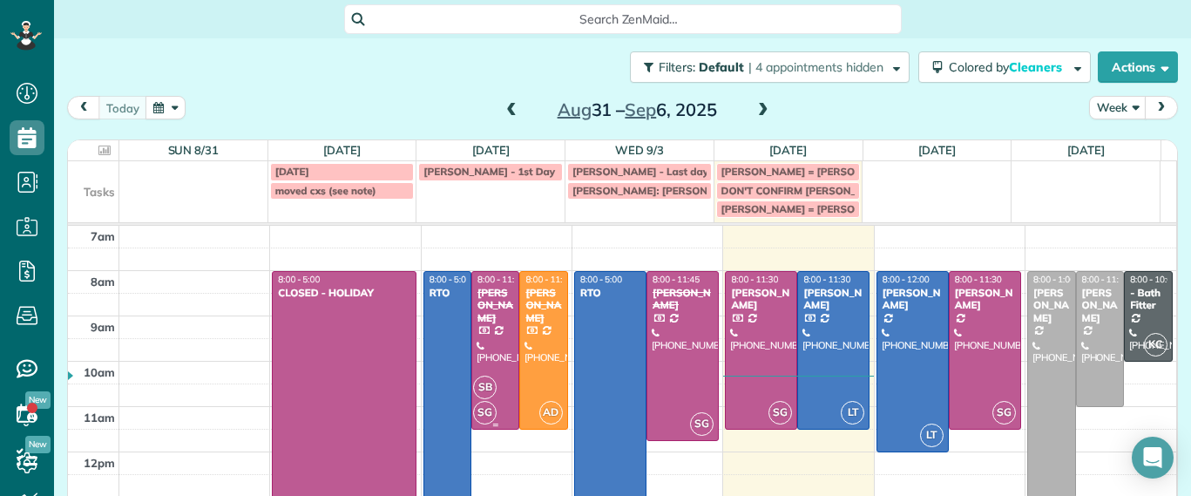
click at [494, 315] on div "Jennifer Johnson" at bounding box center [495, 305] width 37 height 37
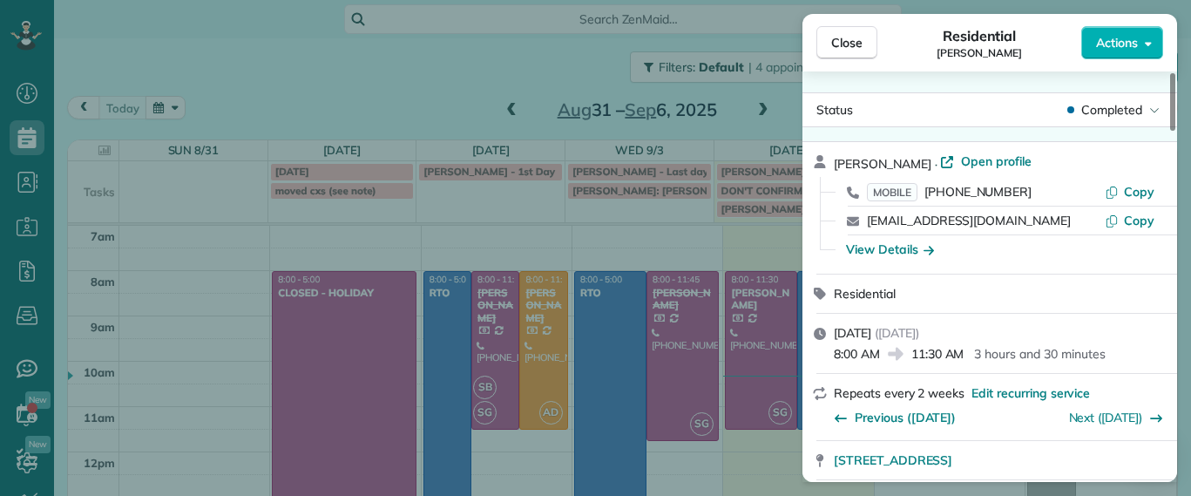
scroll to position [111, 0]
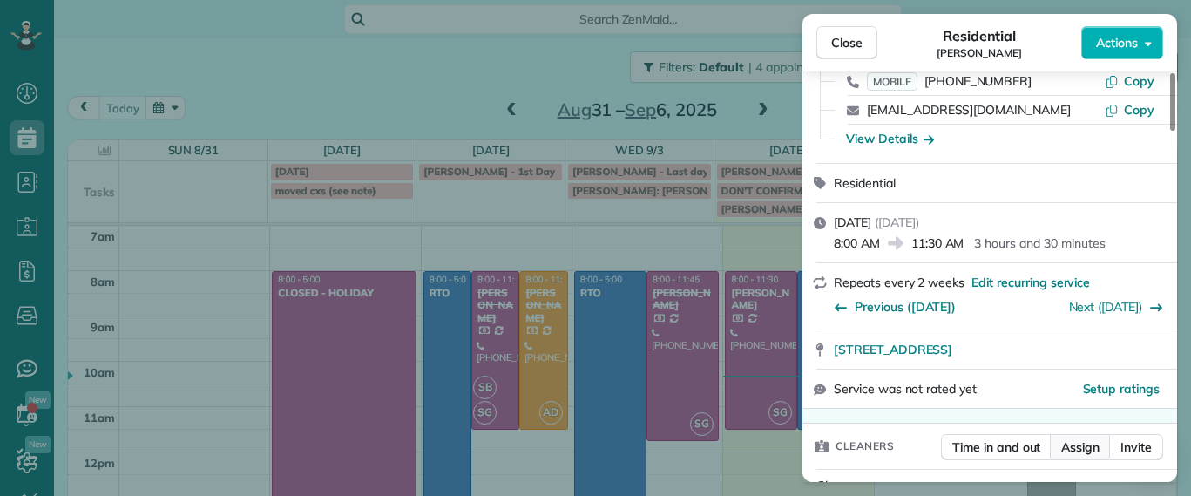
click at [1100, 457] on button "Assign" at bounding box center [1080, 447] width 61 height 26
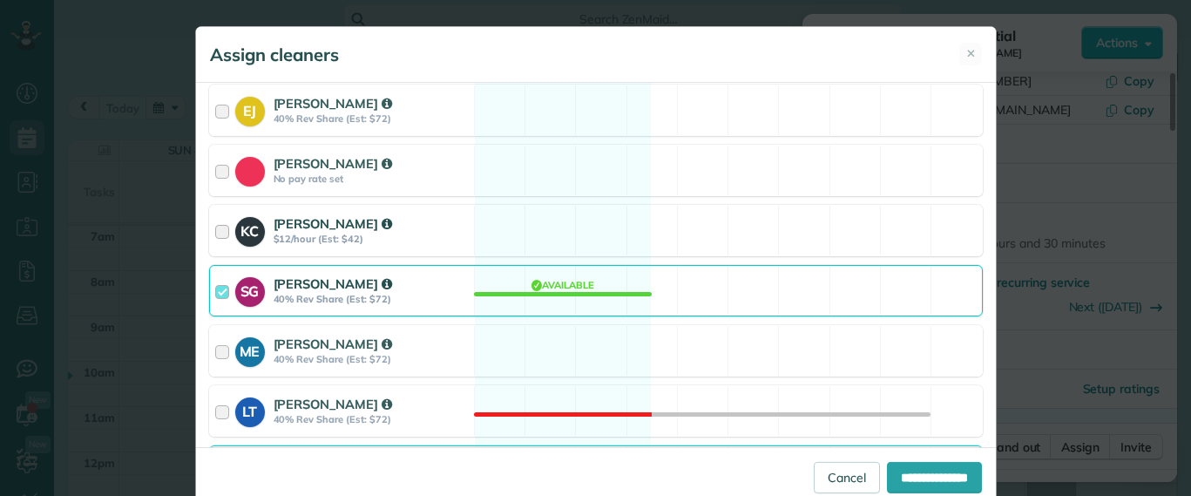
scroll to position [327, 0]
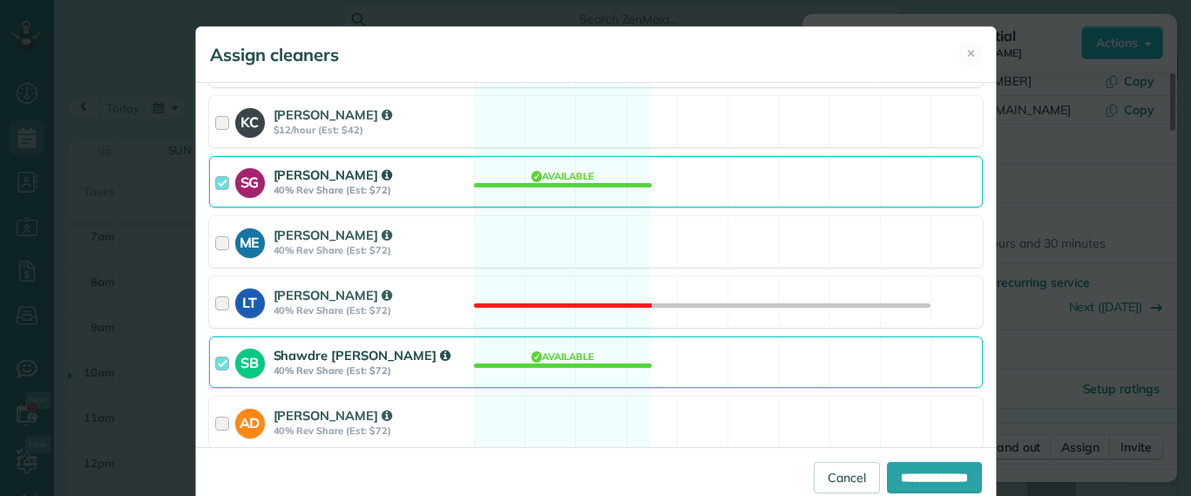
click at [1033, 120] on div "Assign cleaners ✕ Cleaning for Jennifer Johnson Tue, Sep 02 - 8:00 AM to 11:30 …" at bounding box center [595, 248] width 1191 height 496
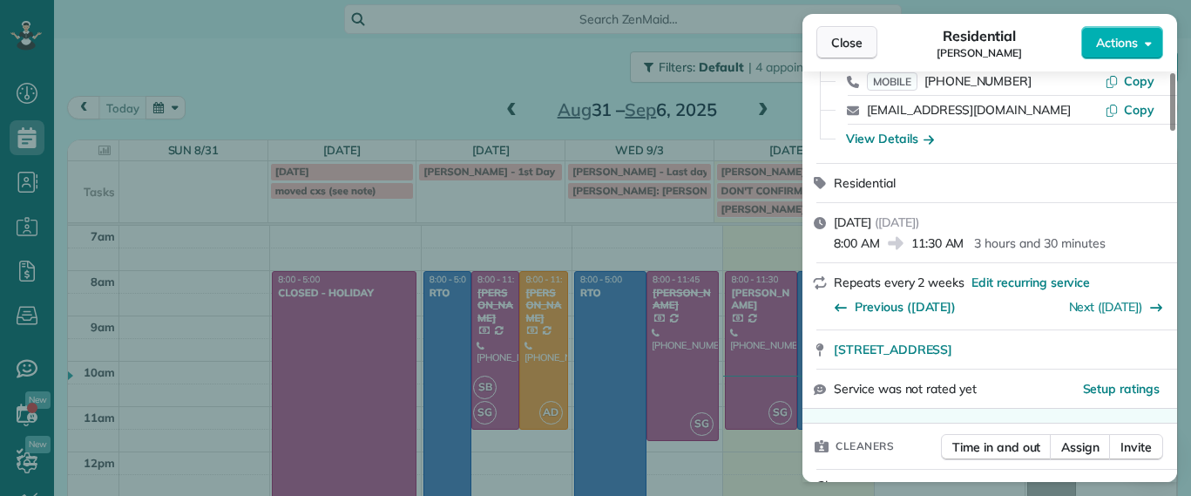
click at [836, 47] on span "Close" at bounding box center [846, 42] width 31 height 17
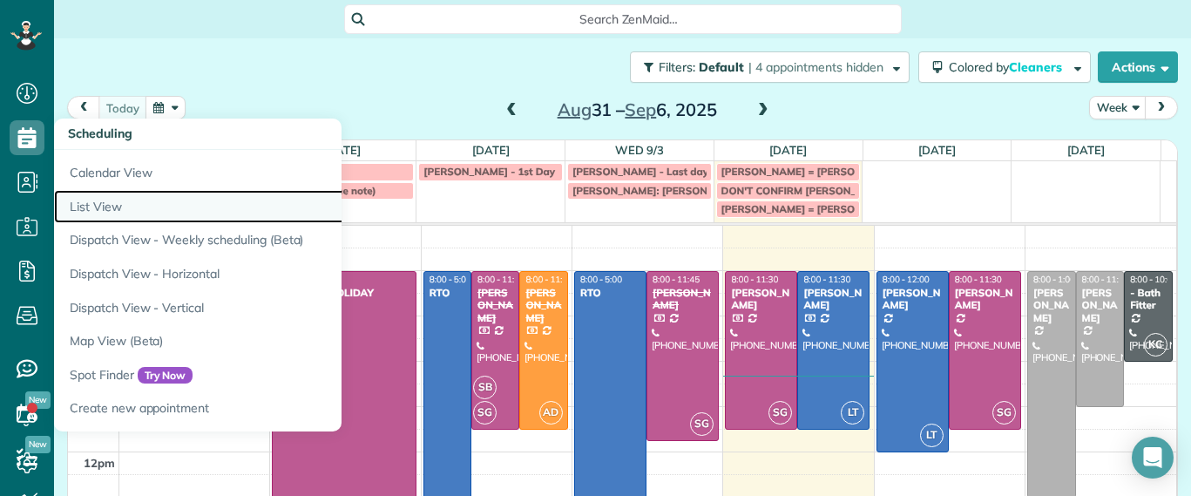
click at [75, 202] on link "List View" at bounding box center [272, 207] width 436 height 34
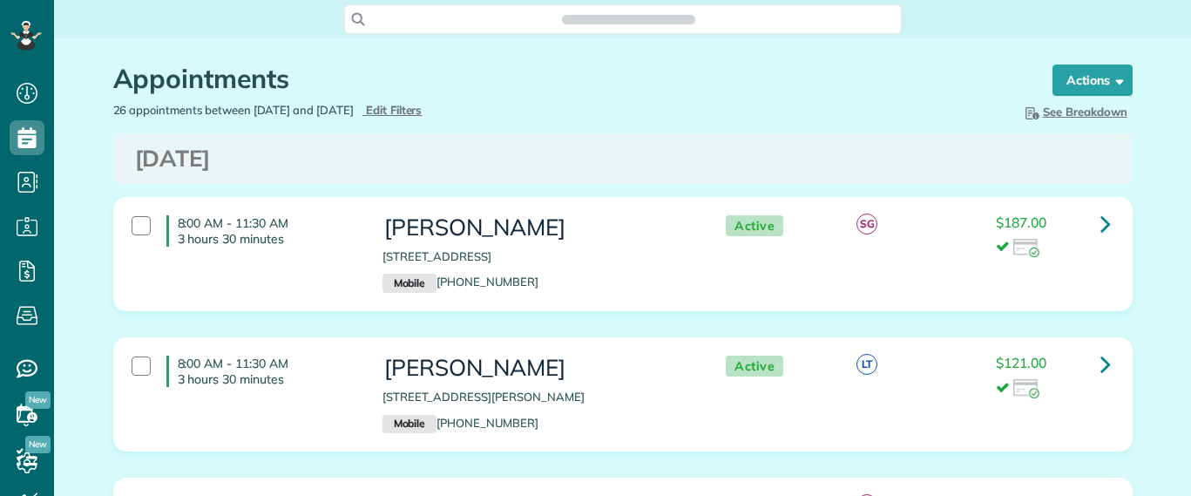
scroll to position [496, 54]
type input "**********"
click at [421, 113] on span "Edit Filters" at bounding box center [394, 110] width 57 height 14
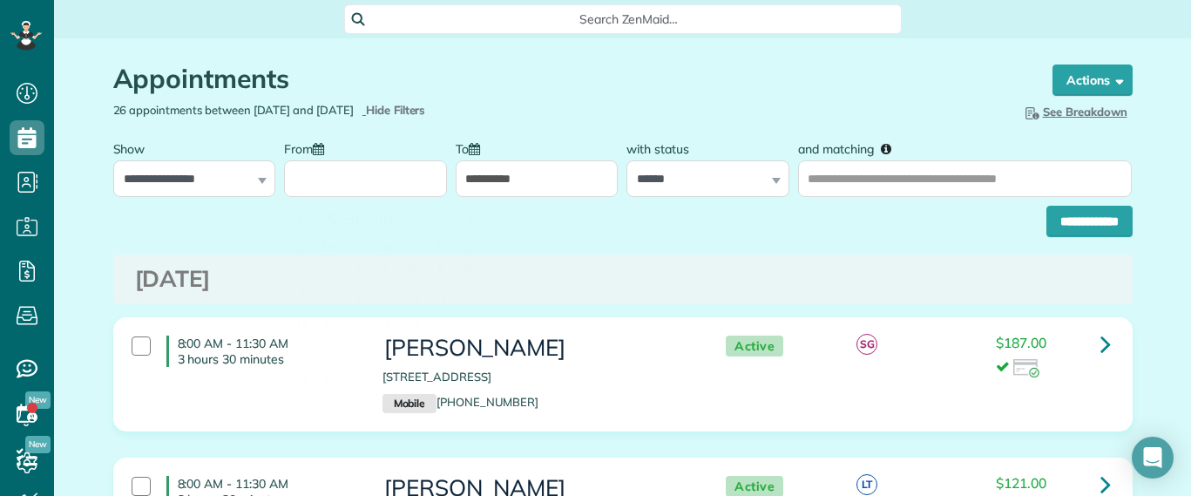
click at [396, 167] on input "From" at bounding box center [365, 178] width 163 height 37
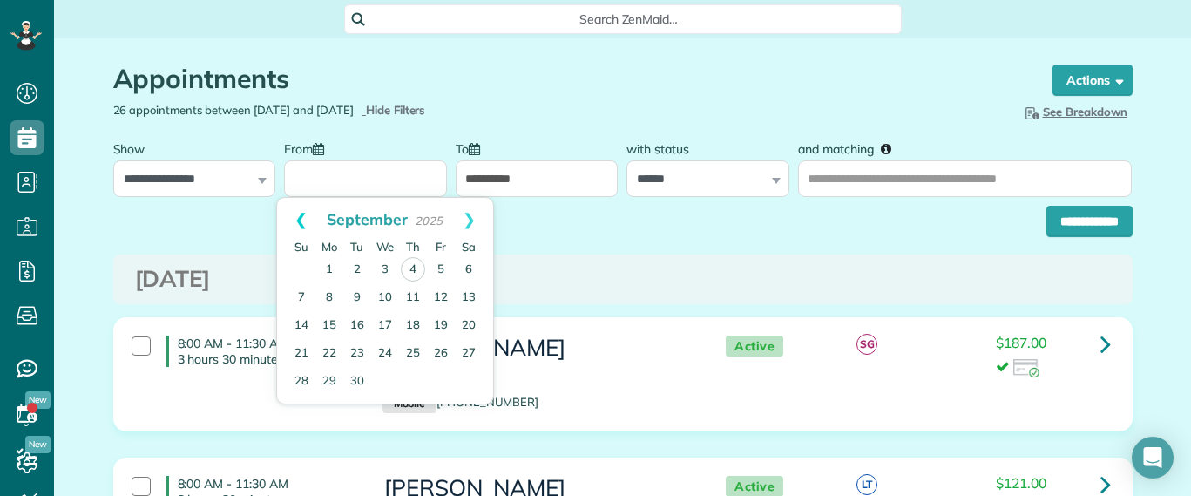
click at [300, 220] on link "Prev" at bounding box center [301, 220] width 48 height 44
click at [443, 375] on link "29" at bounding box center [441, 381] width 28 height 28
type input "**********"
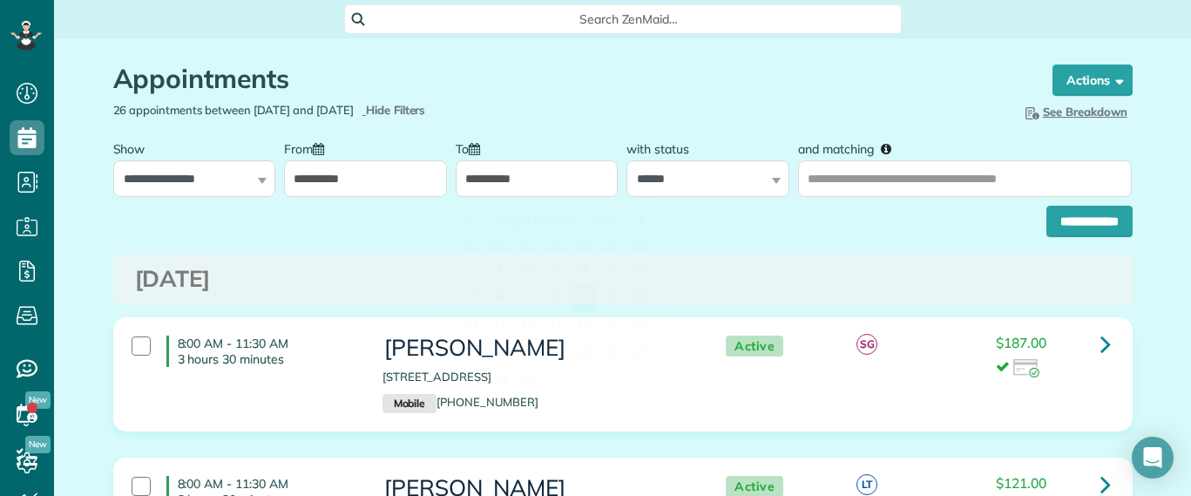
click at [485, 177] on input "**********" at bounding box center [537, 178] width 163 height 37
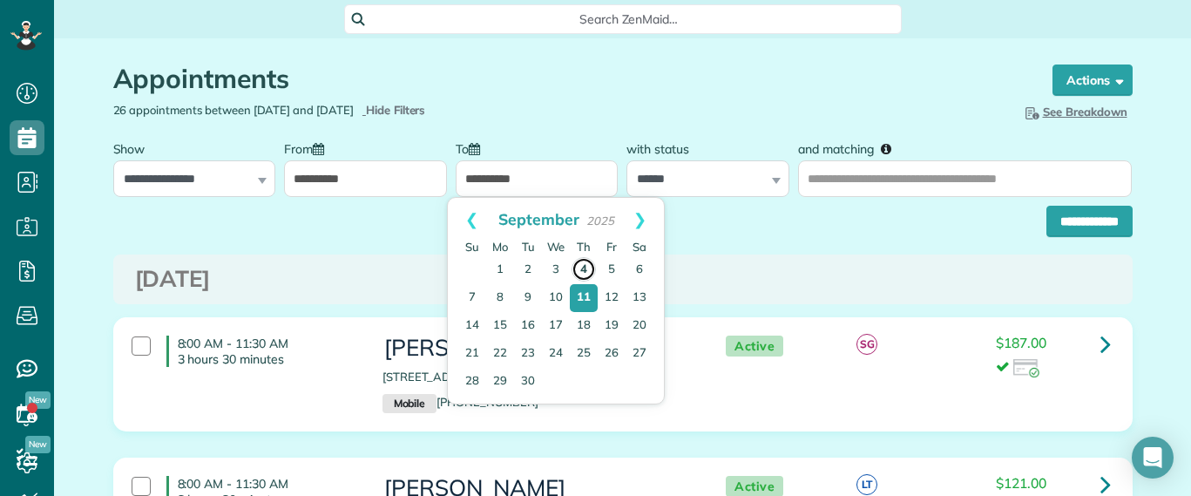
click at [585, 275] on link "4" at bounding box center [584, 269] width 24 height 24
type input "**********"
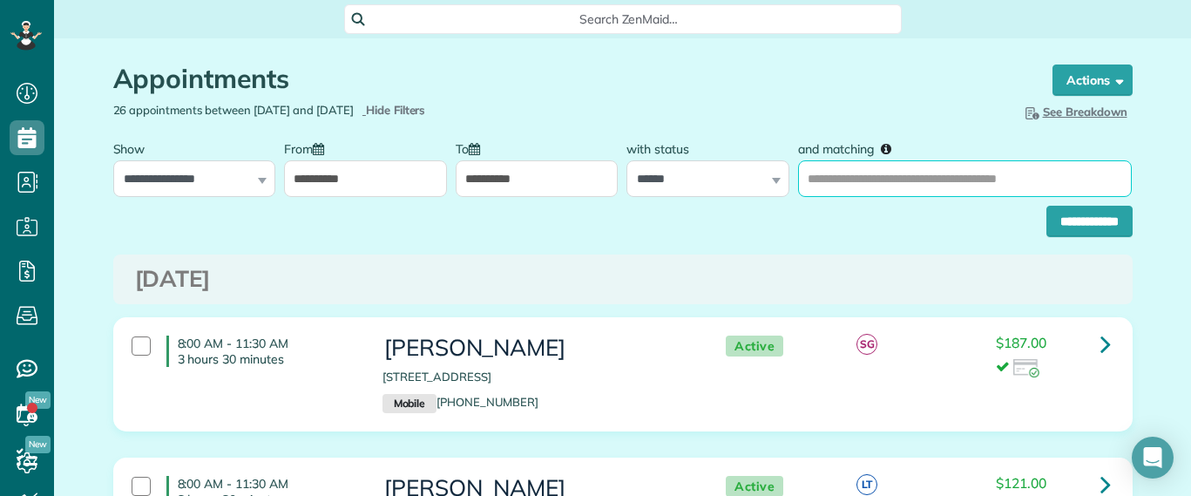
click at [823, 186] on input "and matching" at bounding box center [965, 178] width 334 height 37
type input "*******"
click at [1046, 206] on input "**********" at bounding box center [1089, 221] width 86 height 31
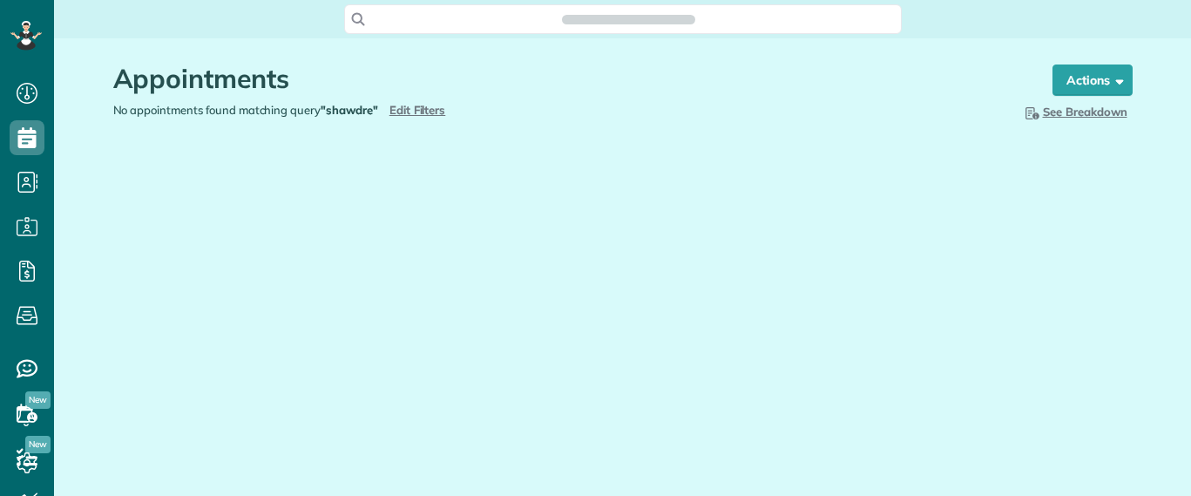
scroll to position [496, 54]
type input "**********"
click at [437, 112] on span "Edit Filters" at bounding box center [417, 110] width 57 height 14
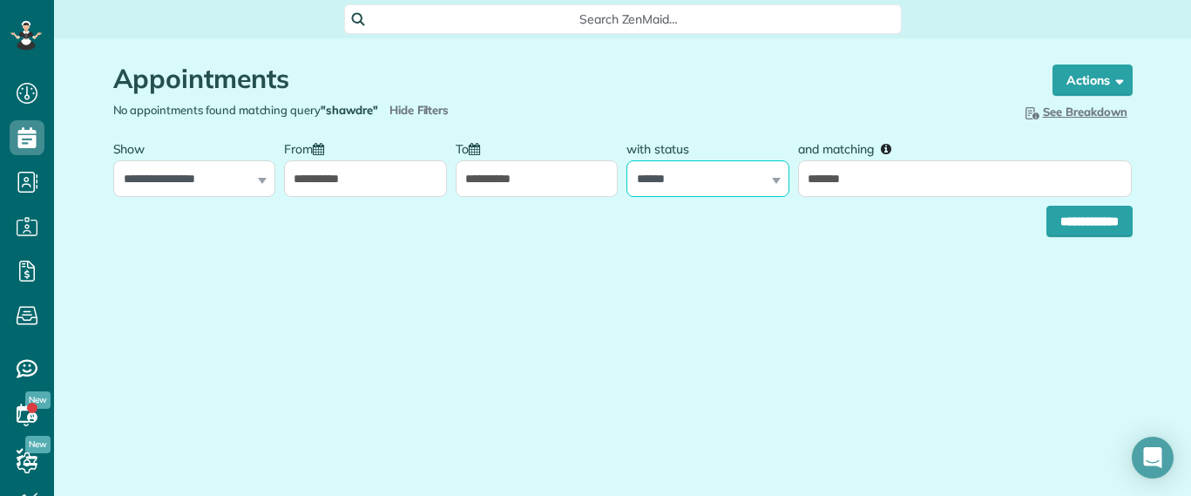
click at [697, 162] on select "**********" at bounding box center [707, 178] width 163 height 37
select select
click at [626, 160] on select "**********" at bounding box center [707, 178] width 163 height 37
click at [1091, 237] on div "Appointments the List View [2 min] Schedule Changes Actions Create Appointment …" at bounding box center [623, 198] width 1046 height 321
click at [1088, 232] on input "**********" at bounding box center [1089, 221] width 86 height 31
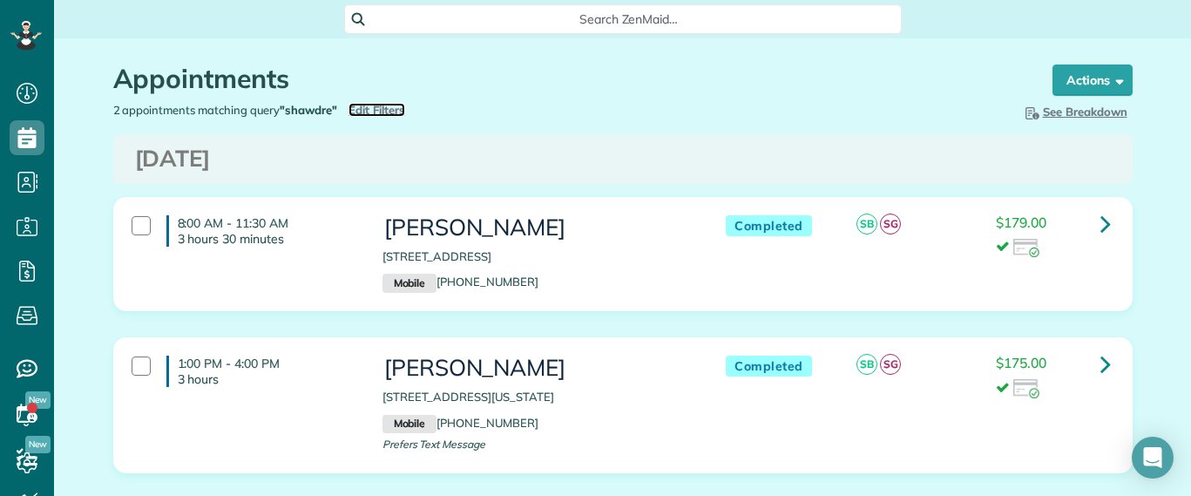
click at [368, 110] on span "Edit Filters" at bounding box center [377, 110] width 57 height 14
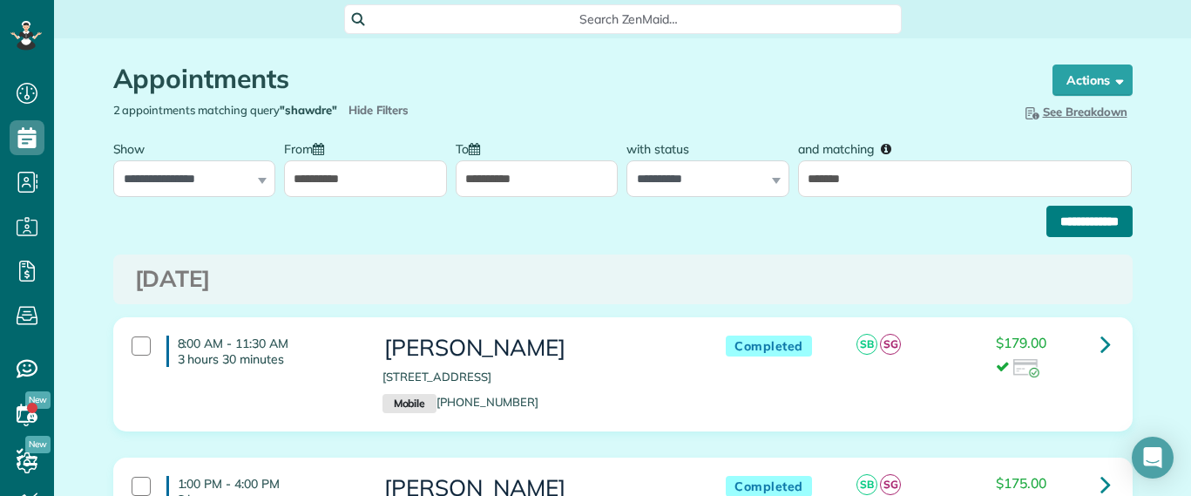
click at [1063, 217] on input "**********" at bounding box center [1089, 221] width 86 height 31
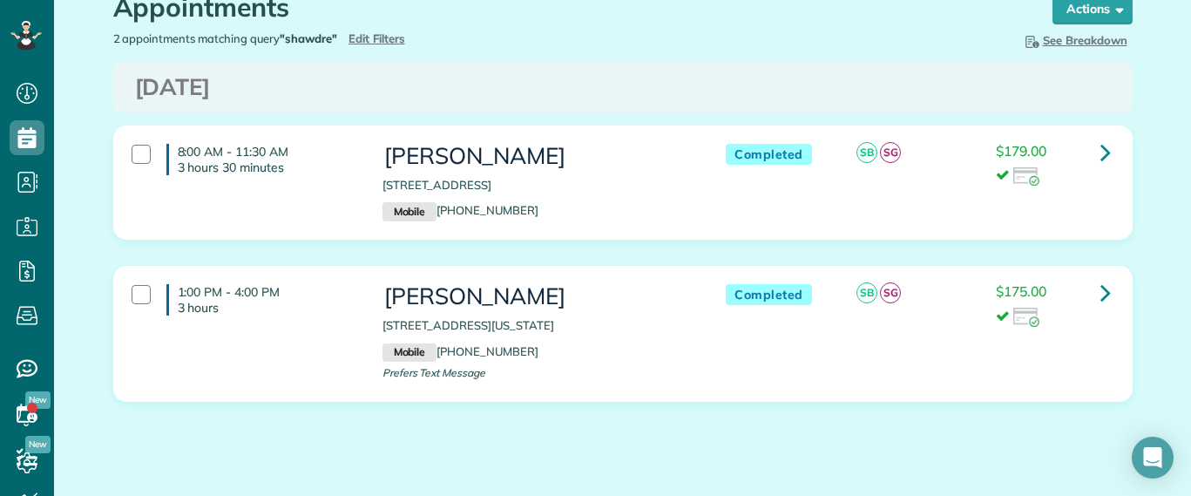
scroll to position [108, 0]
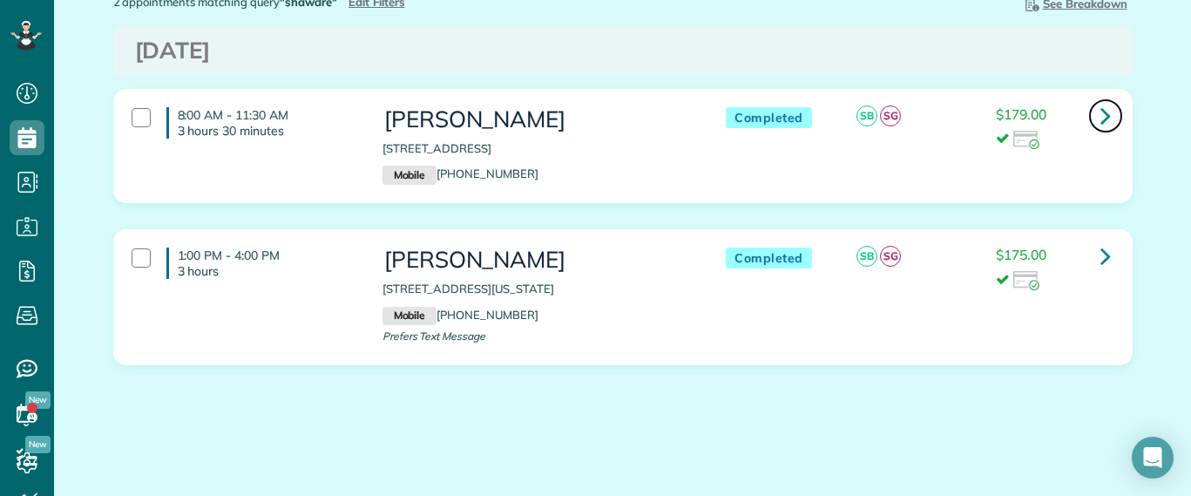
click at [1089, 114] on link at bounding box center [1105, 115] width 35 height 35
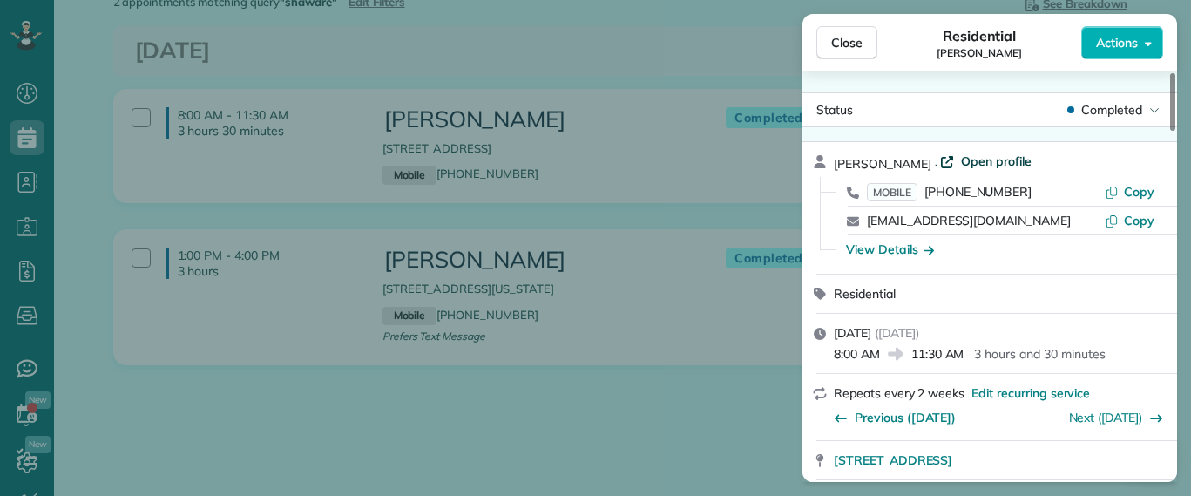
click at [968, 161] on span "Open profile" at bounding box center [996, 160] width 71 height 17
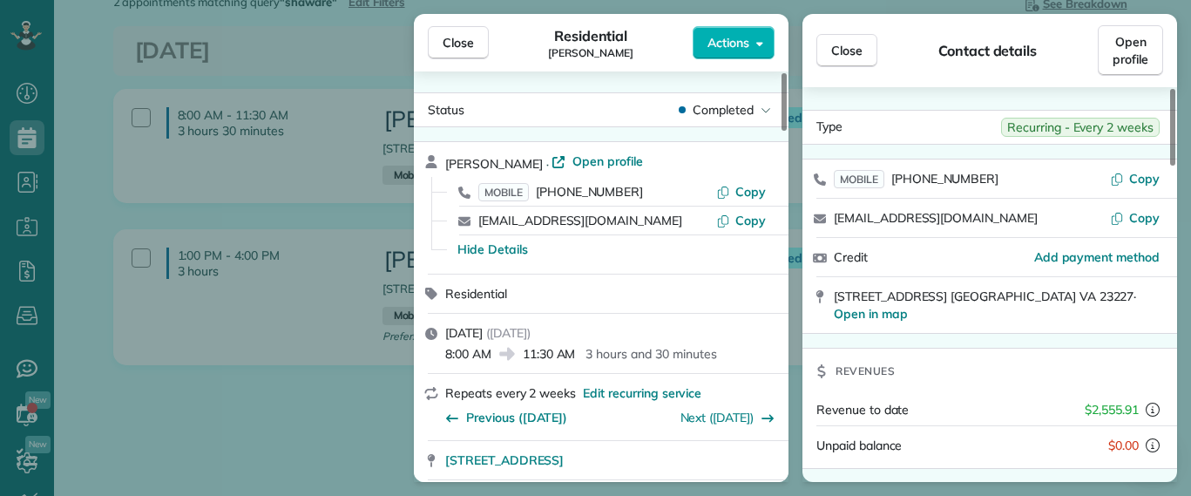
click at [305, 217] on div "Close Residential [PERSON_NAME] Actions Status Completed [PERSON_NAME] · Open p…" at bounding box center [595, 248] width 1191 height 496
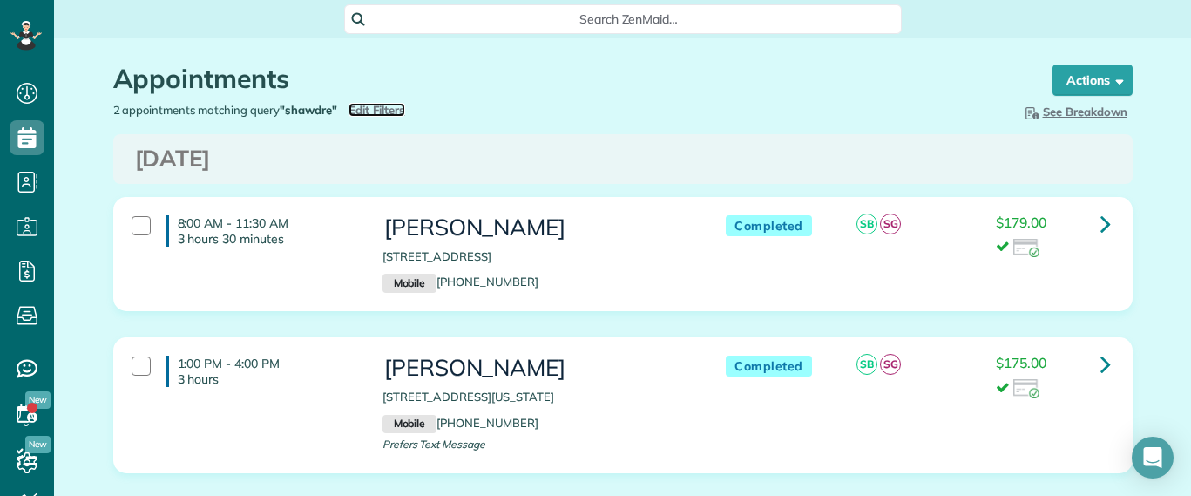
click at [367, 103] on span "Edit Filters" at bounding box center [377, 110] width 57 height 14
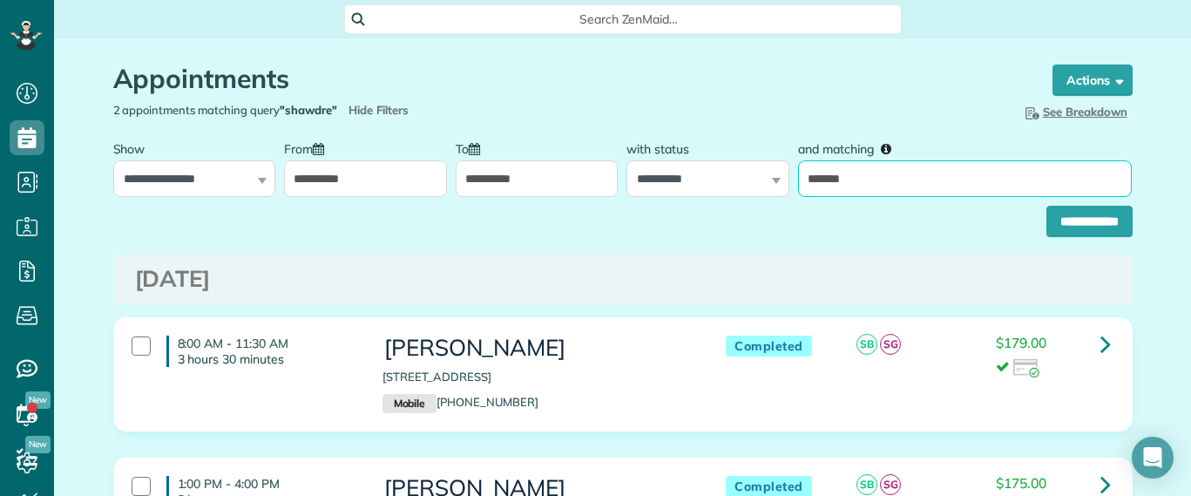
click at [816, 182] on input "*******" at bounding box center [965, 178] width 334 height 37
type input "******"
click at [1080, 218] on input "**********" at bounding box center [1089, 221] width 86 height 31
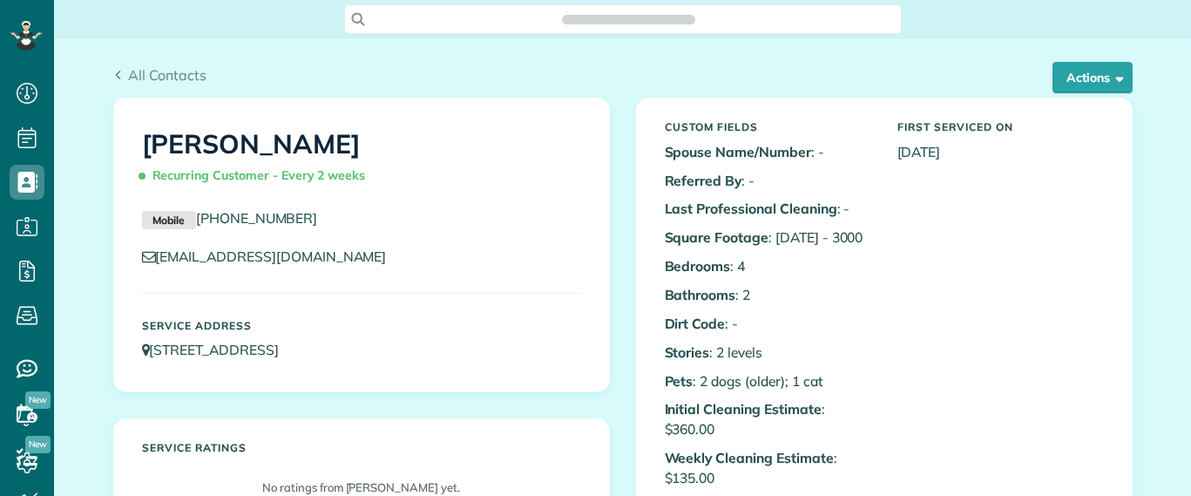
scroll to position [8, 8]
click at [1073, 69] on button "Actions" at bounding box center [1093, 77] width 80 height 31
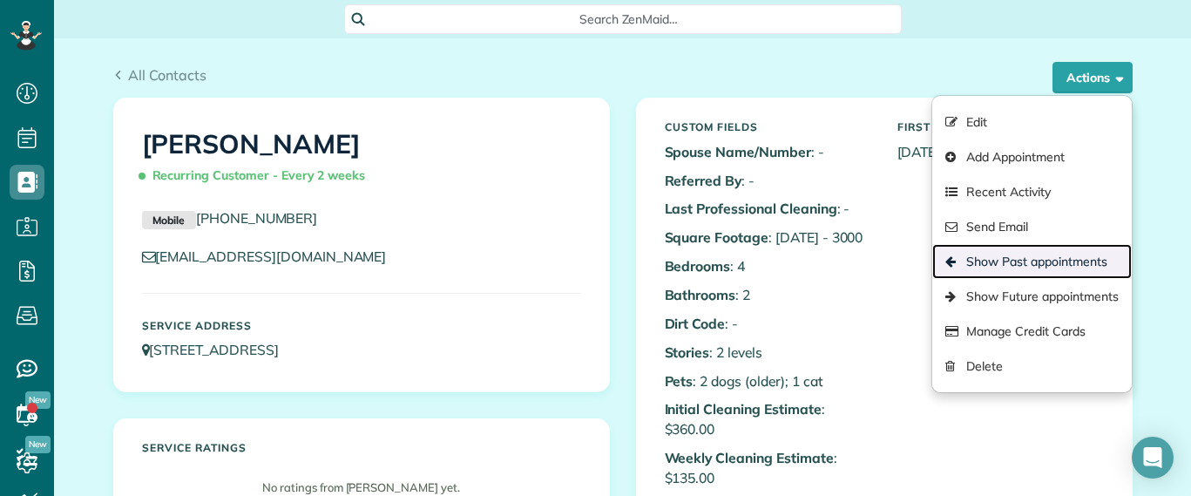
click at [1063, 257] on link "Show Past appointments" at bounding box center [1031, 261] width 199 height 35
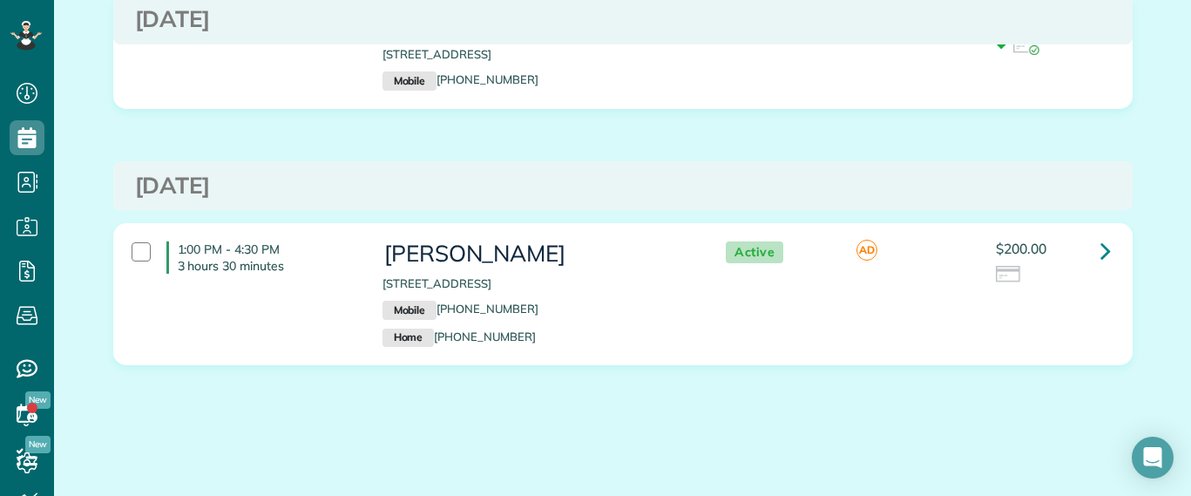
scroll to position [93, 0]
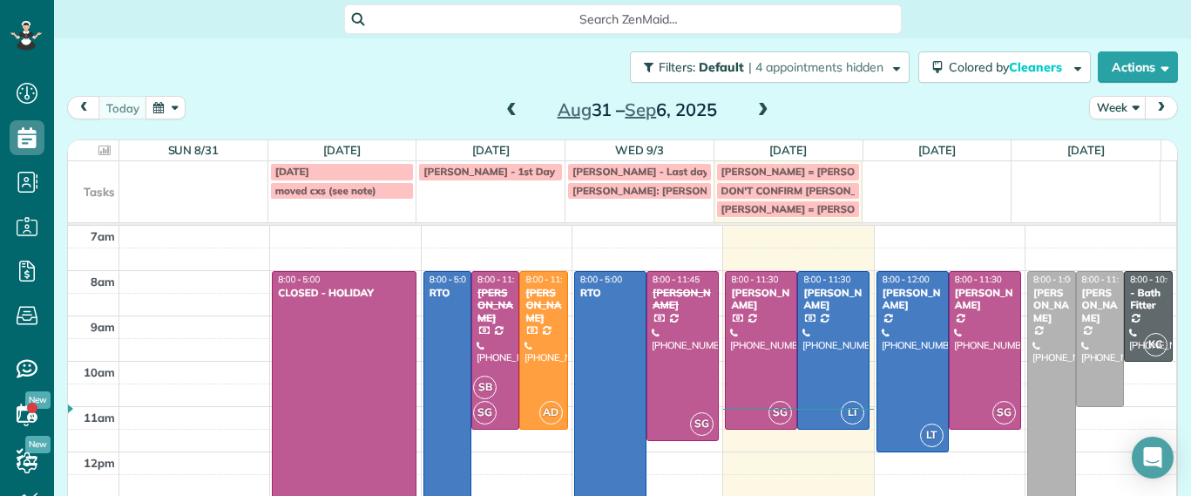
scroll to position [8, 8]
click at [896, 187] on td at bounding box center [937, 189] width 149 height 57
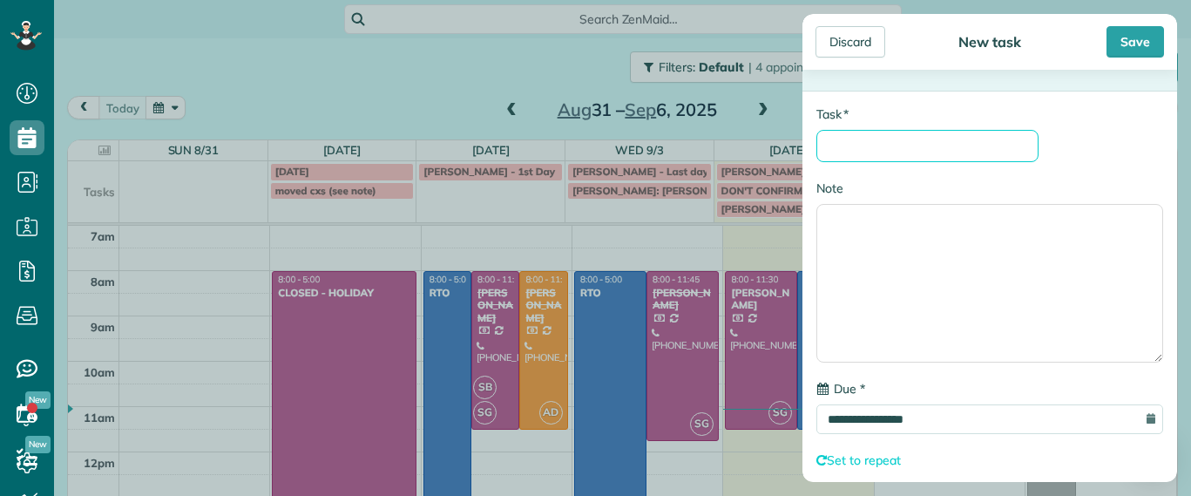
click at [870, 143] on input "* Task" at bounding box center [927, 146] width 222 height 32
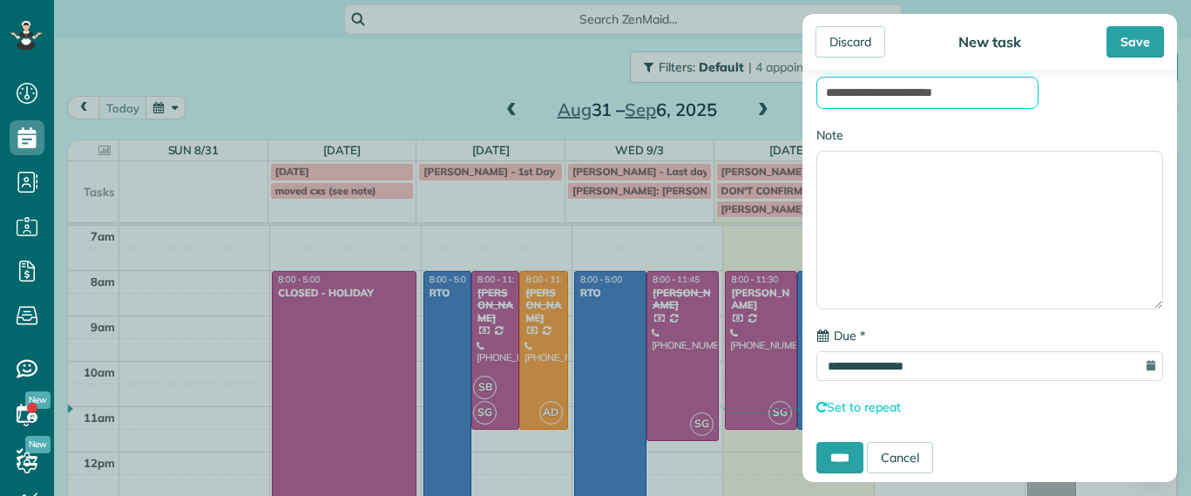
scroll to position [76, 0]
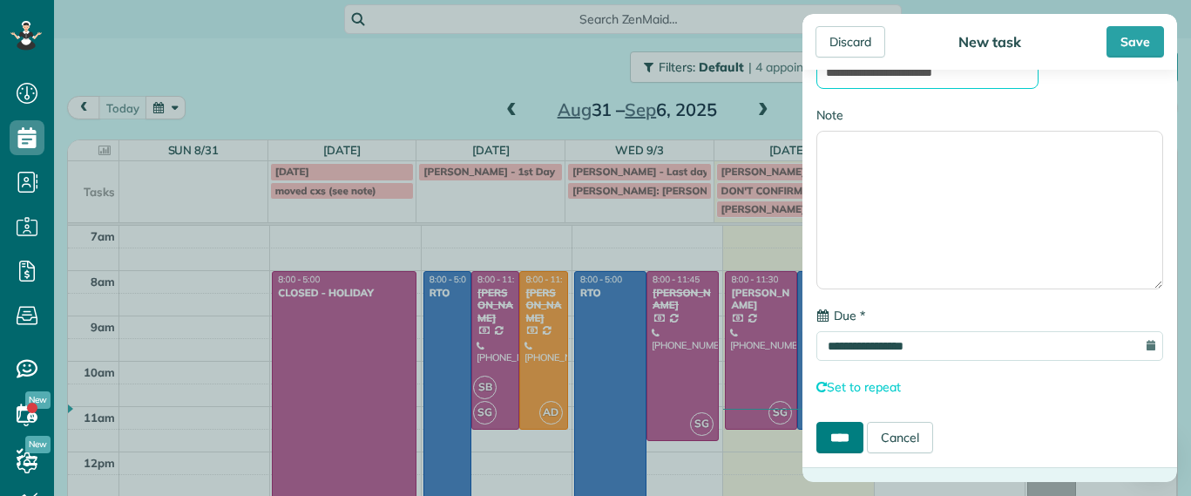
type input "**********"
click at [863, 439] on input "****" at bounding box center [839, 437] width 47 height 31
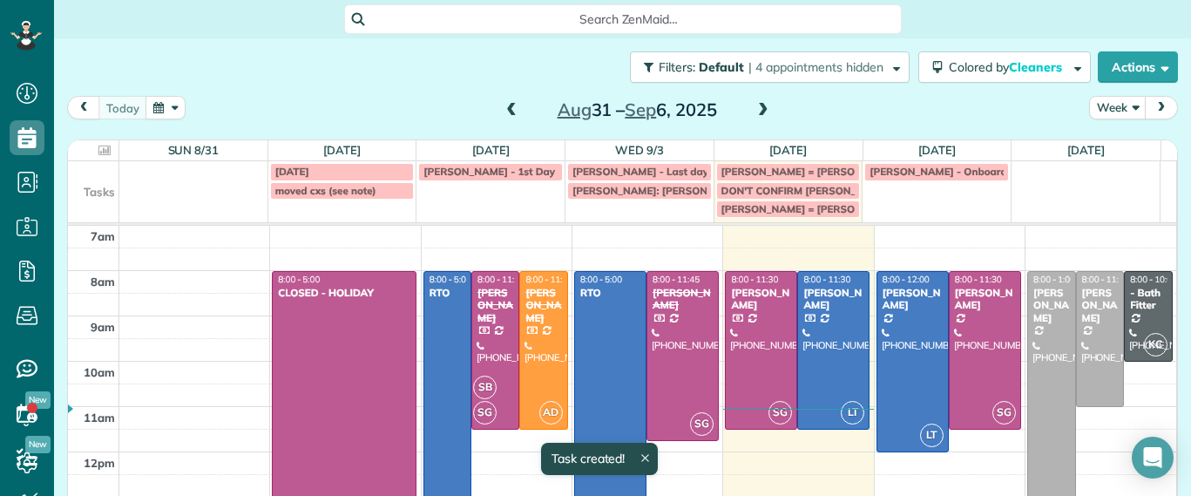
click at [764, 112] on div "[DATE] – [DATE]" at bounding box center [637, 110] width 279 height 28
click at [761, 112] on span at bounding box center [763, 111] width 19 height 16
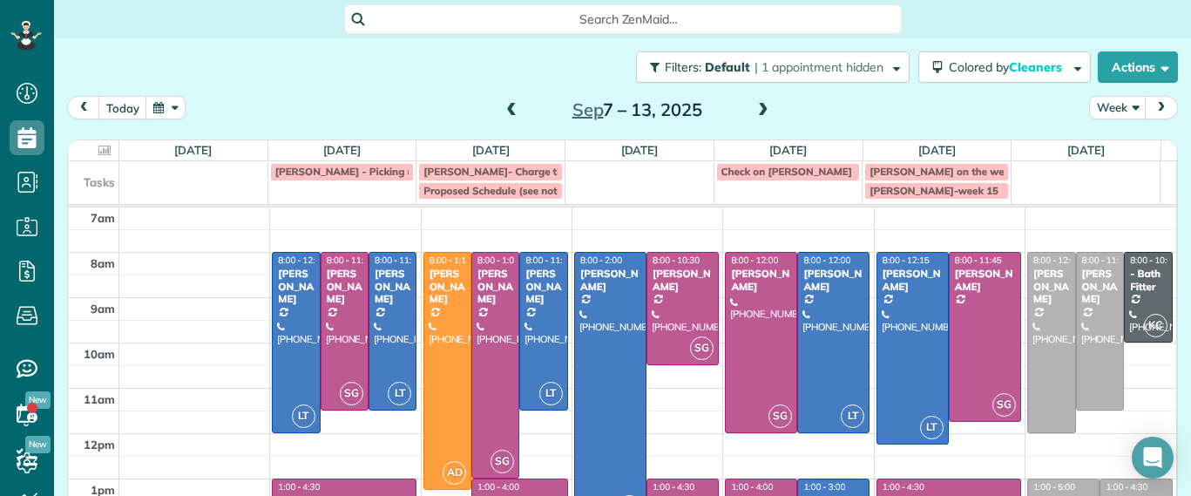
click at [511, 108] on span at bounding box center [511, 111] width 19 height 16
